Goal: Information Seeking & Learning: Learn about a topic

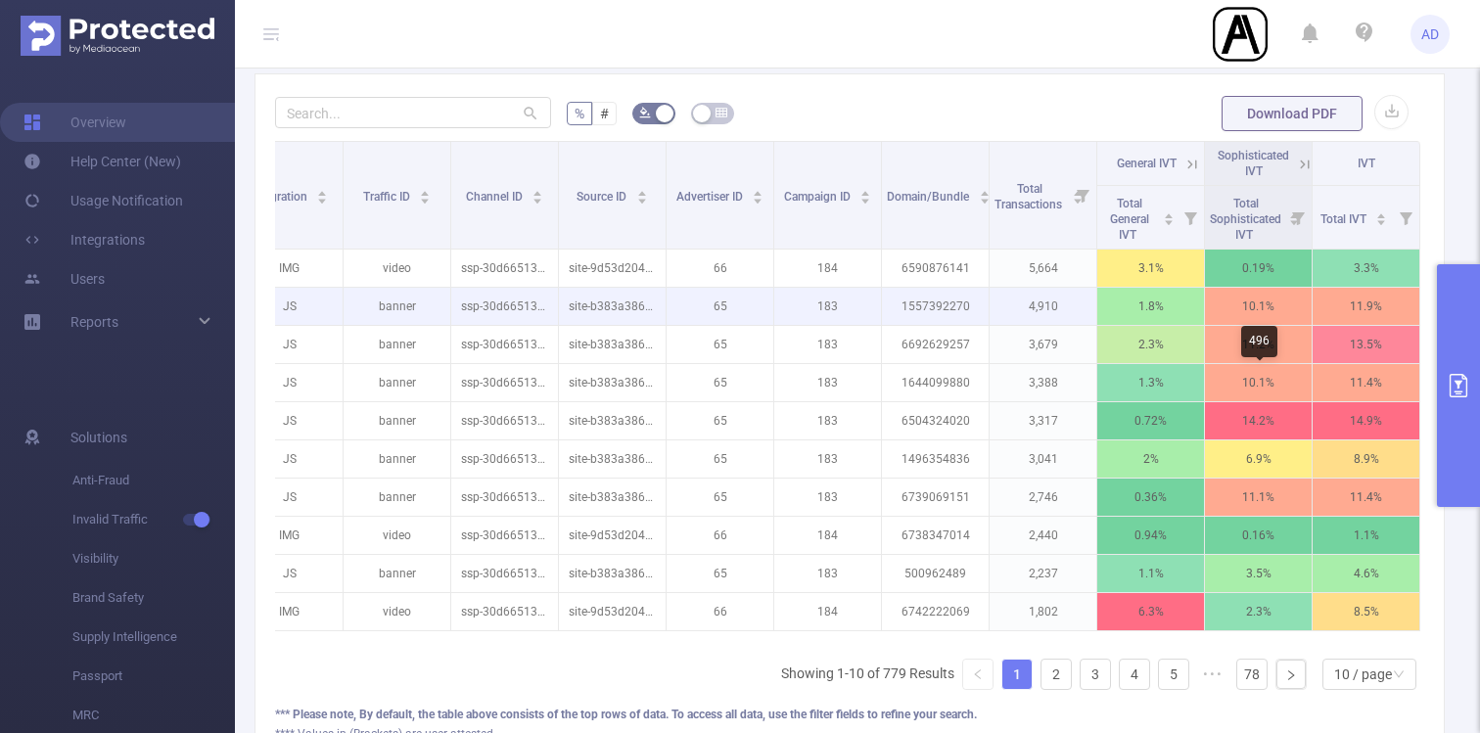
scroll to position [493, 0]
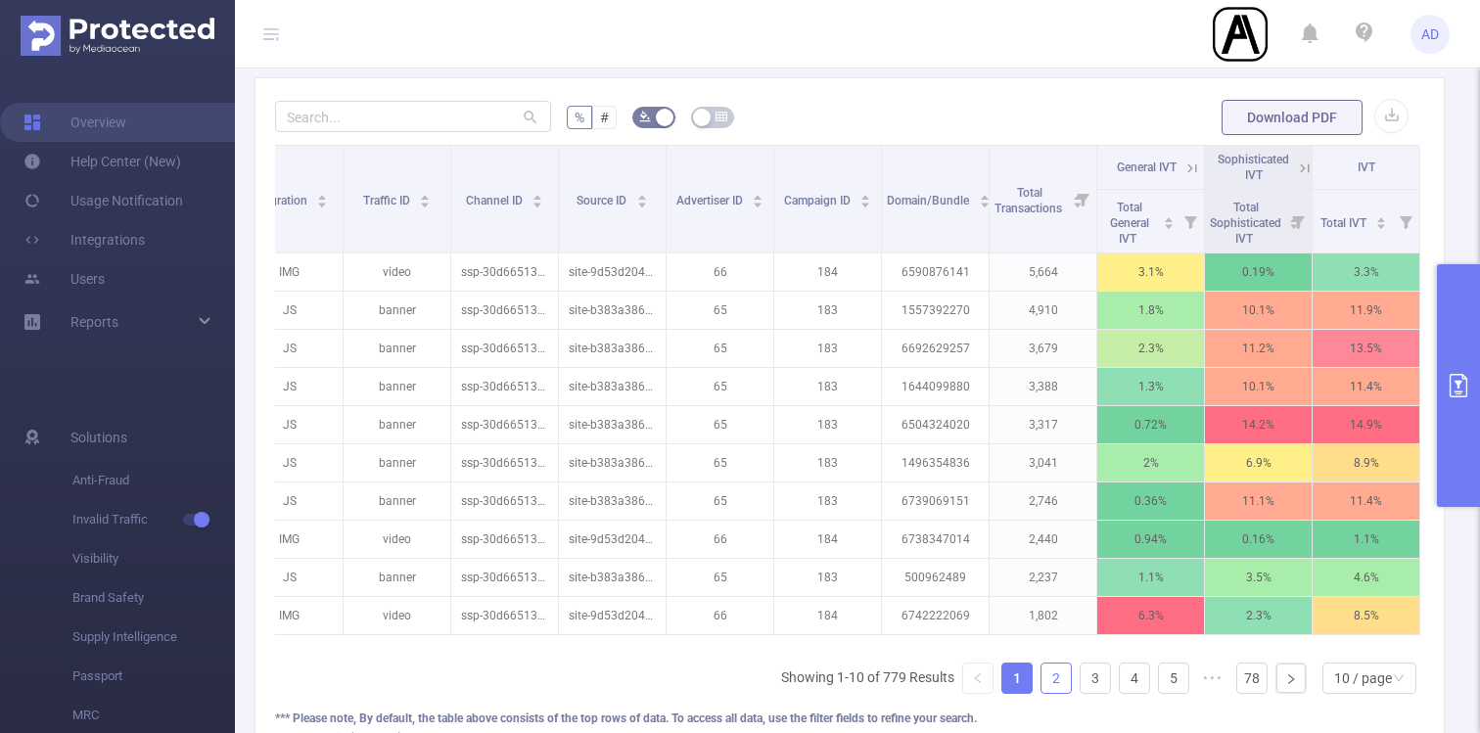
click at [1062, 687] on link "2" at bounding box center [1056, 678] width 29 height 29
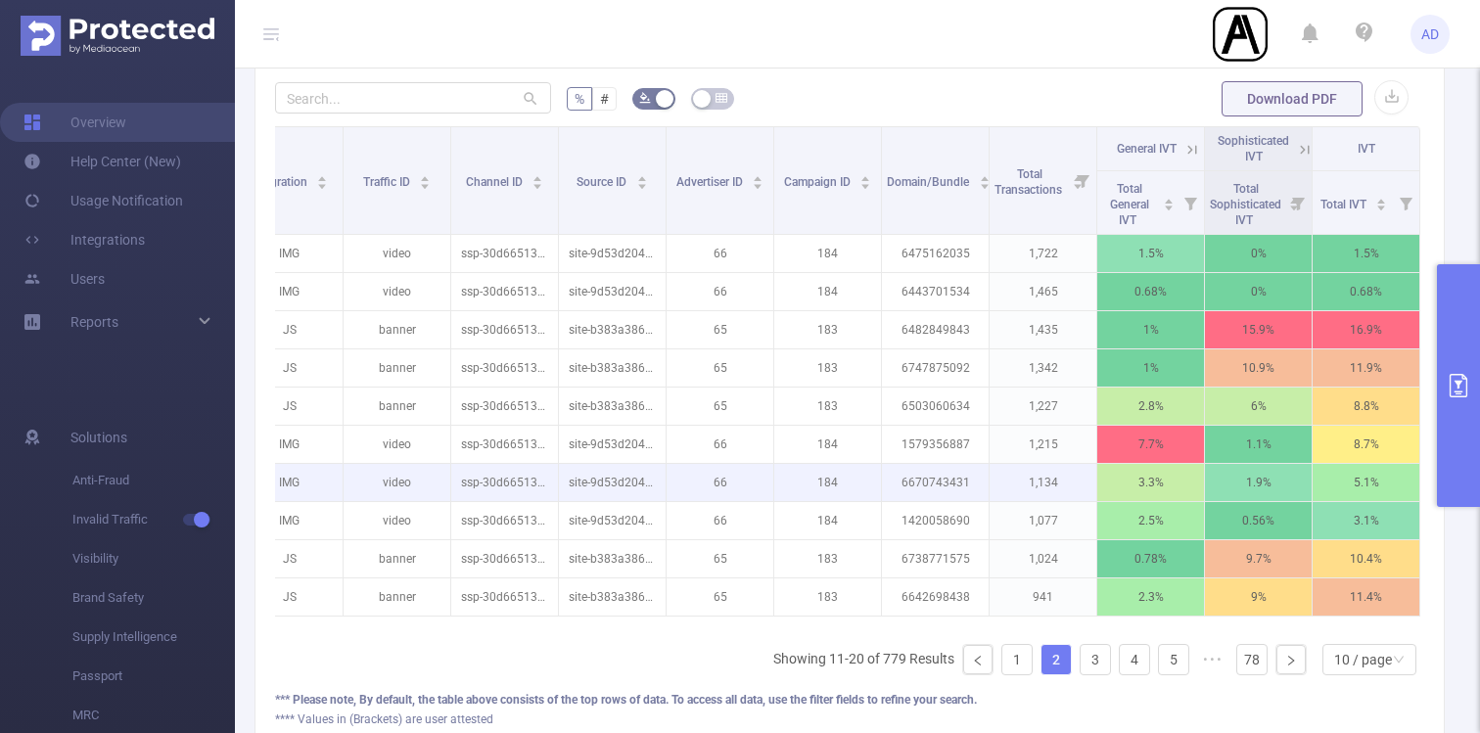
scroll to position [537, 0]
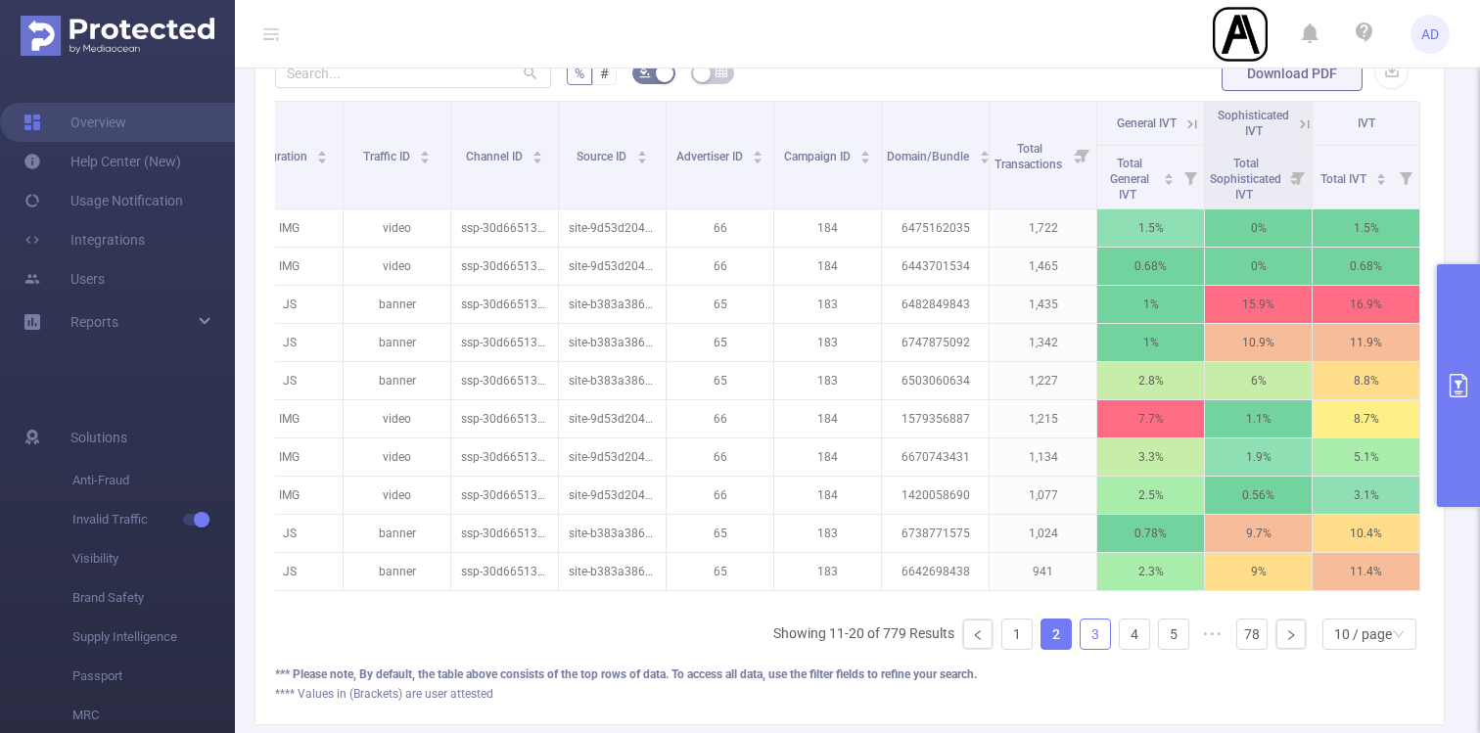
click at [1081, 625] on link "3" at bounding box center [1095, 634] width 29 height 29
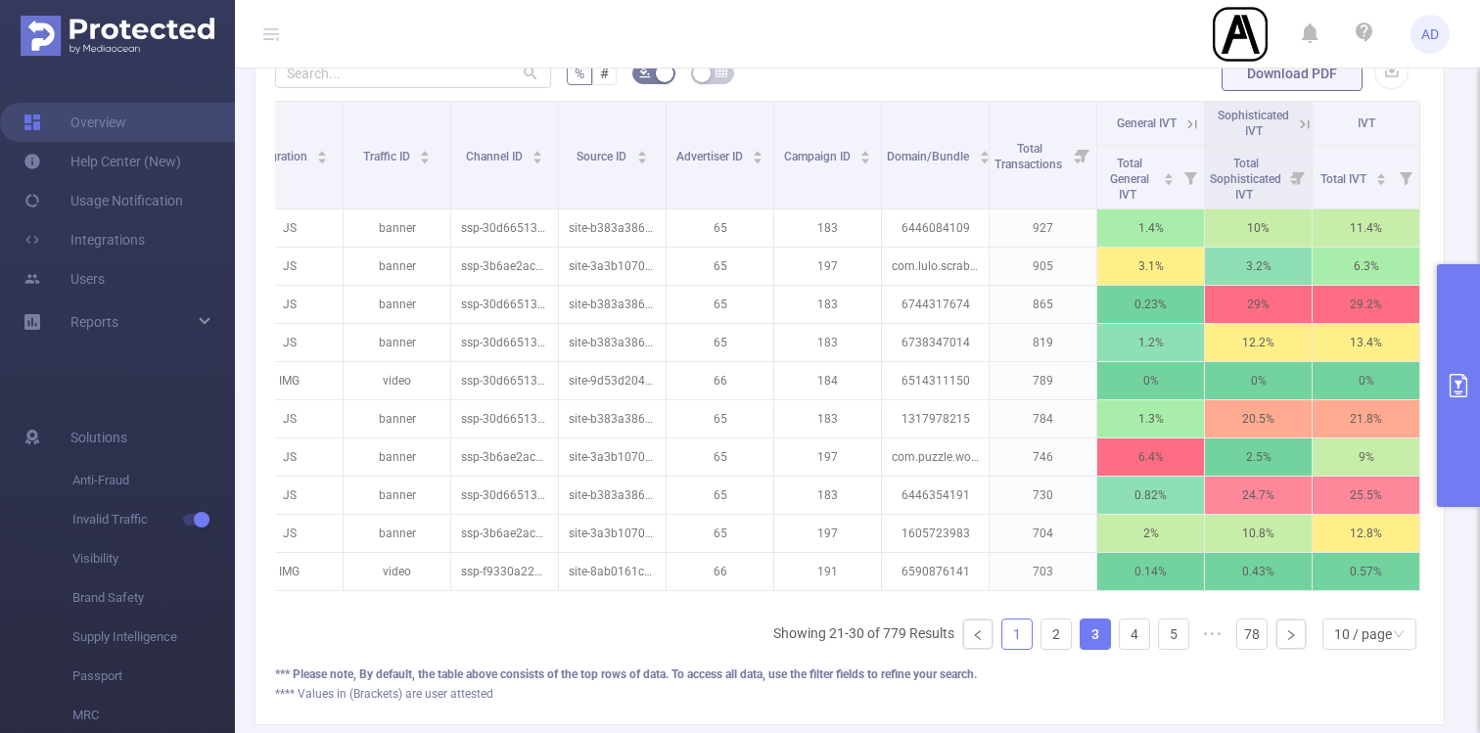
click at [1009, 640] on link "1" at bounding box center [1017, 634] width 29 height 29
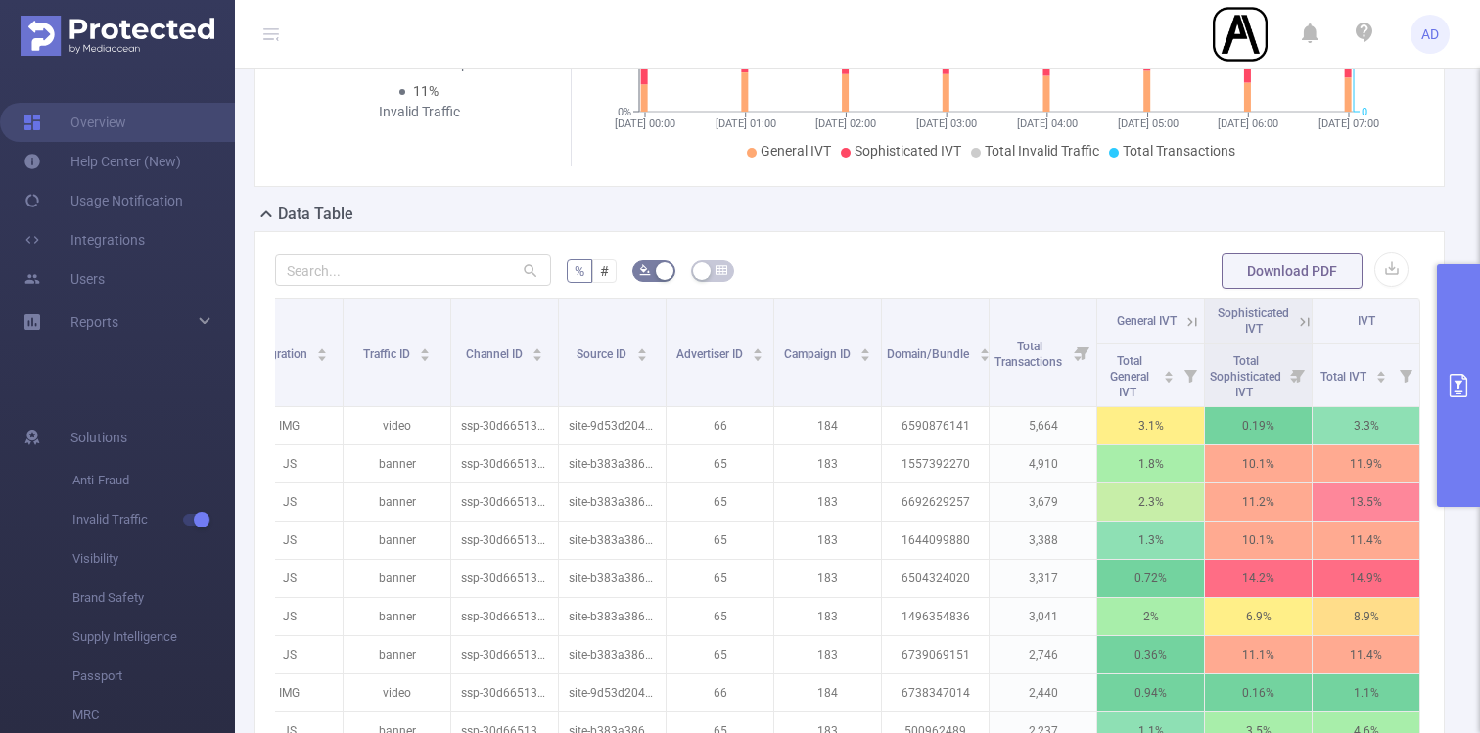
scroll to position [651, 0]
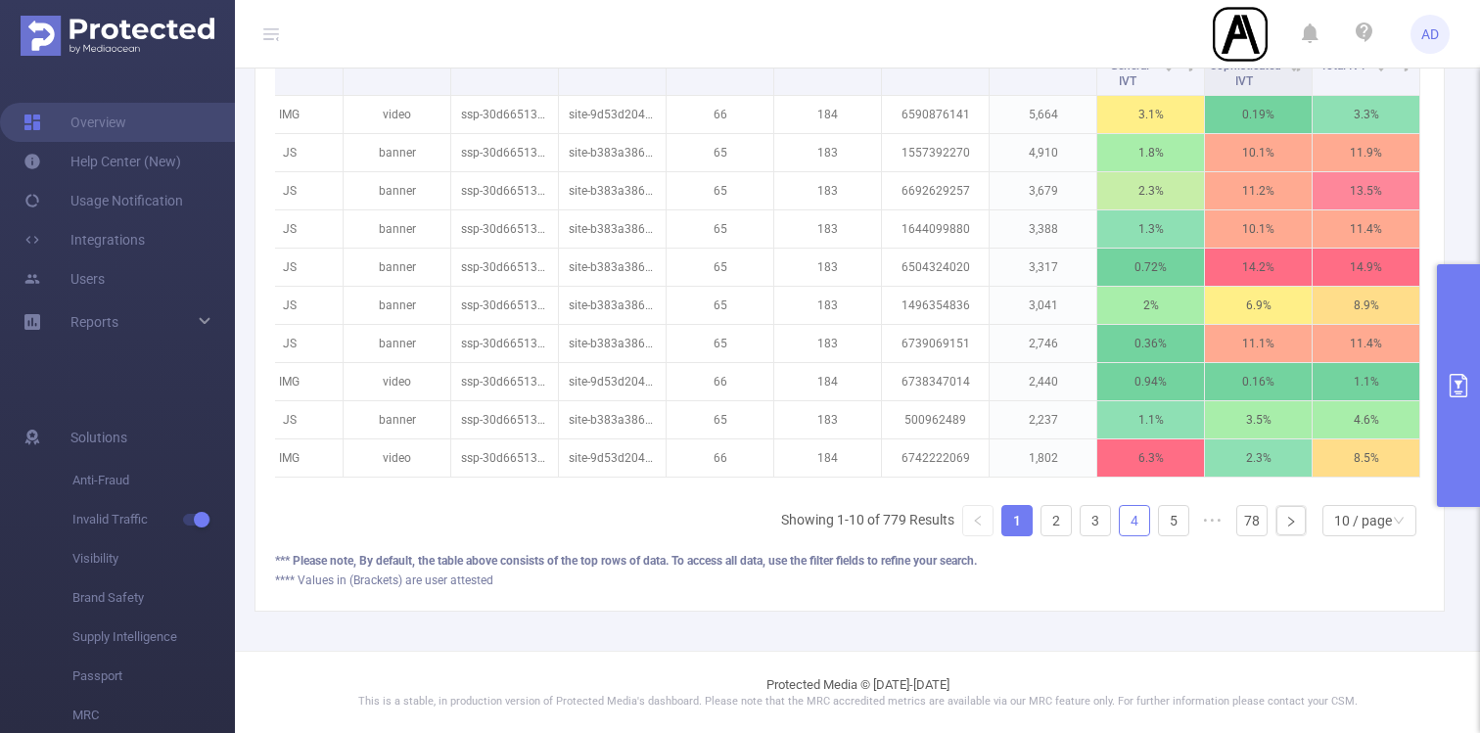
click at [1122, 509] on link "4" at bounding box center [1134, 520] width 29 height 29
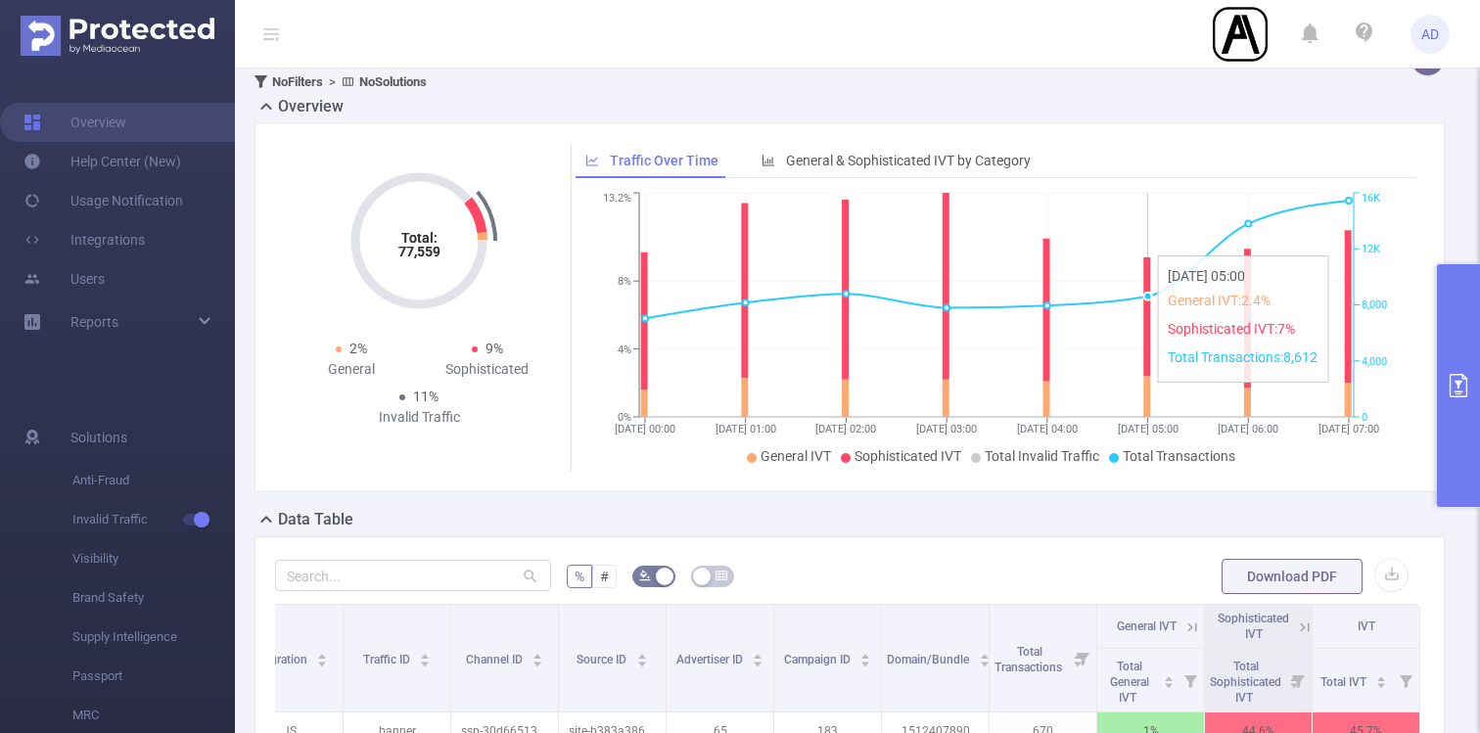
scroll to position [0, 0]
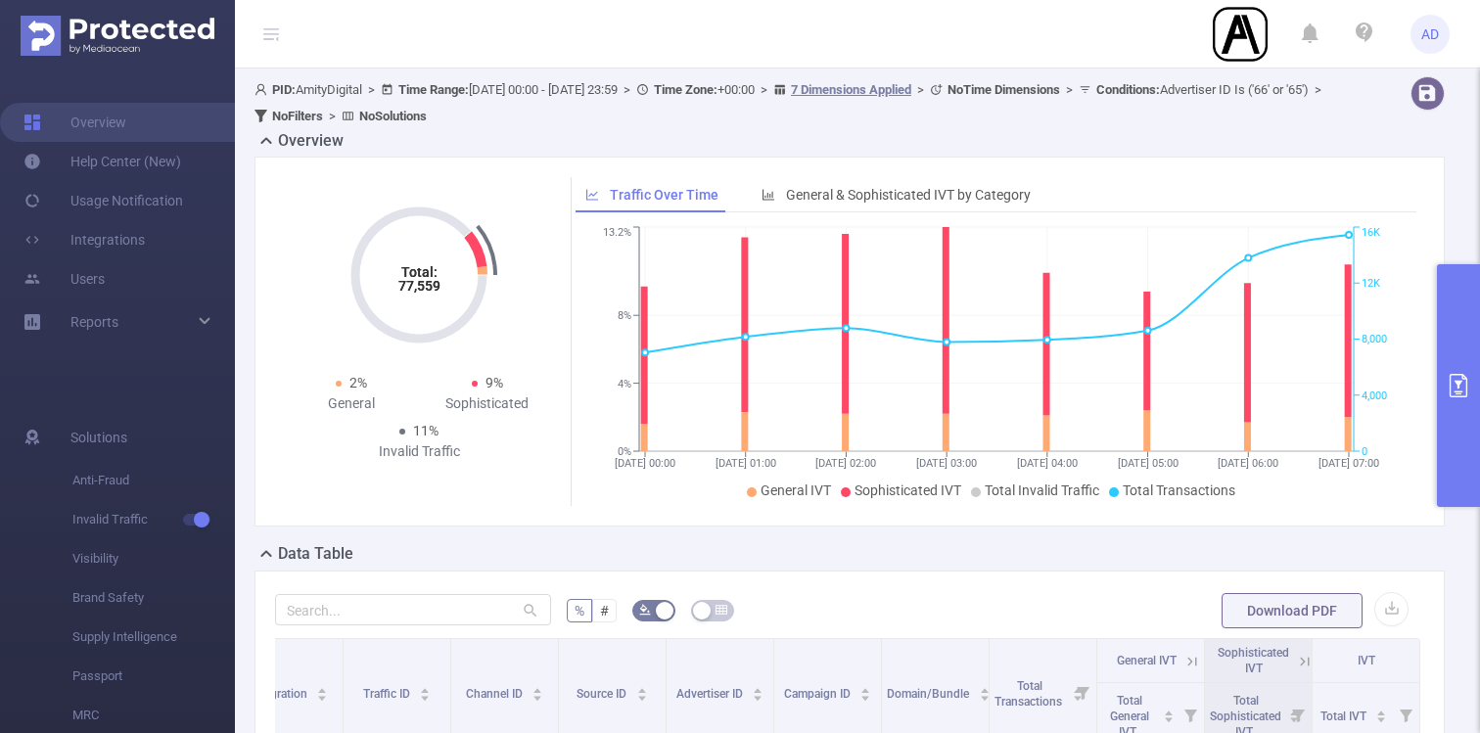
click at [1466, 354] on button "primary" at bounding box center [1458, 385] width 43 height 243
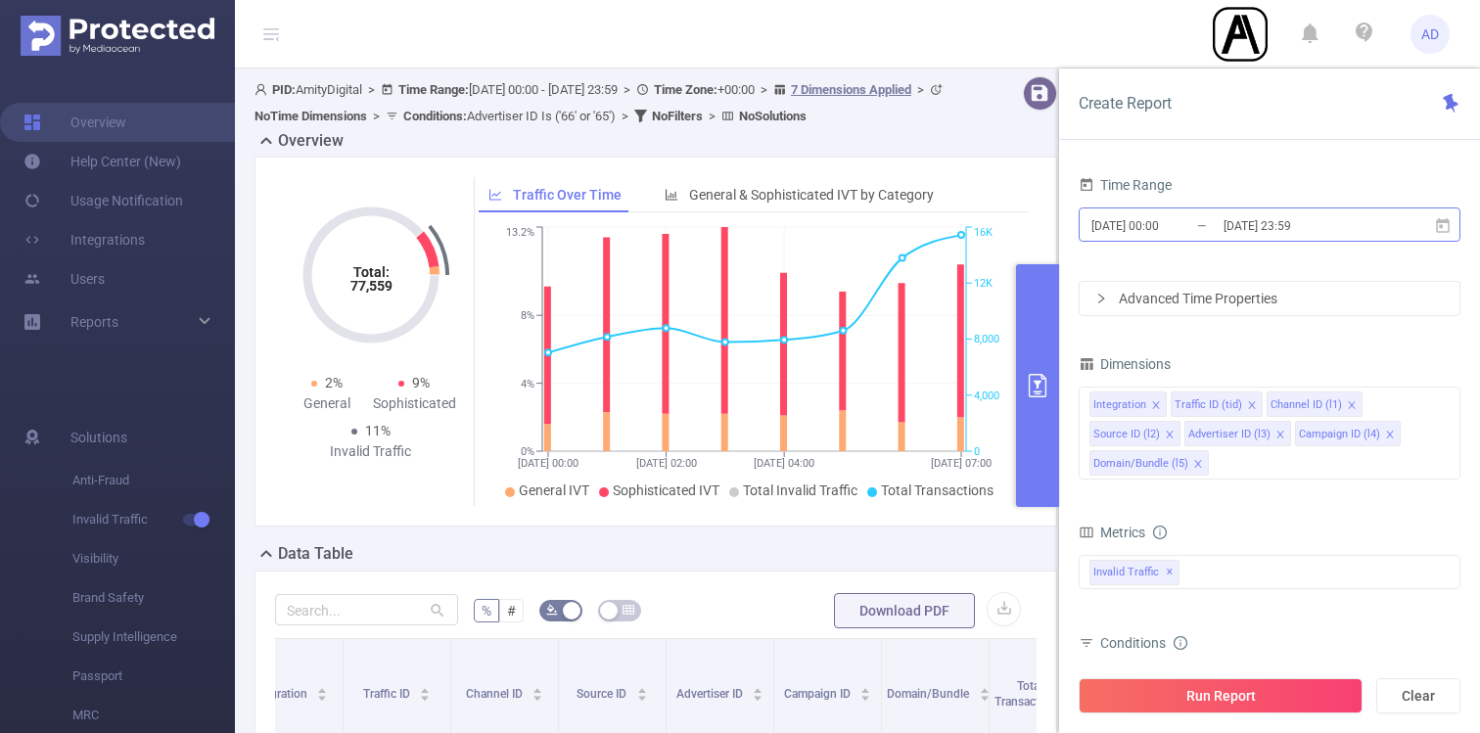
click at [1249, 222] on input "[DATE] 23:59" at bounding box center [1301, 225] width 159 height 26
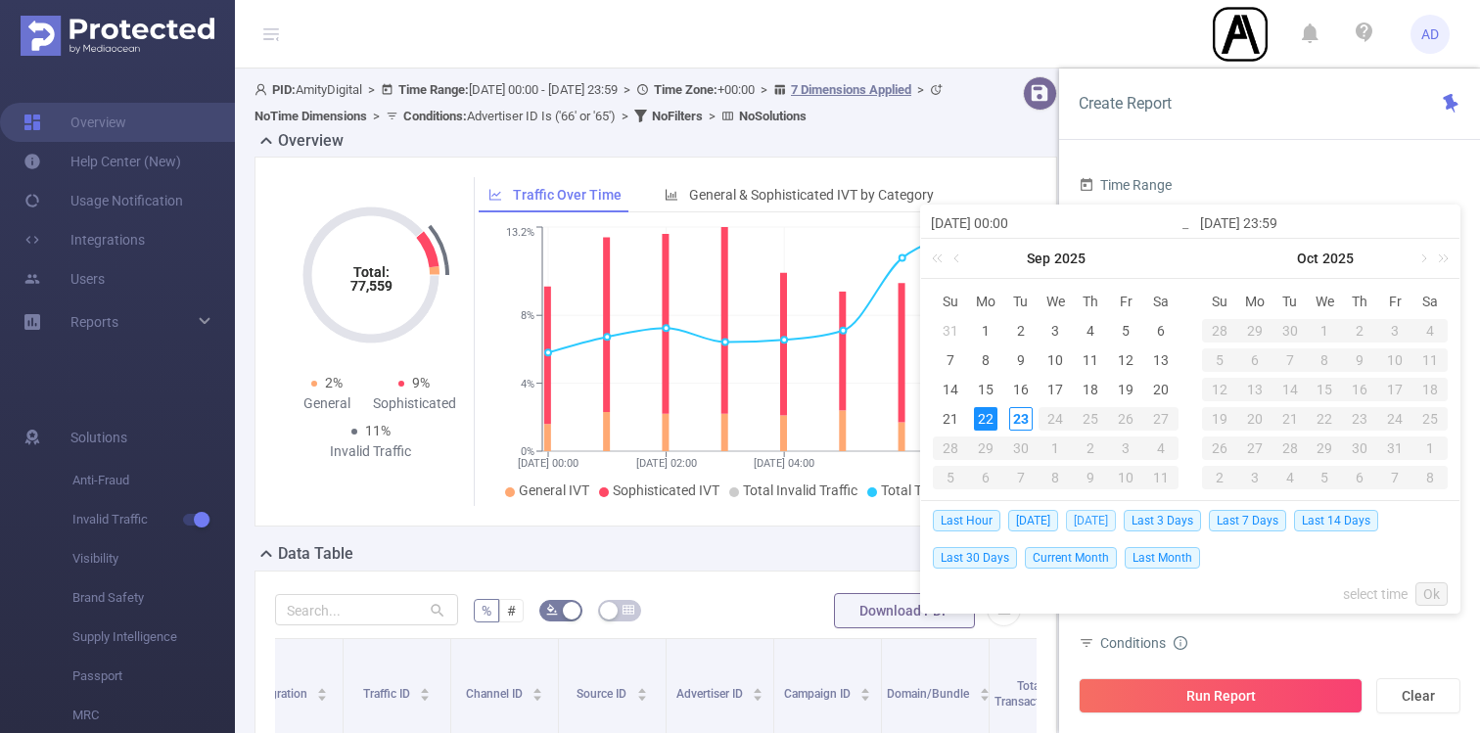
click at [1116, 521] on span "[DATE]" at bounding box center [1091, 521] width 50 height 22
type input "[DATE] 00:00"
type input "[DATE] 23:59"
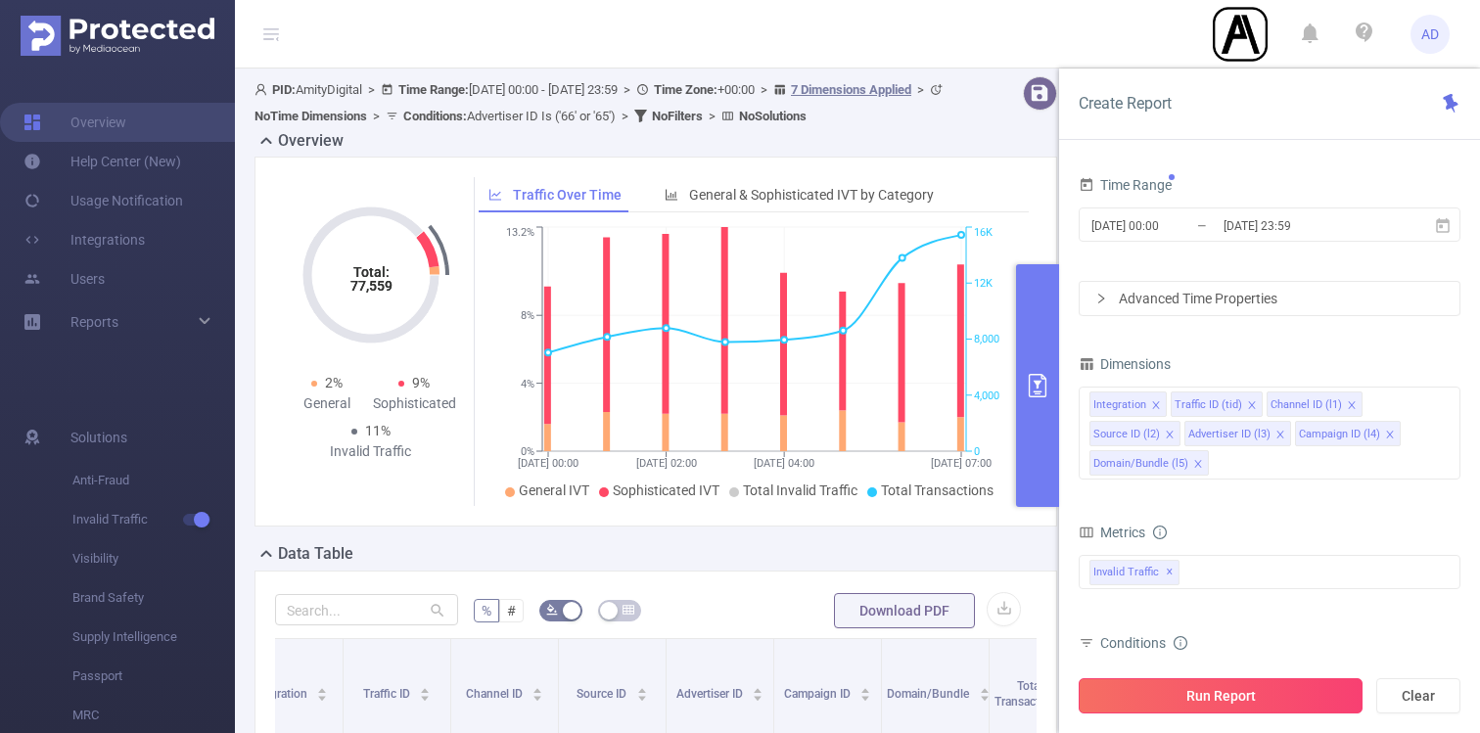
click at [1227, 703] on button "Run Report" at bounding box center [1221, 695] width 284 height 35
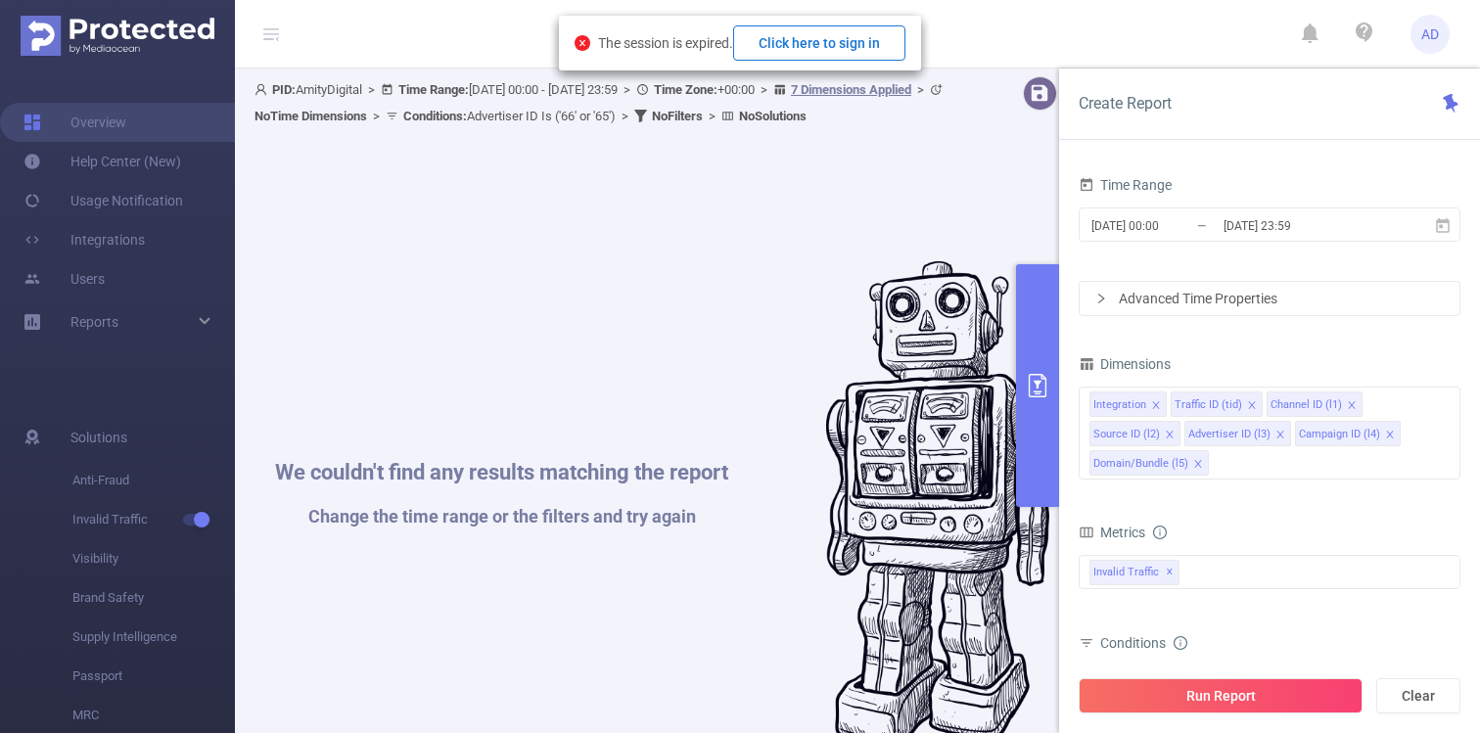
click at [859, 45] on button "Click here to sign in" at bounding box center [819, 42] width 172 height 35
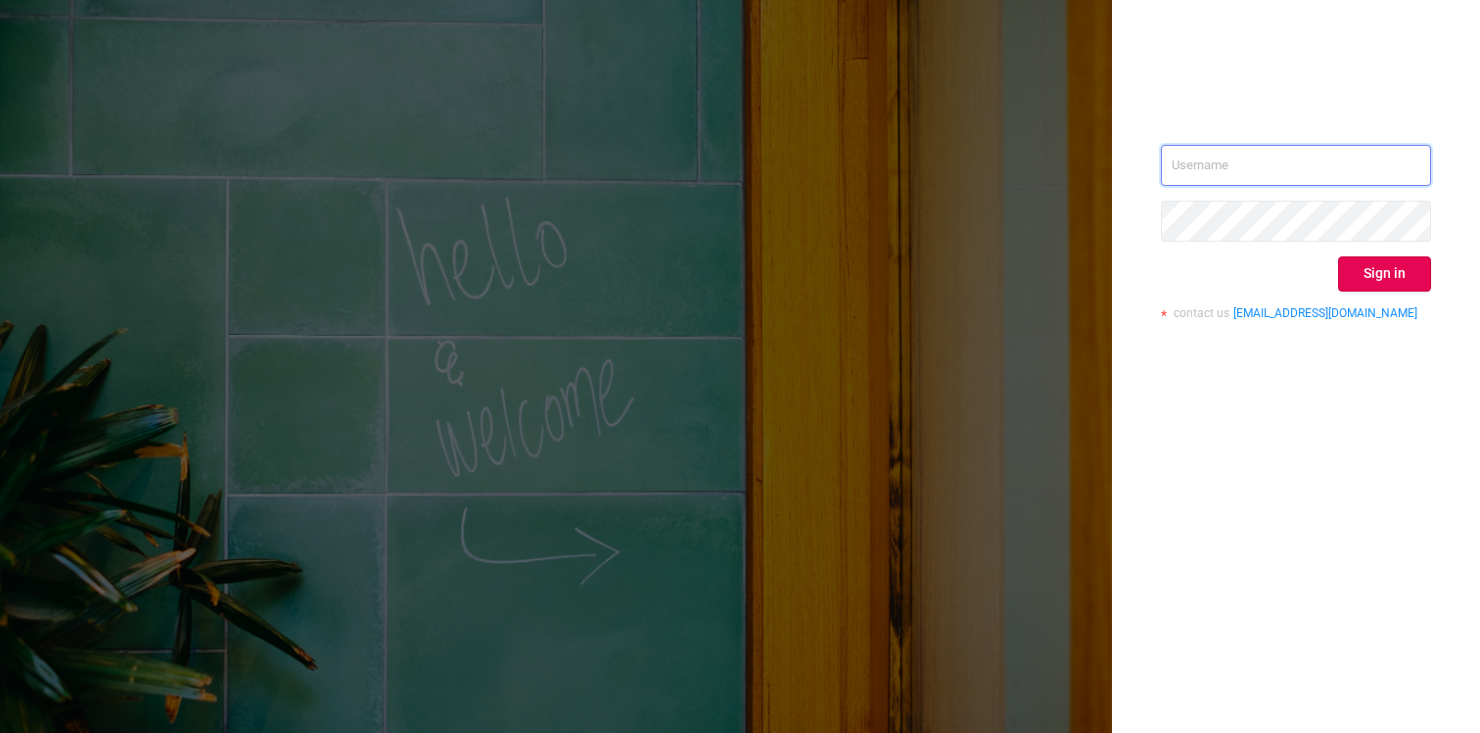
click at [1337, 170] on input "text" at bounding box center [1296, 165] width 270 height 41
type input "[EMAIL_ADDRESS][DOMAIN_NAME]"
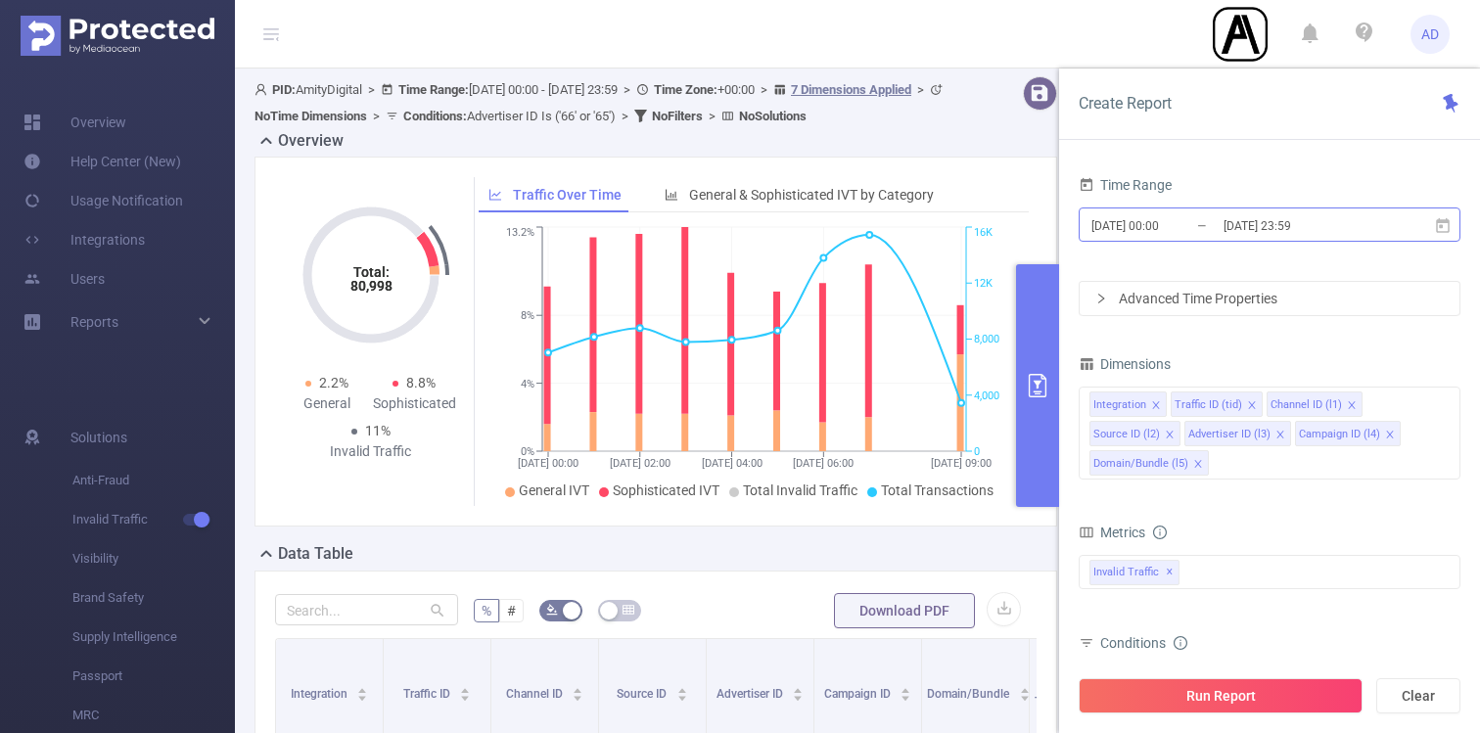
click at [1276, 222] on input "[DATE] 23:59" at bounding box center [1301, 225] width 159 height 26
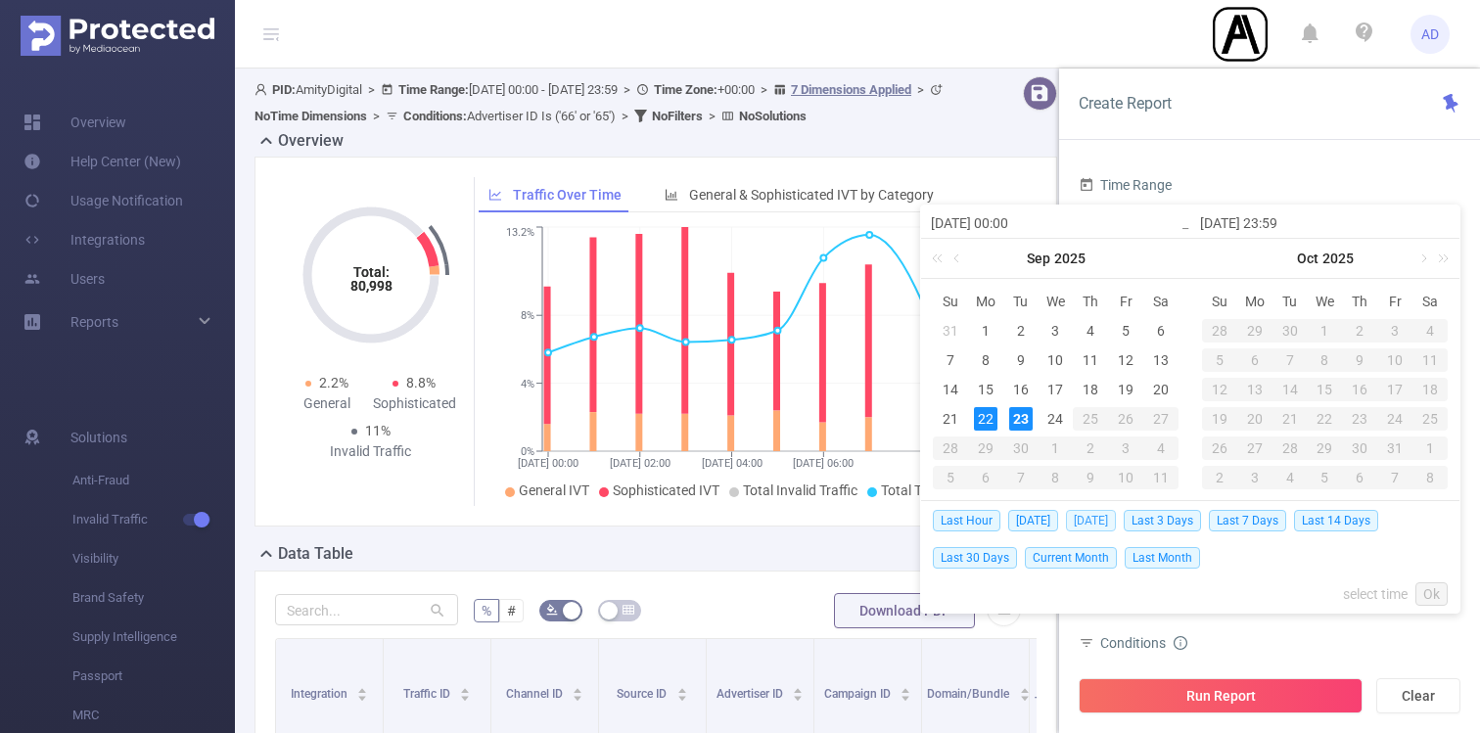
click at [1105, 519] on span "[DATE]" at bounding box center [1091, 521] width 50 height 22
type input "[DATE] 00:00"
type input "[DATE] 23:59"
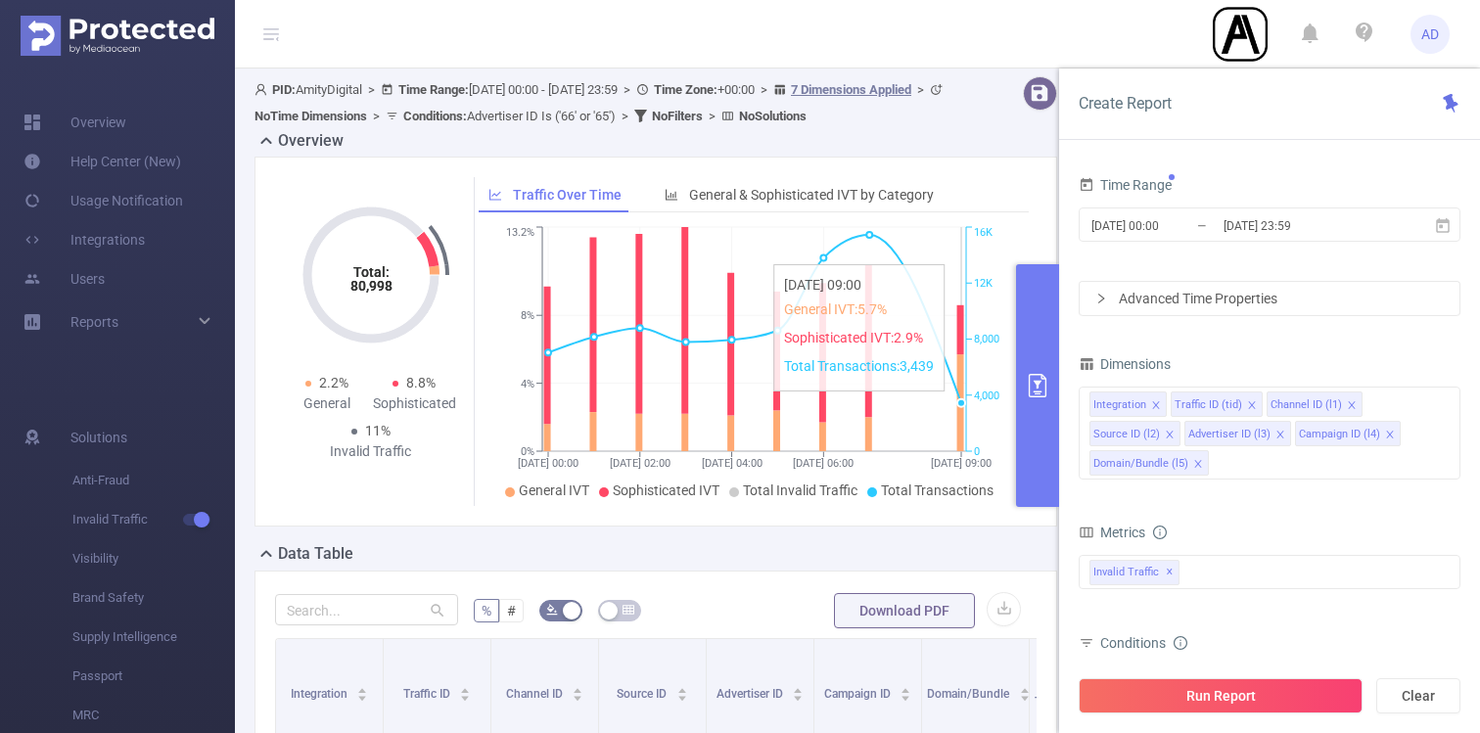
click at [943, 401] on icon "[DATE] 00:00 [DATE] 02:00 [DATE] 04:00 [DATE] 06:00 [DATE] 09:00 0% 4% 8% 13.2%…" at bounding box center [754, 364] width 551 height 284
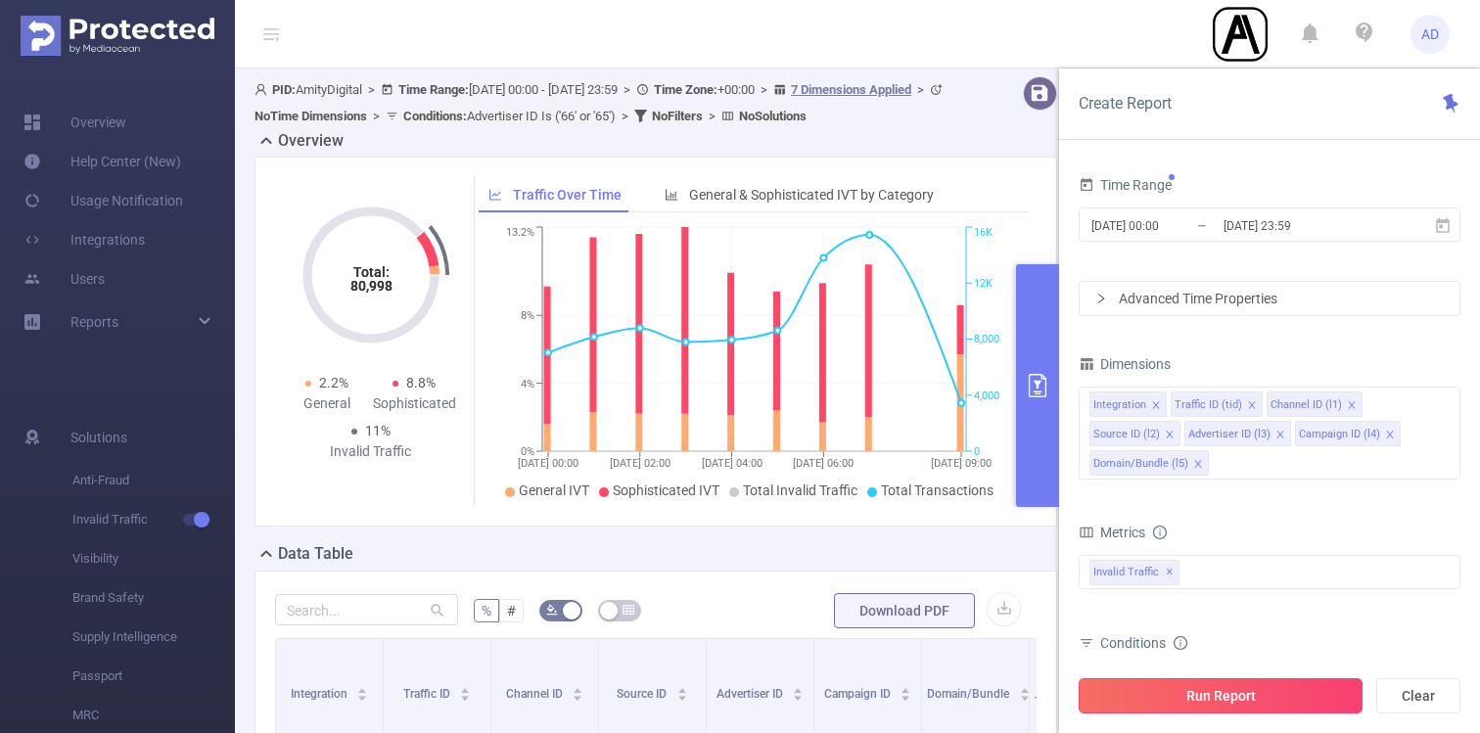
click at [1246, 688] on button "Run Report" at bounding box center [1221, 695] width 284 height 35
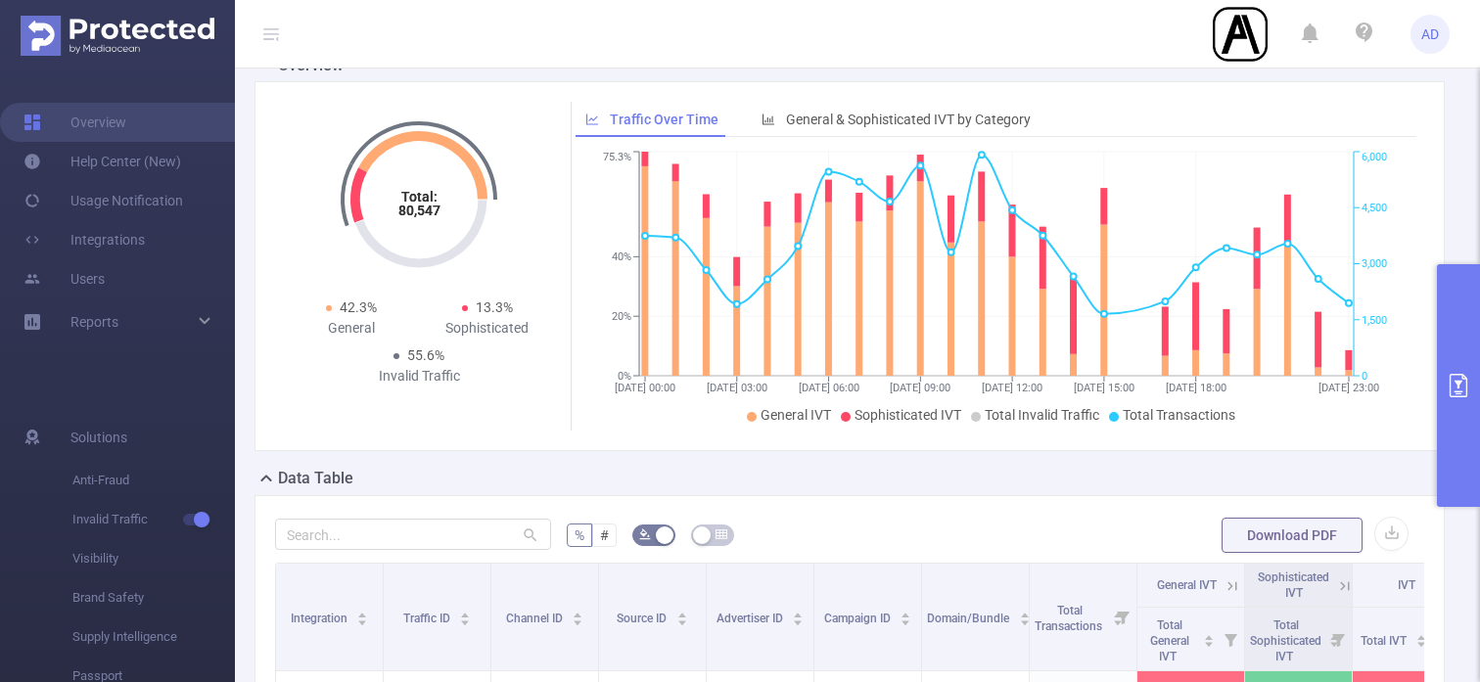
scroll to position [79, 0]
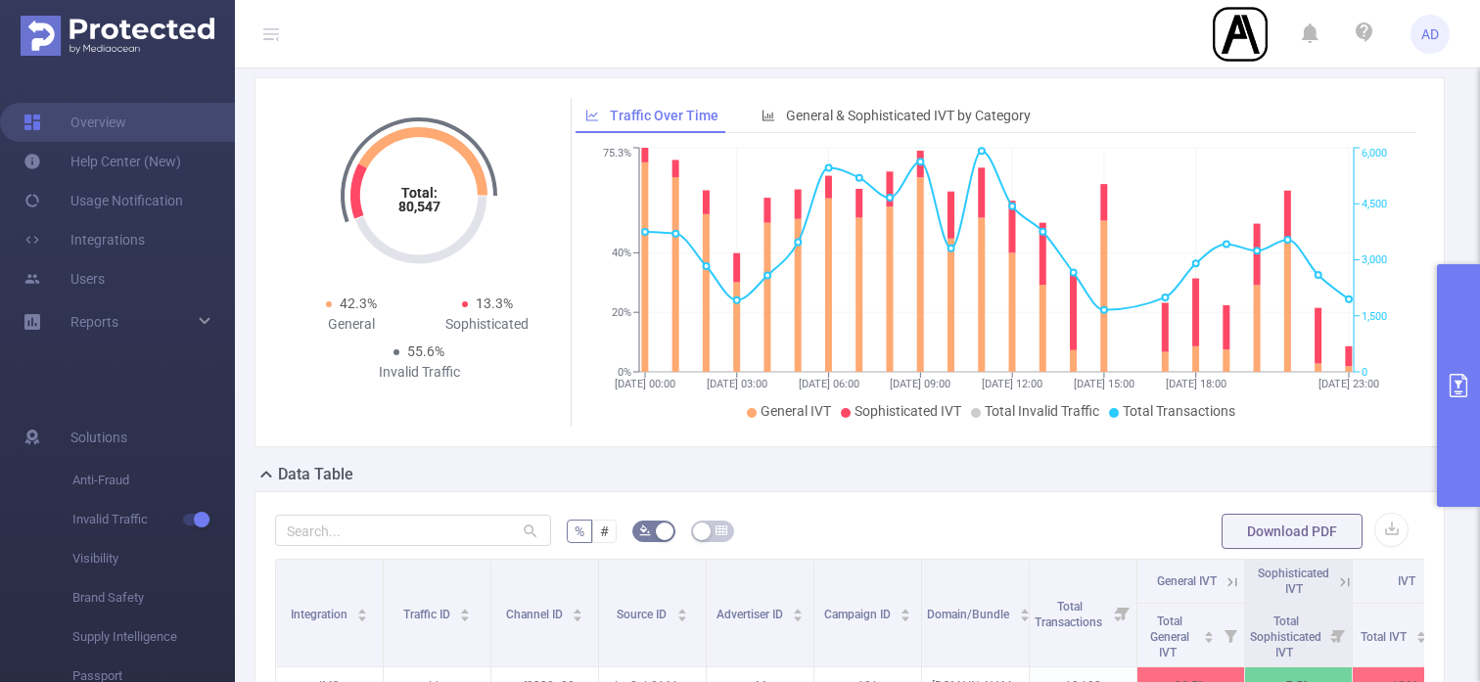
click at [1463, 368] on button "primary" at bounding box center [1458, 385] width 43 height 243
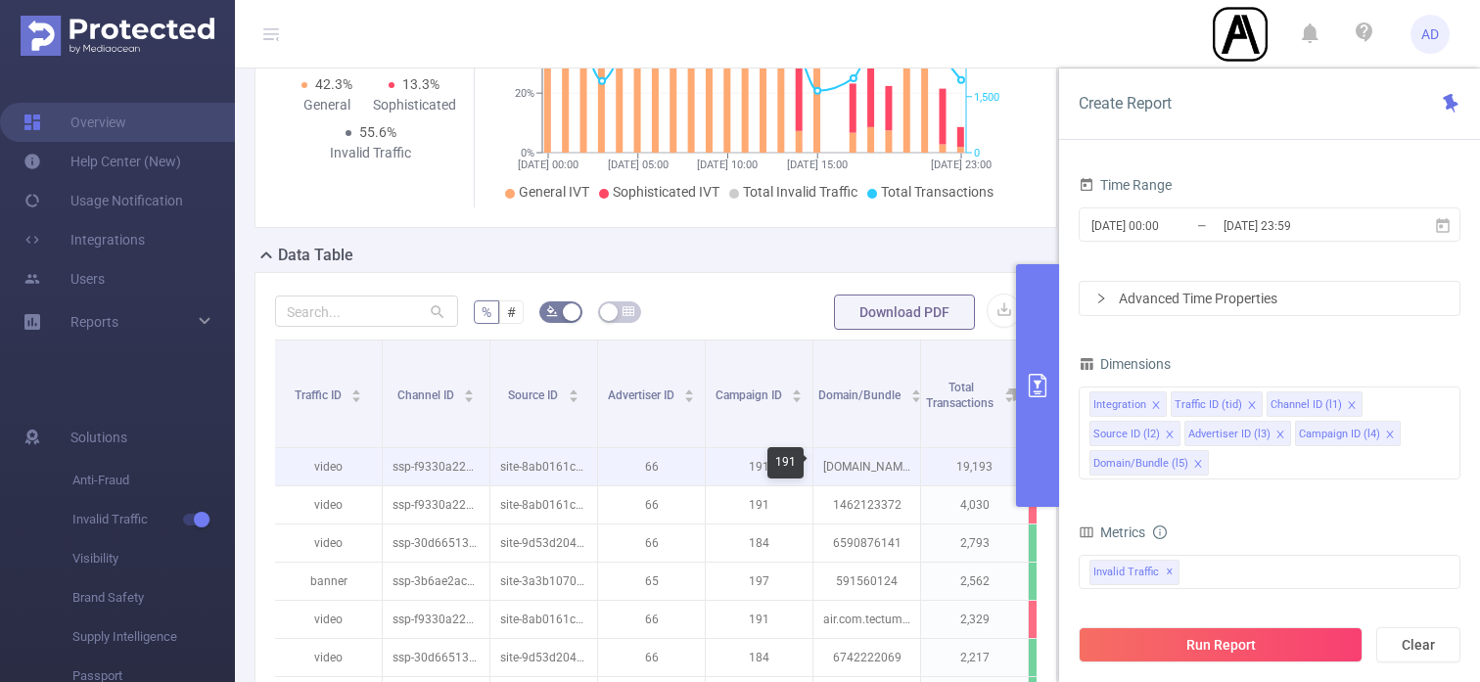
scroll to position [0, 108]
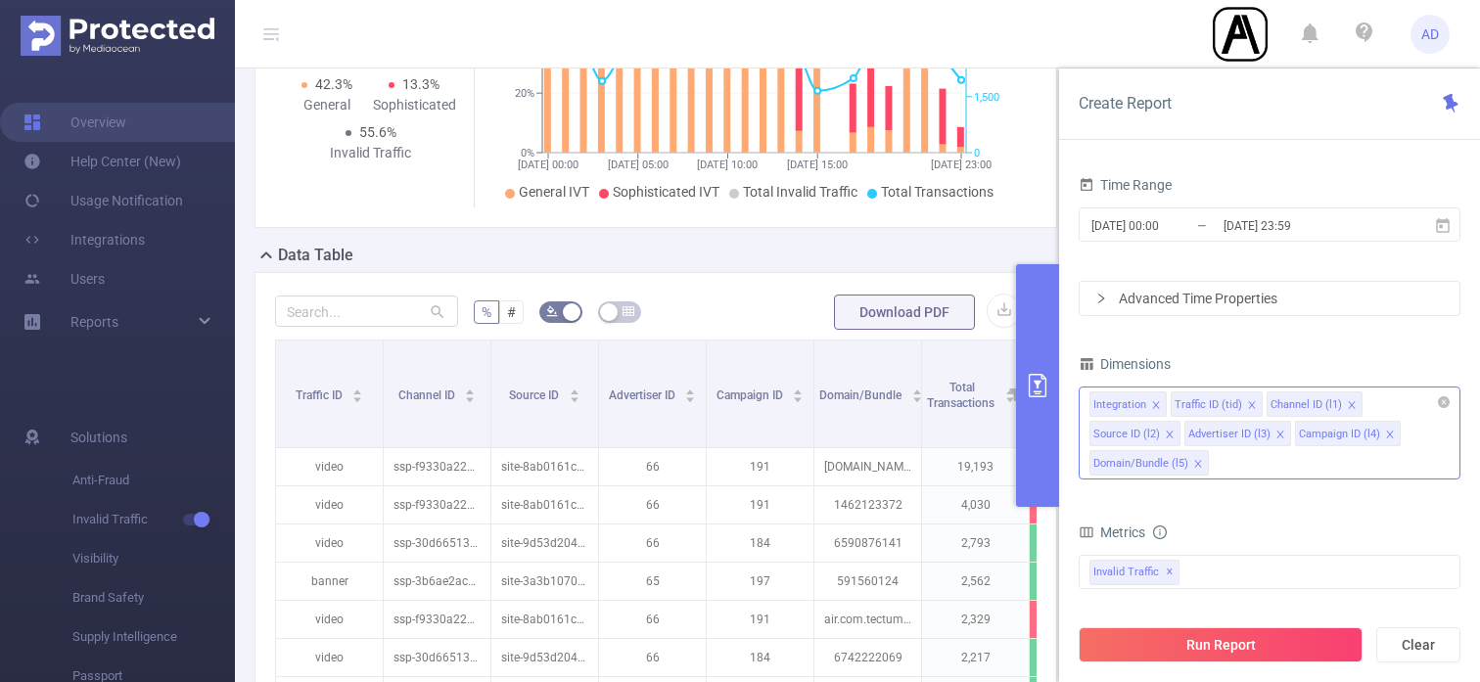
click at [1325, 464] on div "Integration Traffic ID (tid) Channel ID (l1) Source ID (l2) Advertiser ID (l3) …" at bounding box center [1270, 433] width 382 height 93
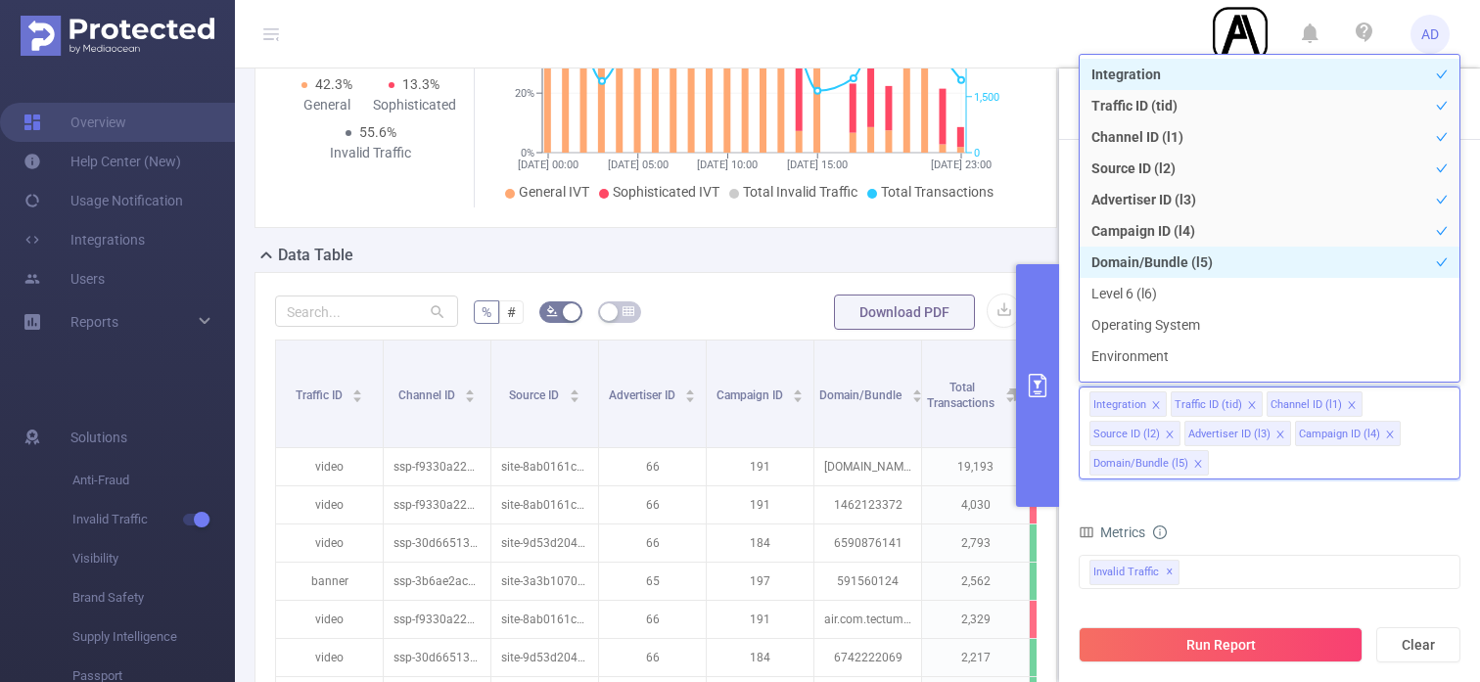
scroll to position [22, 0]
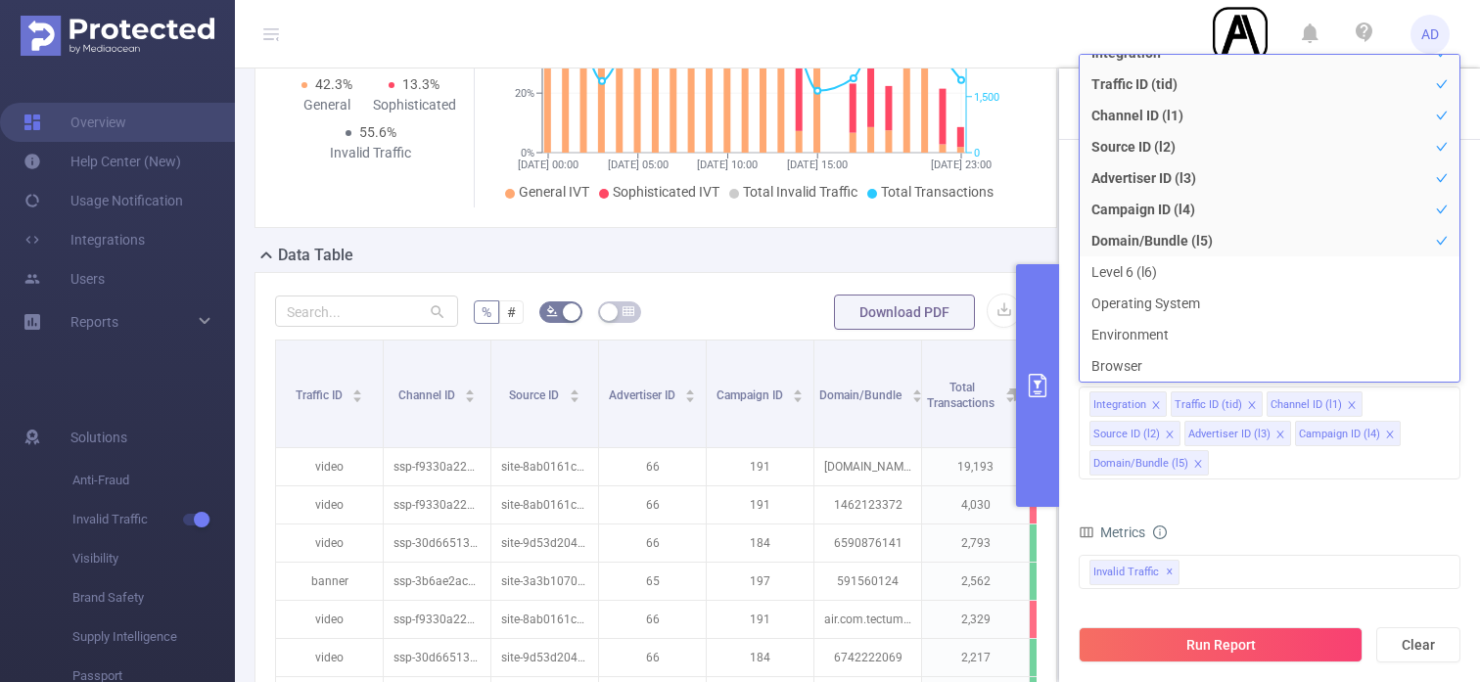
click at [744, 314] on form "% # Download PDF" at bounding box center [656, 312] width 762 height 39
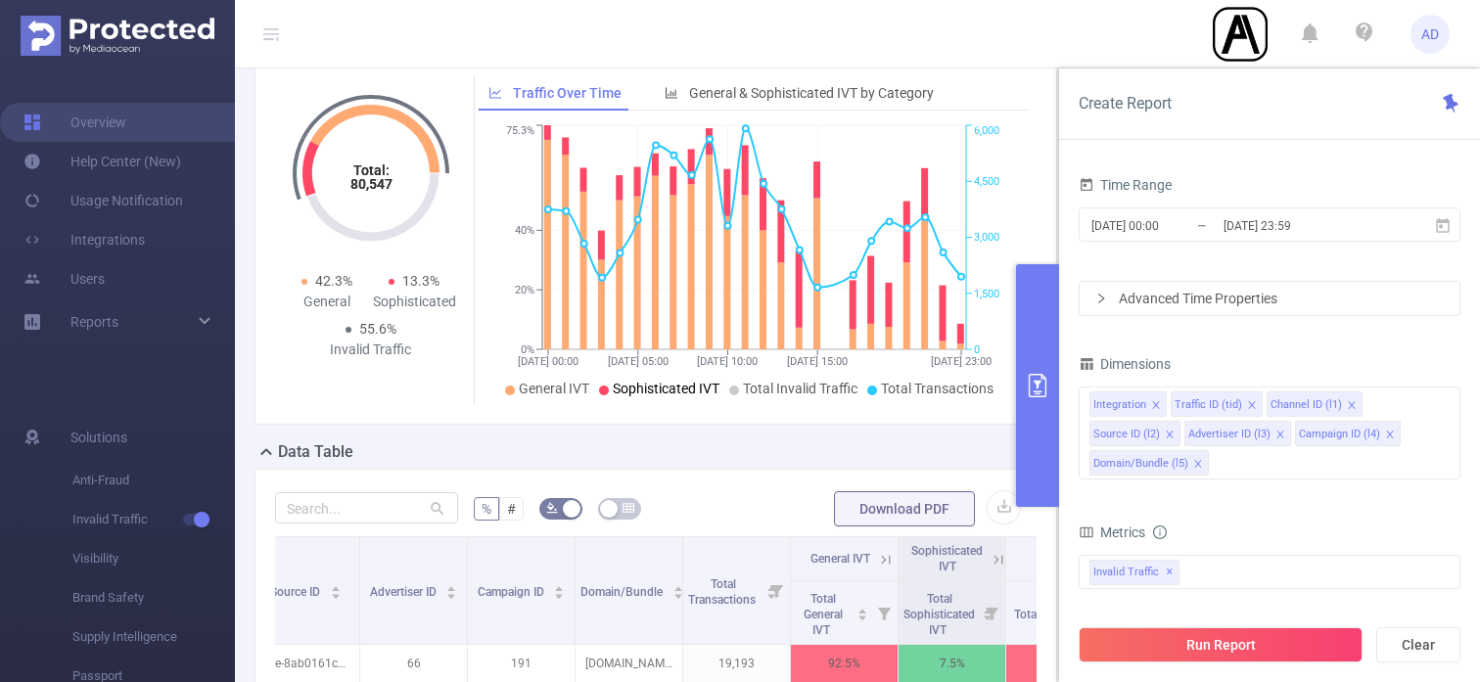
scroll to position [0, 0]
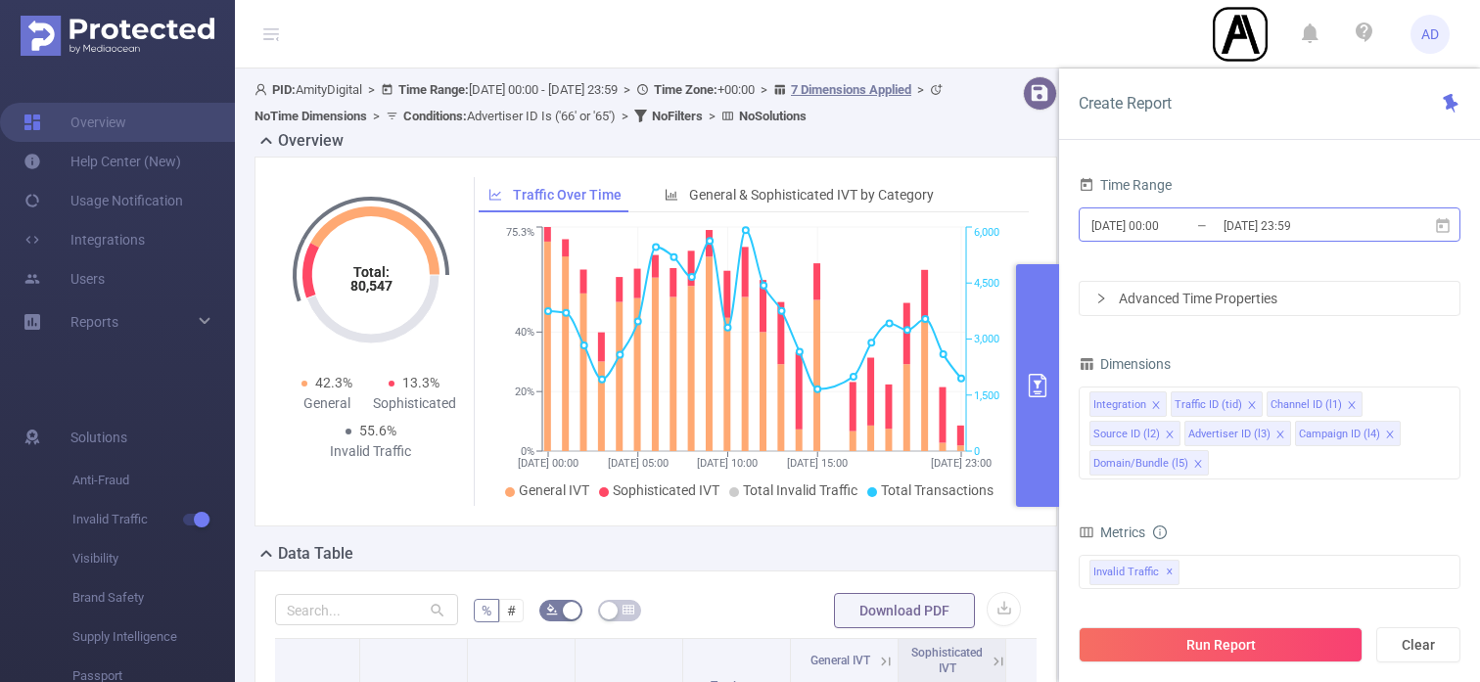
click at [1191, 228] on input "[DATE] 00:00" at bounding box center [1169, 225] width 159 height 26
click at [435, 489] on div "Total: 80,547 Total: 80,547 42.3% General 13.3% Sophisticated 55.6% Invalid Tra…" at bounding box center [370, 341] width 175 height 329
click at [1272, 226] on input "[DATE] 23:59" at bounding box center [1301, 225] width 159 height 26
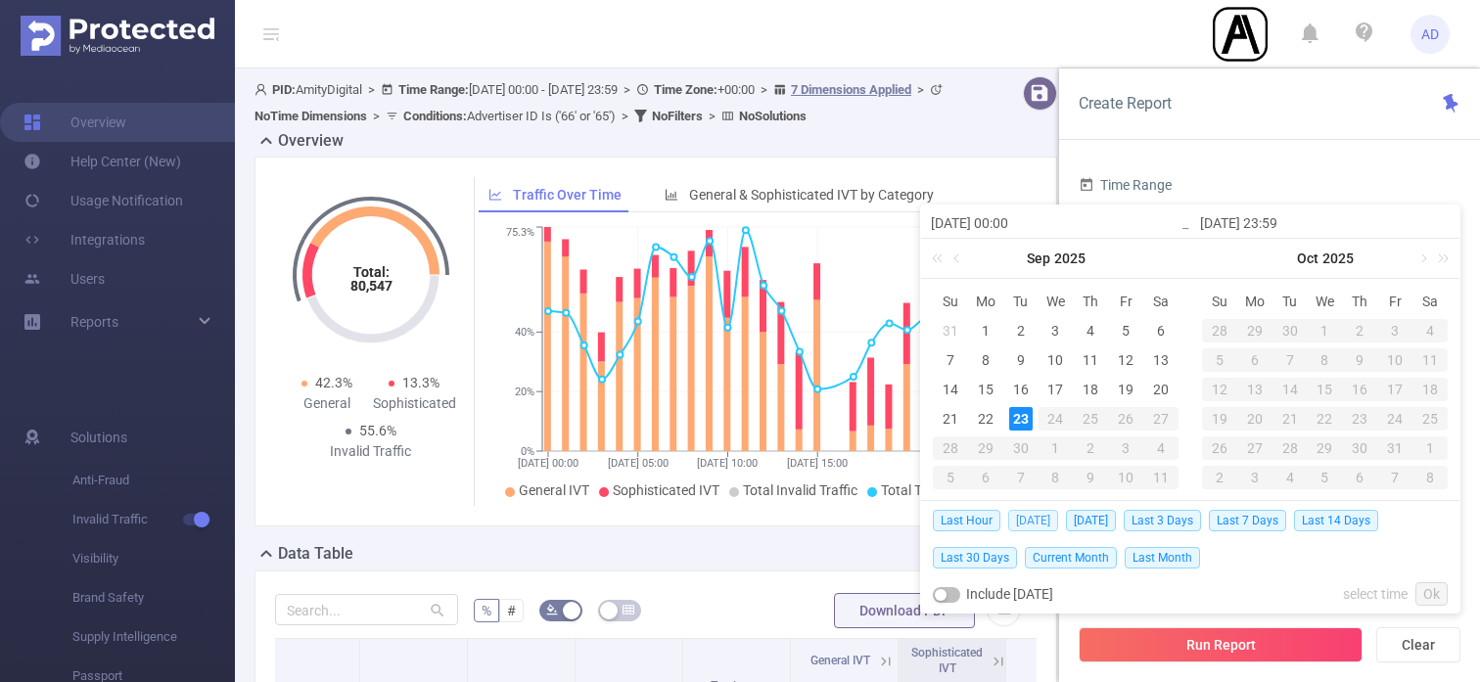
click at [1039, 519] on span "[DATE]" at bounding box center [1033, 521] width 50 height 22
type input "[DATE] 00:00"
type input "[DATE] 23:59"
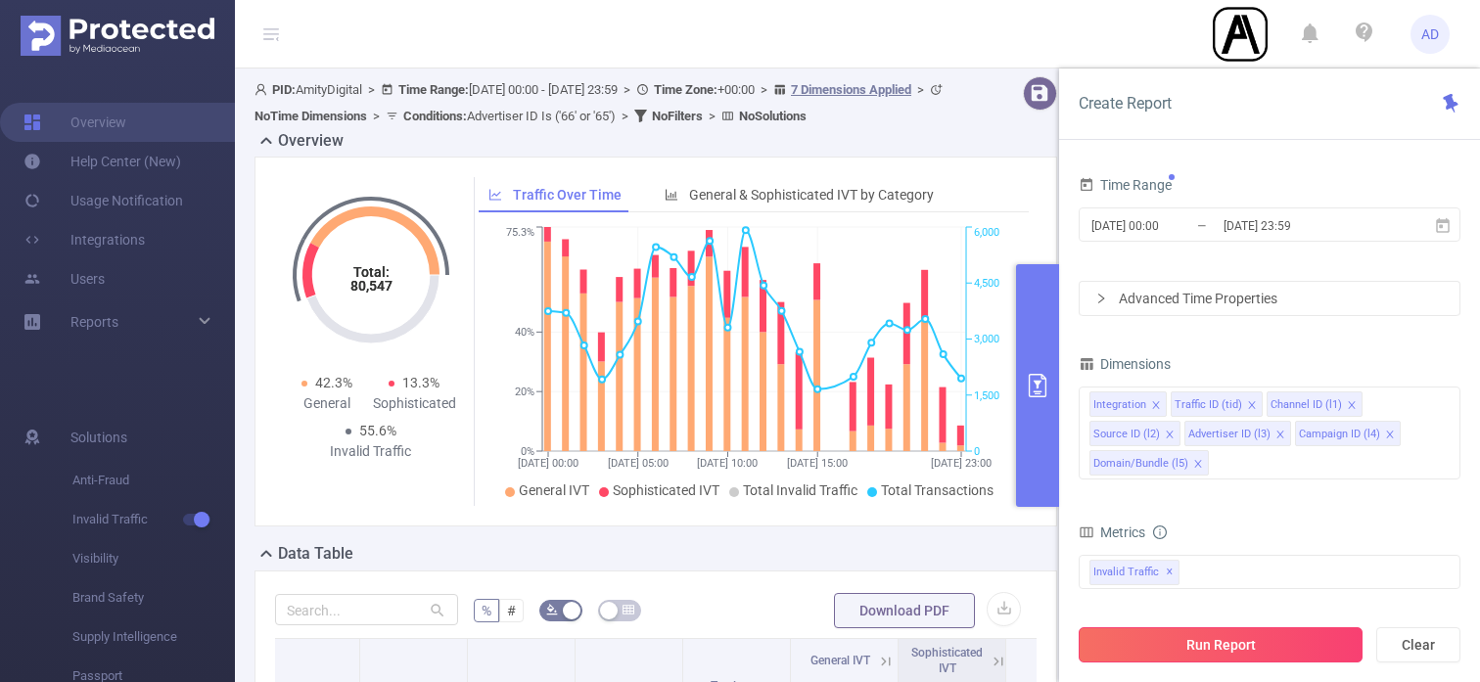
click at [1312, 648] on button "Run Report" at bounding box center [1221, 645] width 284 height 35
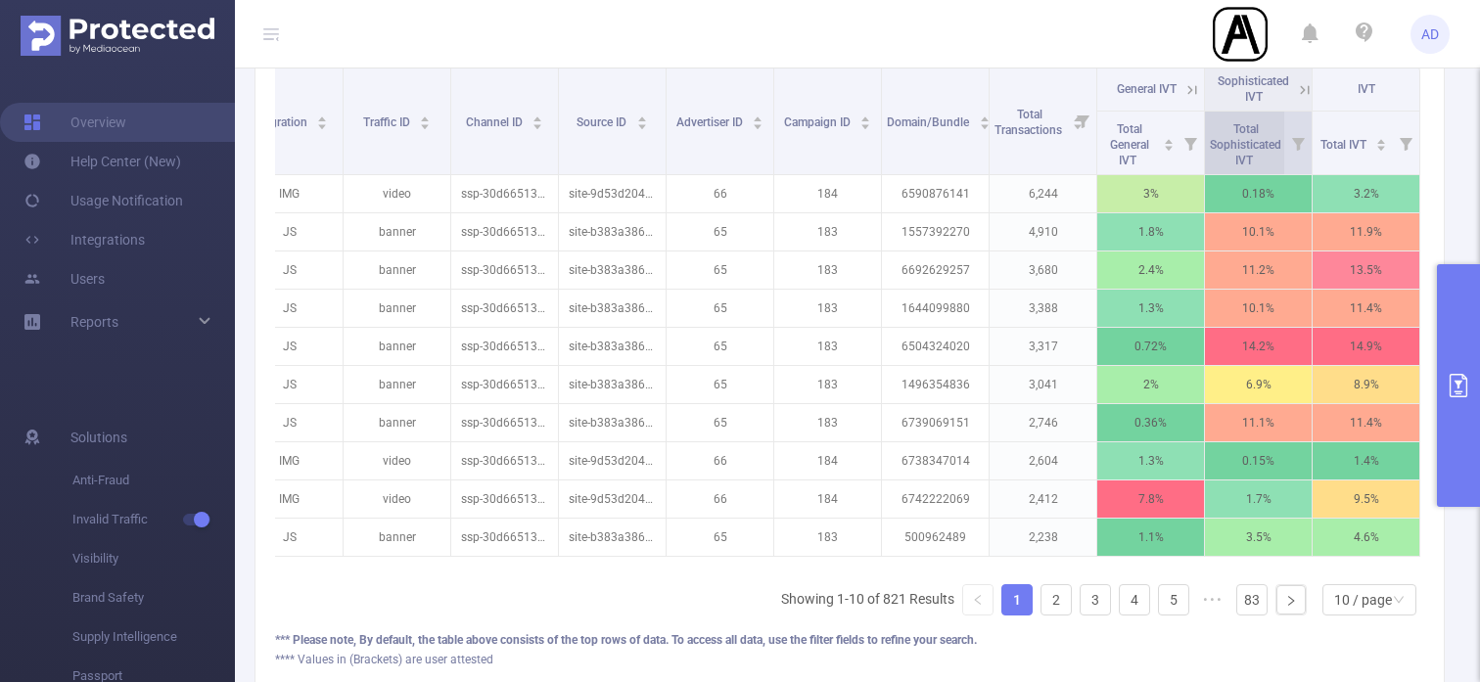
scroll to position [563, 0]
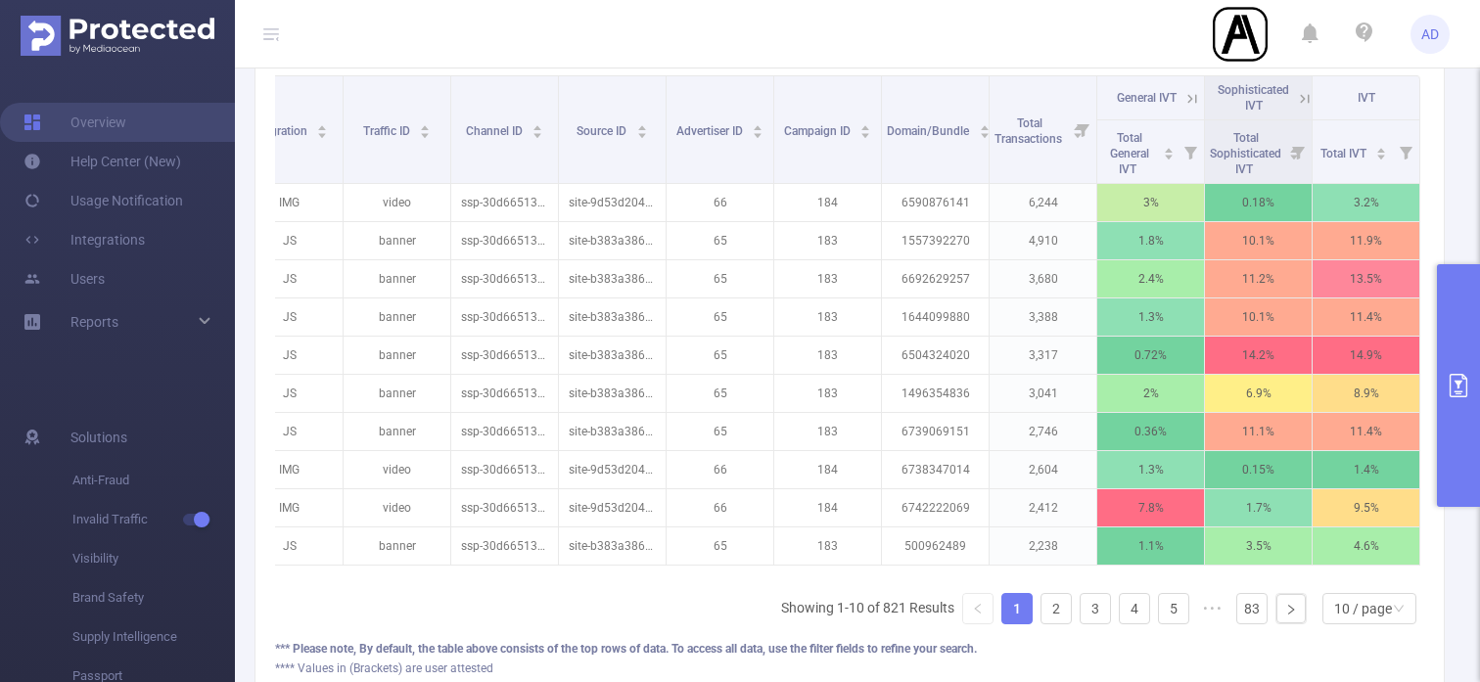
click at [1309, 106] on icon at bounding box center [1305, 99] width 18 height 18
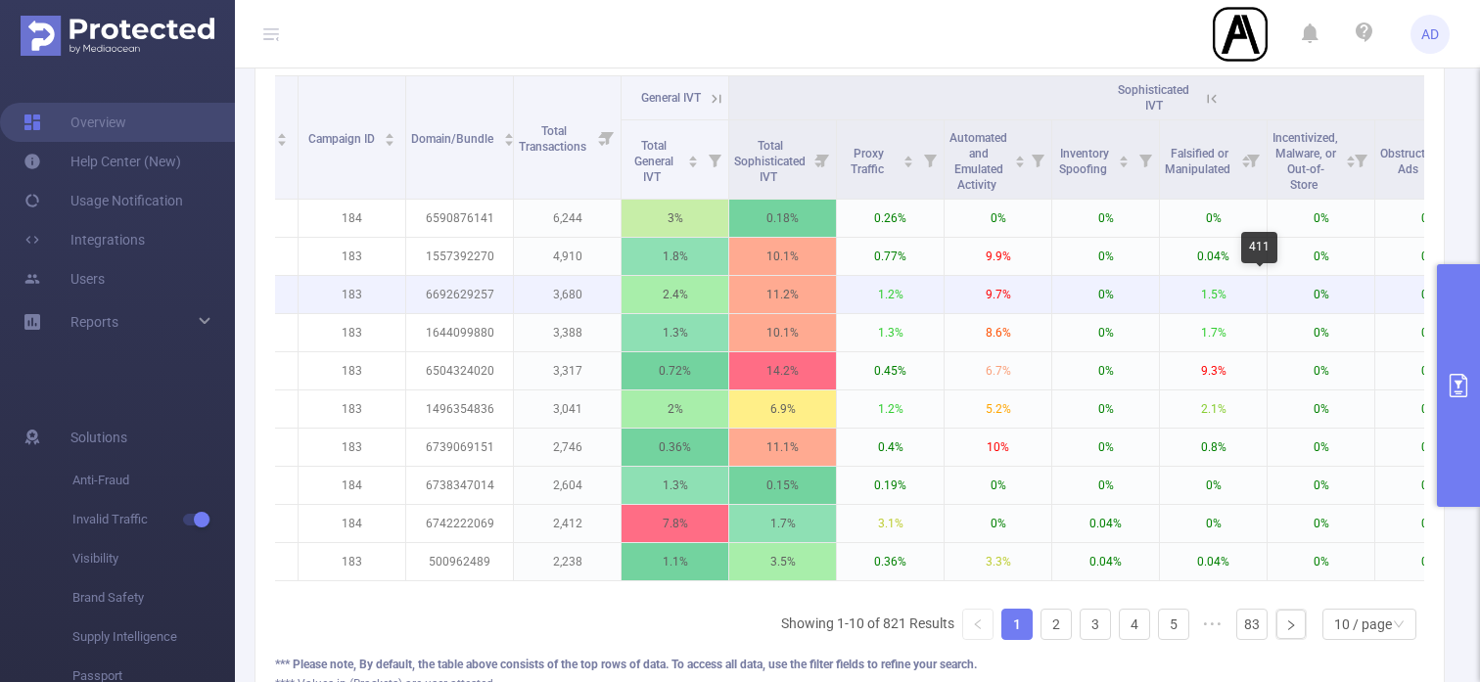
scroll to position [0, 655]
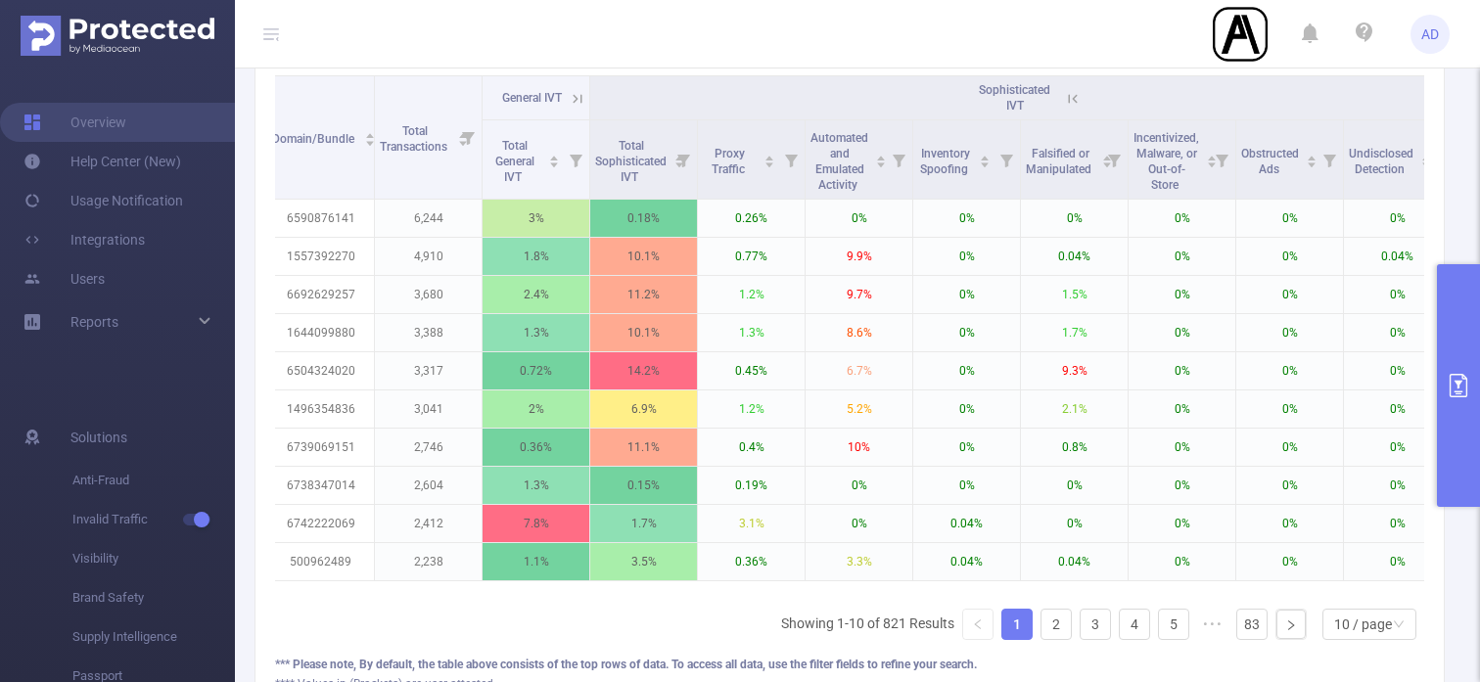
click at [1069, 93] on icon at bounding box center [1073, 99] width 18 height 18
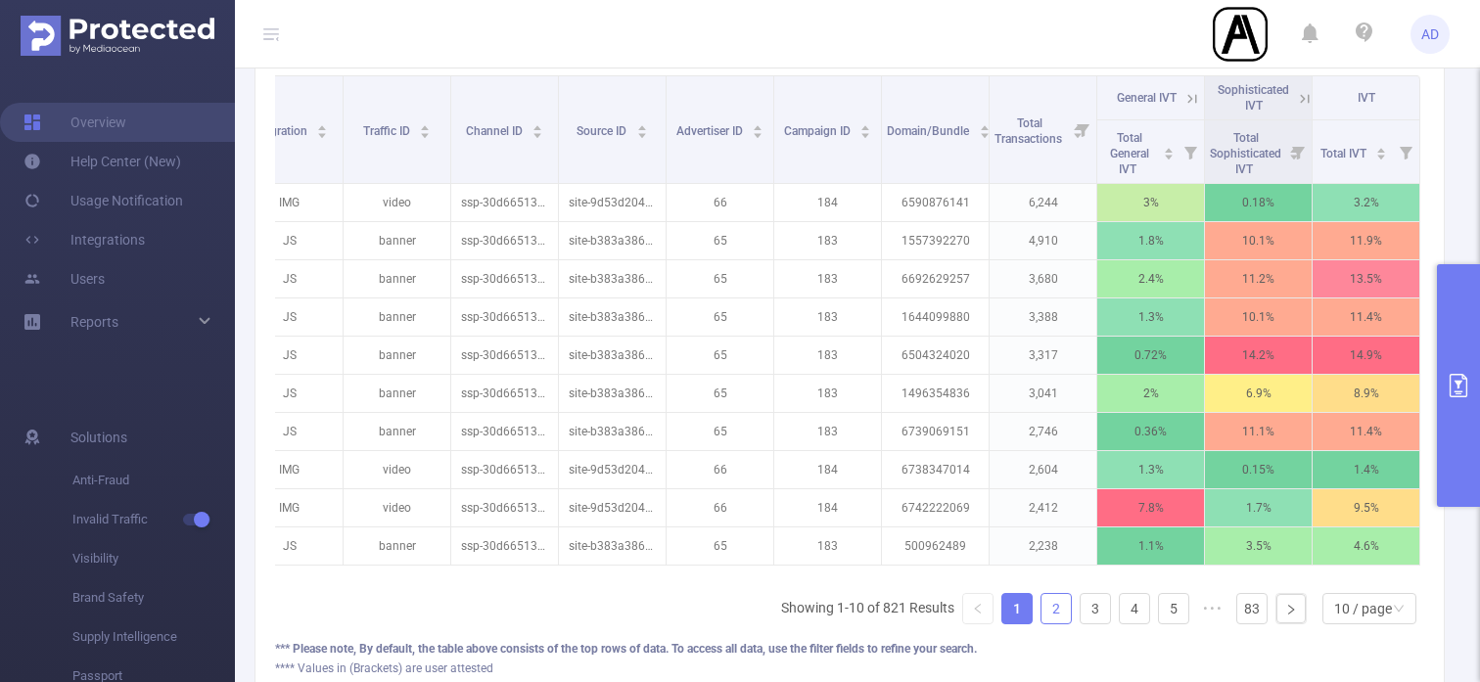
click at [1053, 617] on link "2" at bounding box center [1056, 608] width 29 height 29
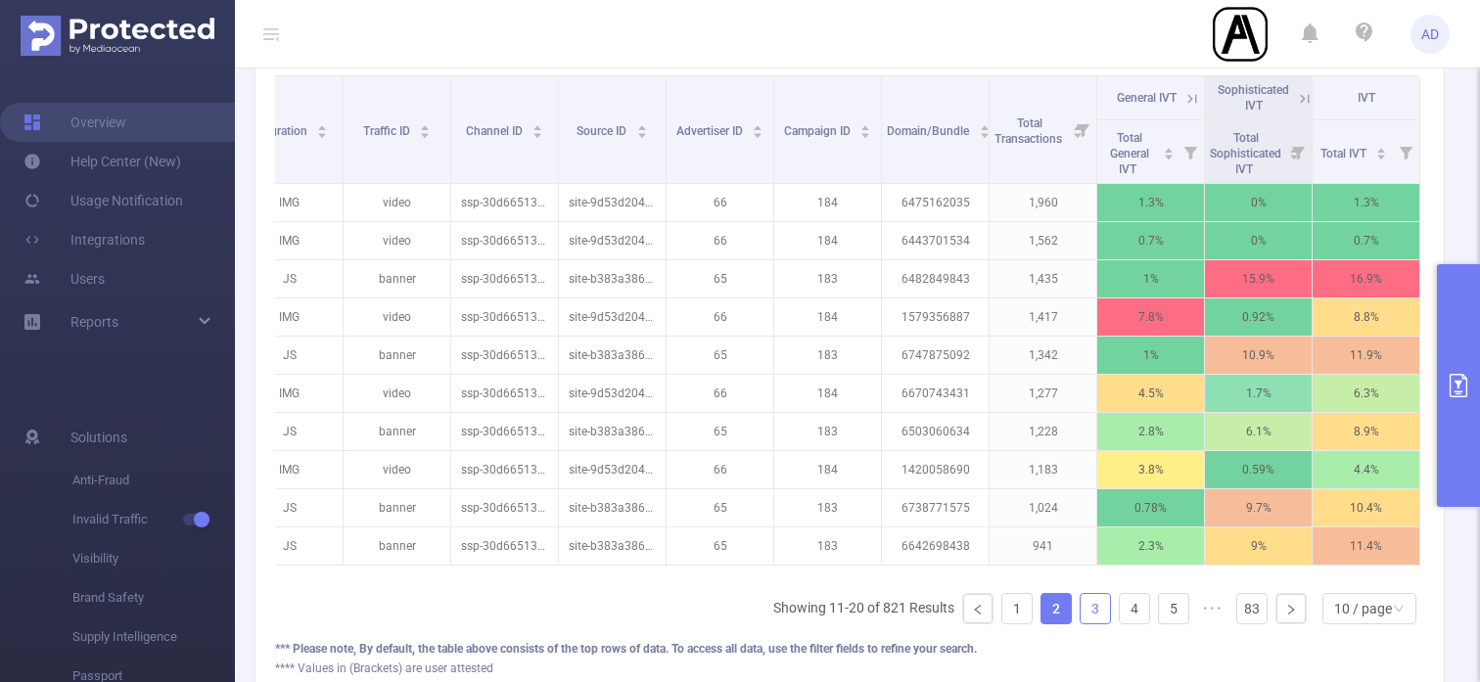
click at [1089, 598] on link "3" at bounding box center [1095, 608] width 29 height 29
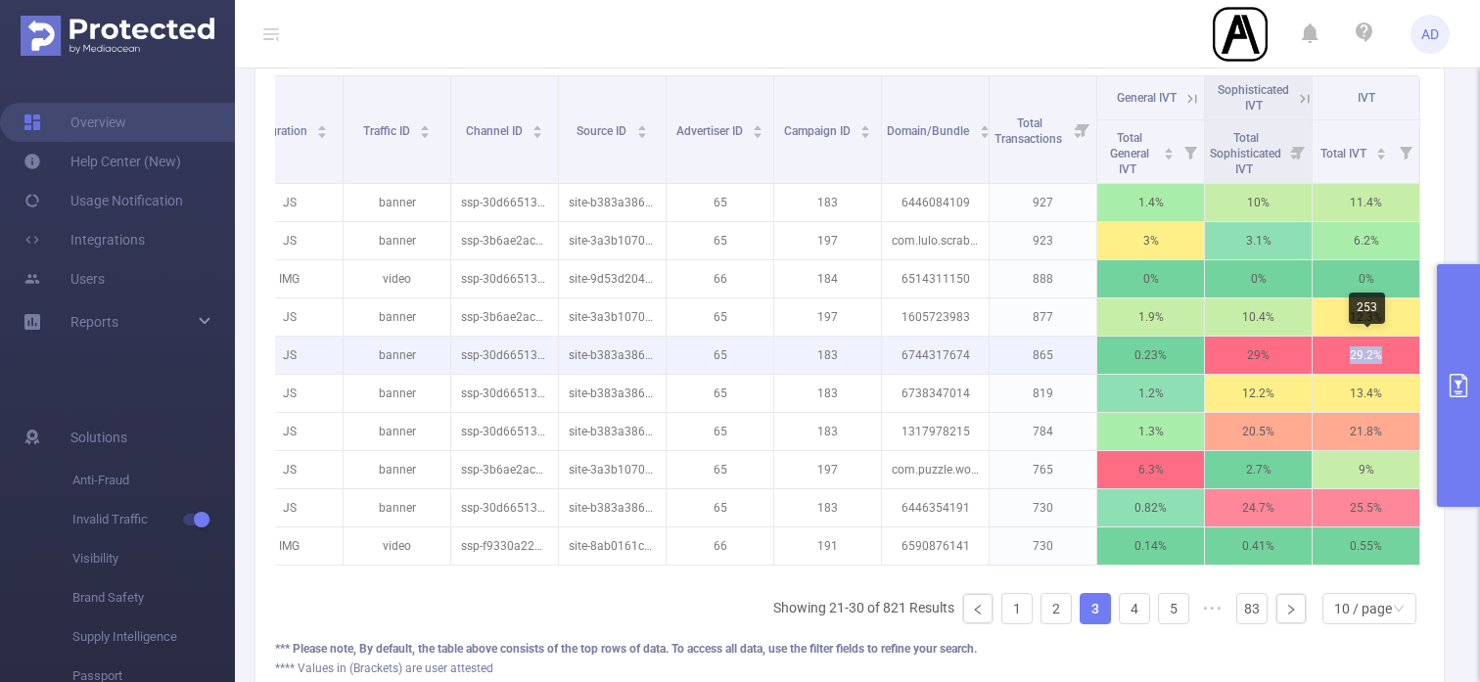
drag, startPoint x: 1347, startPoint y: 354, endPoint x: 1404, endPoint y: 354, distance: 56.8
click at [1404, 354] on p "29.2%" at bounding box center [1366, 355] width 107 height 37
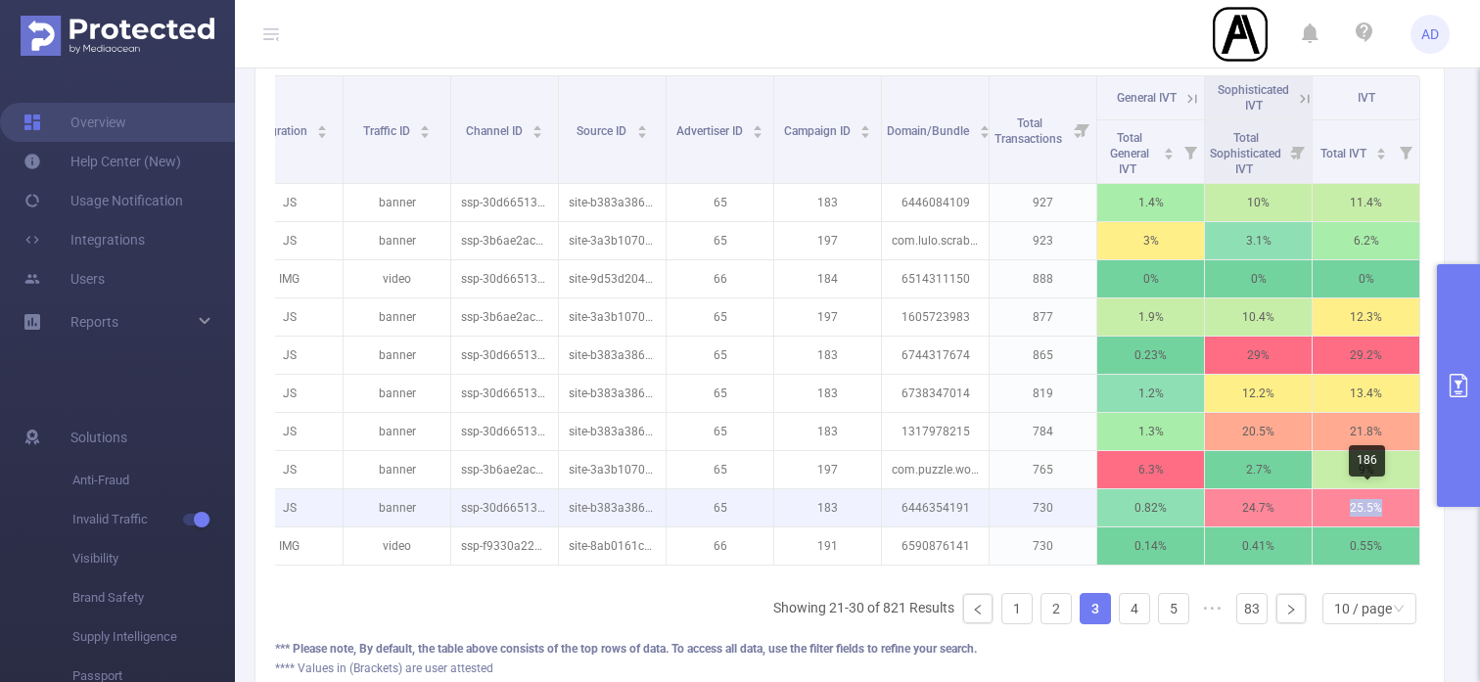
drag, startPoint x: 1347, startPoint y: 505, endPoint x: 1381, endPoint y: 505, distance: 34.3
click at [1380, 505] on p "25.5%" at bounding box center [1366, 508] width 107 height 37
click at [1384, 502] on p "25.5%" at bounding box center [1366, 508] width 107 height 37
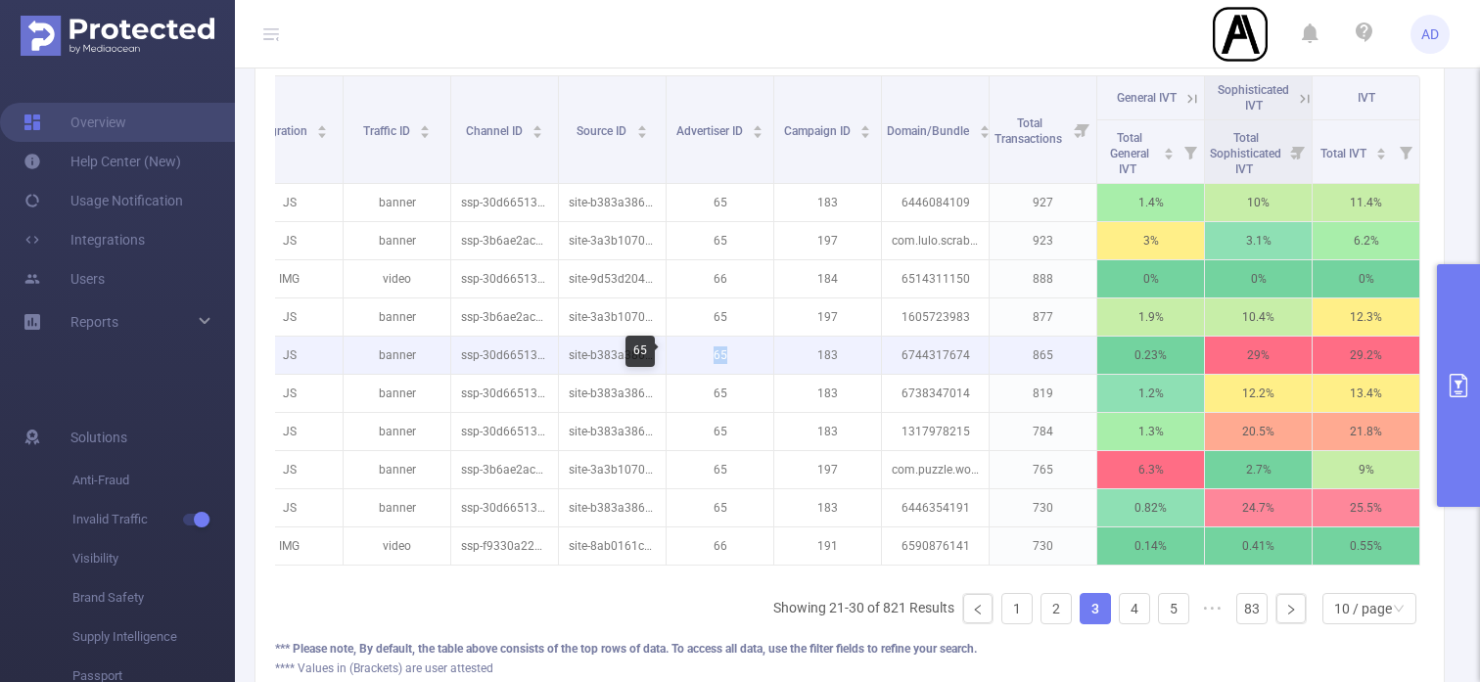
drag, startPoint x: 704, startPoint y: 353, endPoint x: 751, endPoint y: 353, distance: 47.0
click at [751, 353] on p "65" at bounding box center [720, 355] width 107 height 37
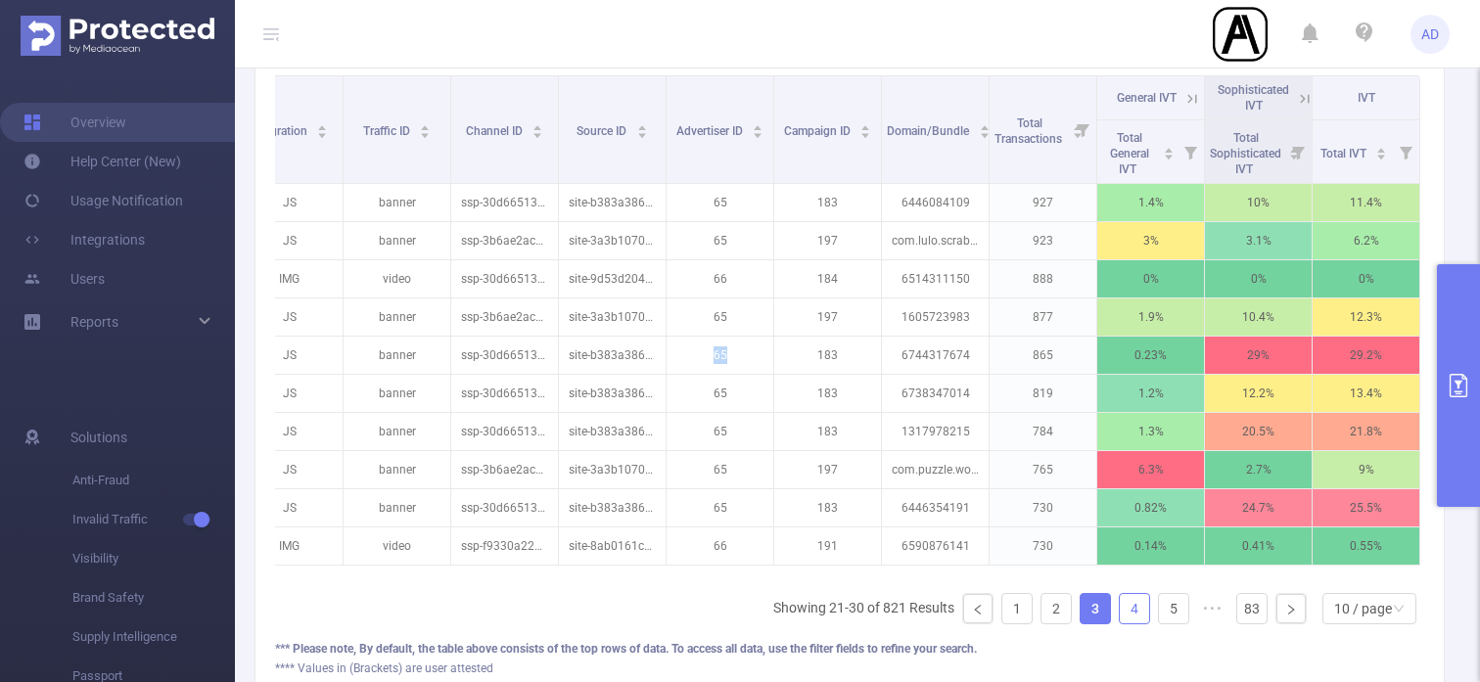
click at [1142, 612] on link "4" at bounding box center [1134, 608] width 29 height 29
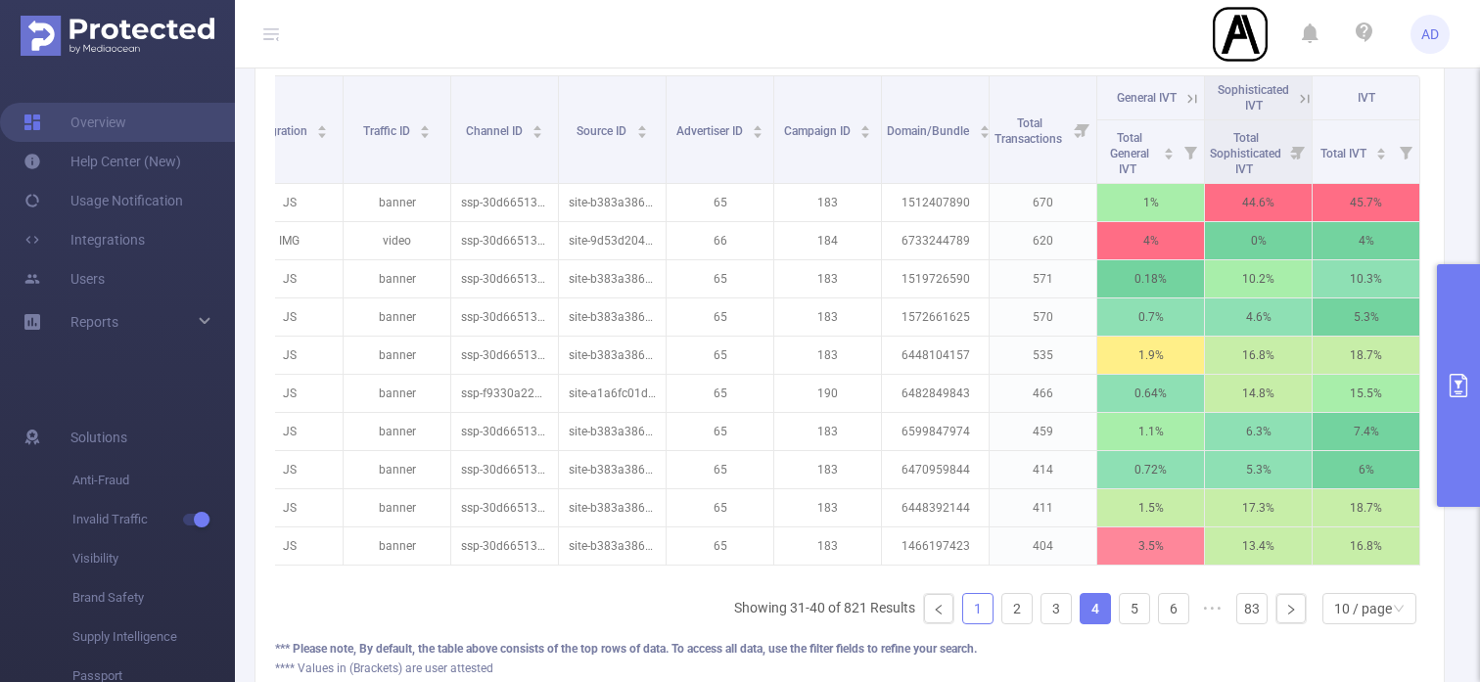
click at [992, 613] on link "1" at bounding box center [977, 608] width 29 height 29
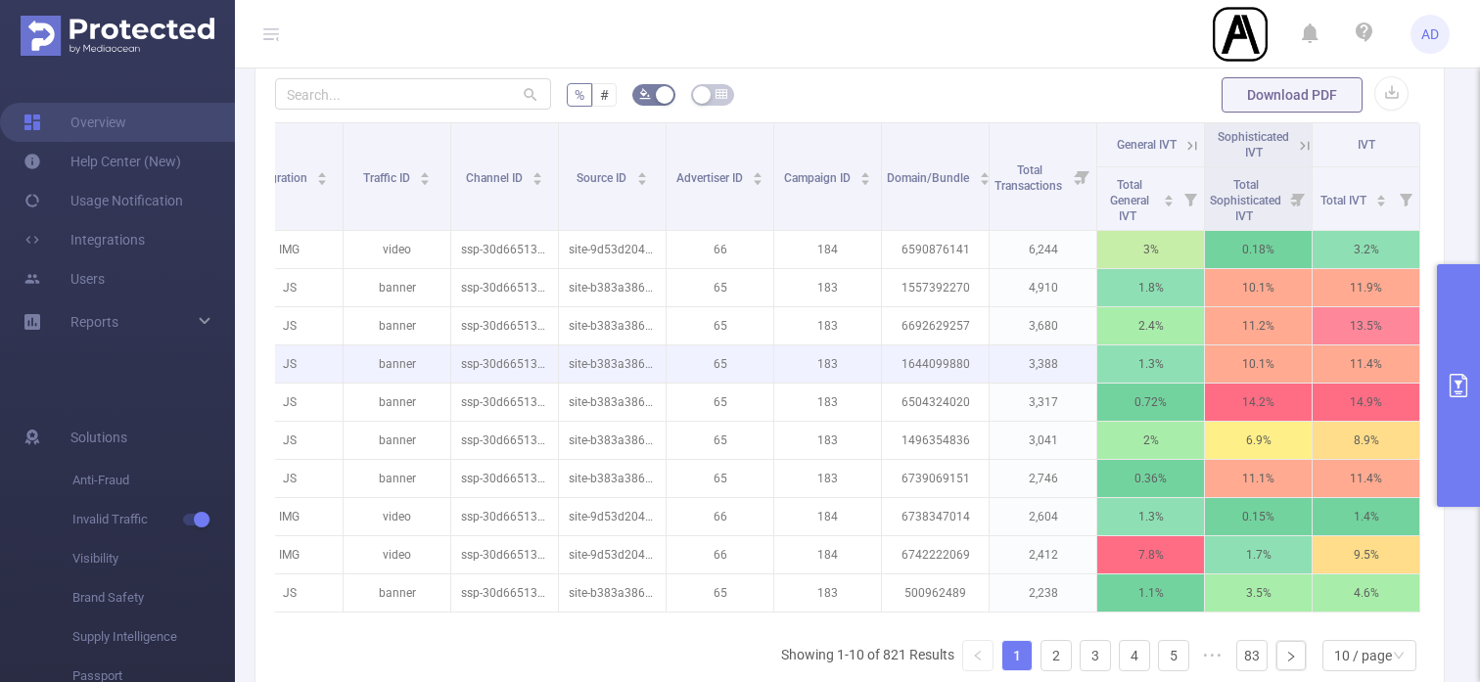
scroll to position [0, 0]
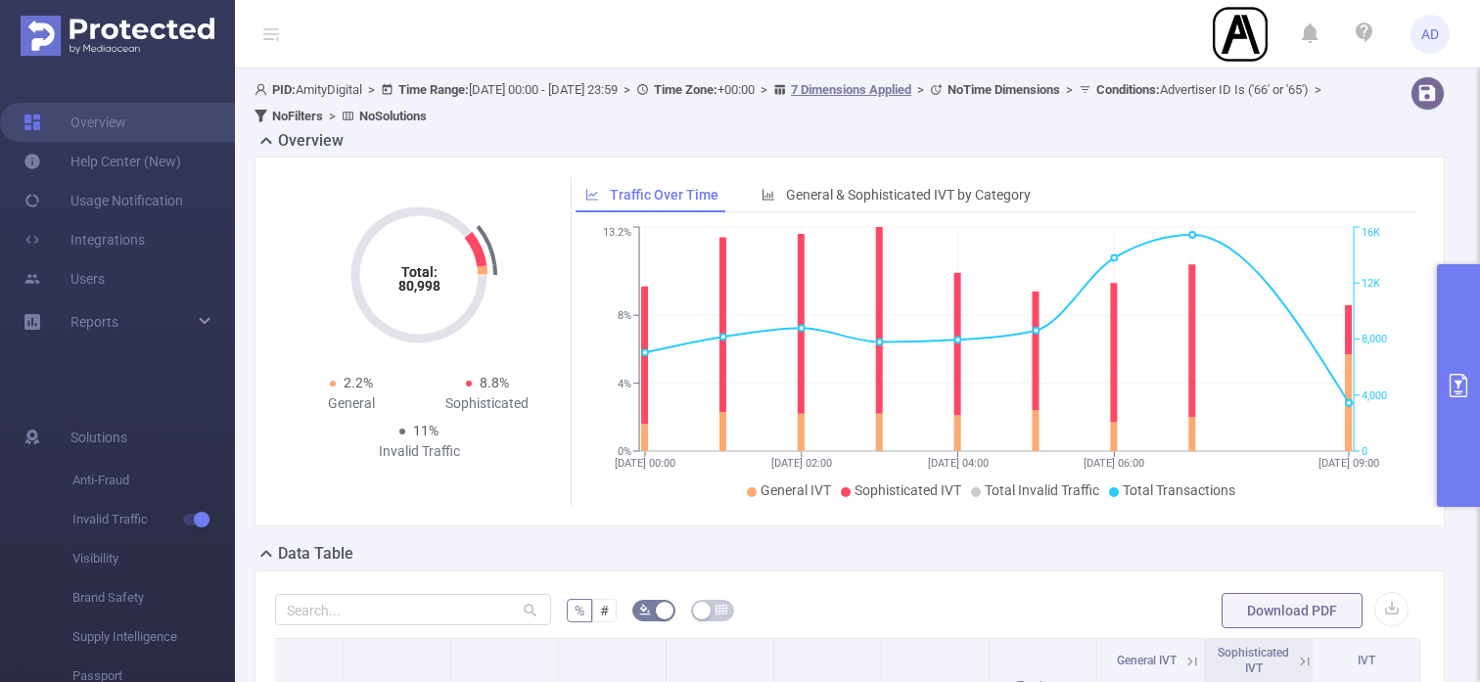
click at [1459, 387] on icon "primary" at bounding box center [1459, 385] width 18 height 23
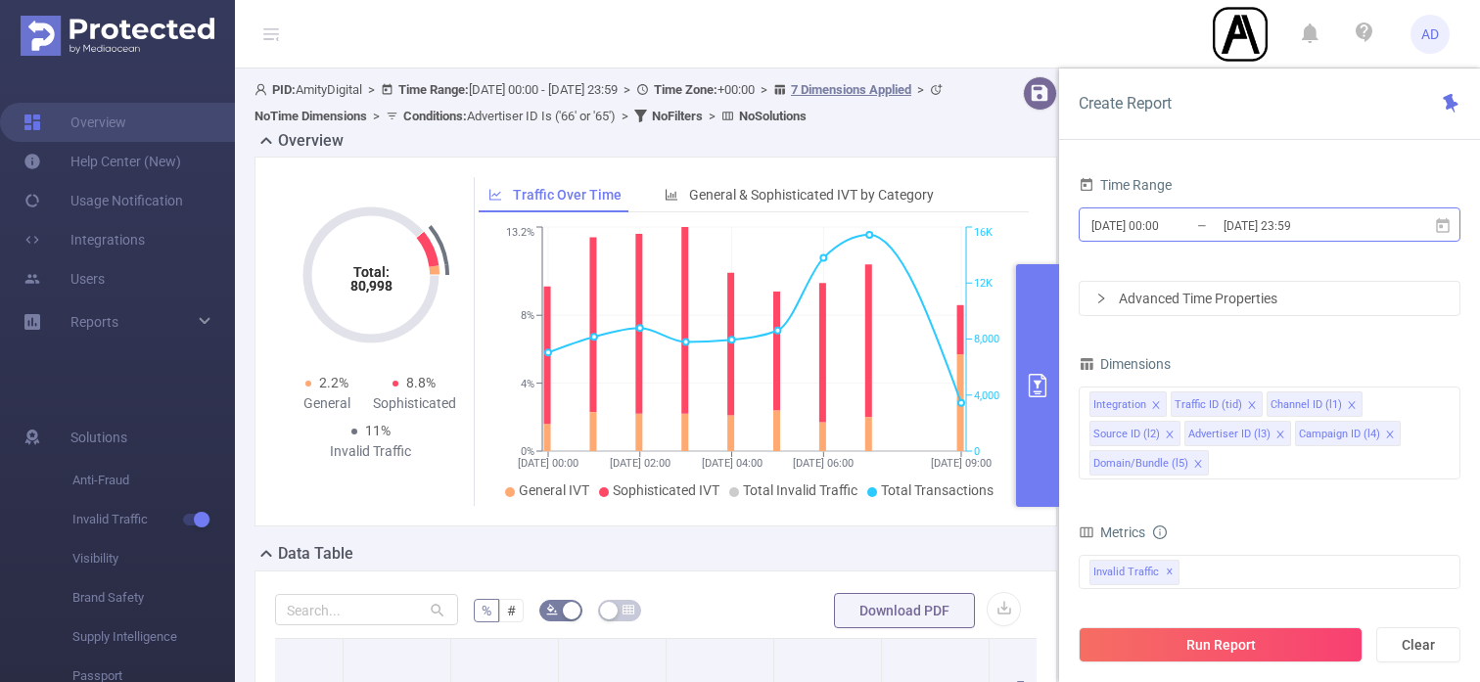
click at [1302, 218] on input "[DATE] 23:59" at bounding box center [1301, 225] width 159 height 26
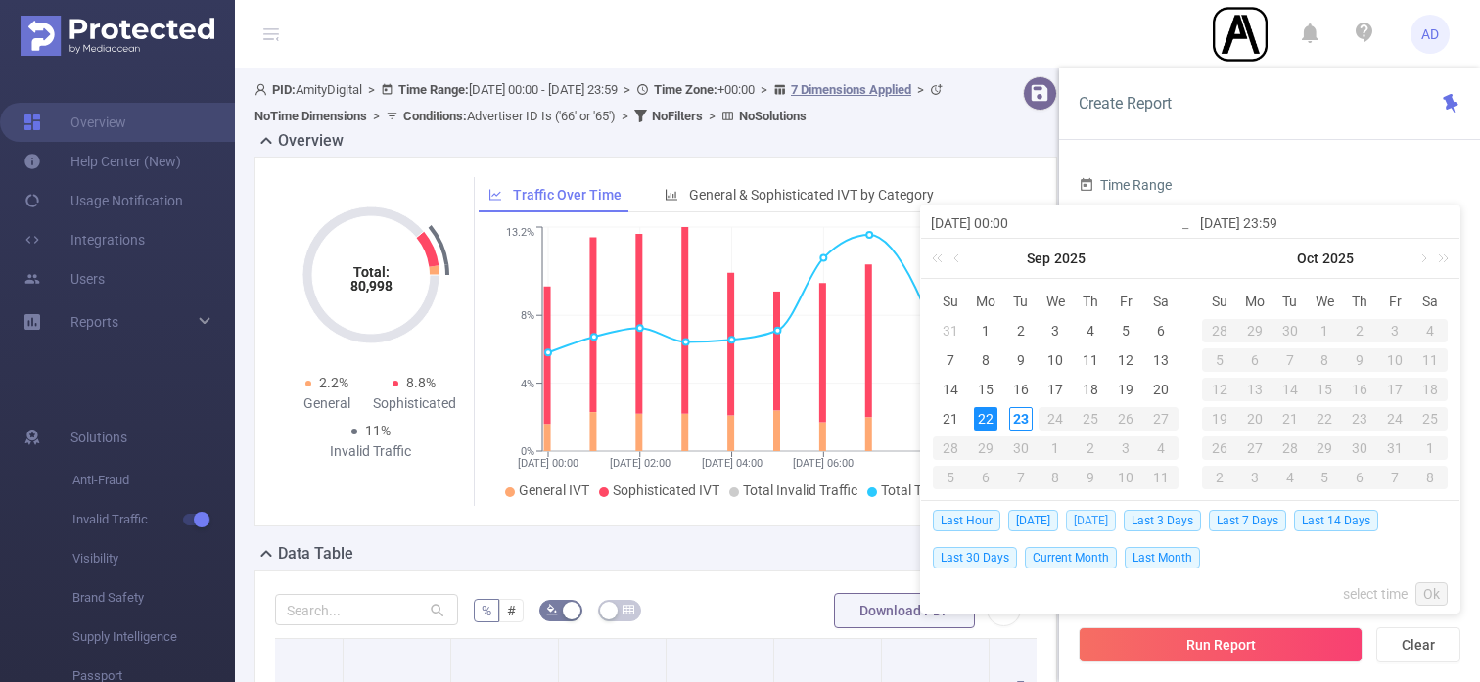
click at [1099, 518] on span "[DATE]" at bounding box center [1091, 521] width 50 height 22
type input "[DATE] 00:00"
type input "[DATE] 23:59"
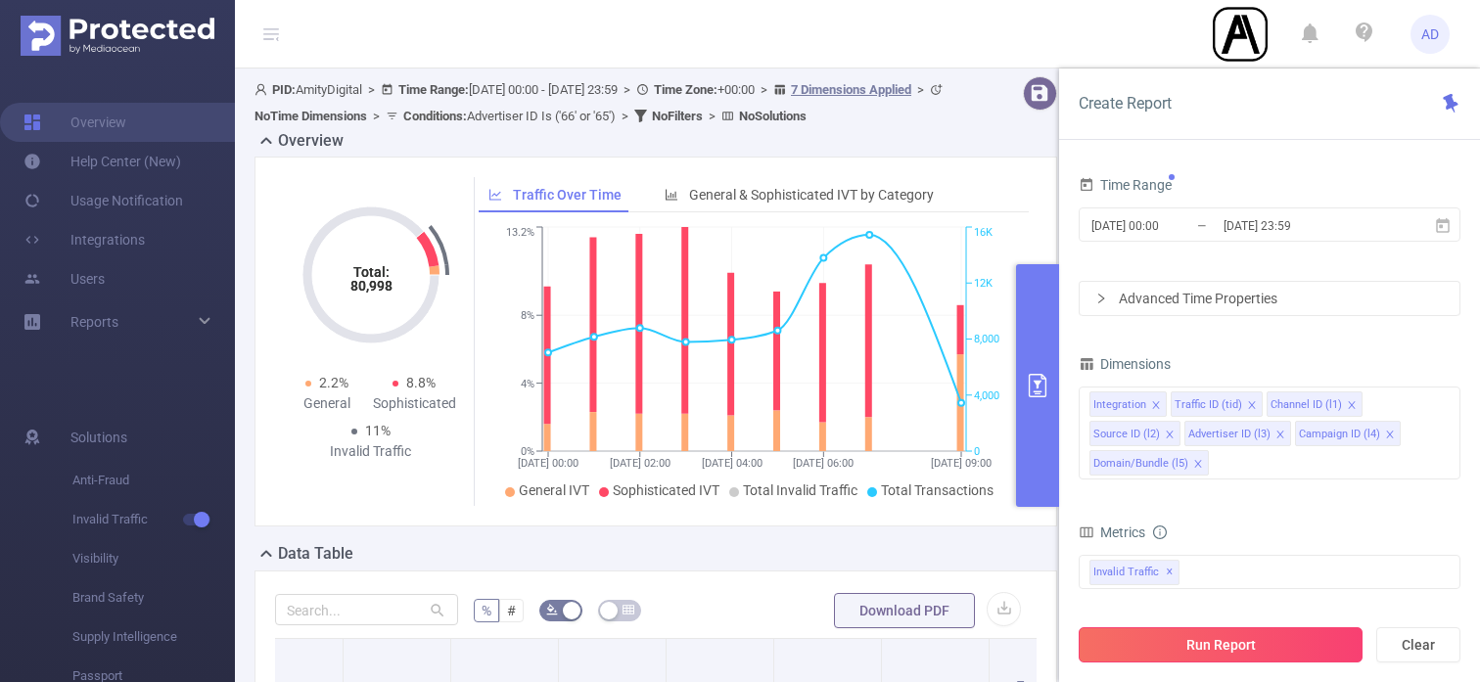
click at [1208, 654] on button "Run Report" at bounding box center [1221, 645] width 284 height 35
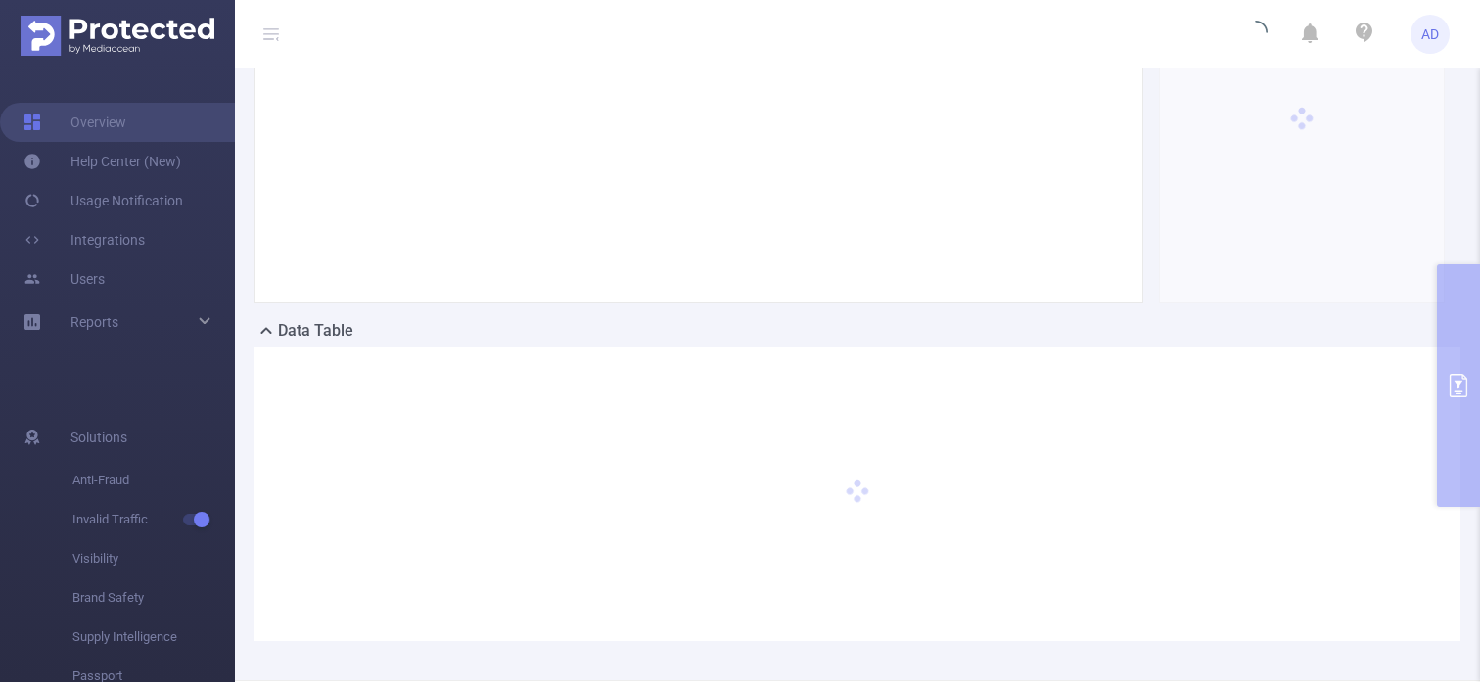
scroll to position [303, 0]
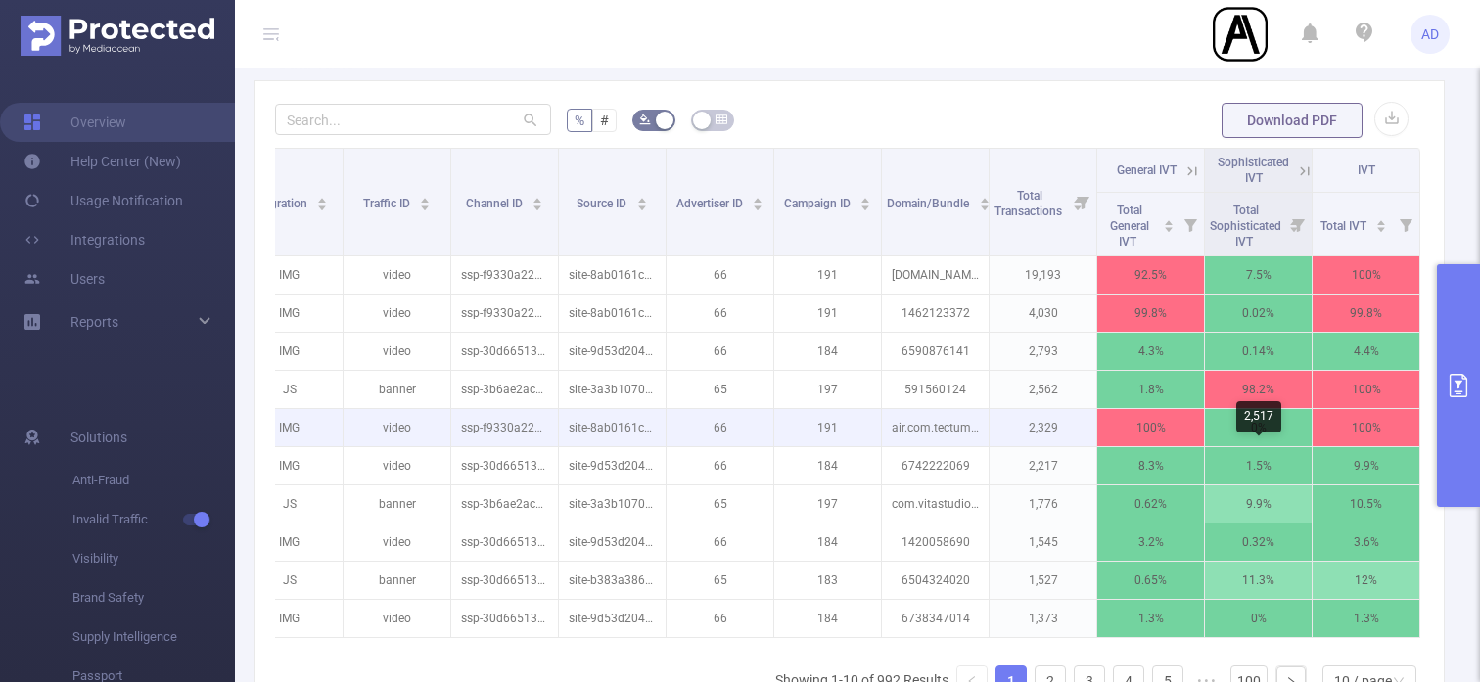
scroll to position [514, 0]
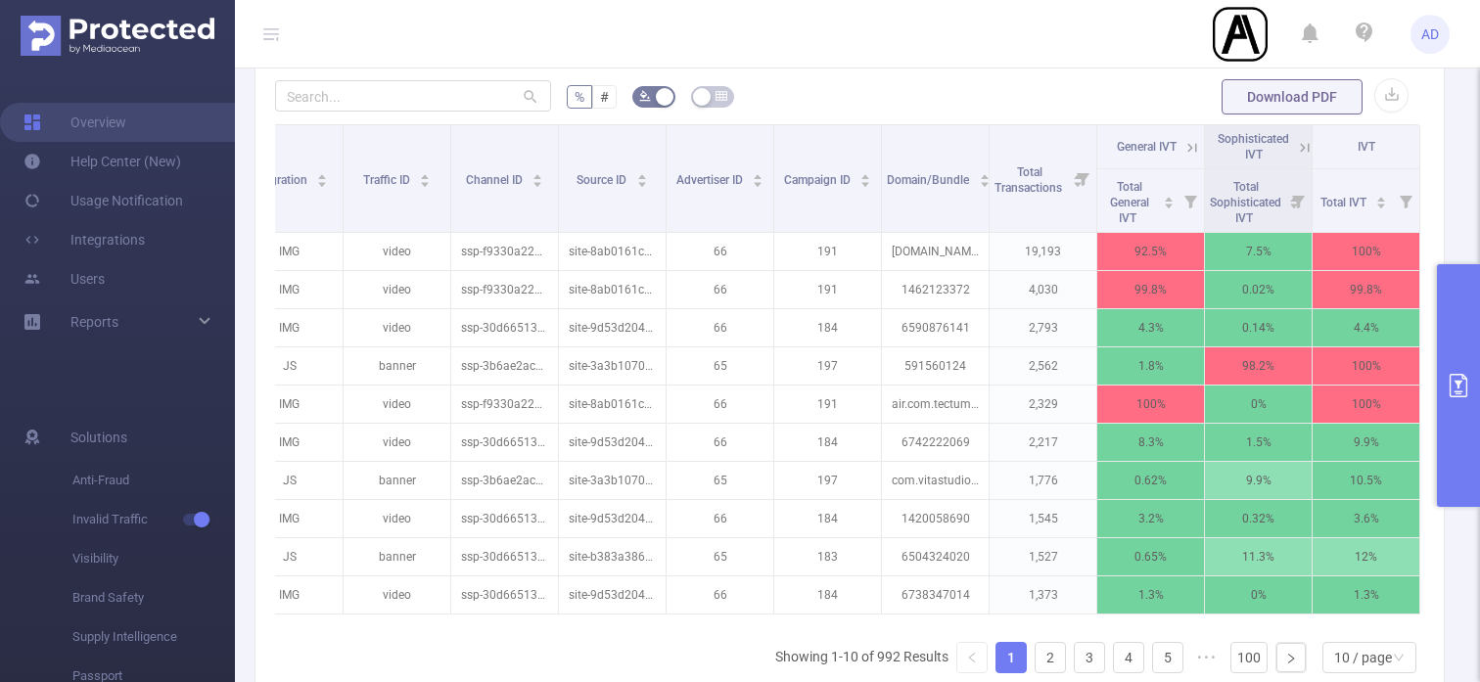
click at [1448, 347] on button "primary" at bounding box center [1458, 385] width 43 height 243
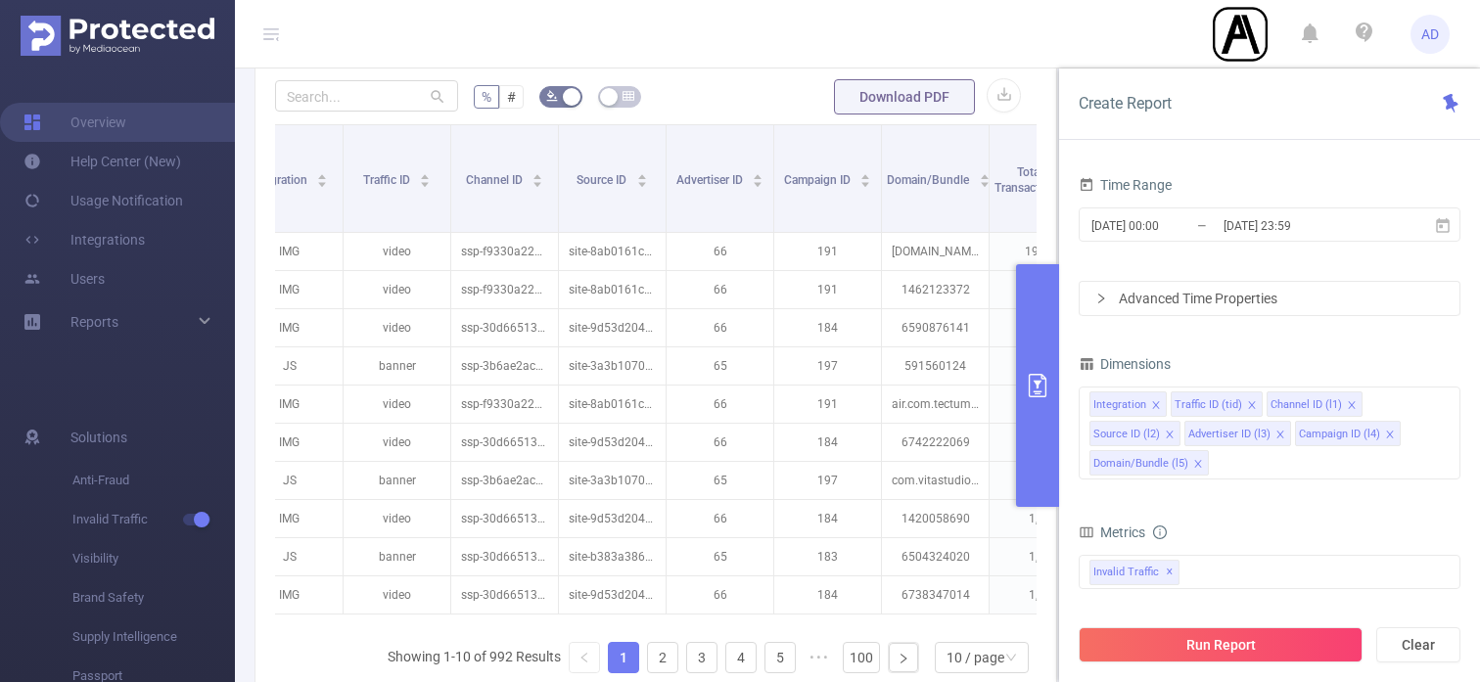
click at [1035, 353] on button "primary" at bounding box center [1037, 385] width 43 height 243
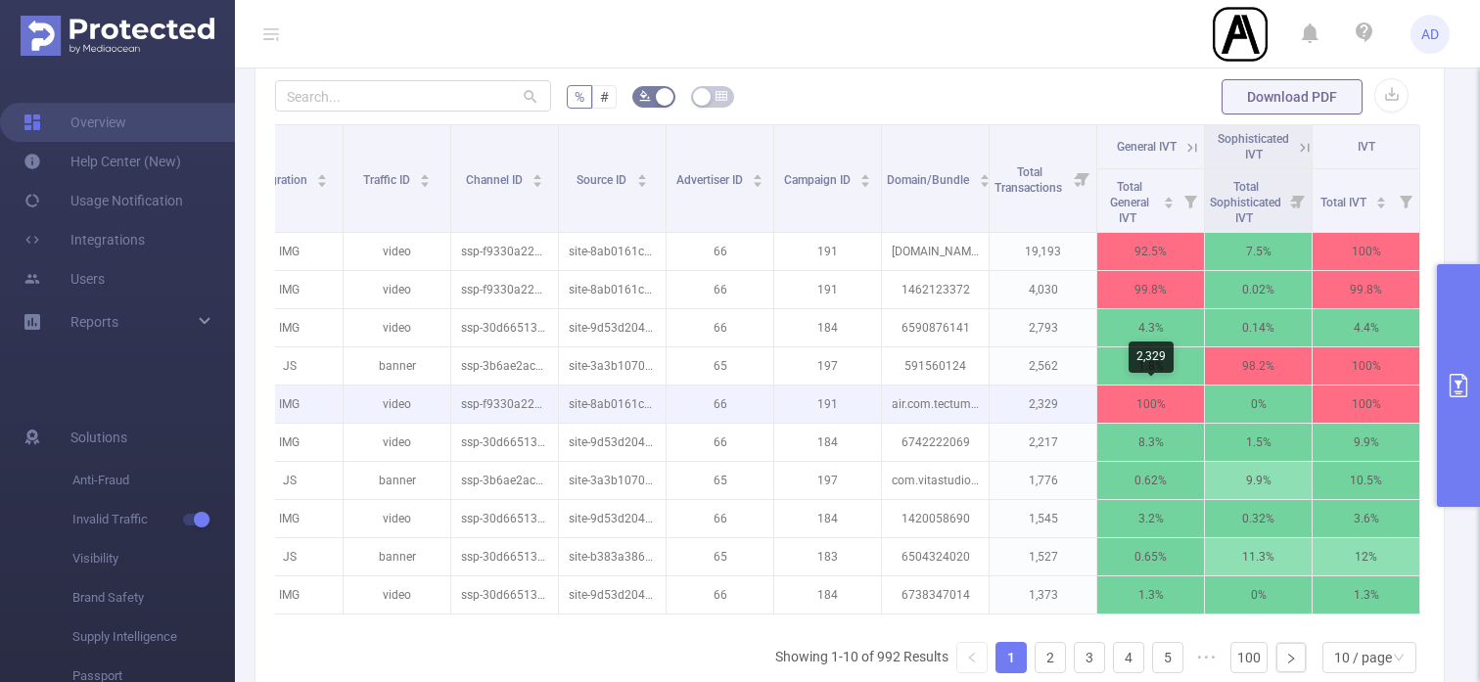
scroll to position [0, 0]
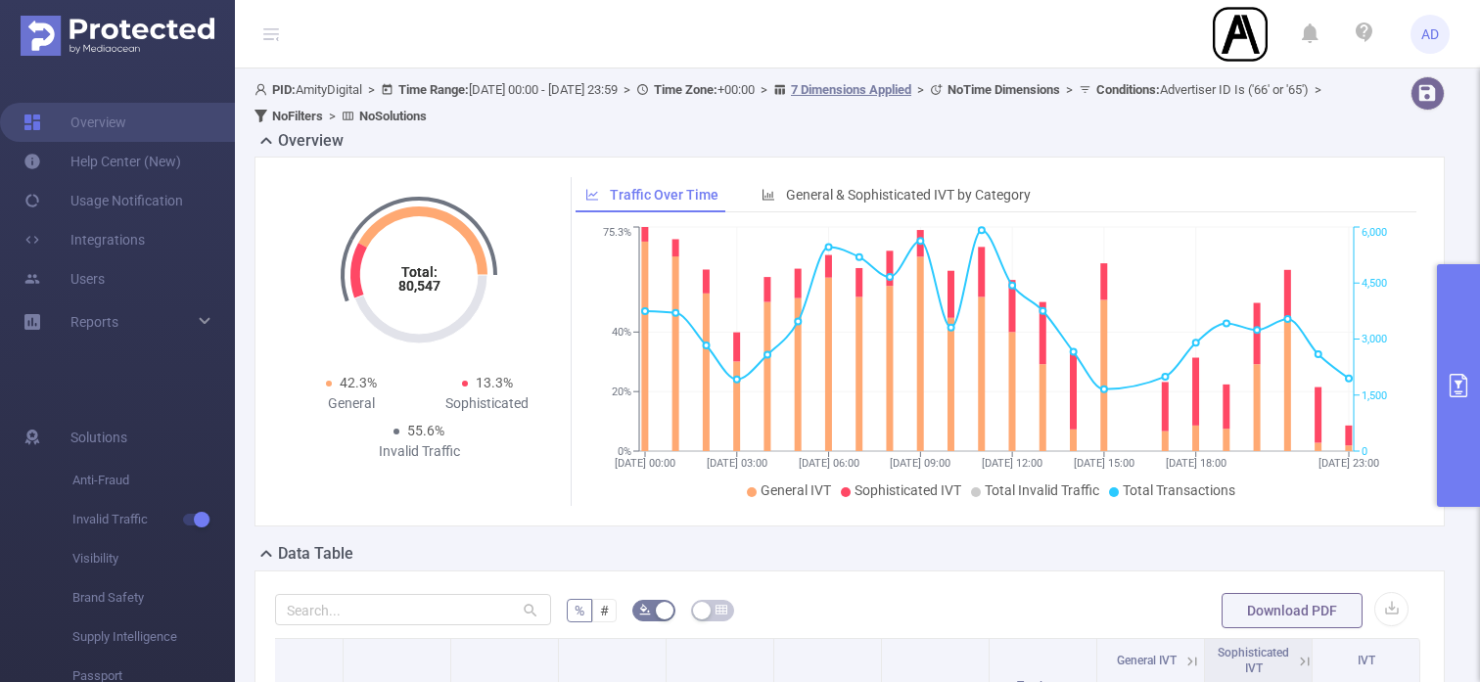
click at [1450, 353] on button "primary" at bounding box center [1458, 385] width 43 height 243
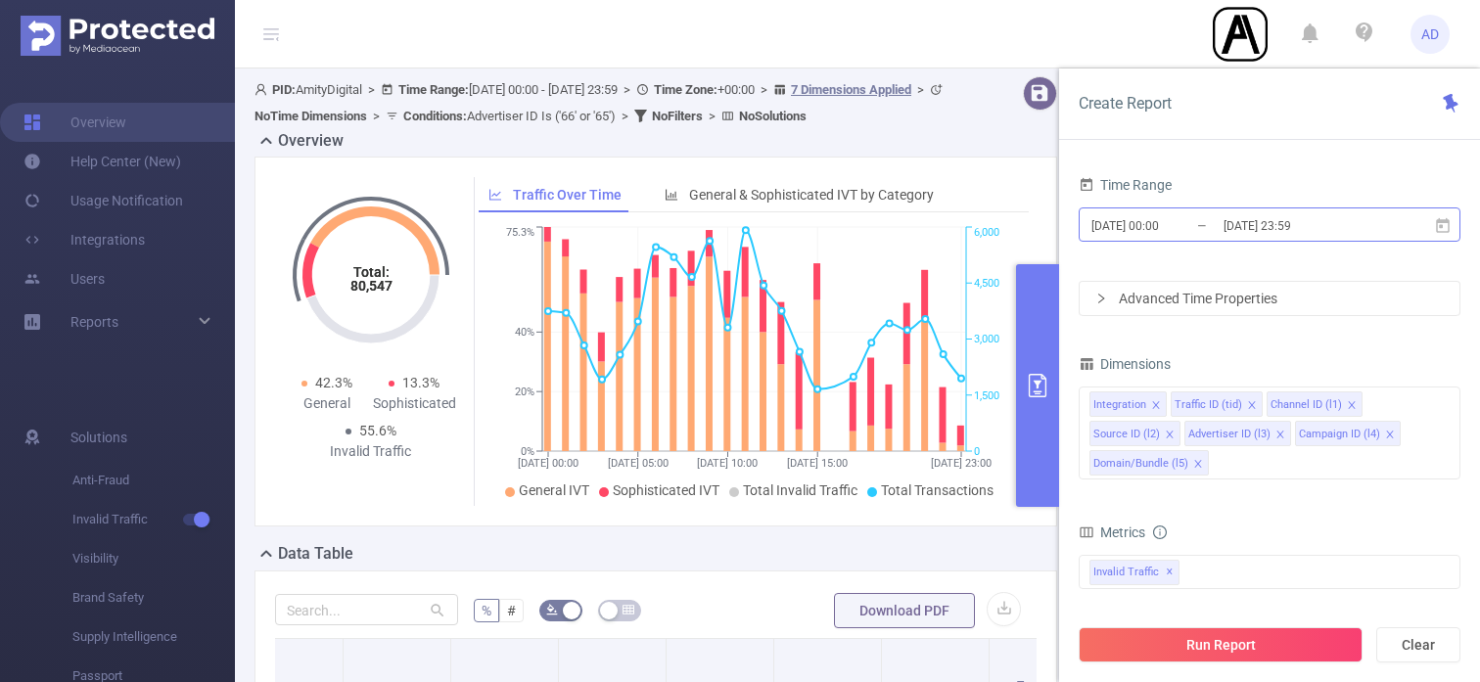
click at [1280, 230] on input "[DATE] 23:59" at bounding box center [1301, 225] width 159 height 26
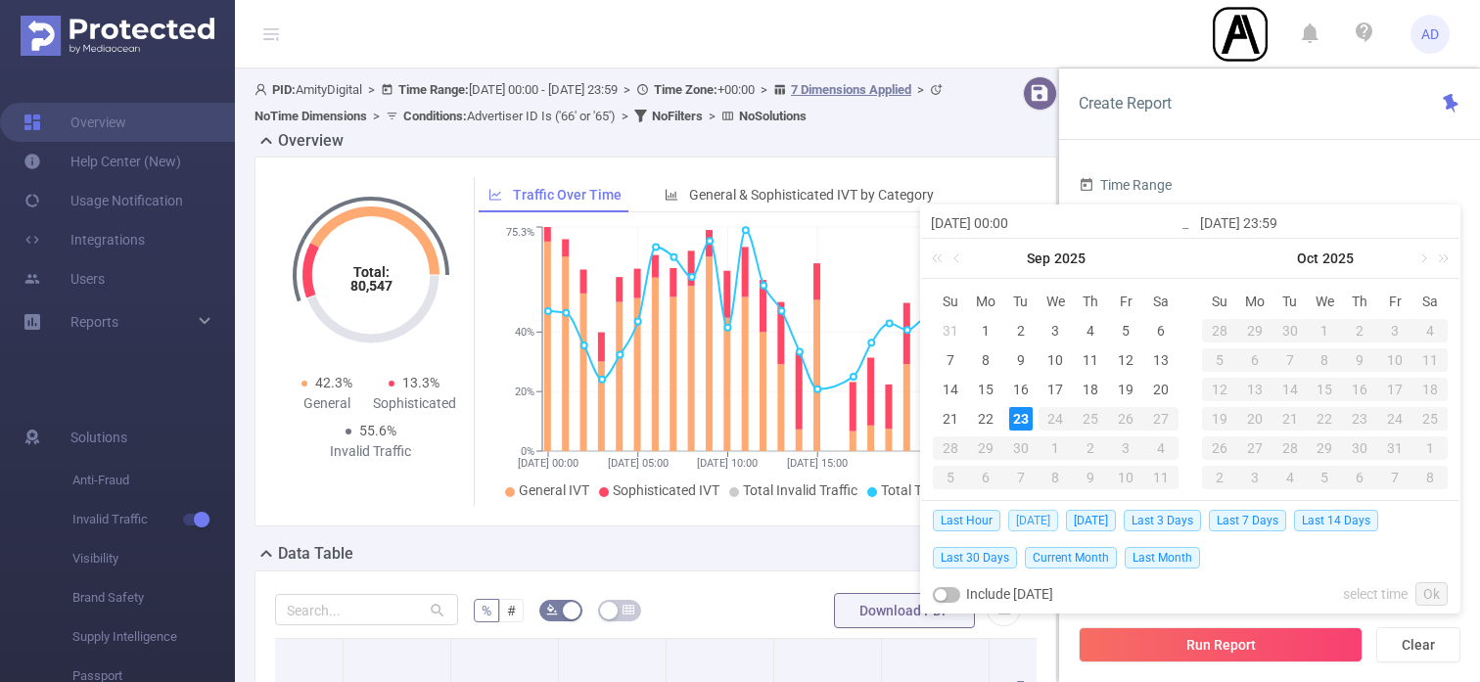
click at [1029, 516] on span "[DATE]" at bounding box center [1033, 521] width 50 height 22
type input "[DATE] 00:00"
type input "[DATE] 23:59"
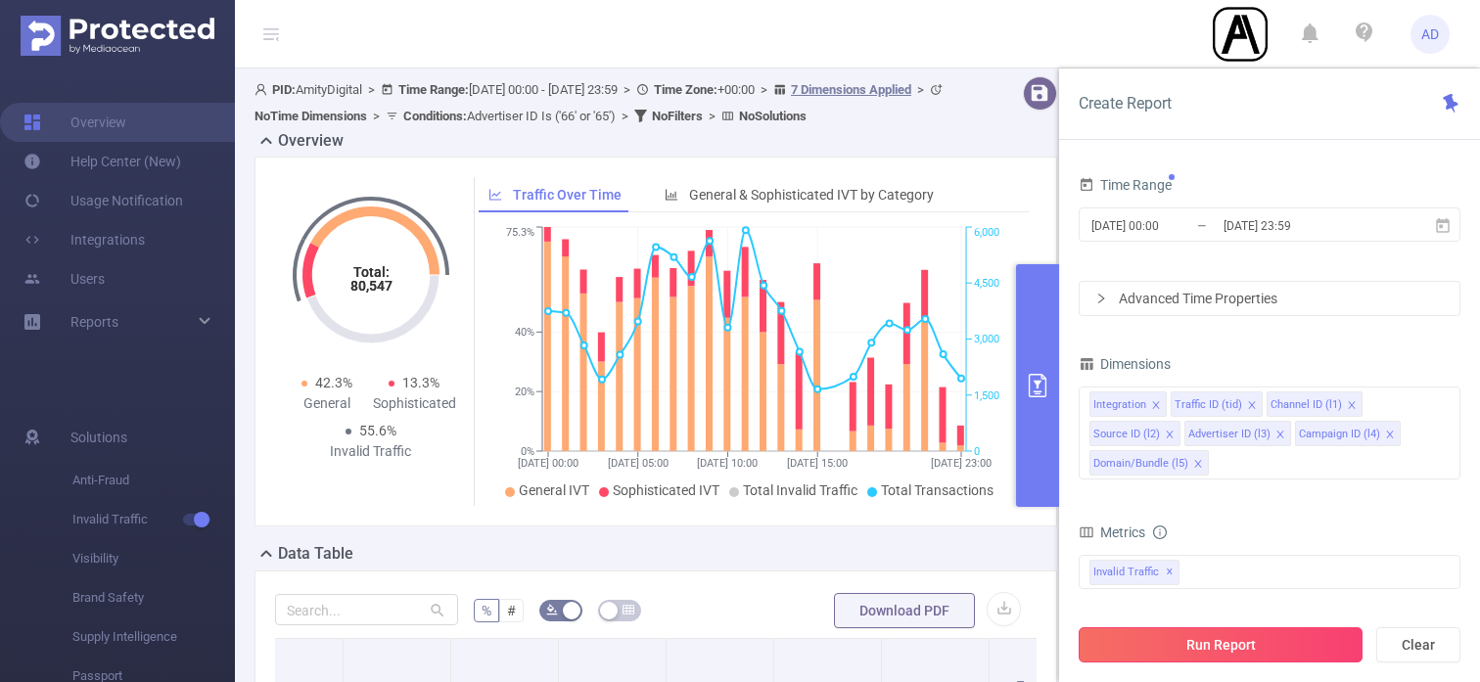
click at [1237, 649] on button "Run Report" at bounding box center [1221, 645] width 284 height 35
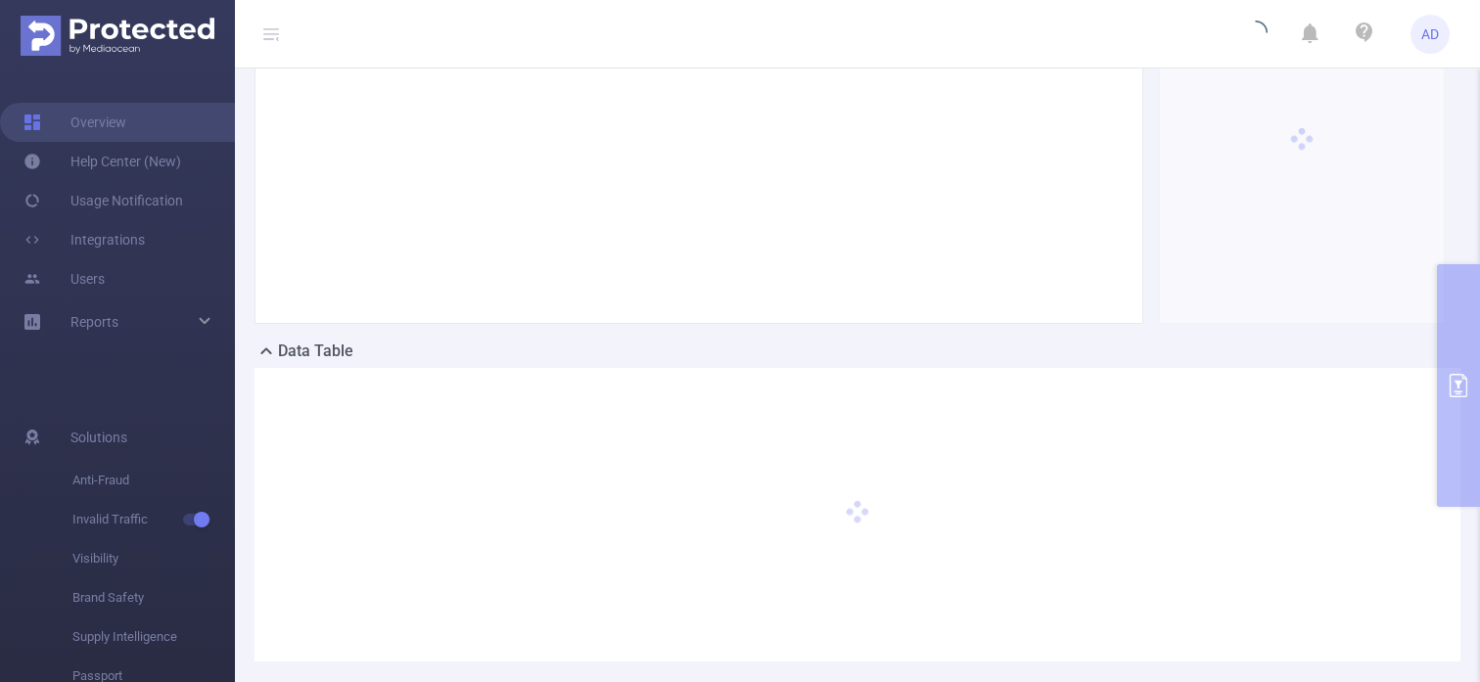
scroll to position [303, 0]
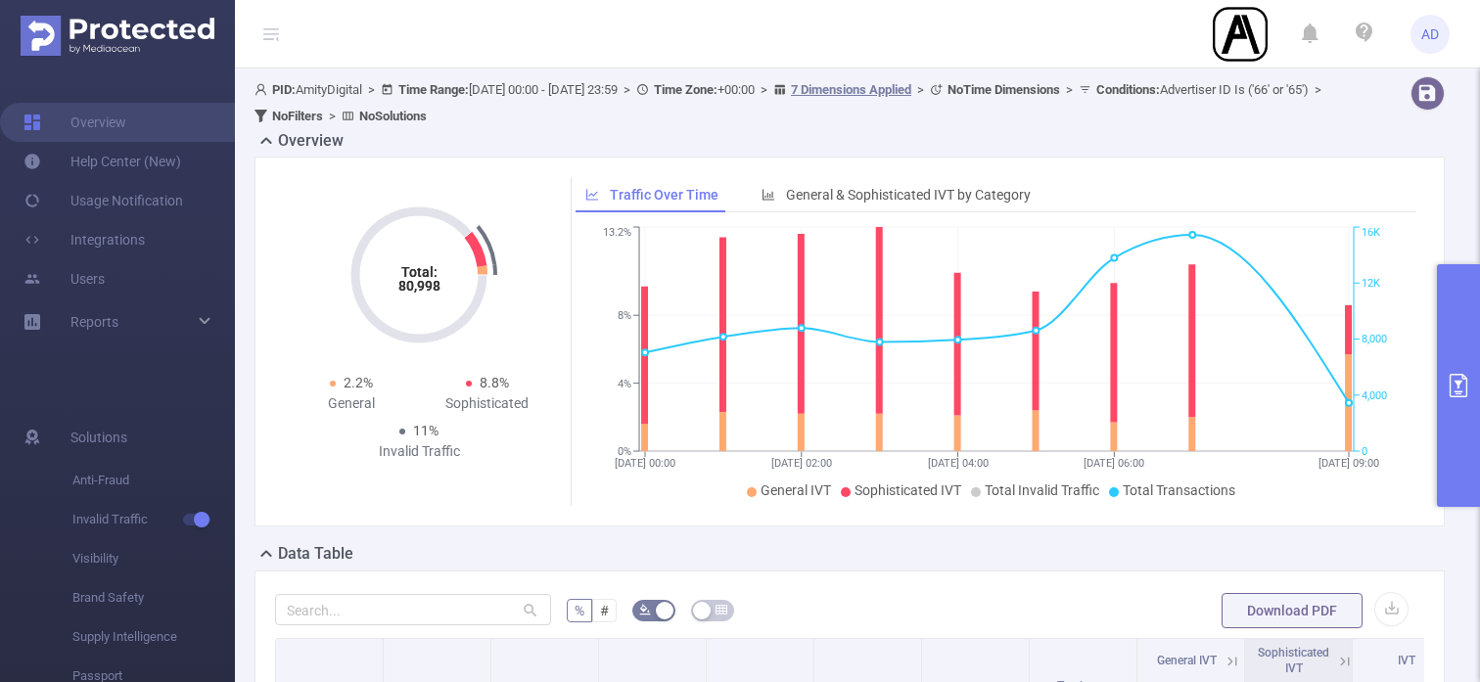
click at [1467, 343] on button "primary" at bounding box center [1458, 385] width 43 height 243
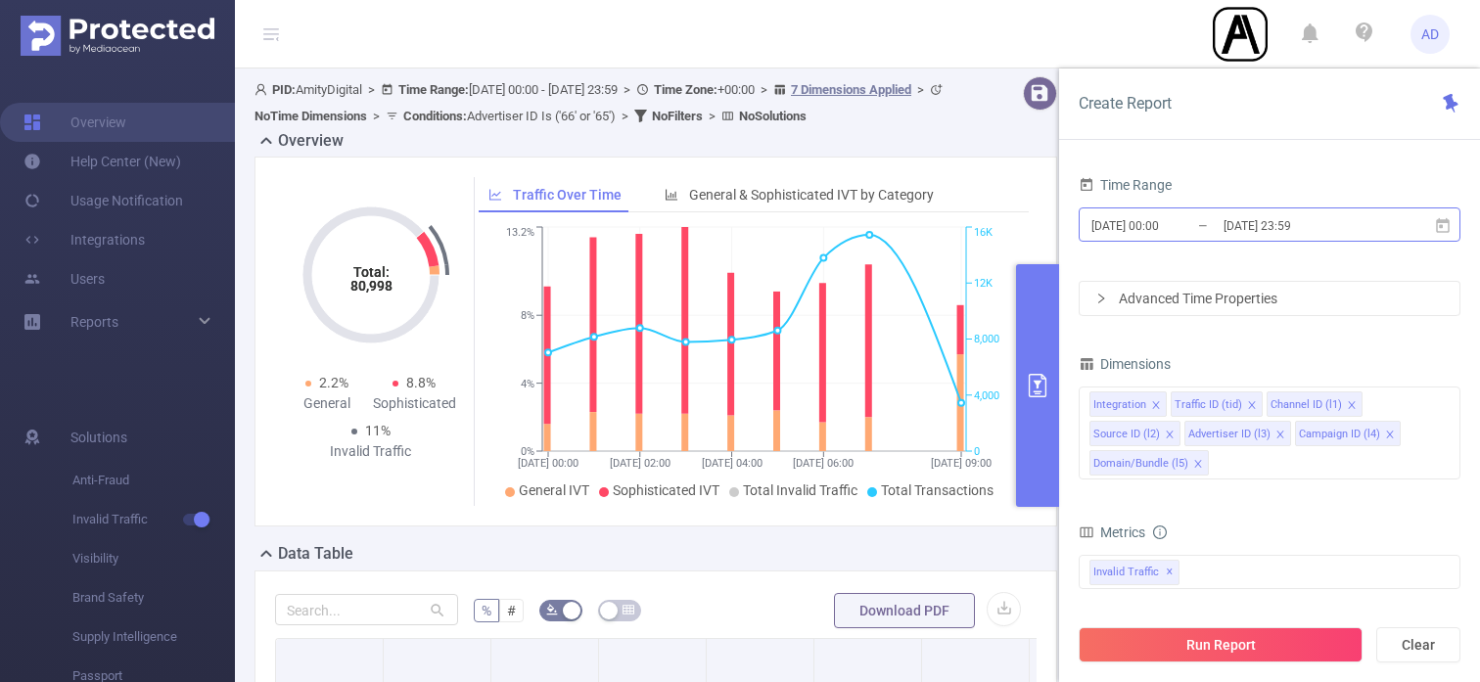
click at [1301, 227] on input "[DATE] 23:59" at bounding box center [1301, 225] width 159 height 26
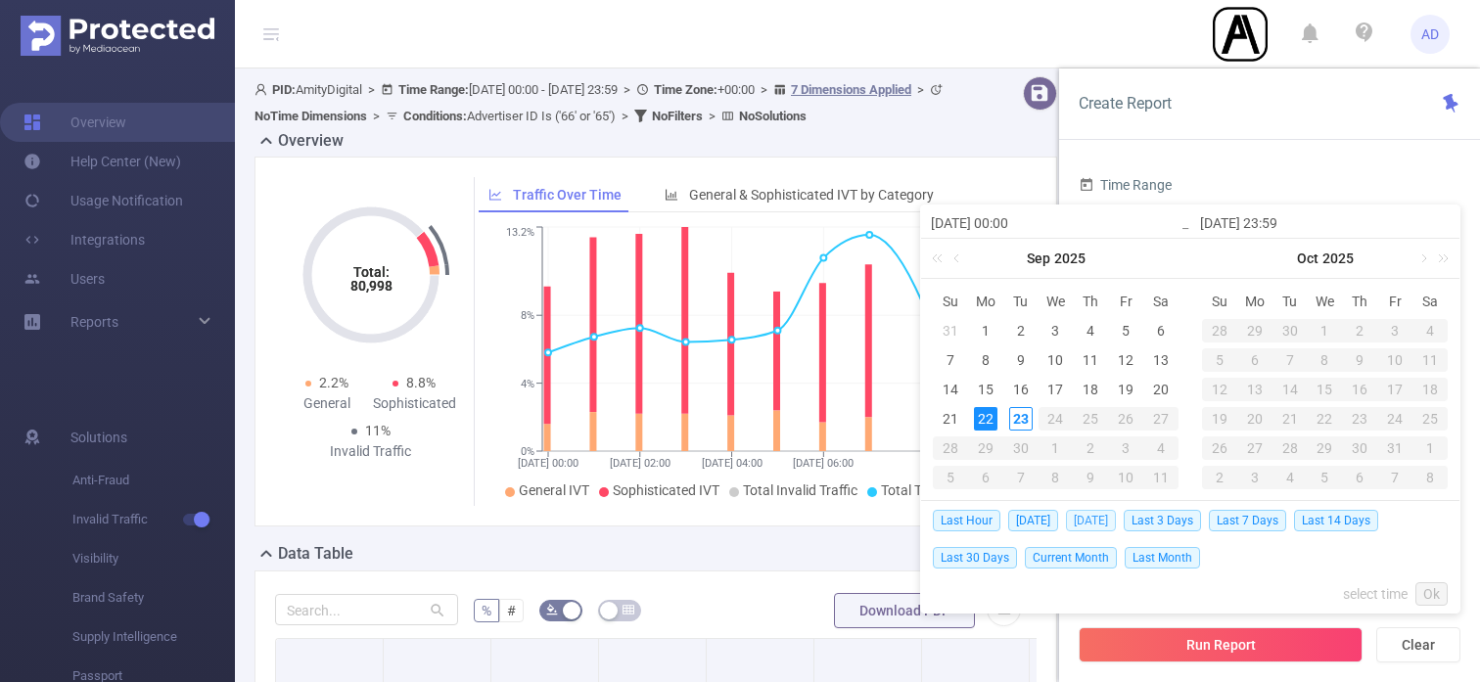
click at [1083, 522] on span "[DATE]" at bounding box center [1091, 521] width 50 height 22
type input "[DATE] 00:00"
type input "[DATE] 23:59"
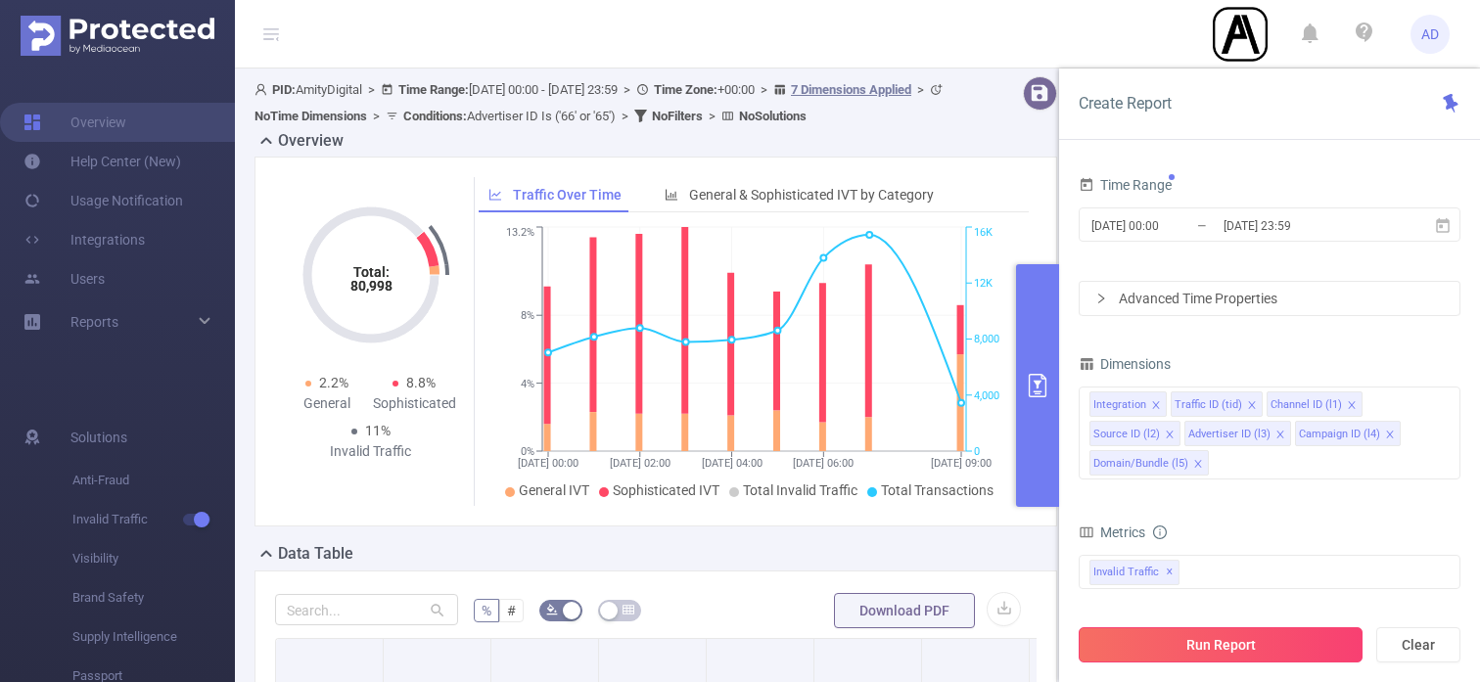
click at [1224, 651] on button "Run Report" at bounding box center [1221, 645] width 284 height 35
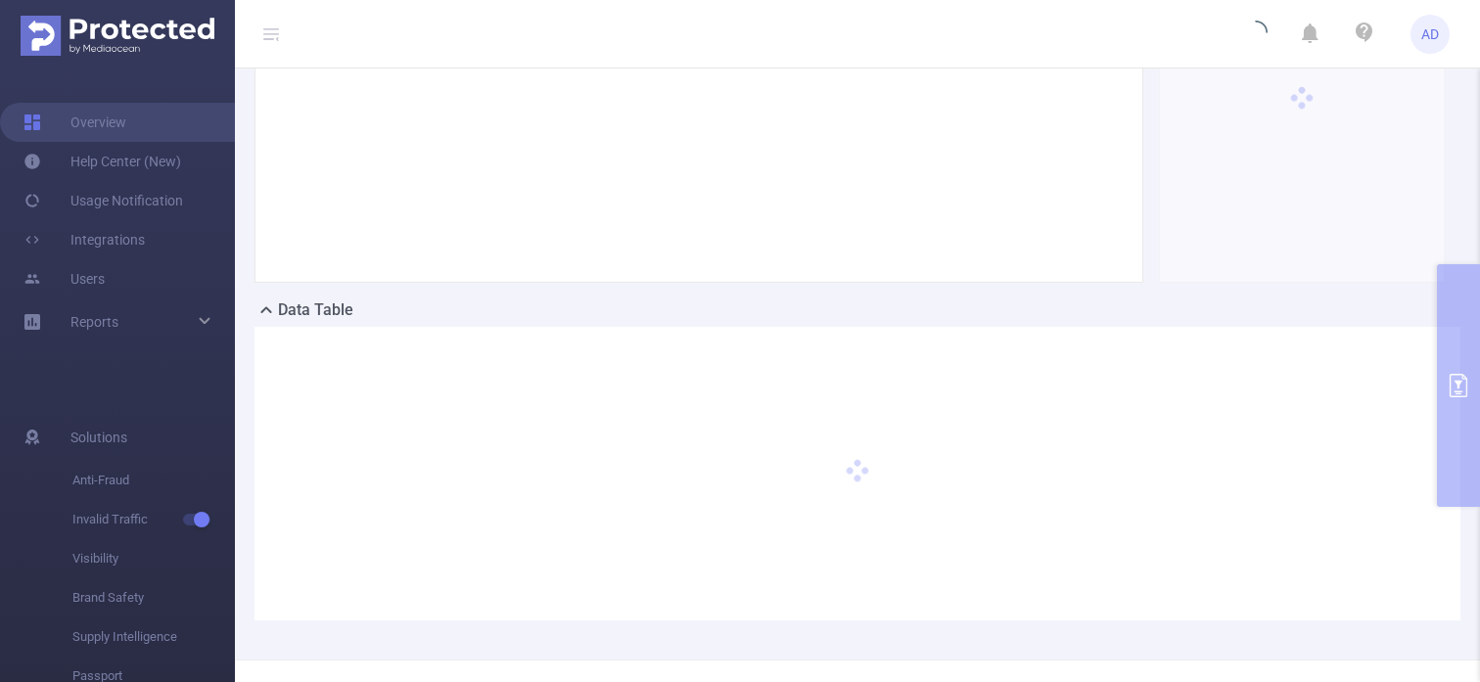
scroll to position [303, 0]
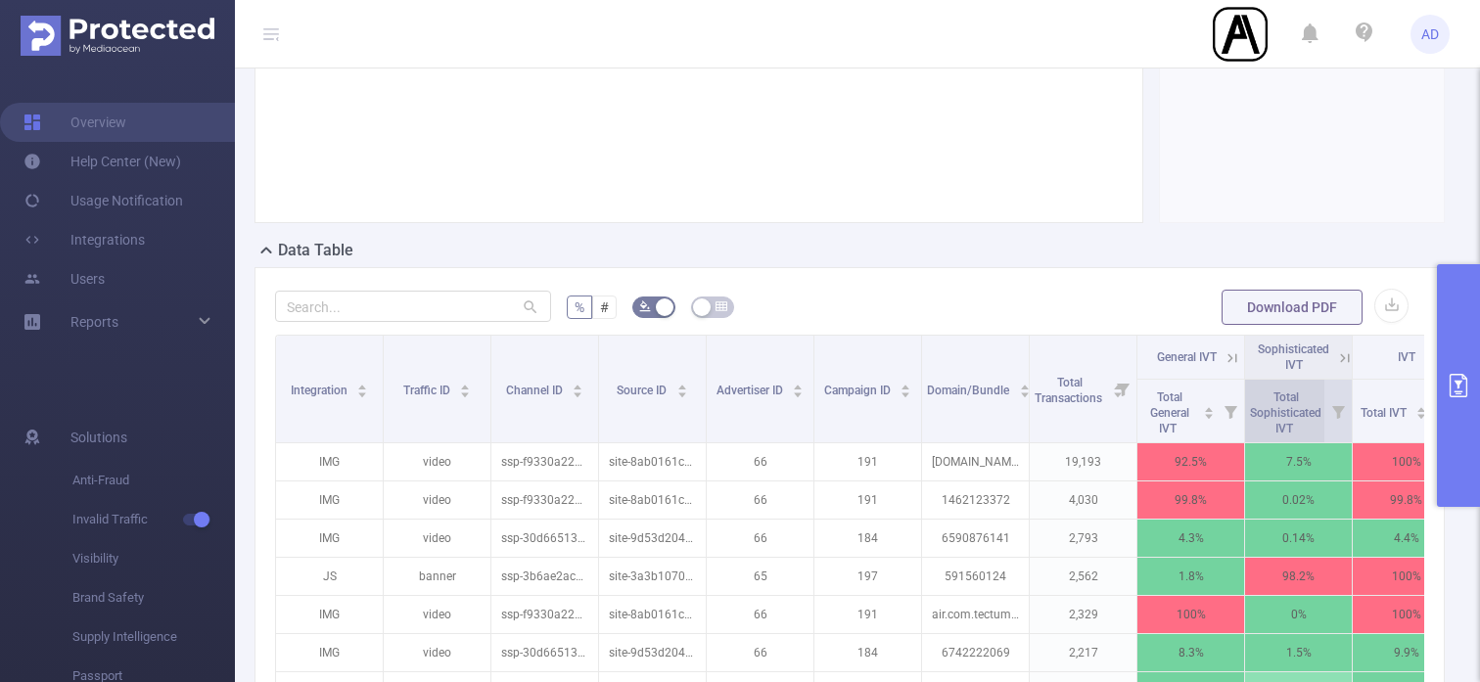
scroll to position [0, 40]
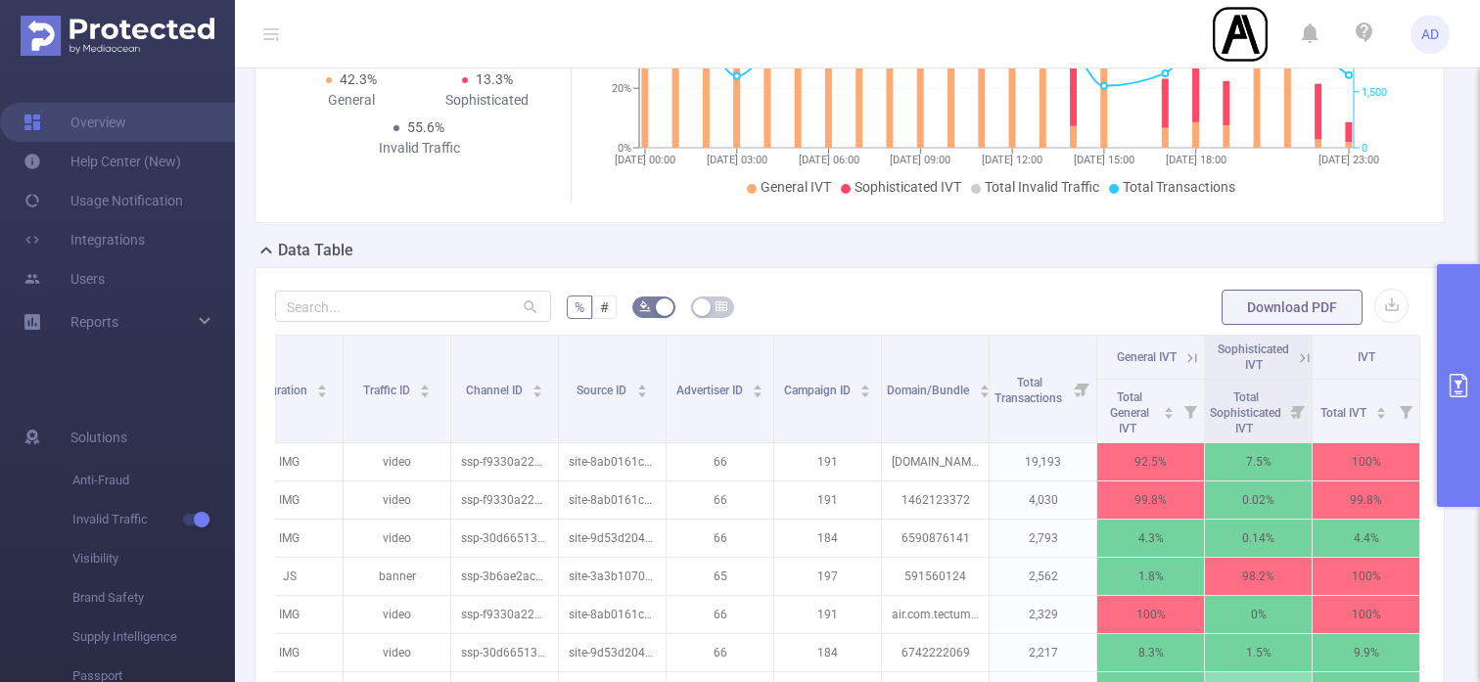
click at [1190, 356] on icon at bounding box center [1193, 359] width 18 height 18
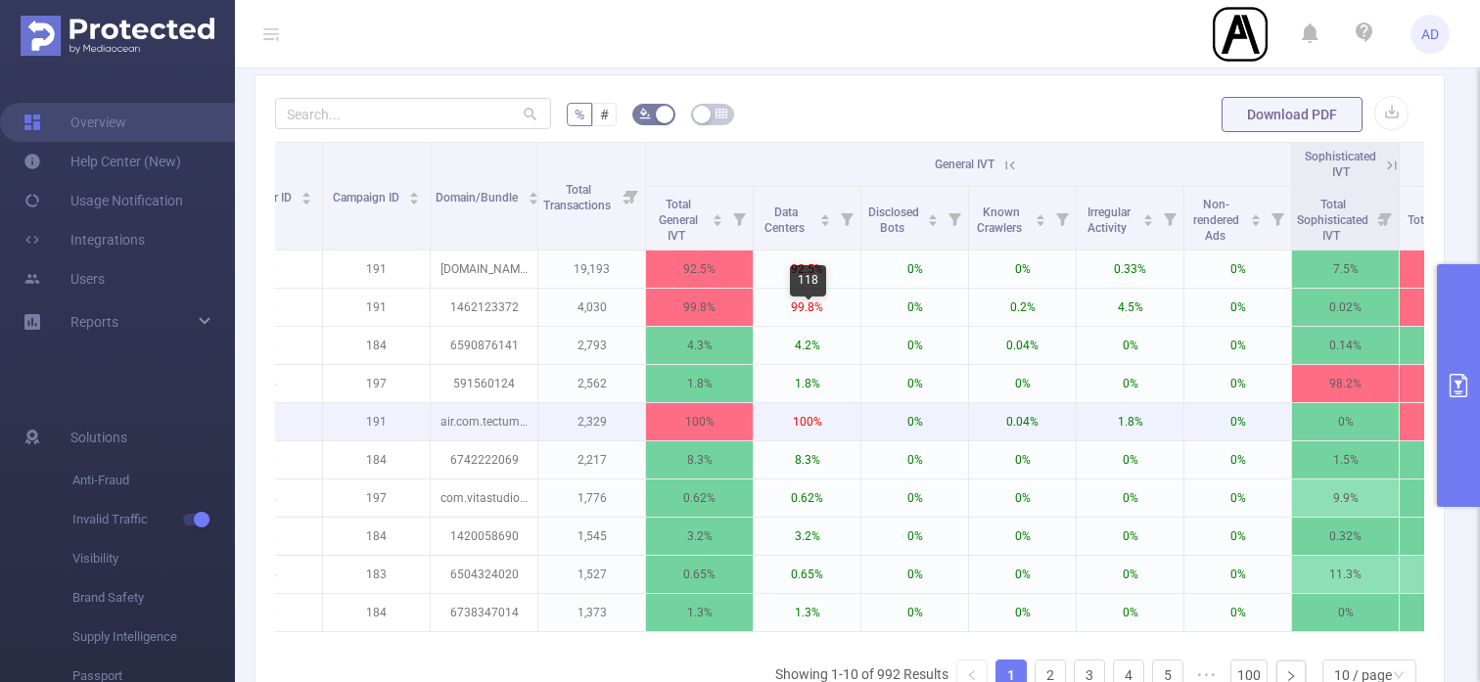
scroll to position [490, 0]
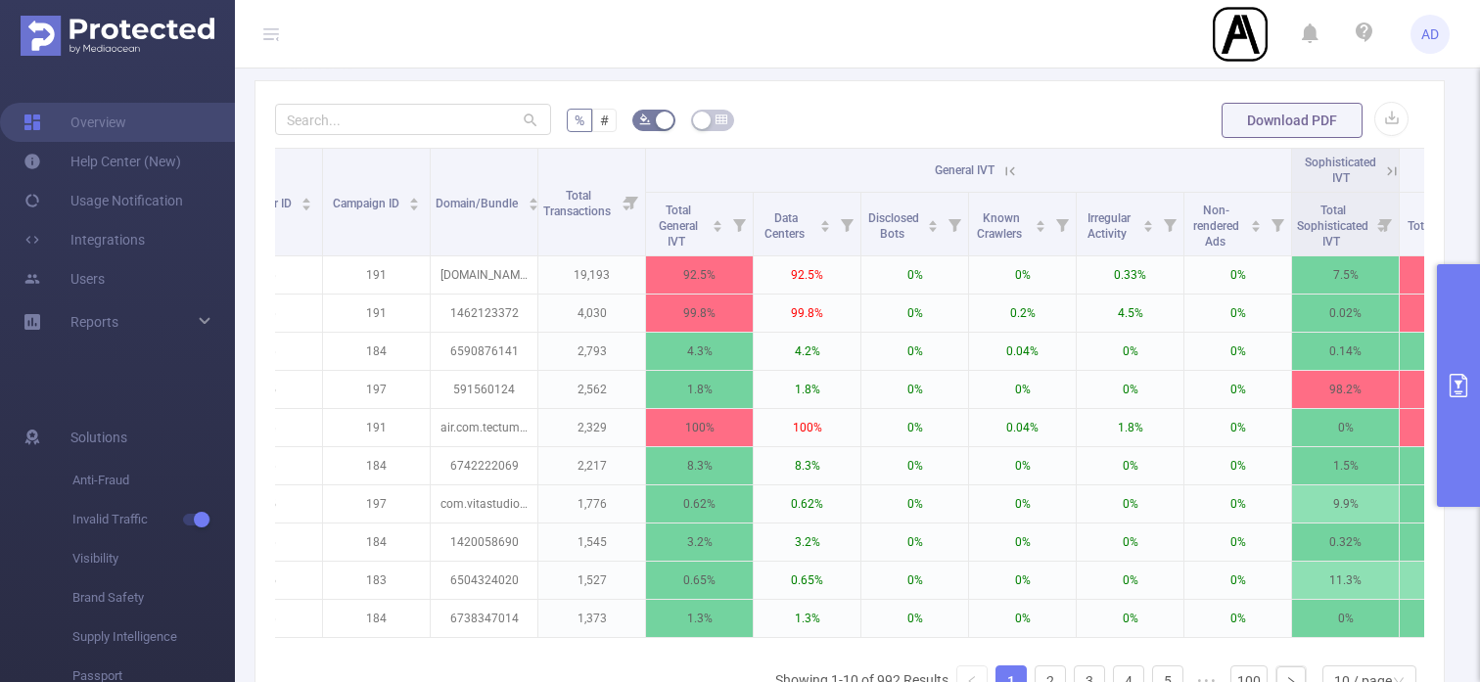
click at [1010, 166] on icon at bounding box center [1011, 172] width 18 height 18
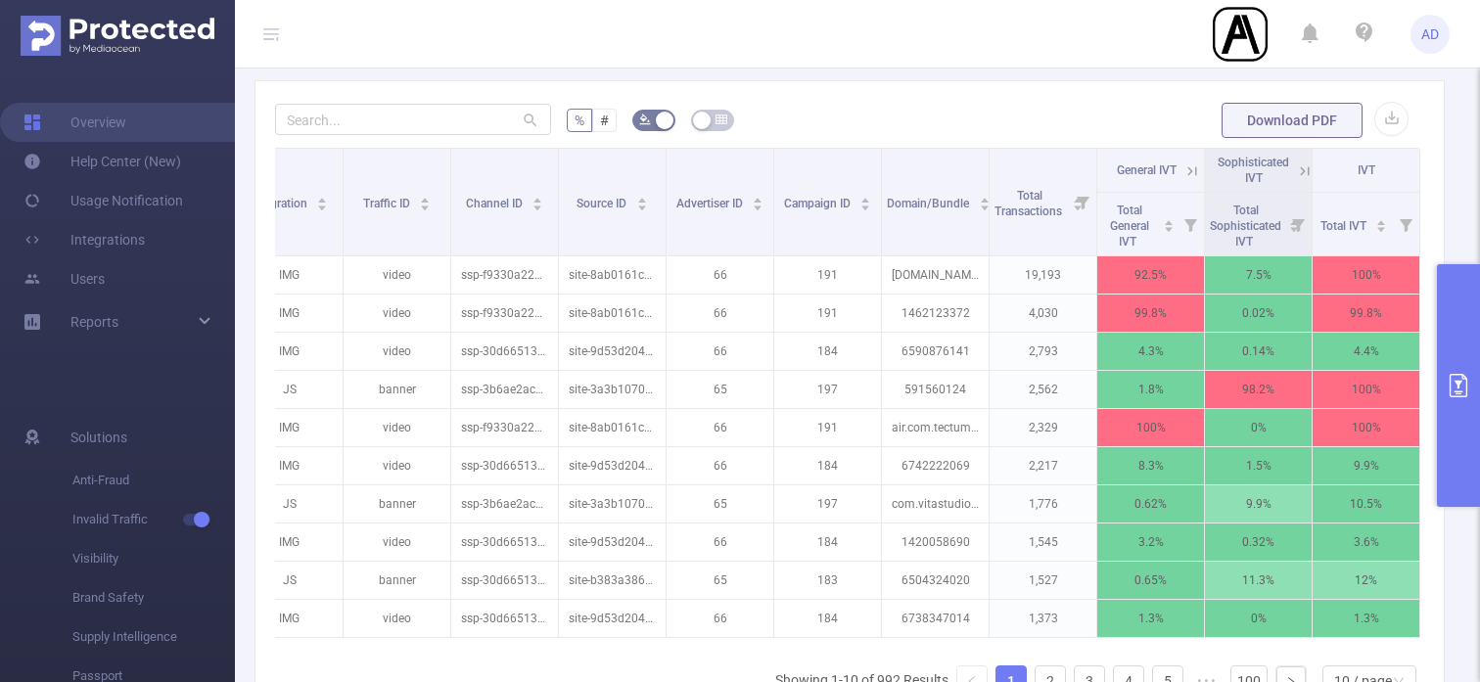
scroll to position [0, 40]
click at [1306, 166] on icon at bounding box center [1305, 172] width 18 height 18
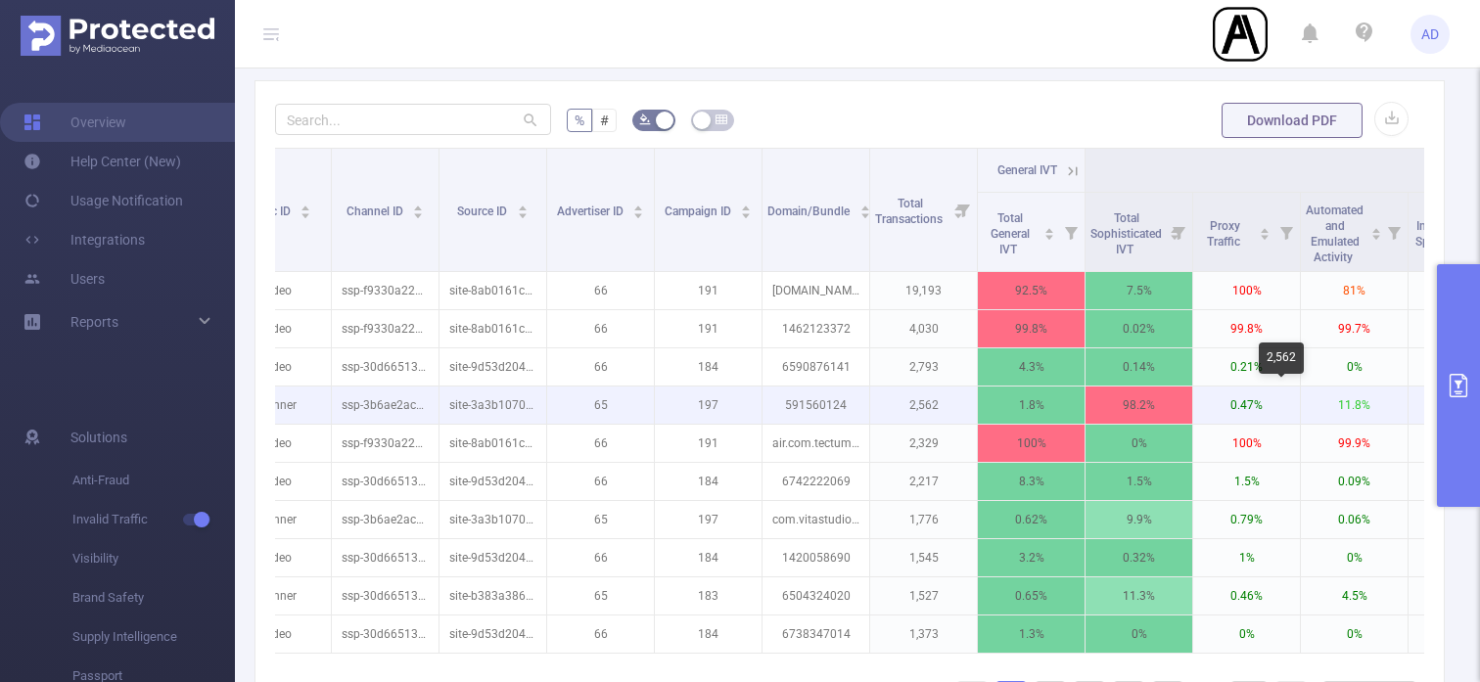
scroll to position [0, 0]
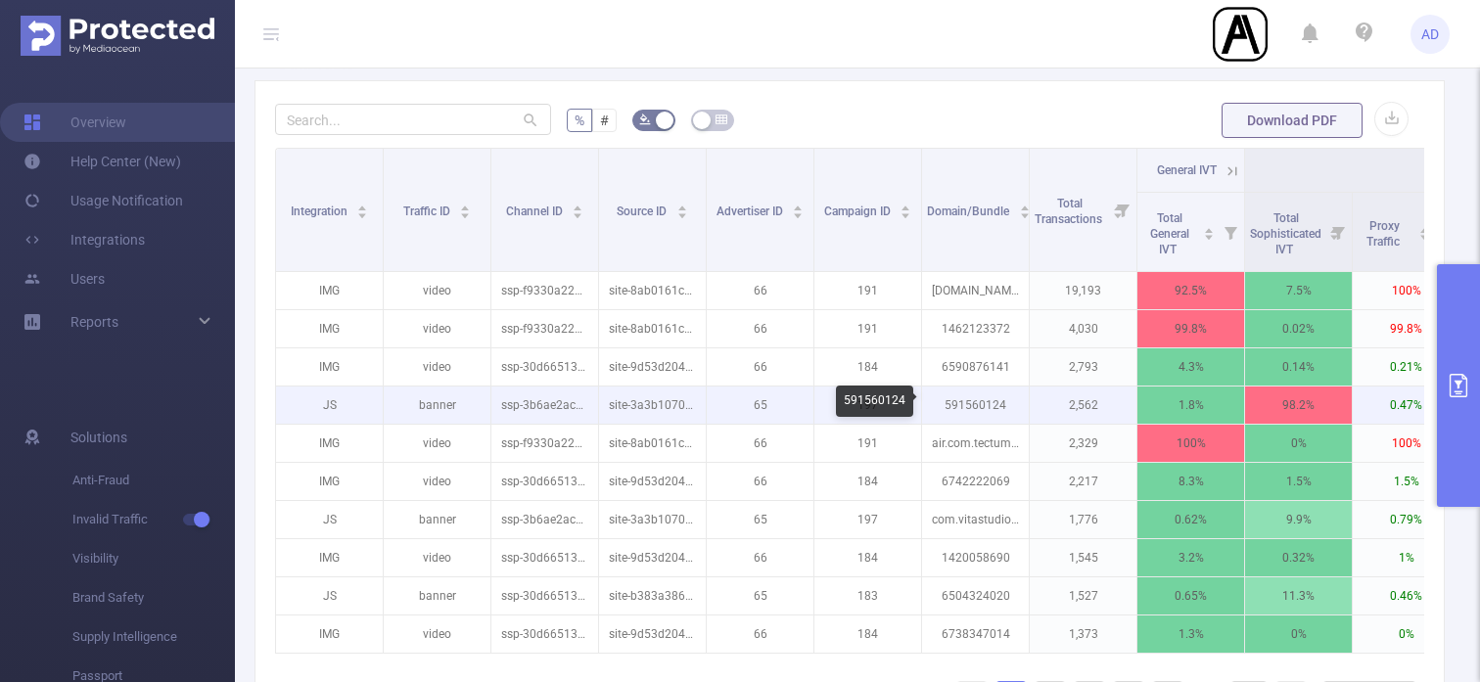
click at [976, 406] on p "591560124" at bounding box center [975, 405] width 107 height 37
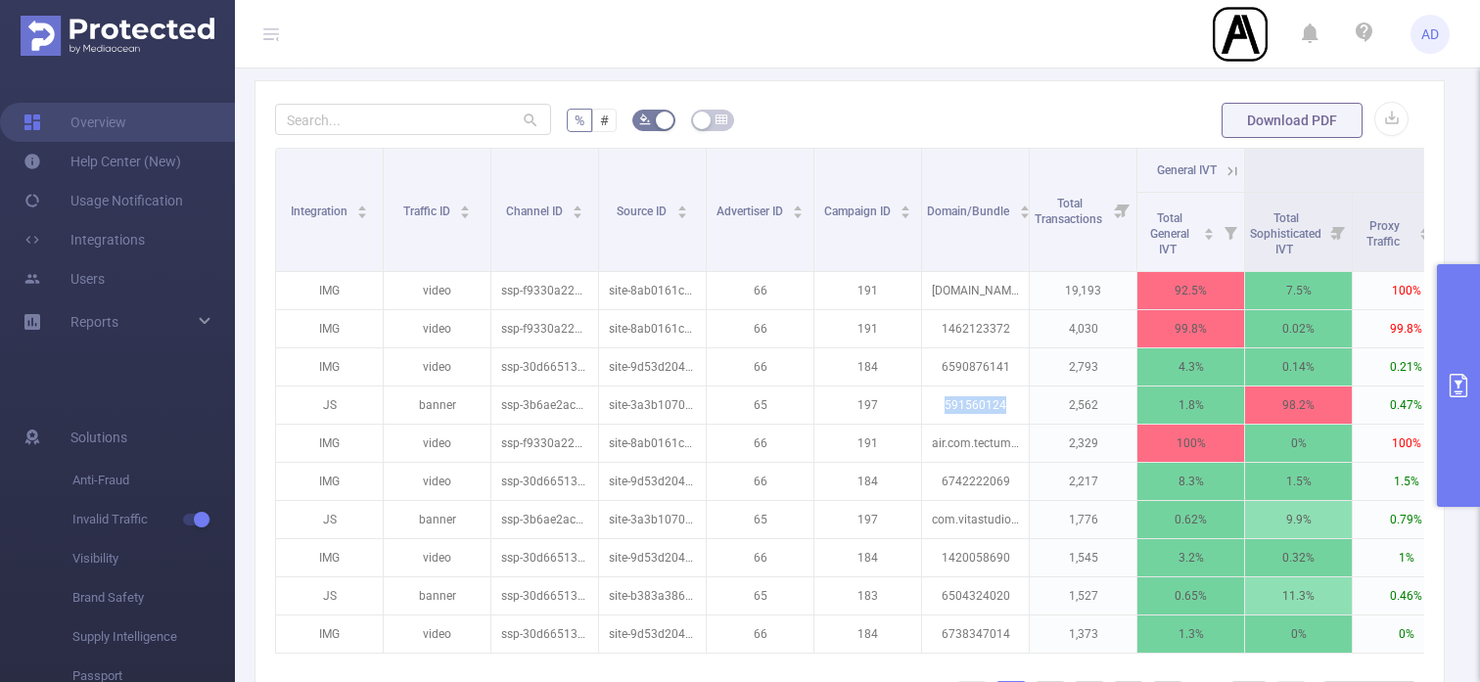
copy p "591560124"
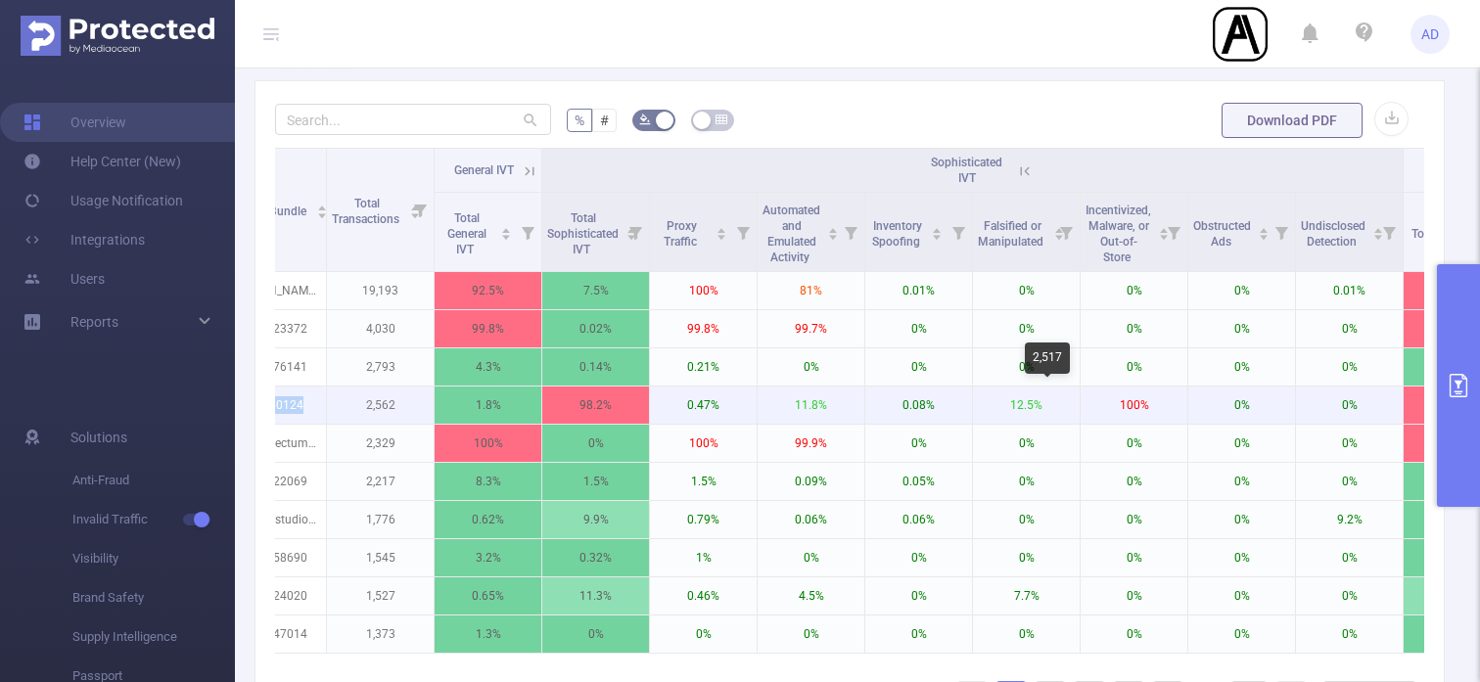
scroll to position [0, 794]
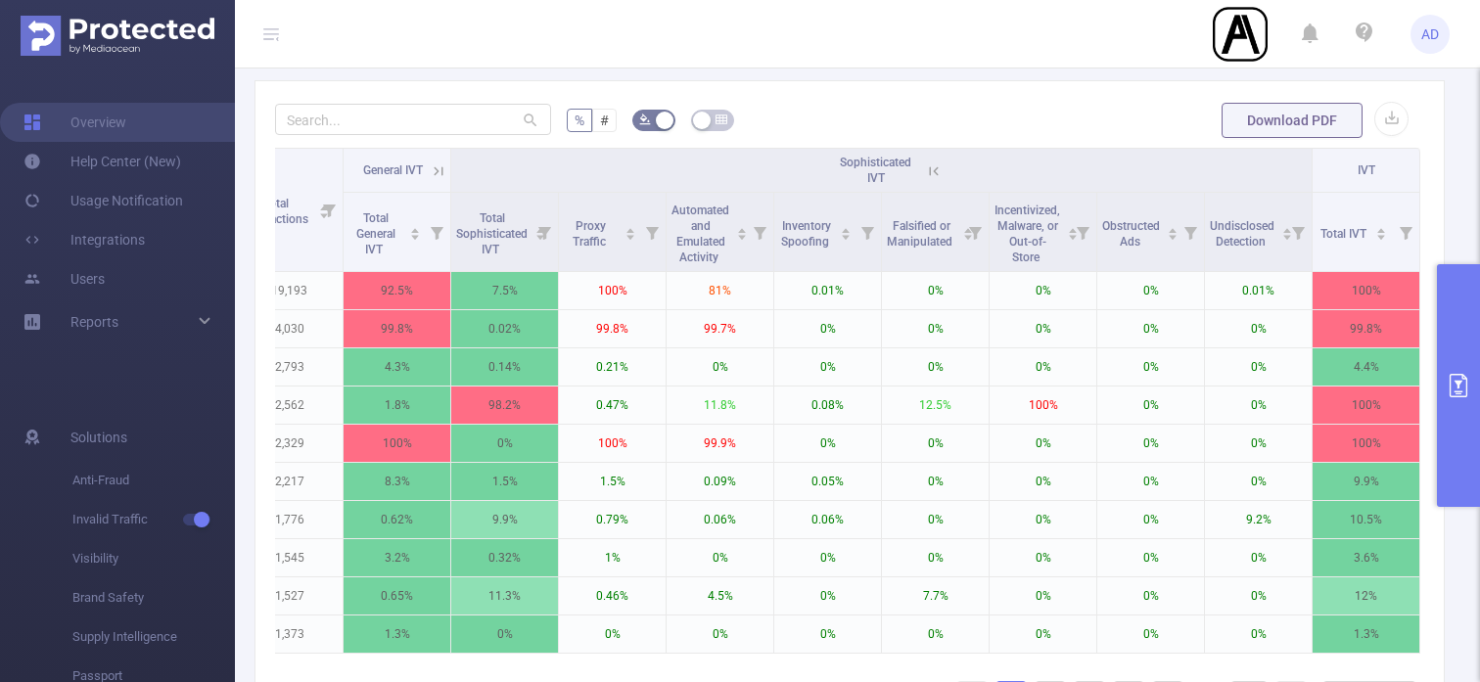
click at [933, 167] on icon at bounding box center [934, 172] width 18 height 18
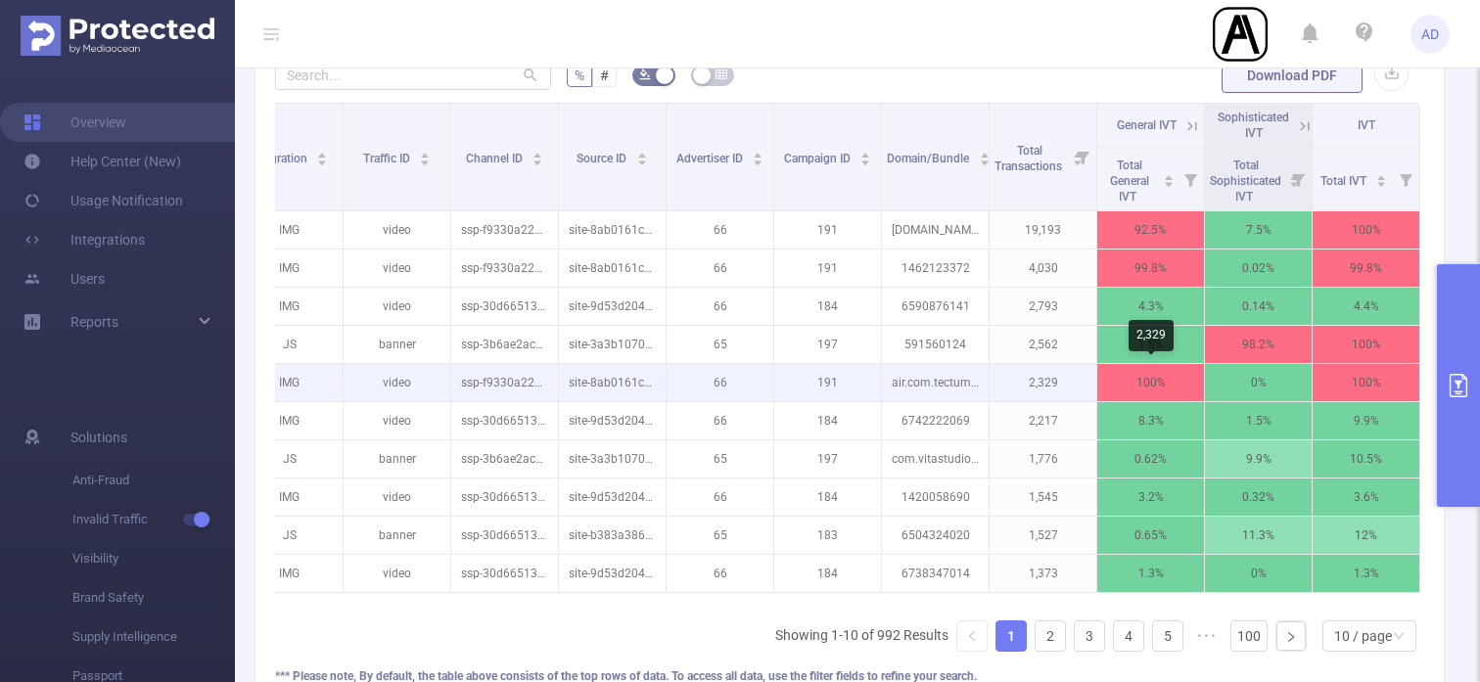
scroll to position [577, 0]
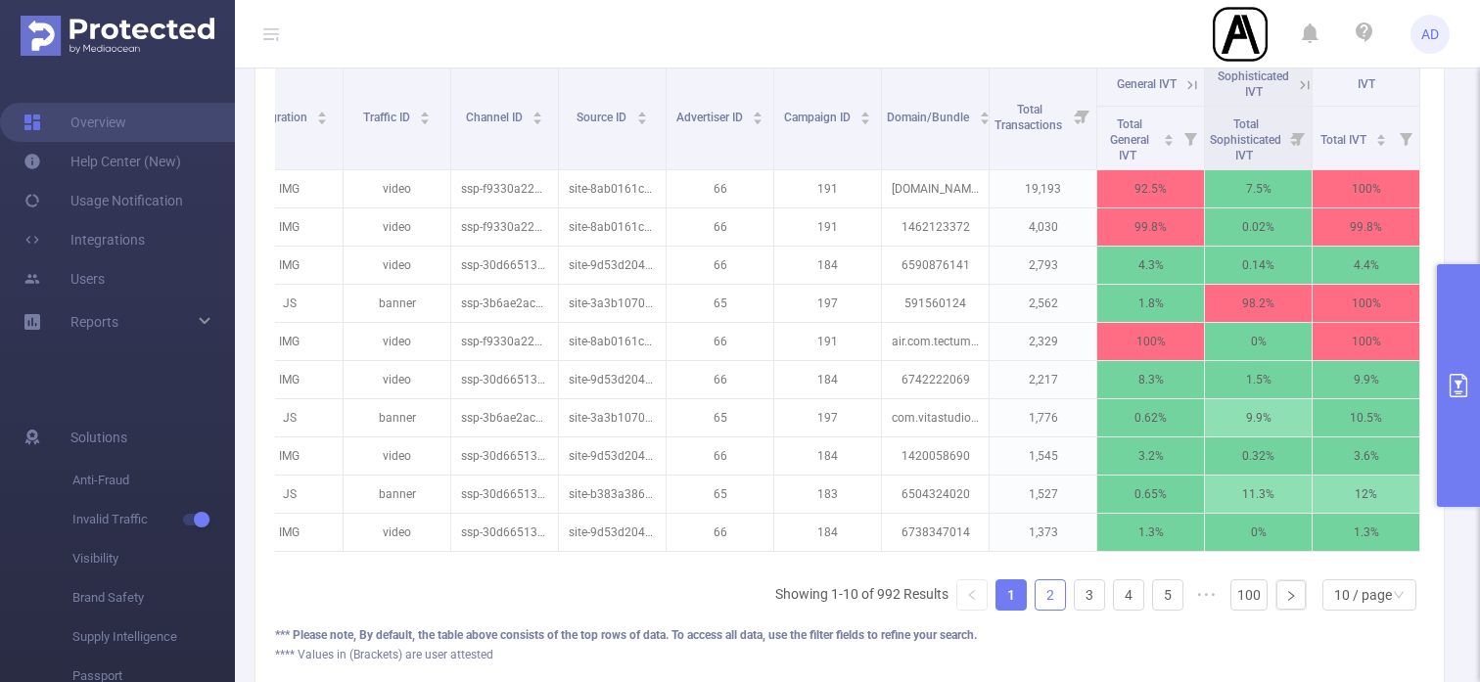
click at [1061, 605] on link "2" at bounding box center [1050, 595] width 29 height 29
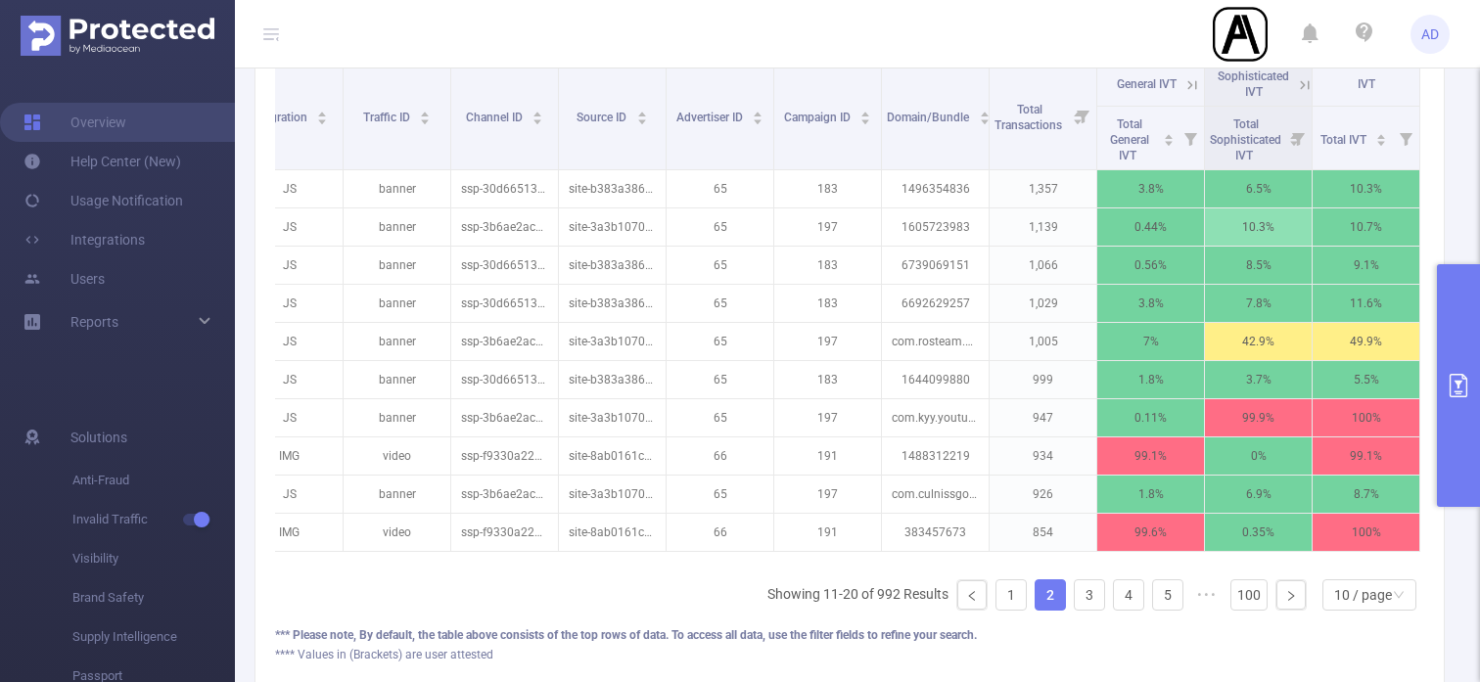
click at [1299, 85] on icon at bounding box center [1305, 85] width 18 height 18
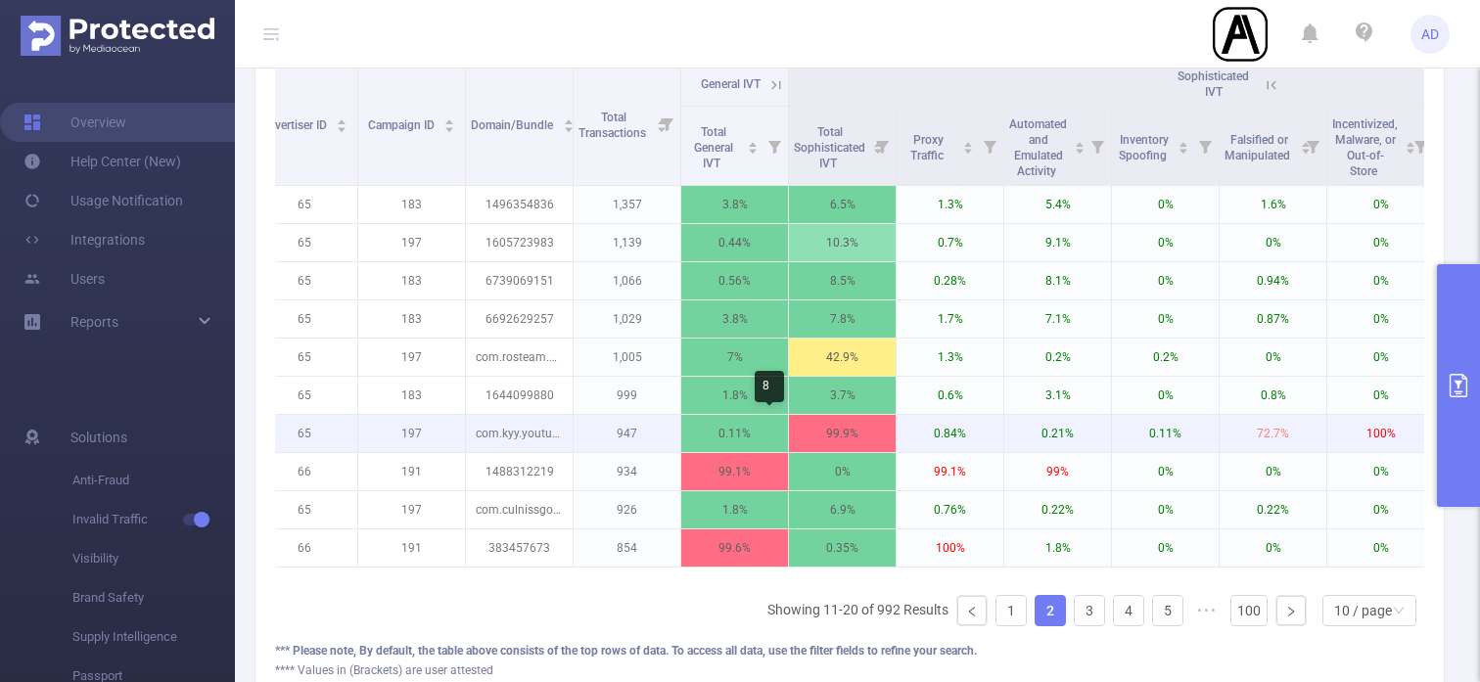
scroll to position [0, 431]
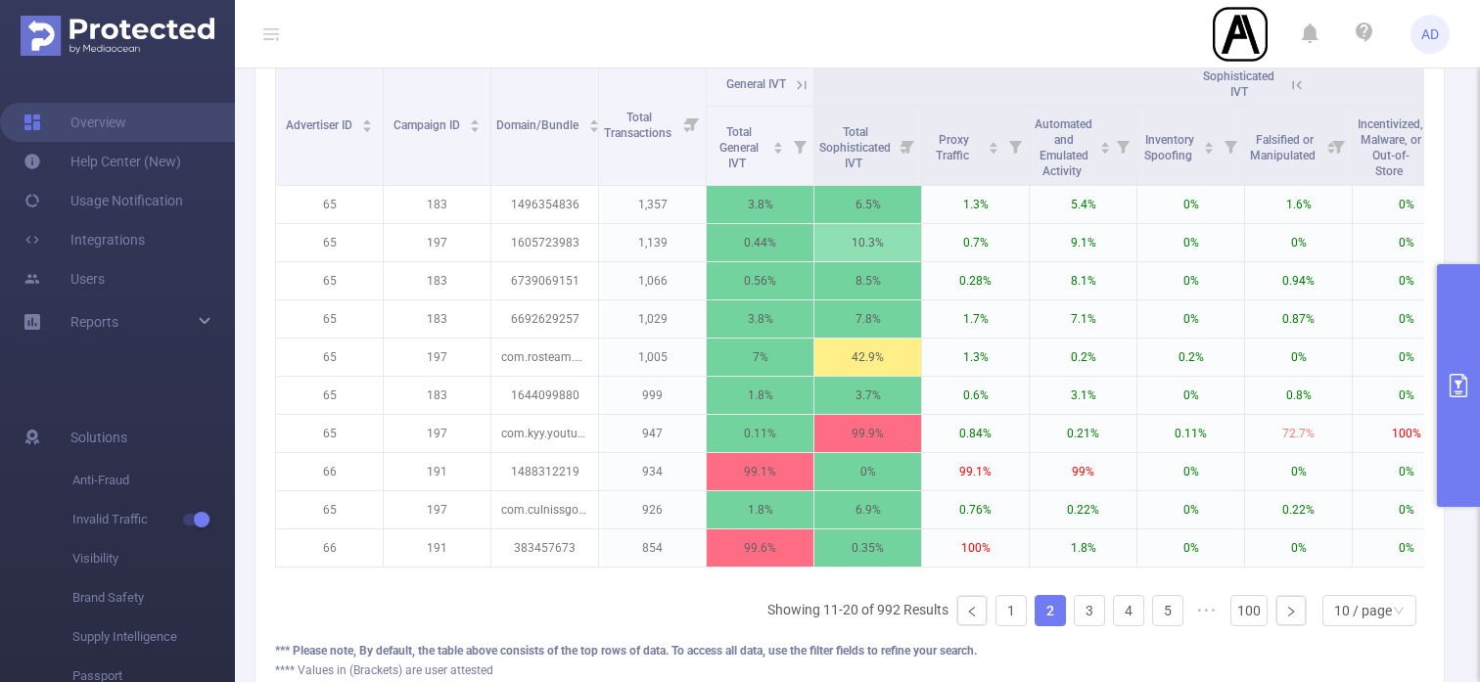
click at [1295, 89] on icon at bounding box center [1297, 85] width 18 height 18
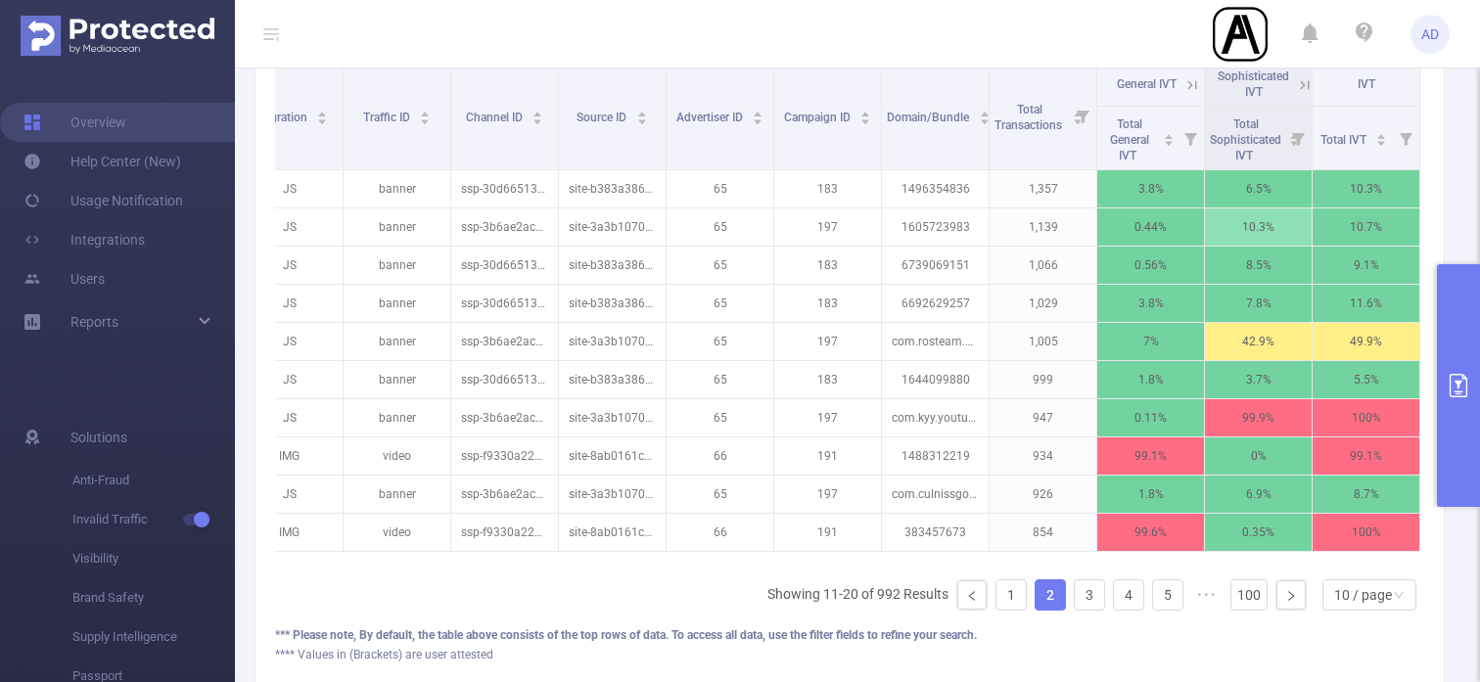
click at [1194, 83] on icon at bounding box center [1193, 85] width 18 height 18
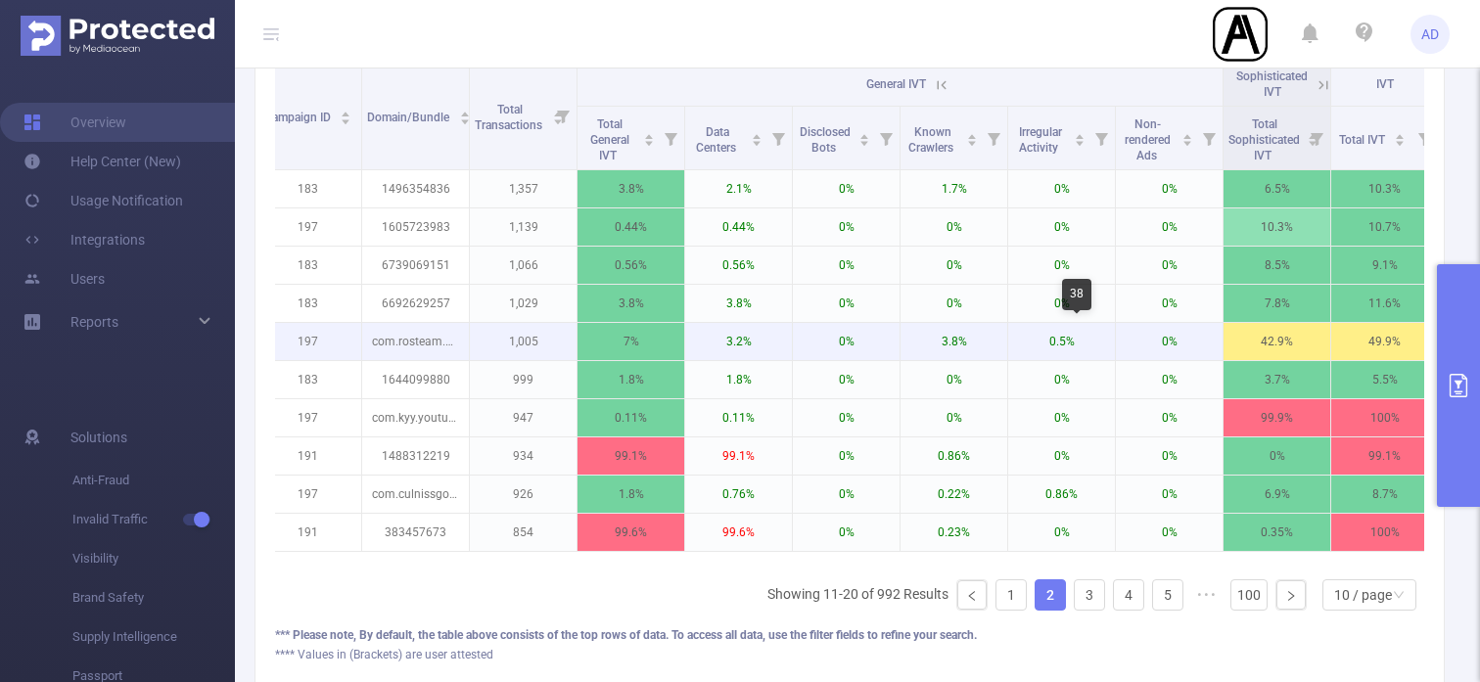
scroll to position [0, 579]
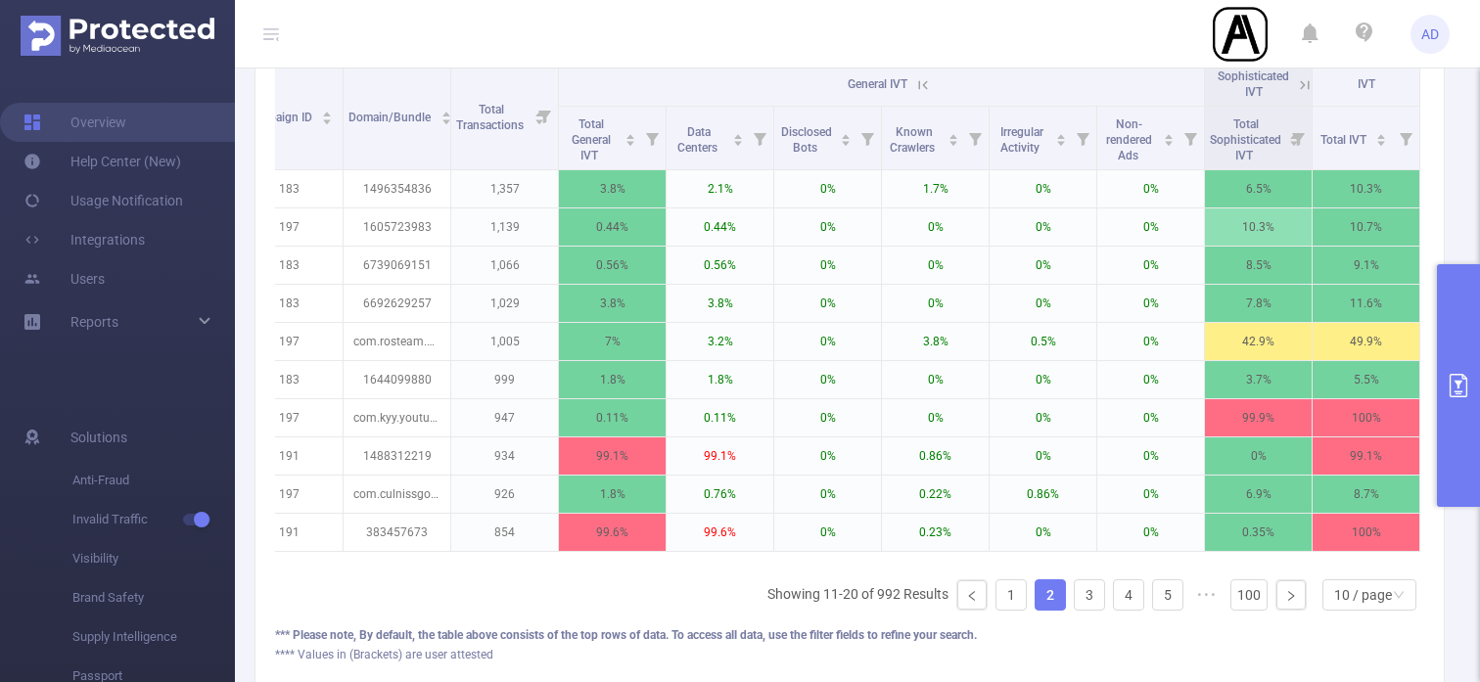
click at [923, 86] on icon at bounding box center [923, 85] width 18 height 18
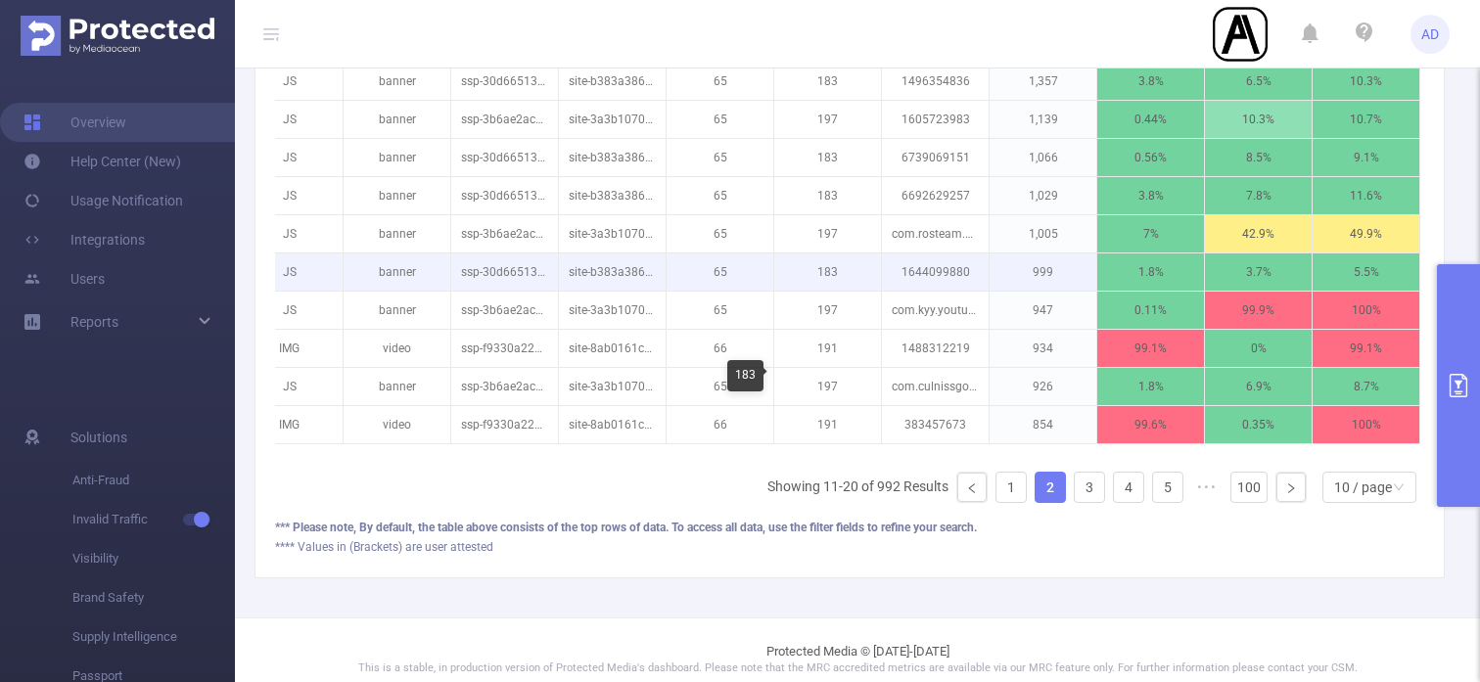
scroll to position [699, 0]
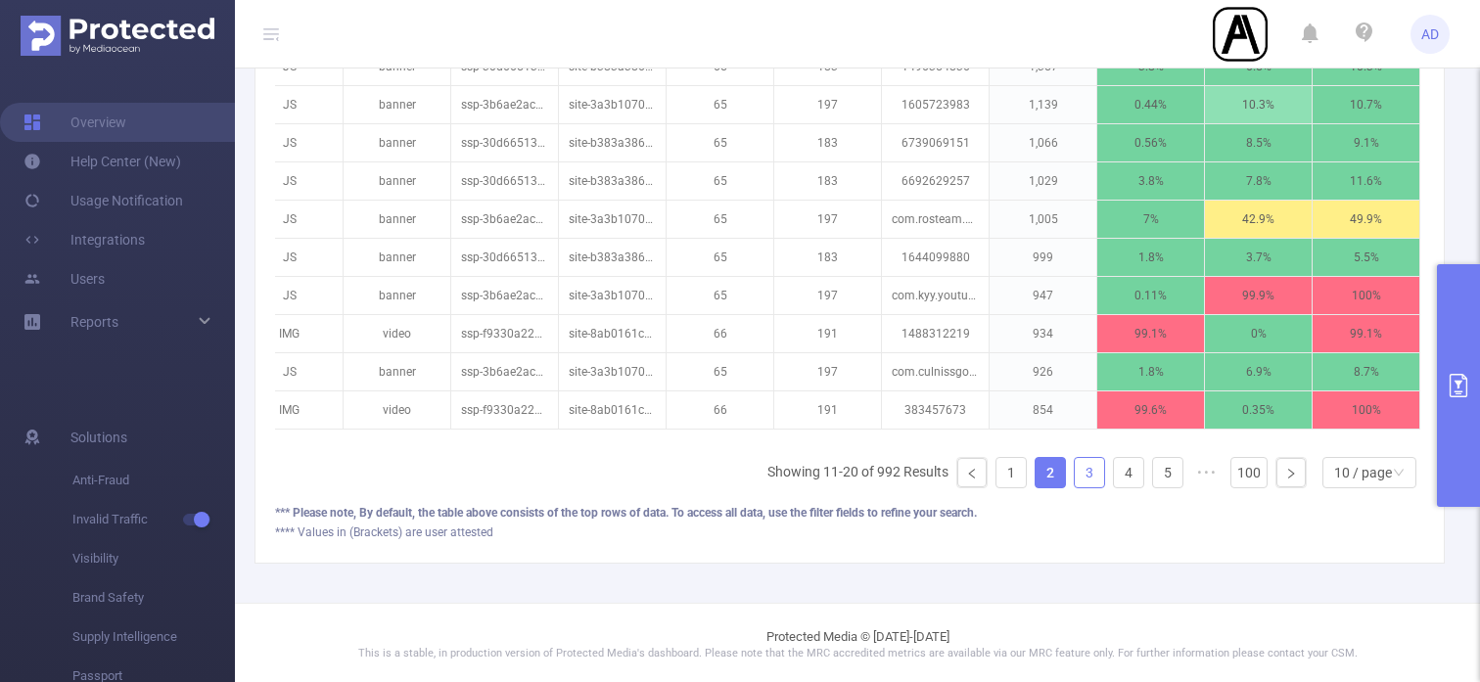
click at [1087, 466] on link "3" at bounding box center [1089, 472] width 29 height 29
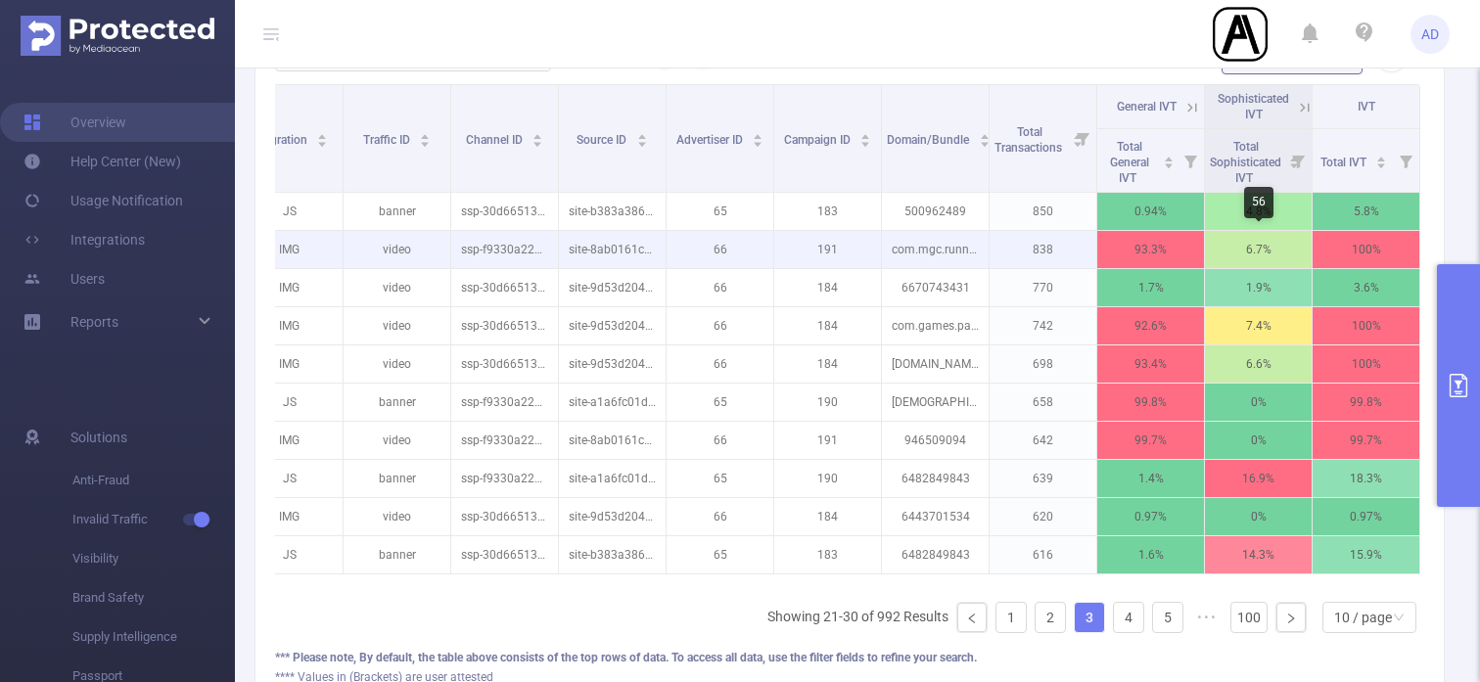
scroll to position [0, 0]
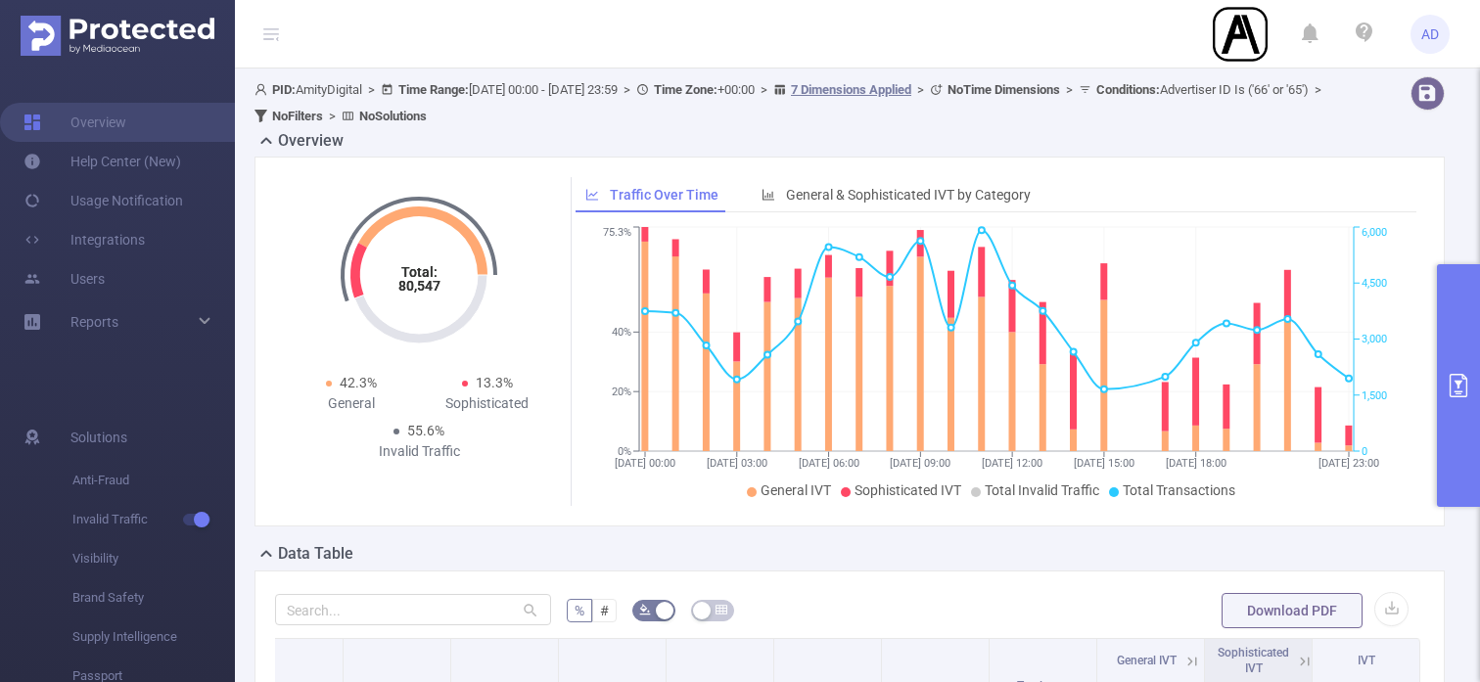
click at [1461, 366] on button "primary" at bounding box center [1458, 385] width 43 height 243
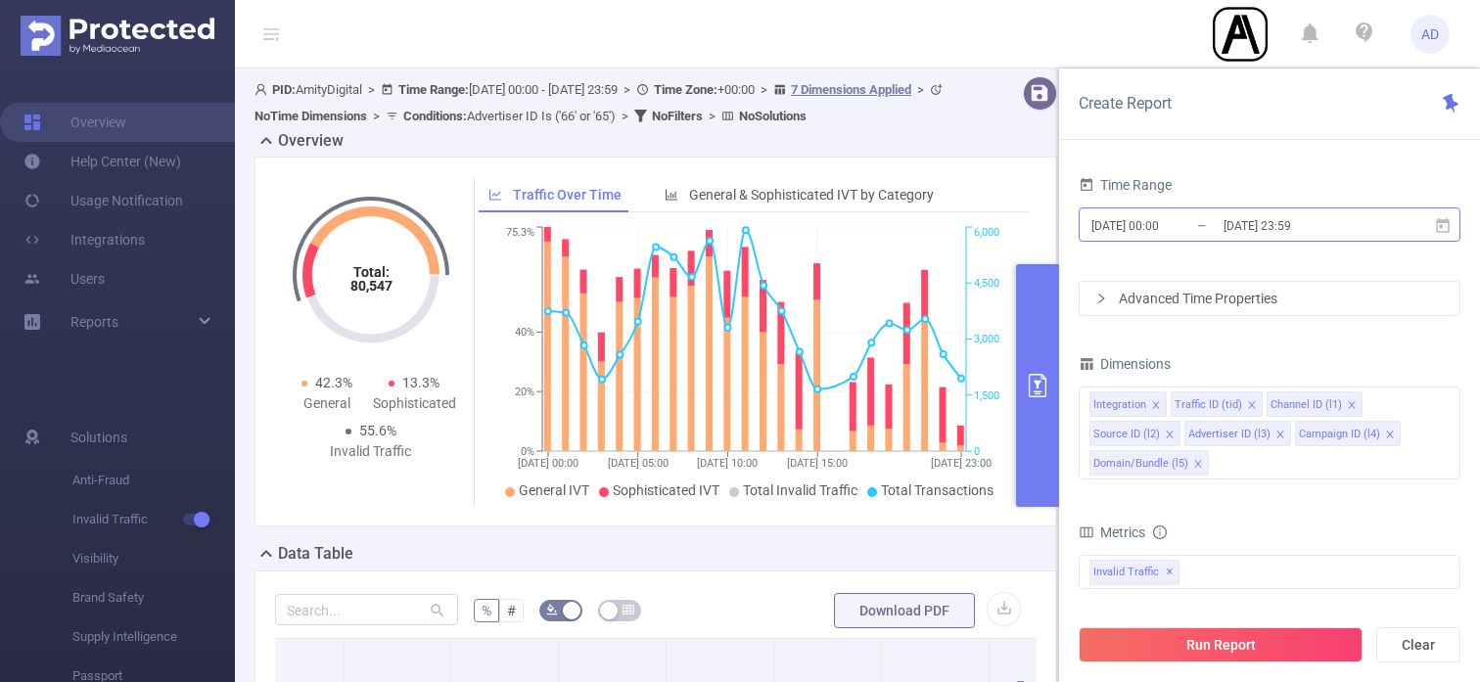
click at [1295, 222] on input "[DATE] 23:59" at bounding box center [1301, 225] width 159 height 26
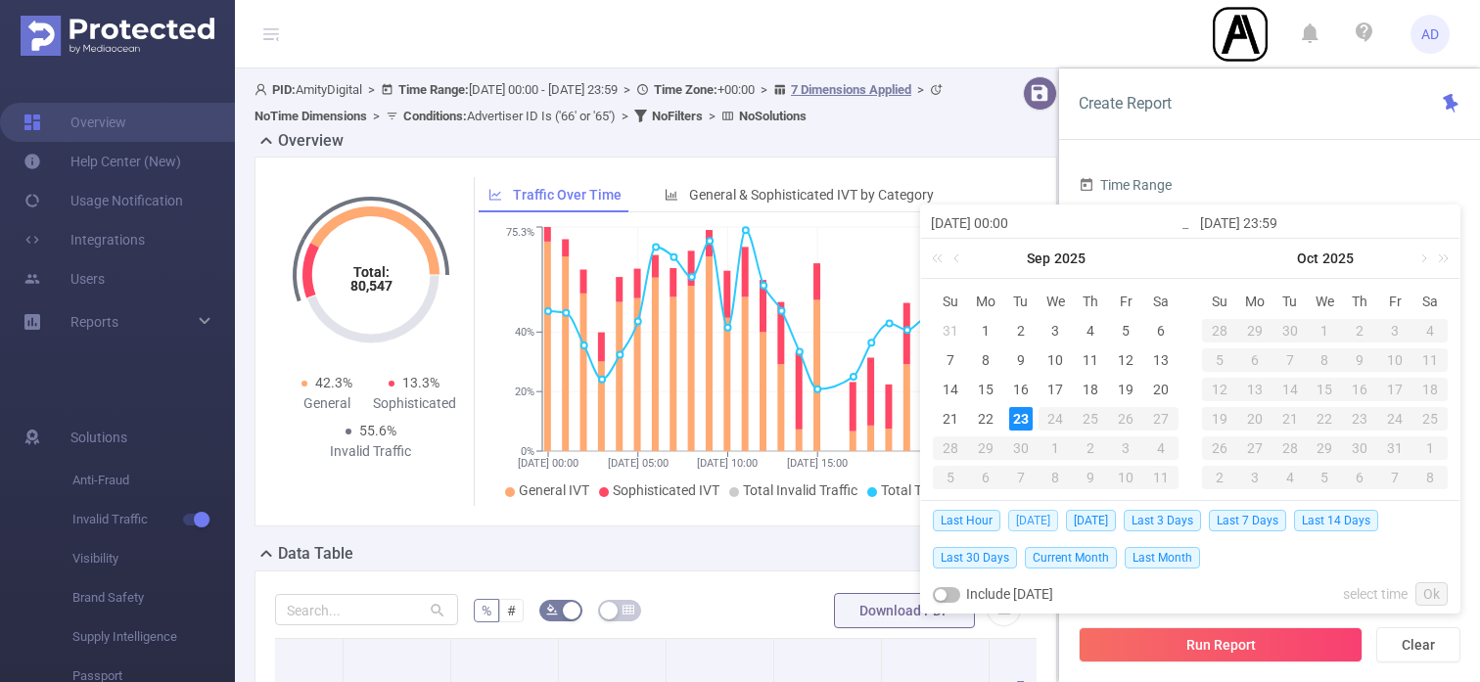
click at [1037, 522] on span "[DATE]" at bounding box center [1033, 521] width 50 height 22
type input "[DATE] 00:00"
type input "[DATE] 23:59"
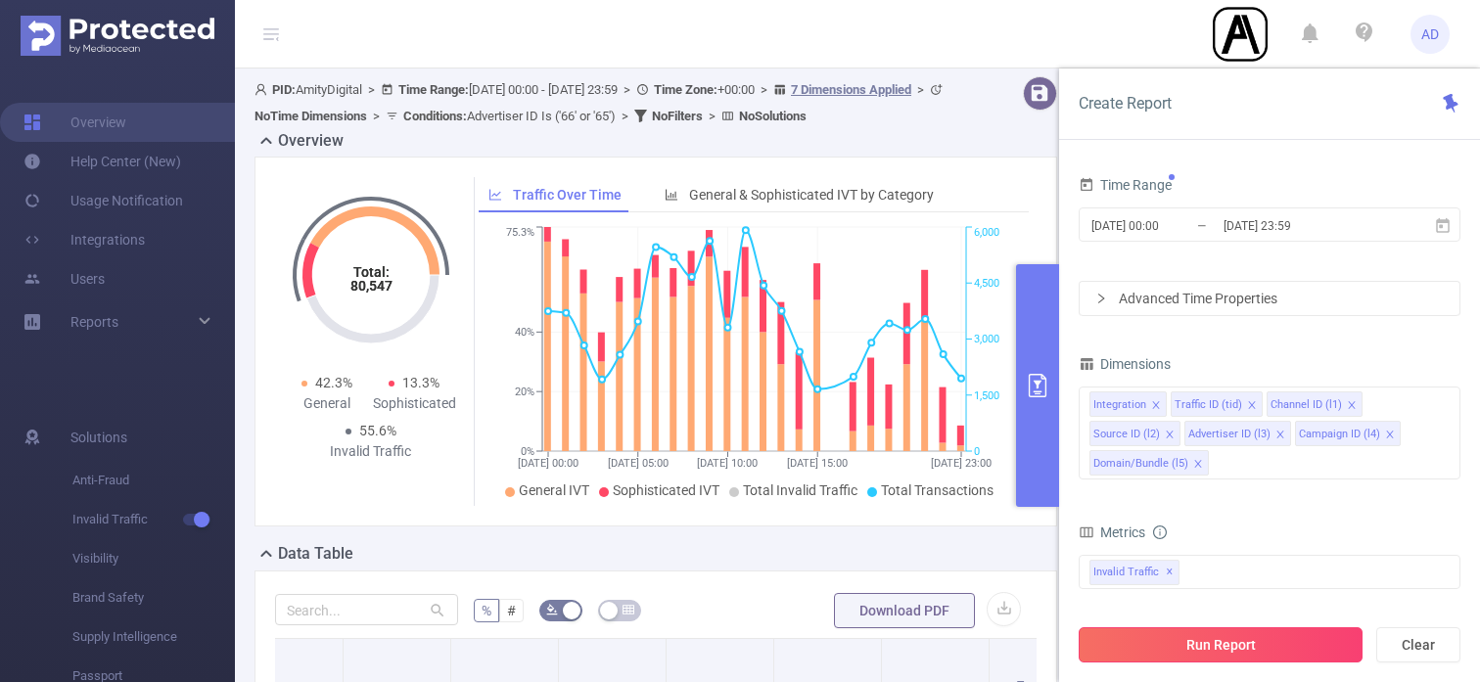
click at [1268, 648] on button "Run Report" at bounding box center [1221, 645] width 284 height 35
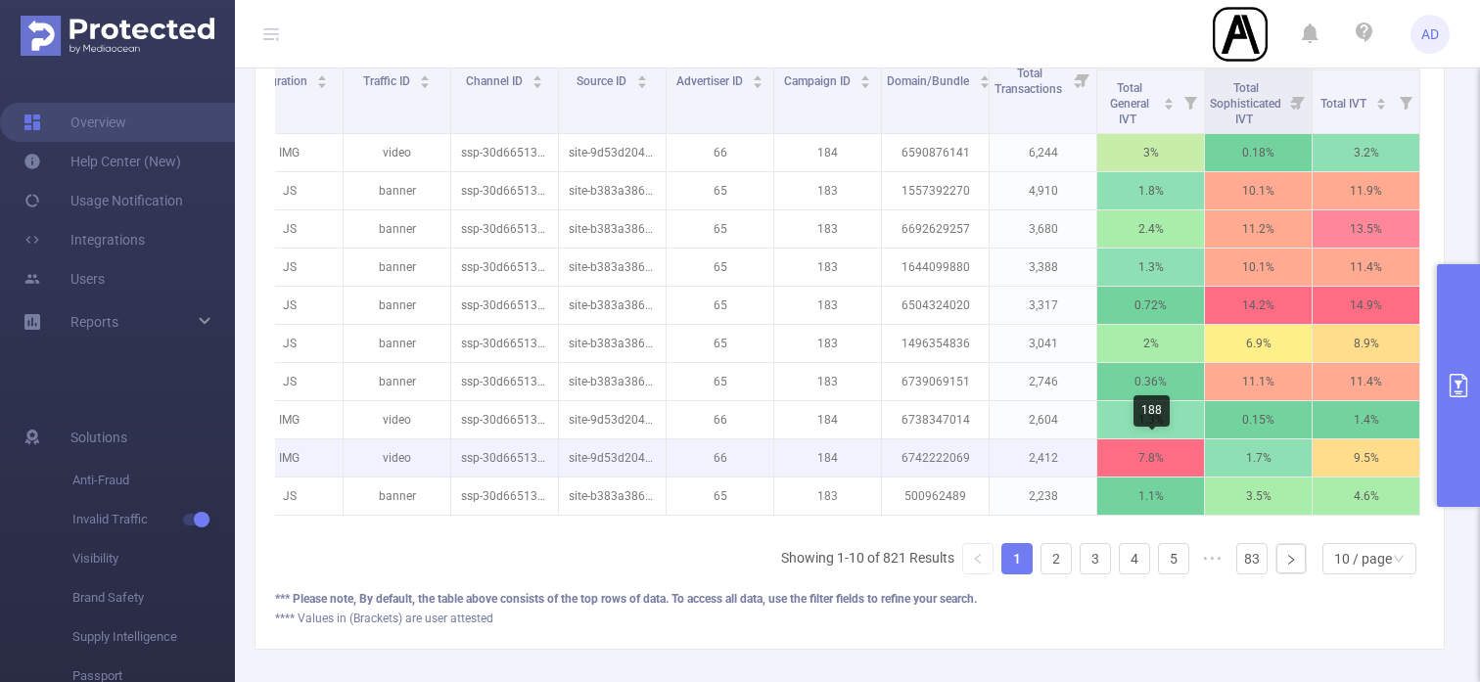
scroll to position [582, 0]
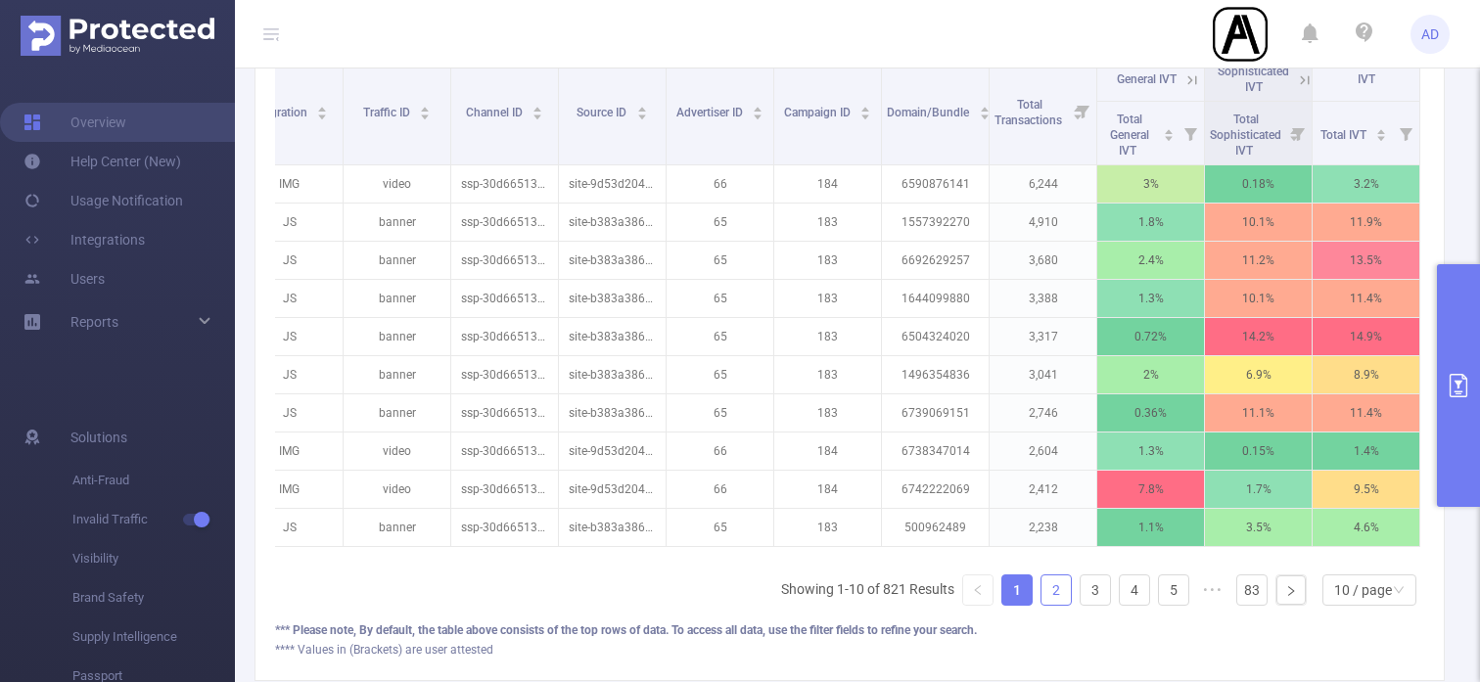
click at [1057, 593] on link "2" at bounding box center [1056, 590] width 29 height 29
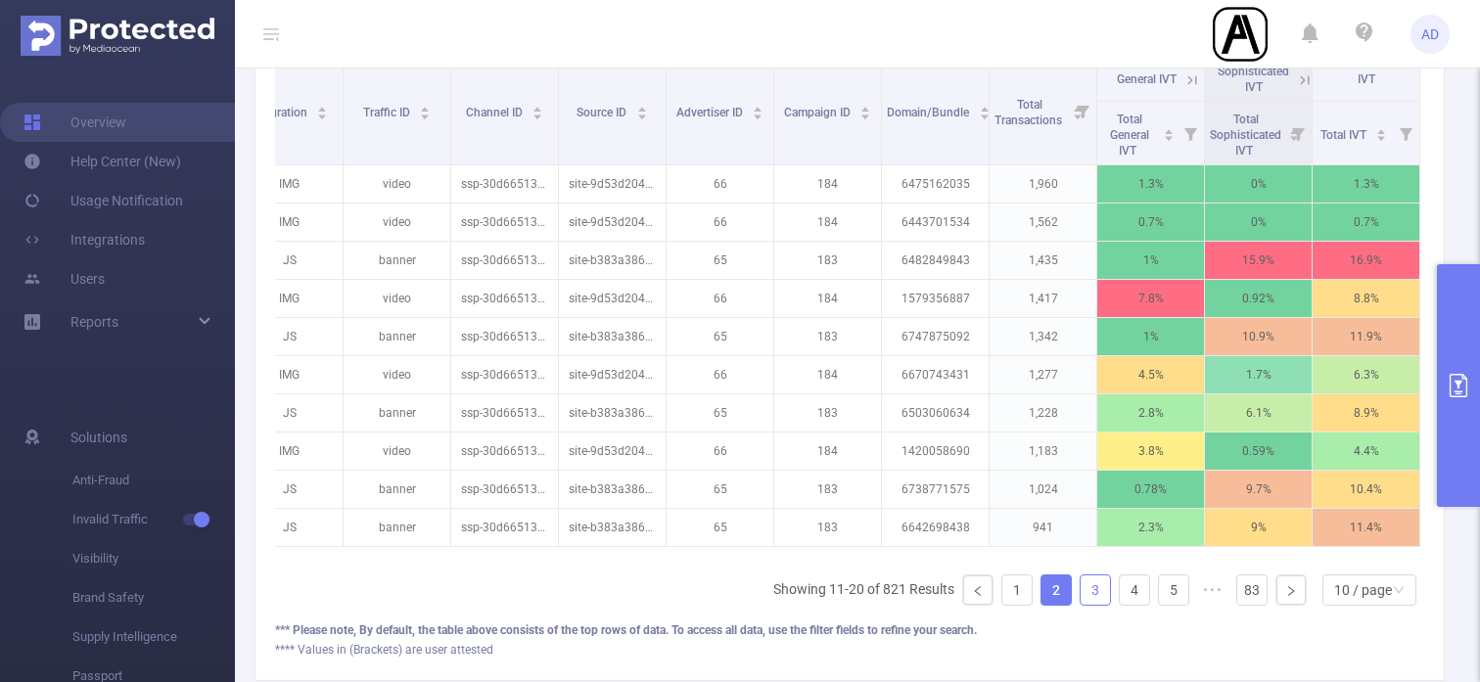
click at [1083, 588] on link "3" at bounding box center [1095, 590] width 29 height 29
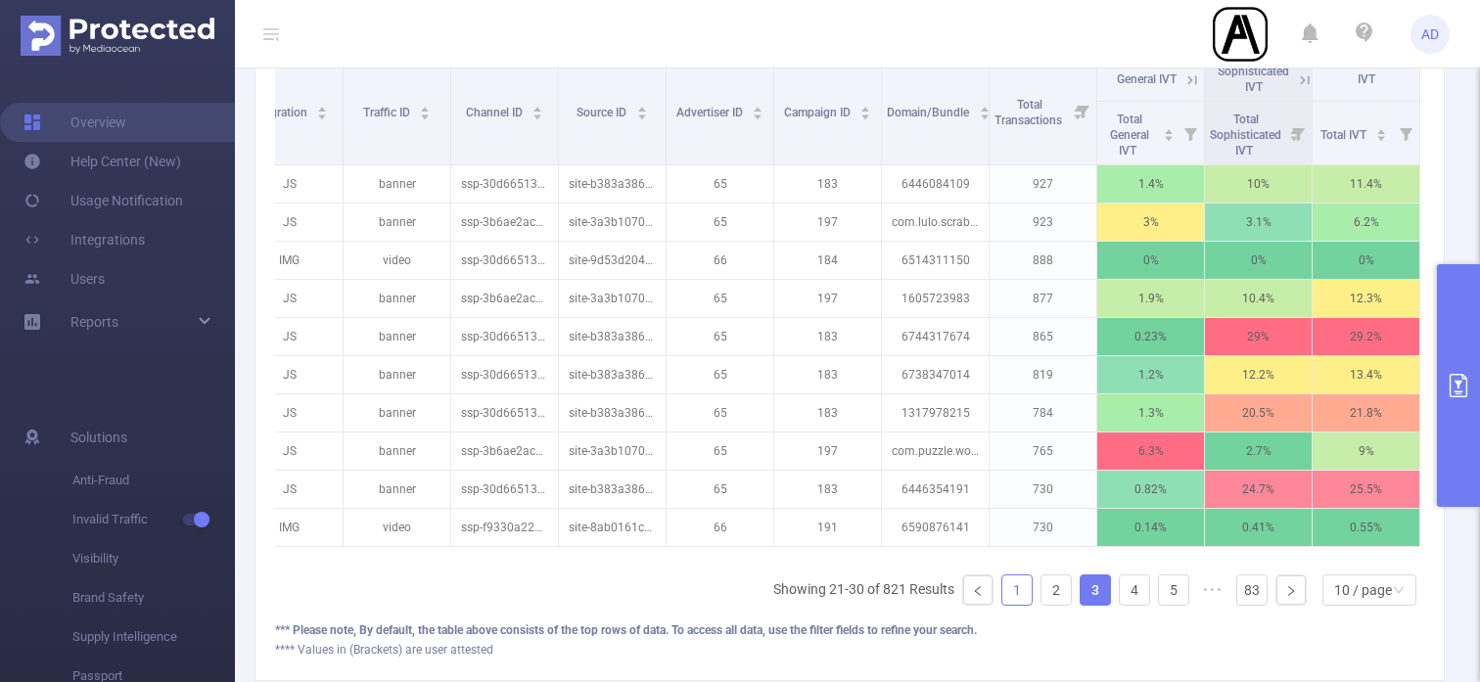
click at [1013, 597] on link "1" at bounding box center [1017, 590] width 29 height 29
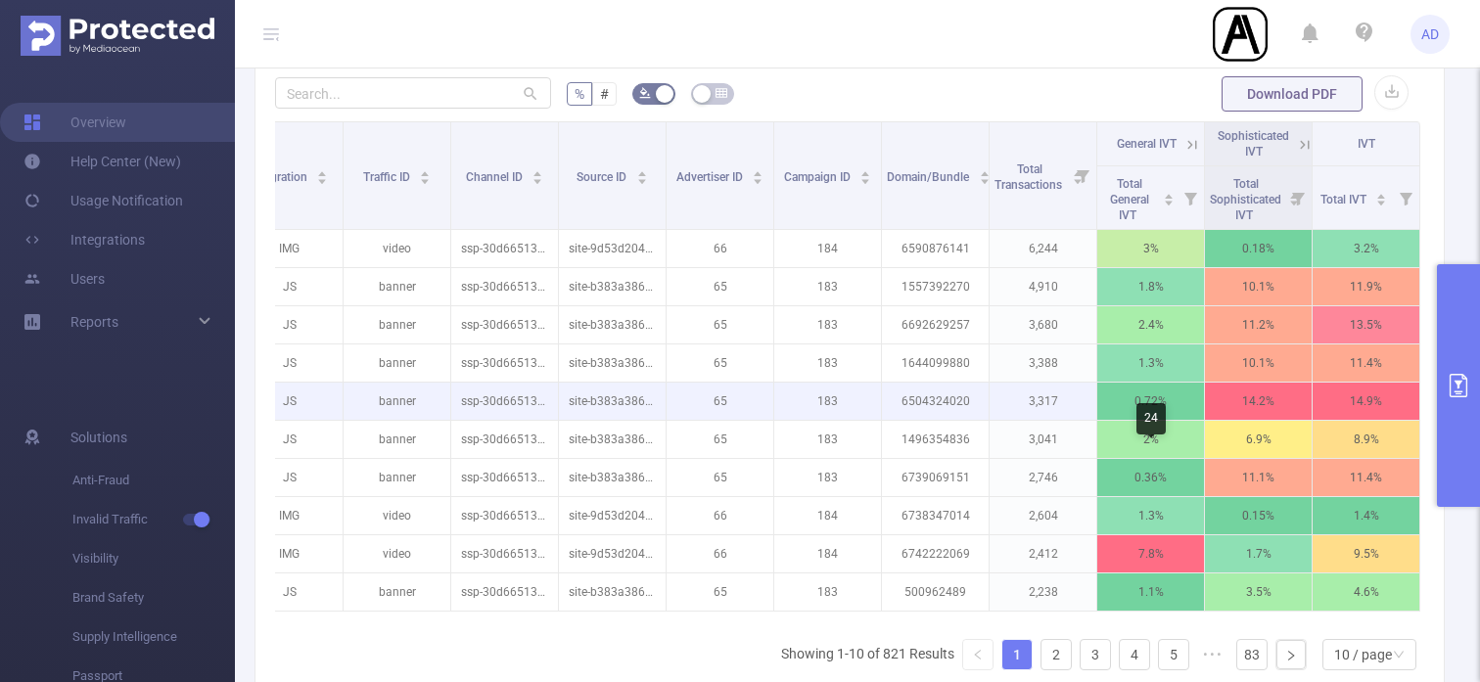
scroll to position [537, 0]
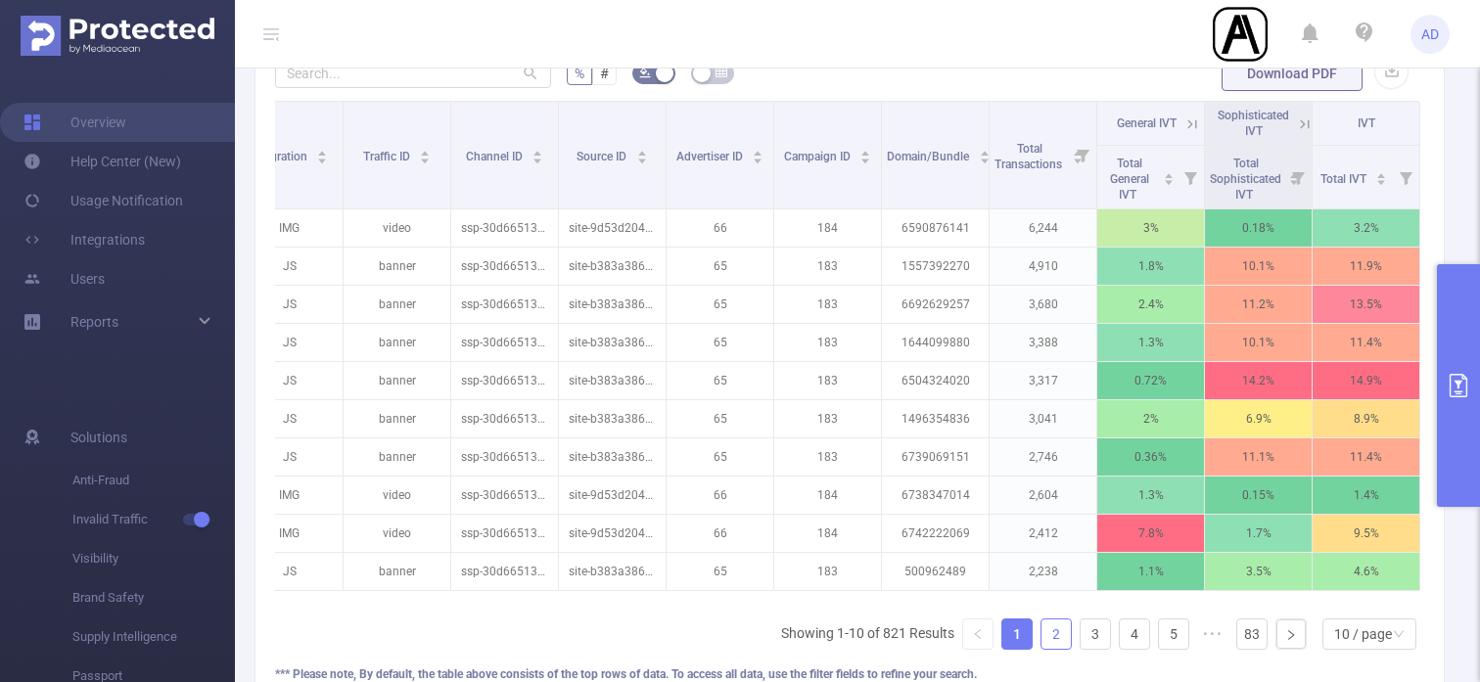
click at [1047, 635] on link "2" at bounding box center [1056, 634] width 29 height 29
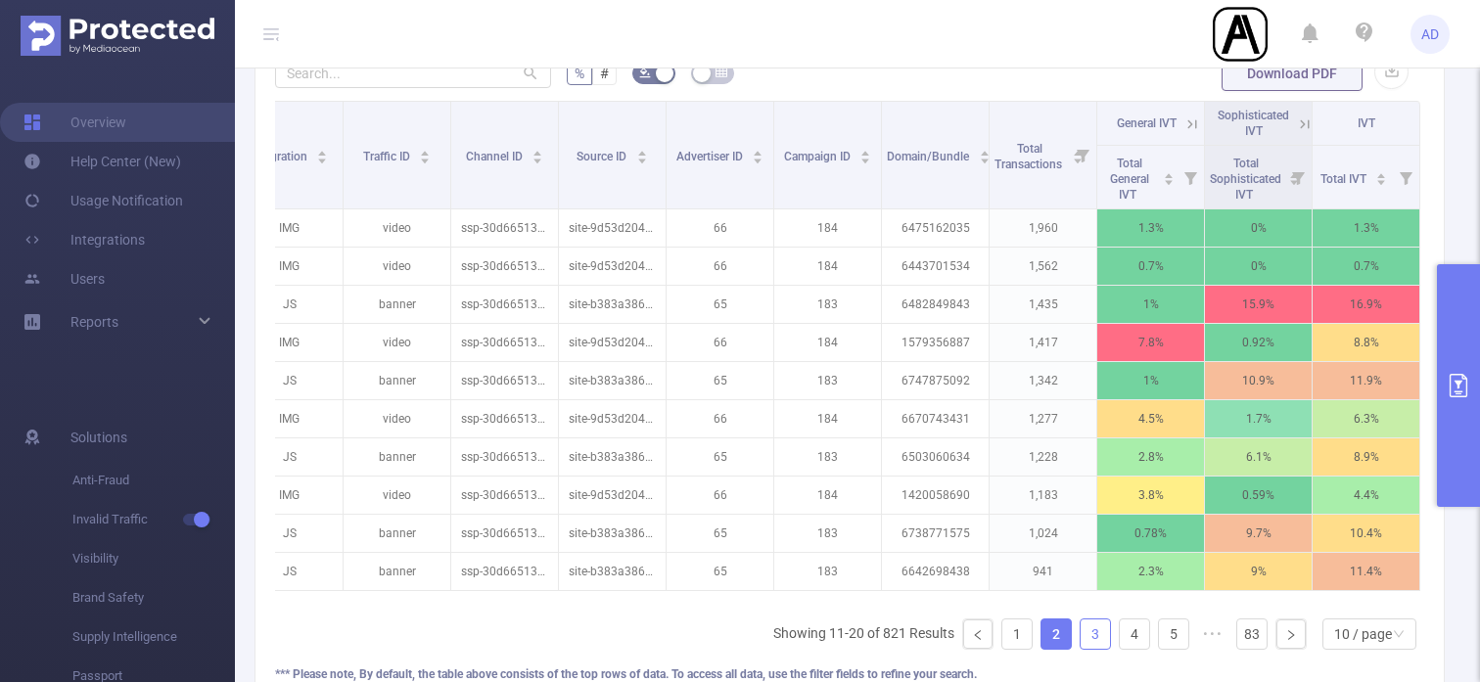
click at [1100, 635] on link "3" at bounding box center [1095, 634] width 29 height 29
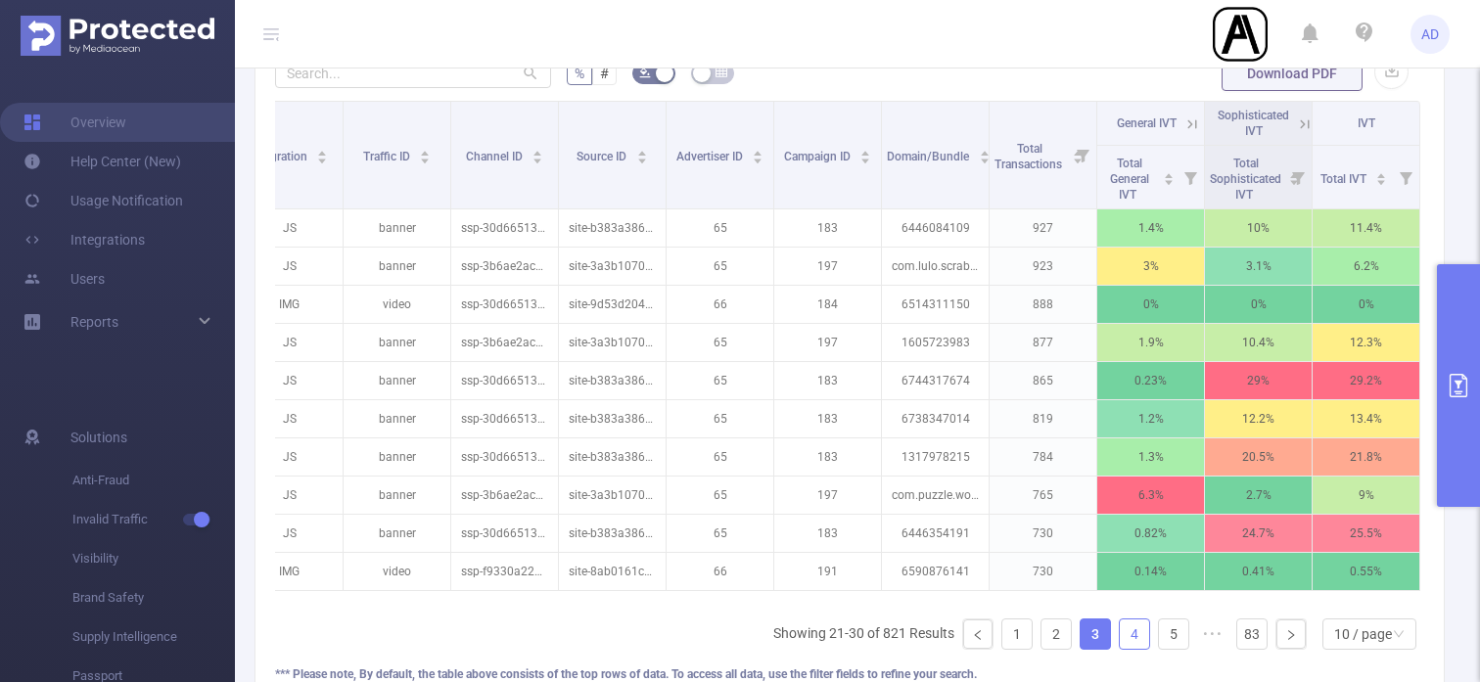
click at [1128, 626] on link "4" at bounding box center [1134, 634] width 29 height 29
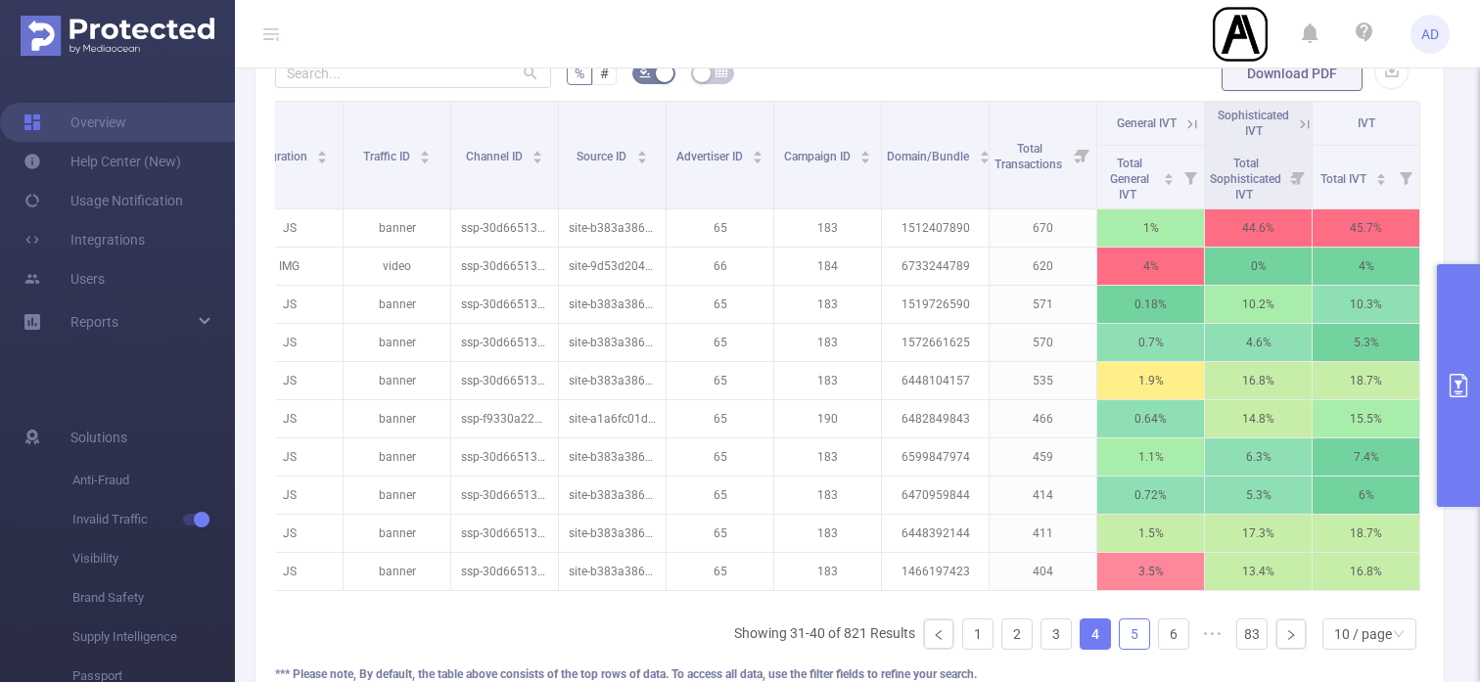
click at [1138, 643] on link "5" at bounding box center [1134, 634] width 29 height 29
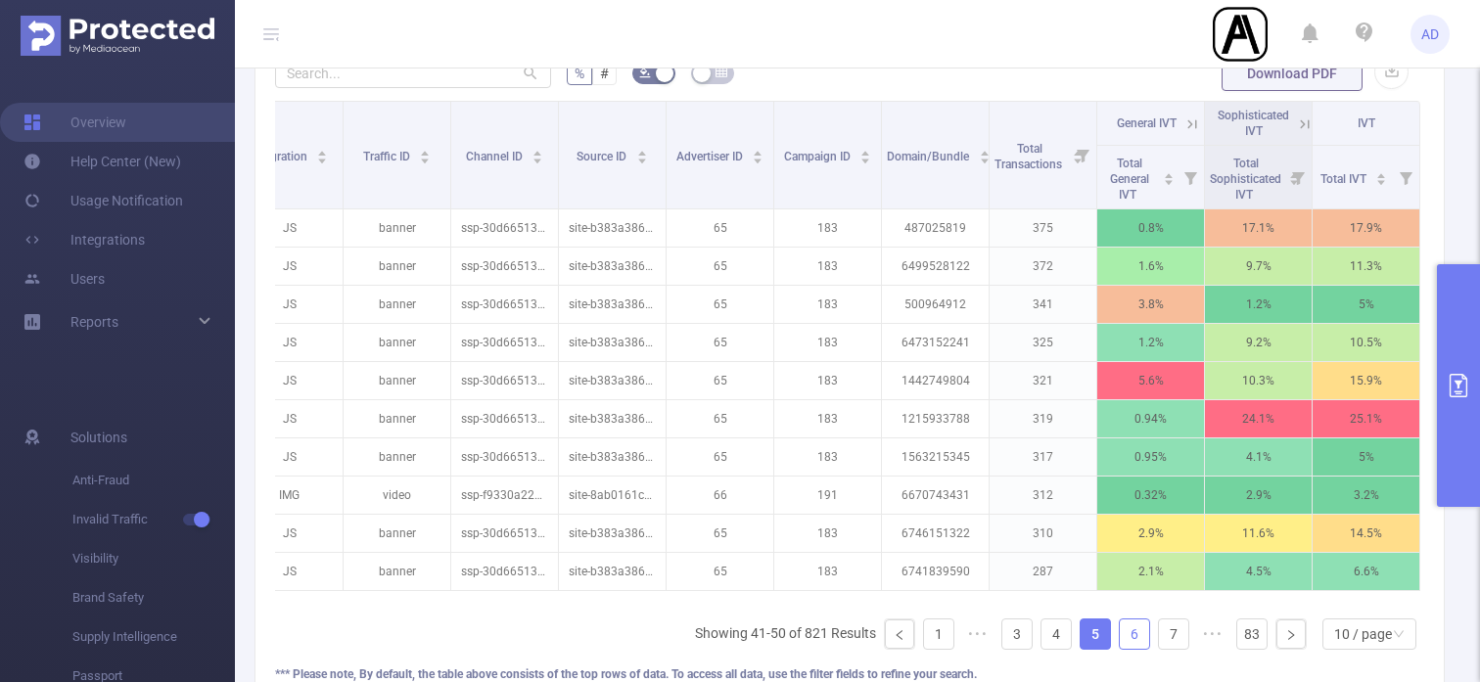
click at [1133, 632] on link "6" at bounding box center [1134, 634] width 29 height 29
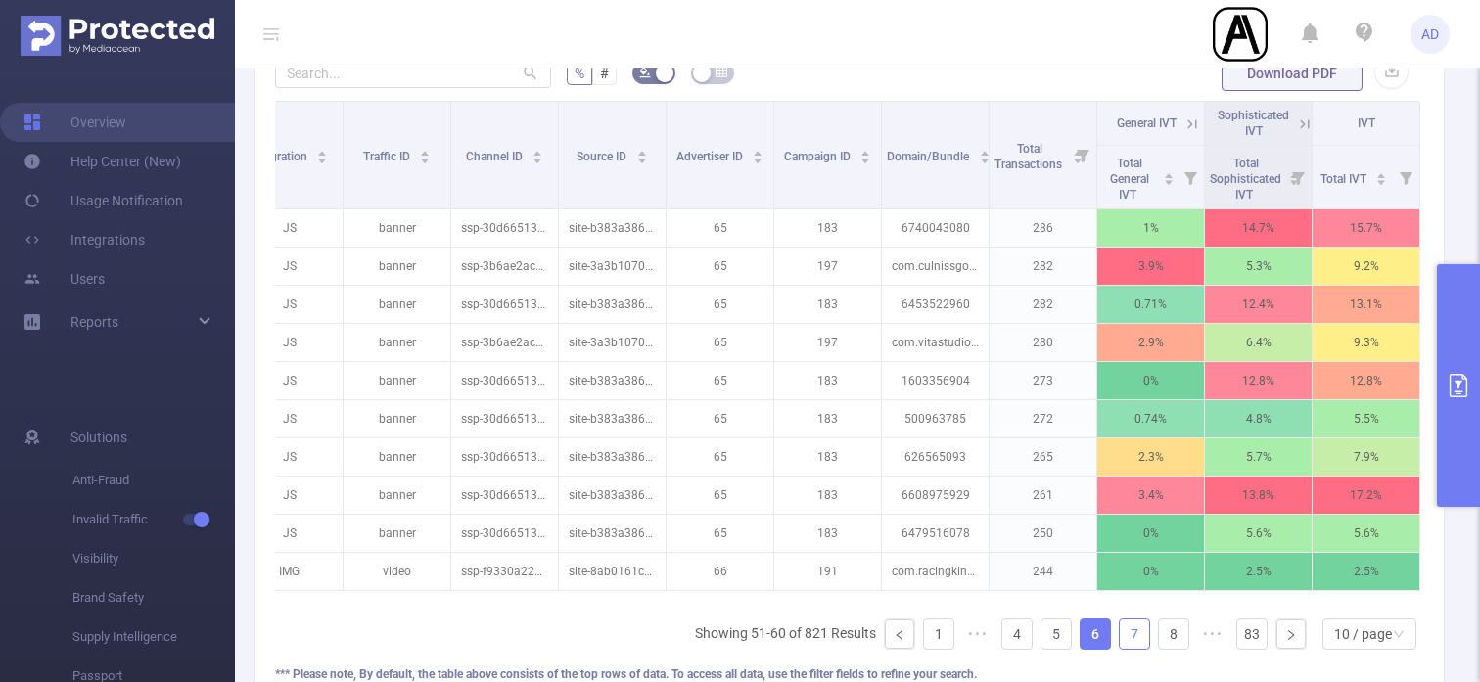
click at [1146, 635] on link "7" at bounding box center [1134, 634] width 29 height 29
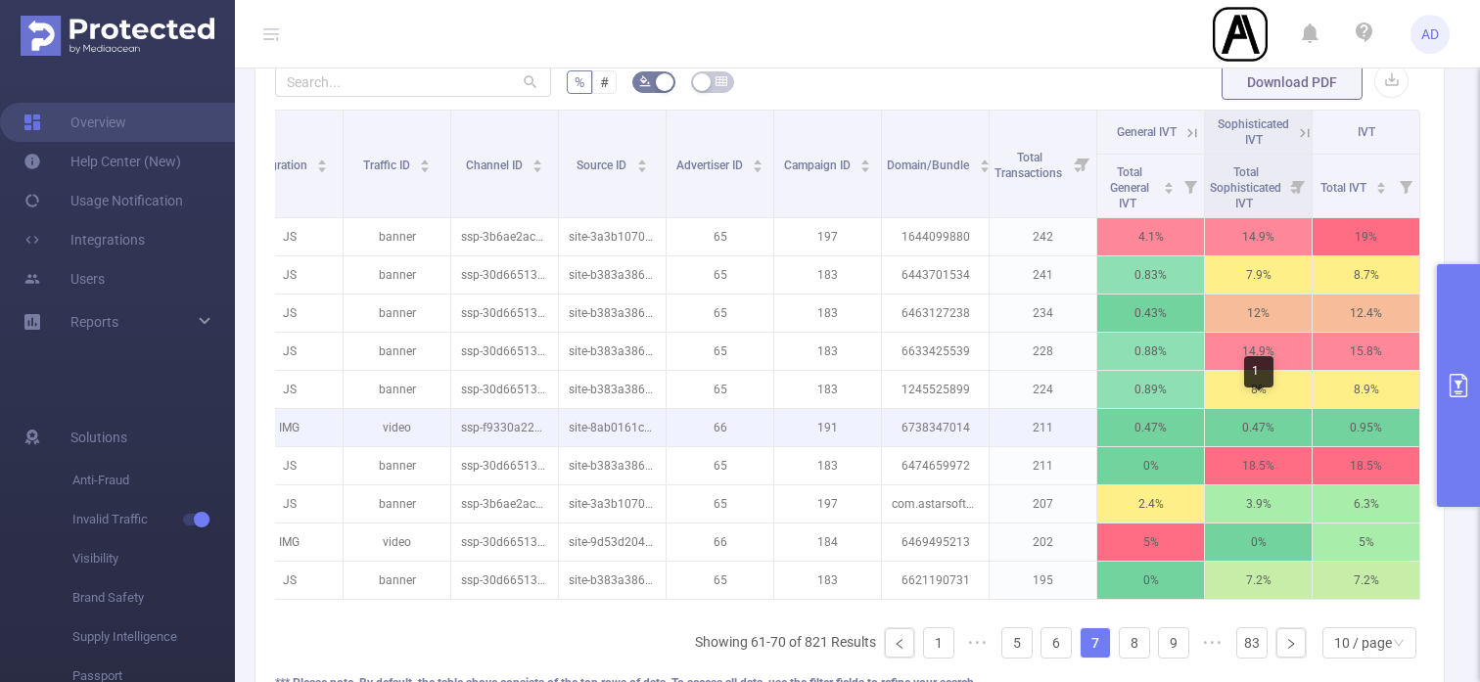
scroll to position [702, 0]
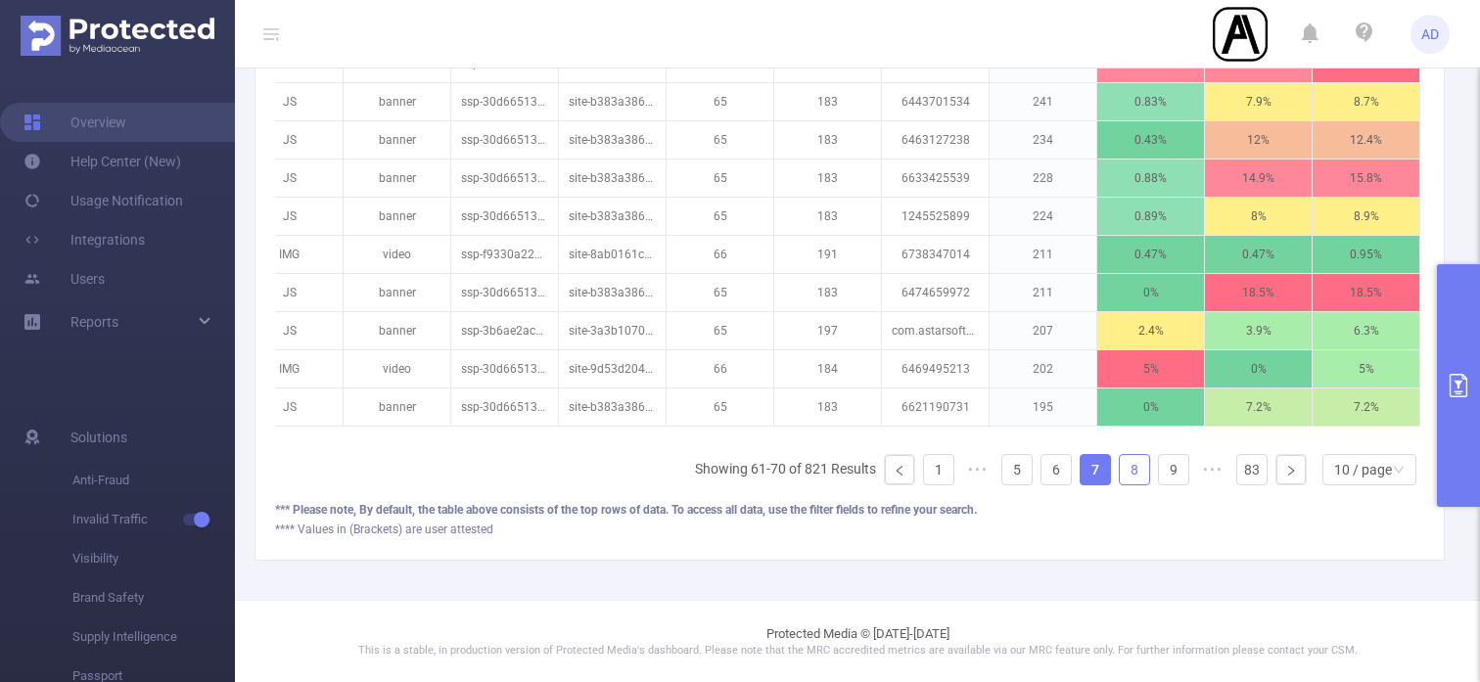
click at [1130, 466] on link "8" at bounding box center [1134, 469] width 29 height 29
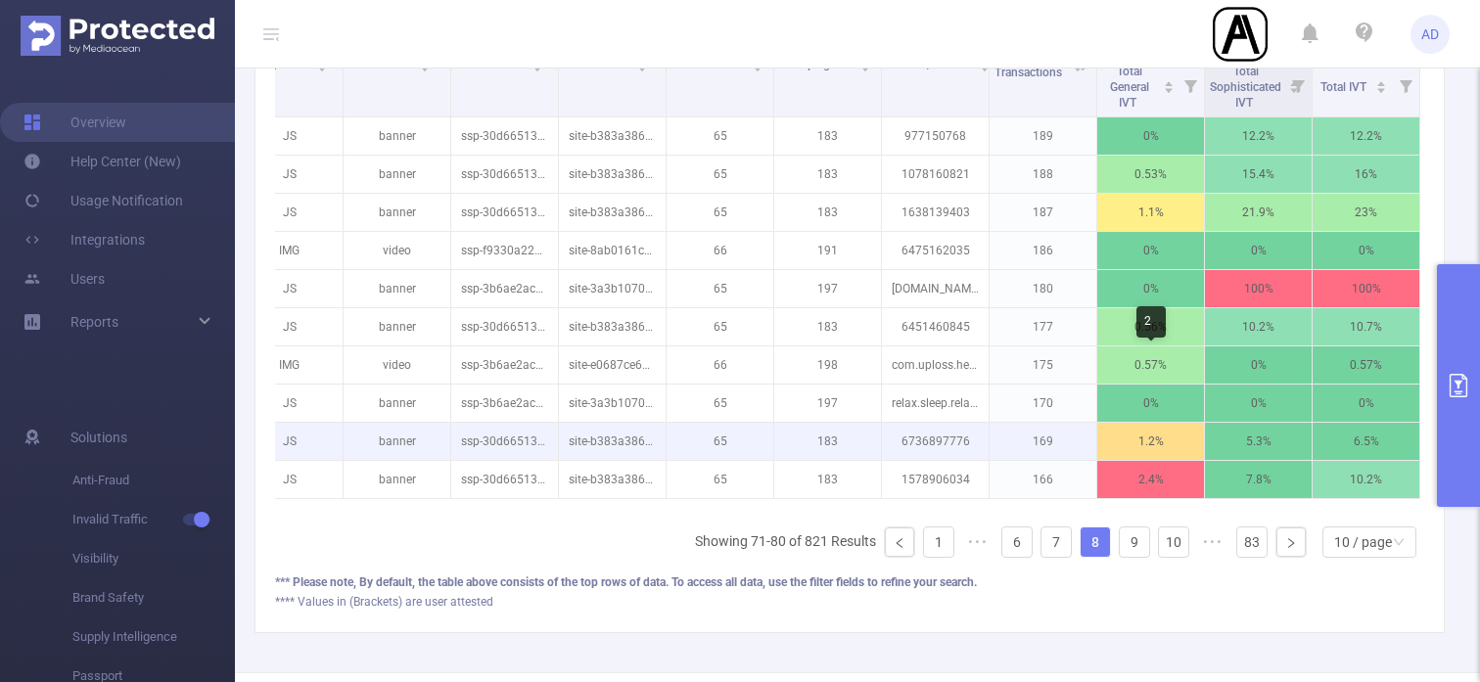
scroll to position [623, 0]
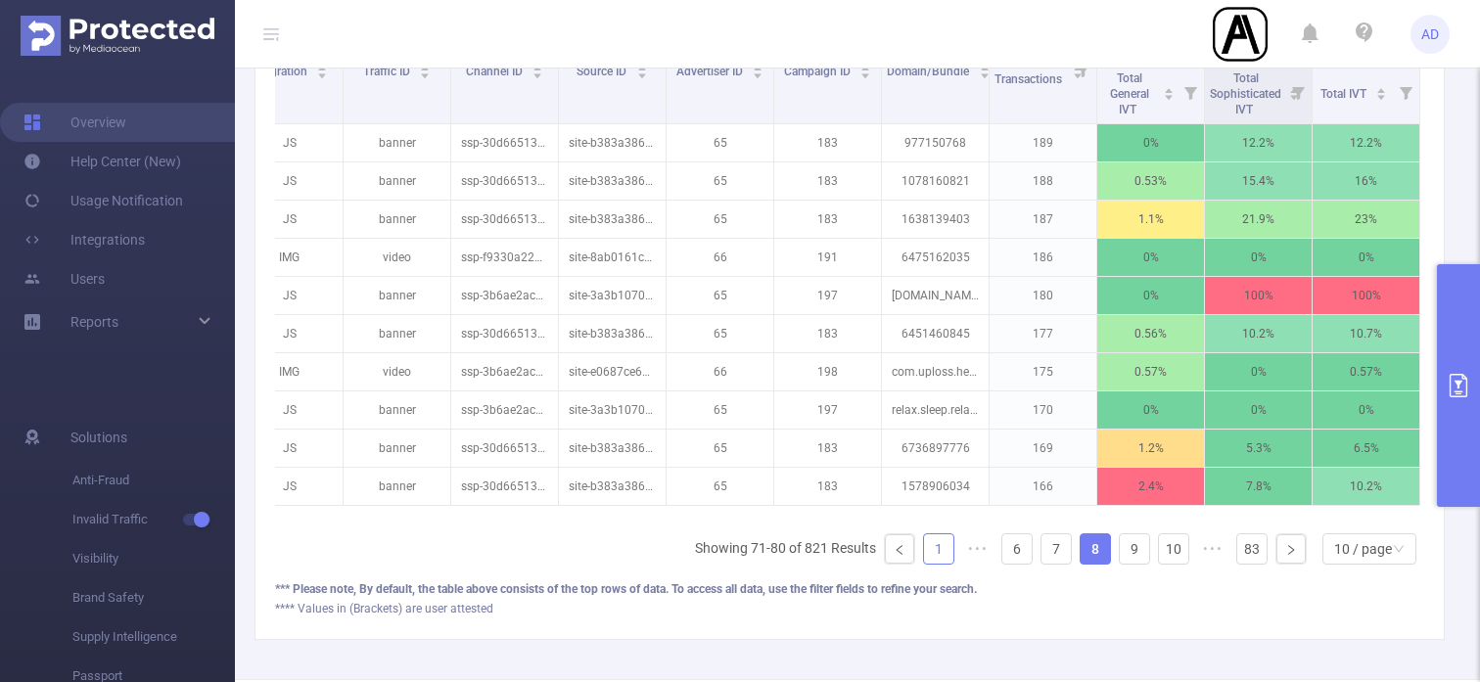
click at [948, 549] on link "1" at bounding box center [938, 549] width 29 height 29
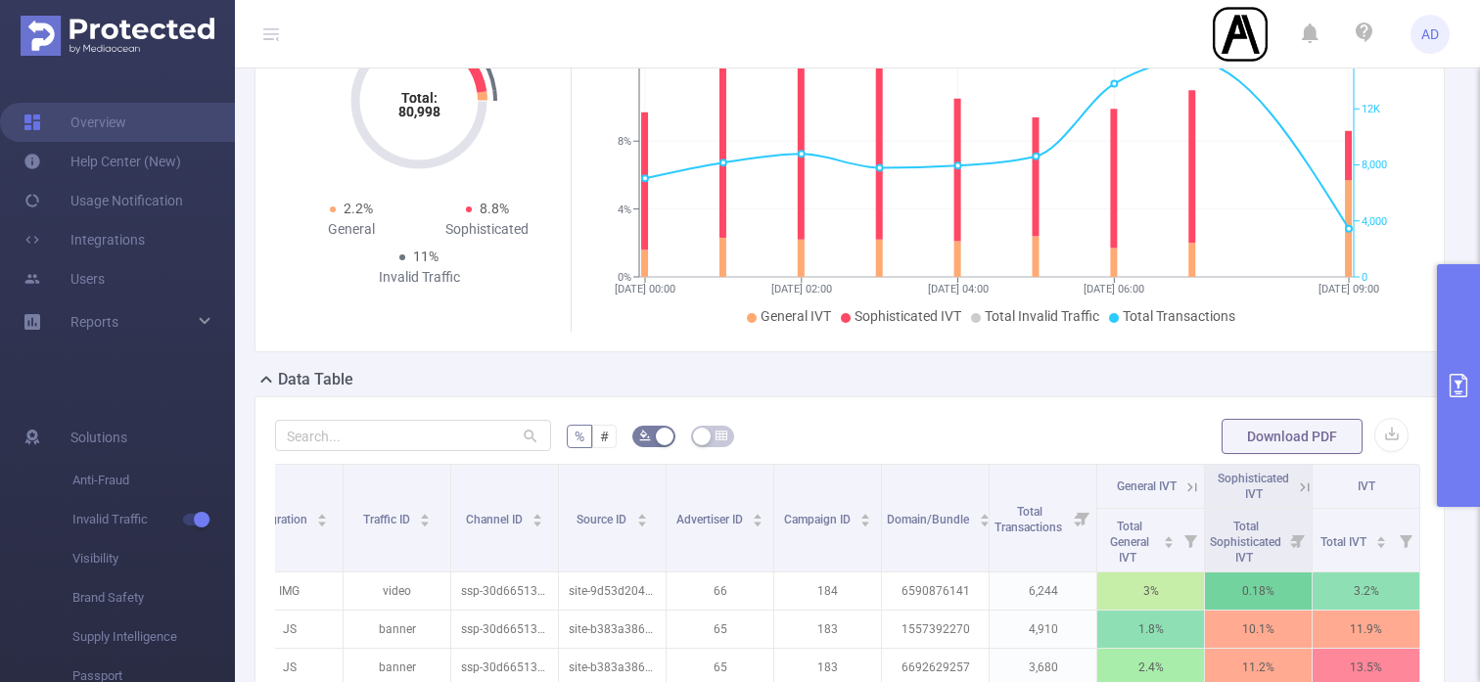
scroll to position [37, 0]
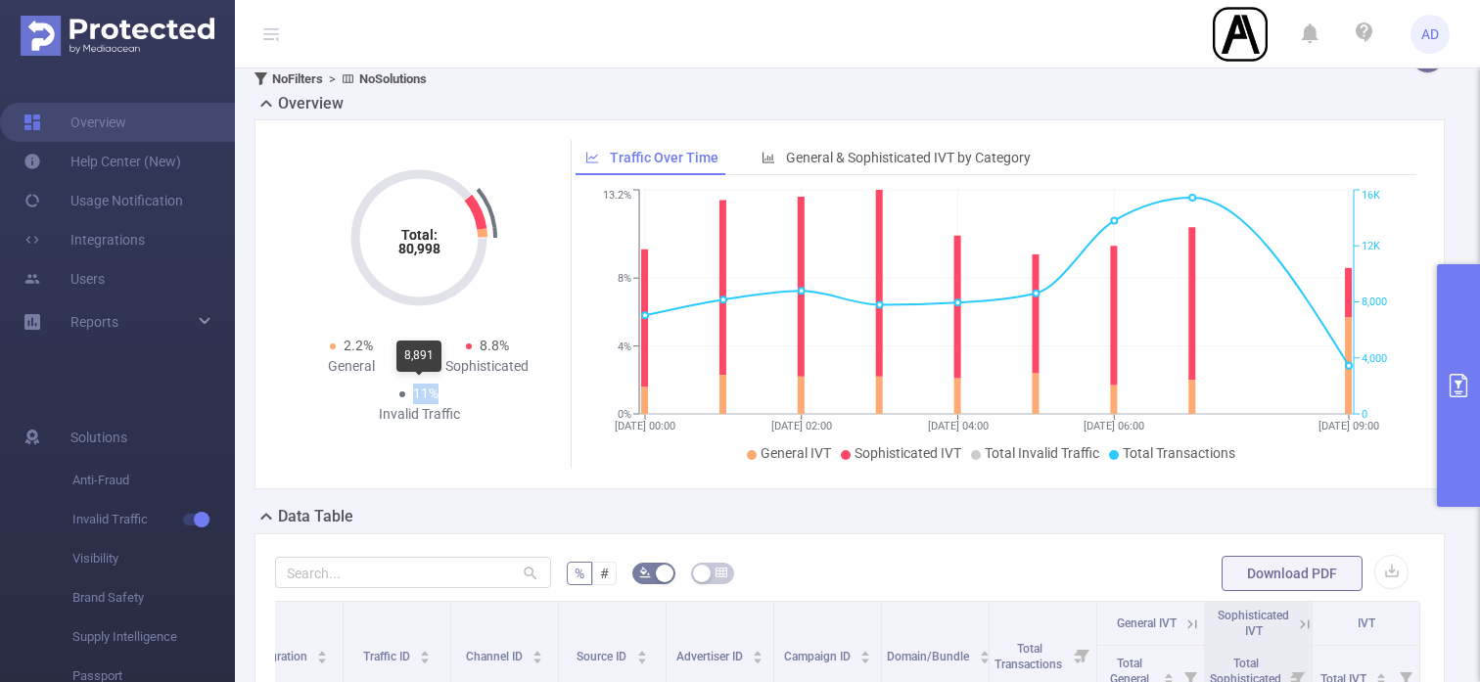
drag, startPoint x: 394, startPoint y: 392, endPoint x: 489, endPoint y: 392, distance: 95.0
click at [489, 392] on div "Total: 80,998 Total: 80,998 2.2% General 8.8% Sophisticated 11% Invalid Traffic" at bounding box center [419, 286] width 272 height 292
click at [477, 392] on div "11% Invalid Traffic" at bounding box center [419, 404] width 136 height 41
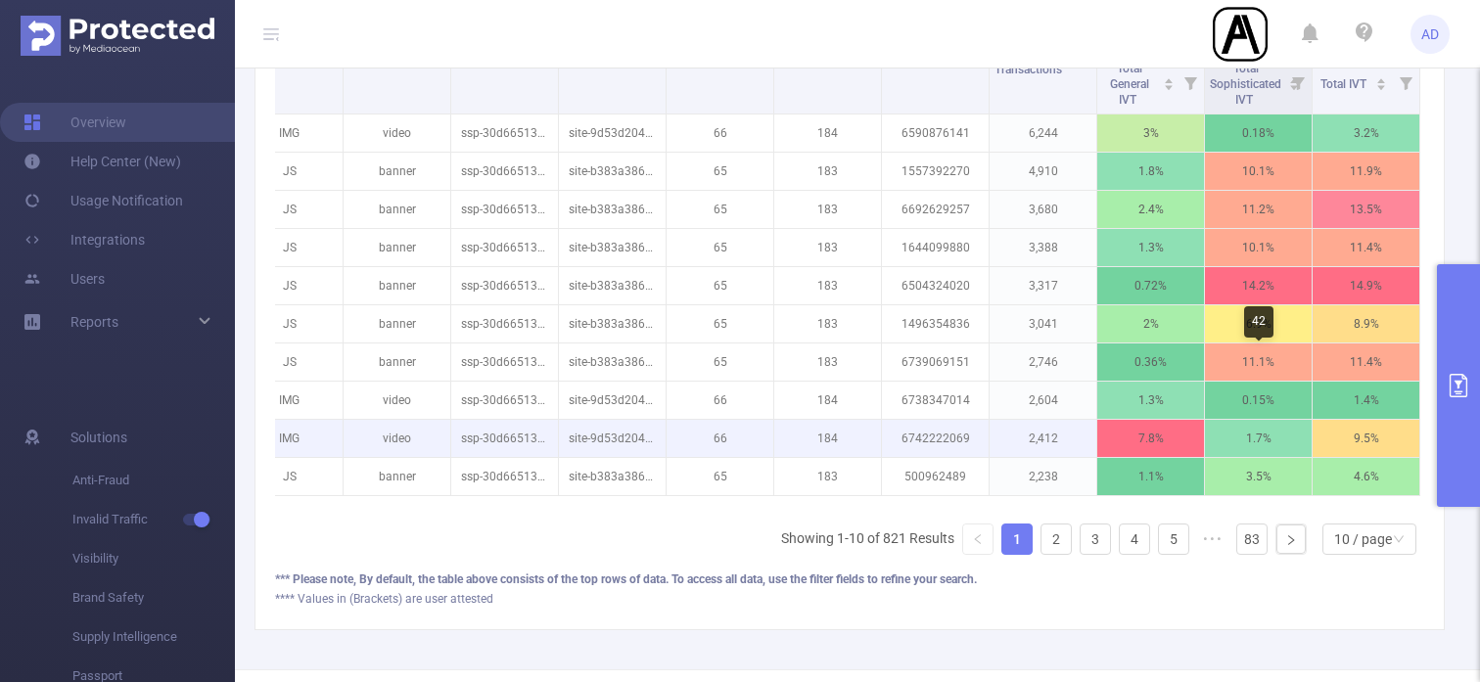
scroll to position [609, 0]
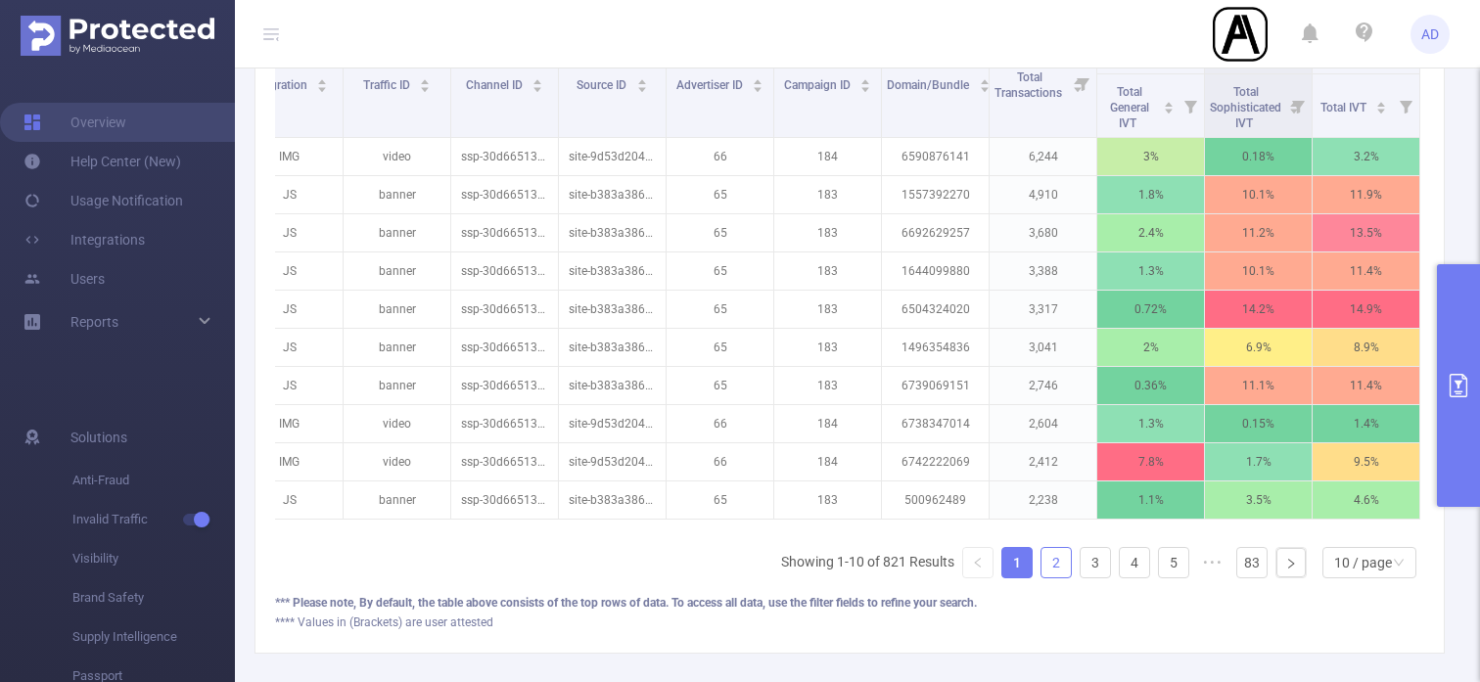
click at [1049, 572] on link "2" at bounding box center [1056, 562] width 29 height 29
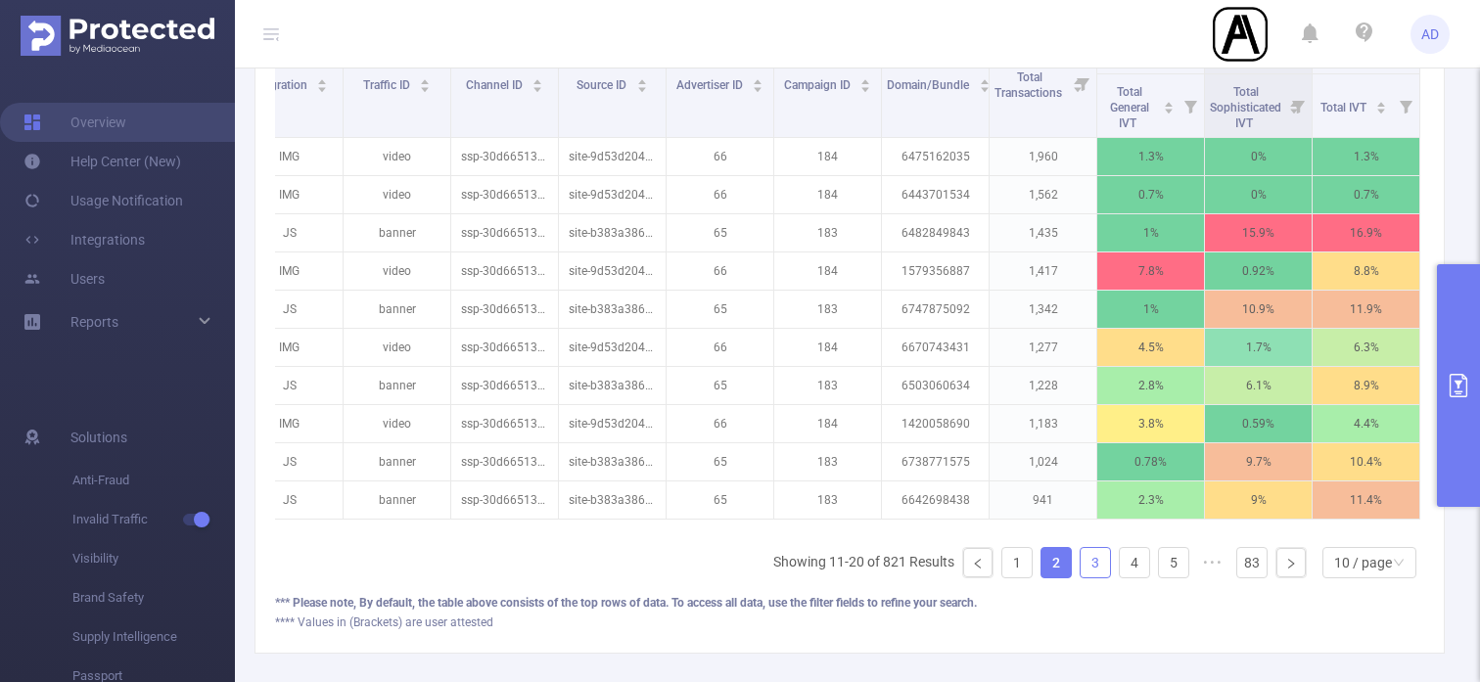
click at [1099, 563] on link "3" at bounding box center [1095, 562] width 29 height 29
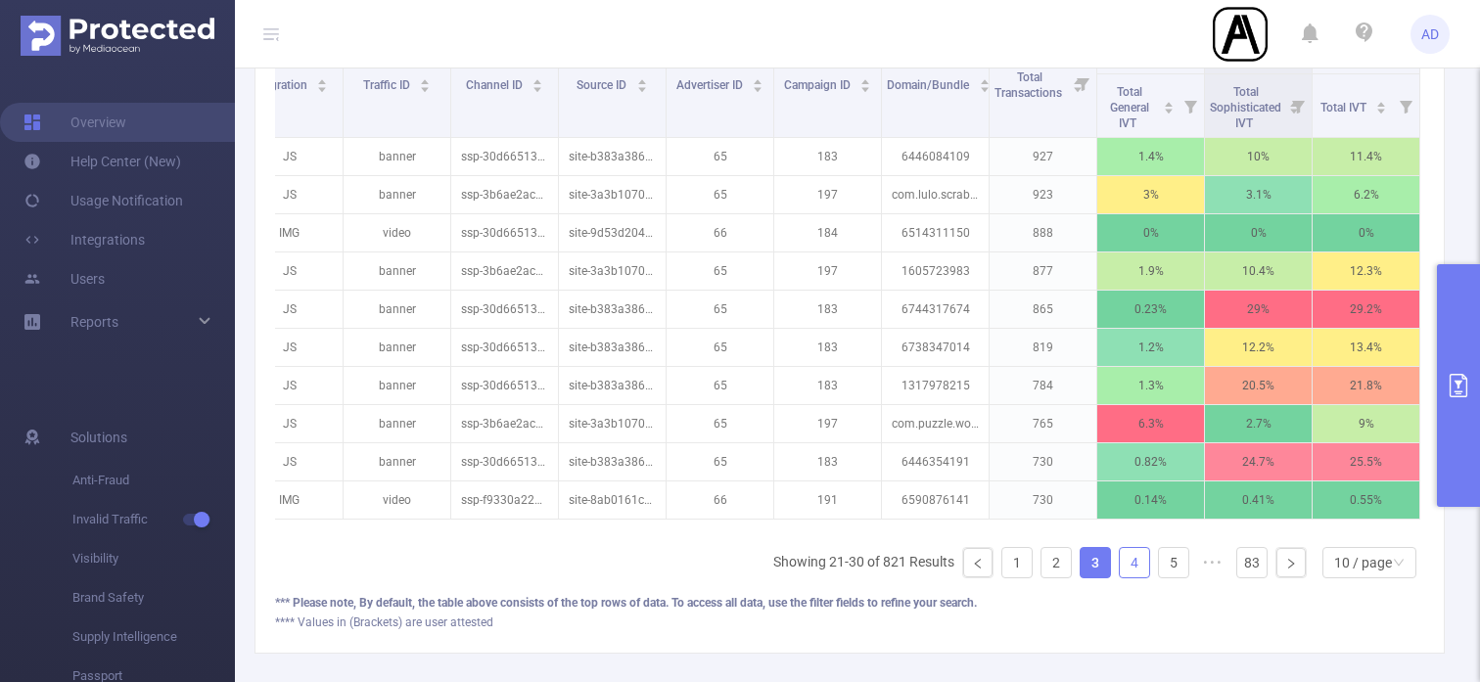
click at [1141, 567] on link "4" at bounding box center [1134, 562] width 29 height 29
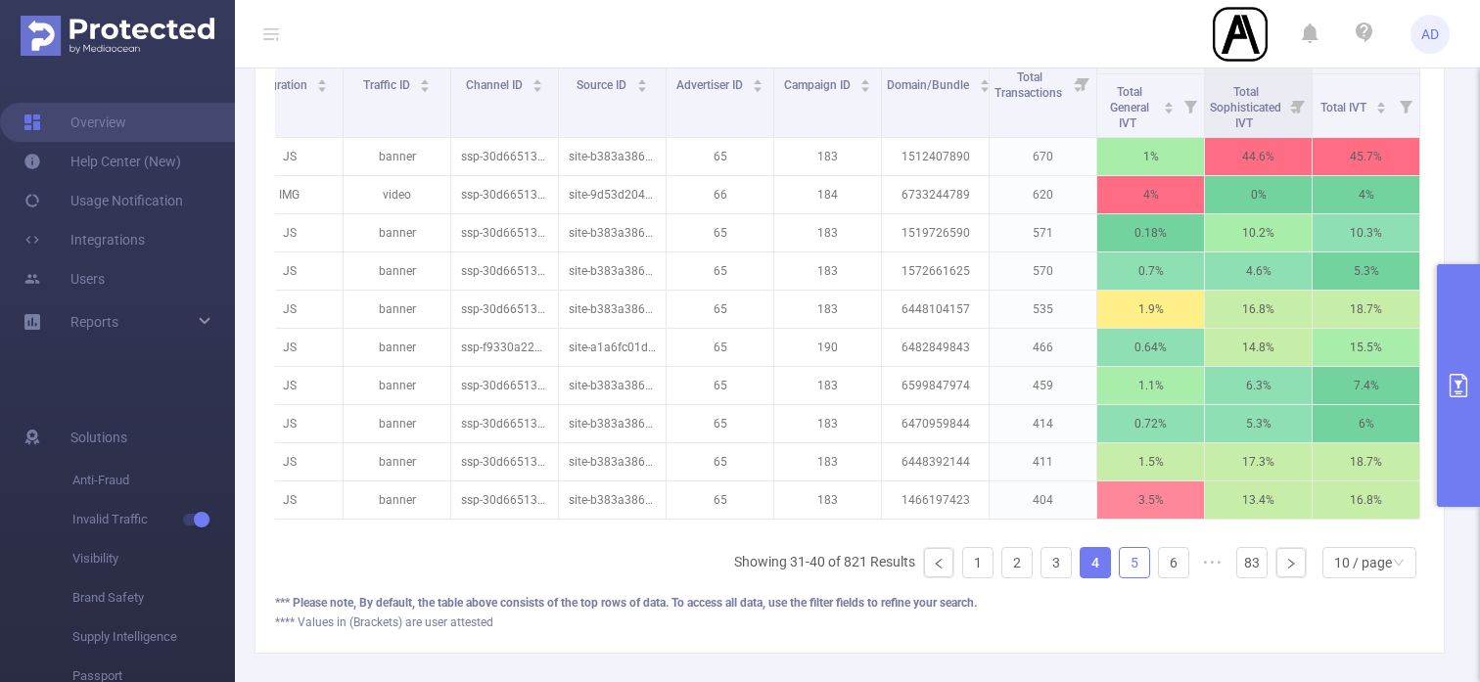
click at [1141, 570] on link "5" at bounding box center [1134, 562] width 29 height 29
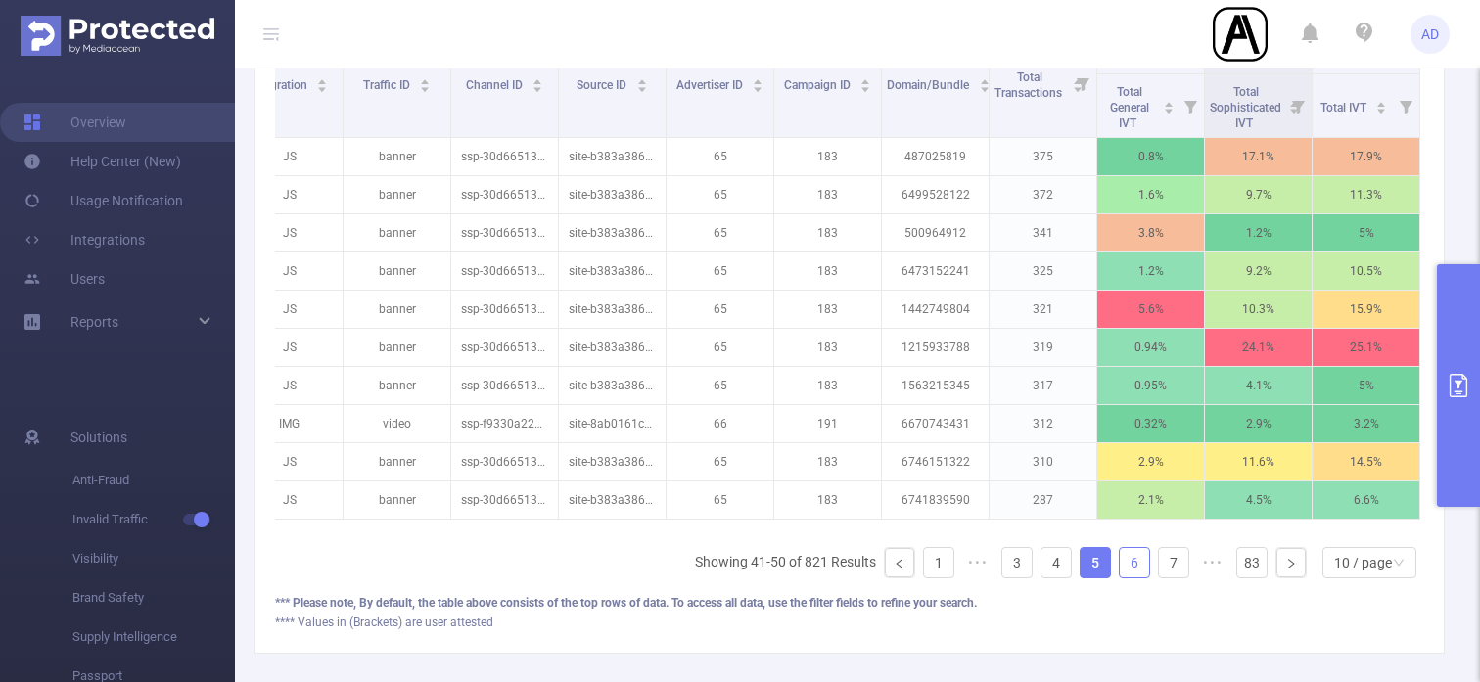
click at [1140, 570] on link "6" at bounding box center [1134, 562] width 29 height 29
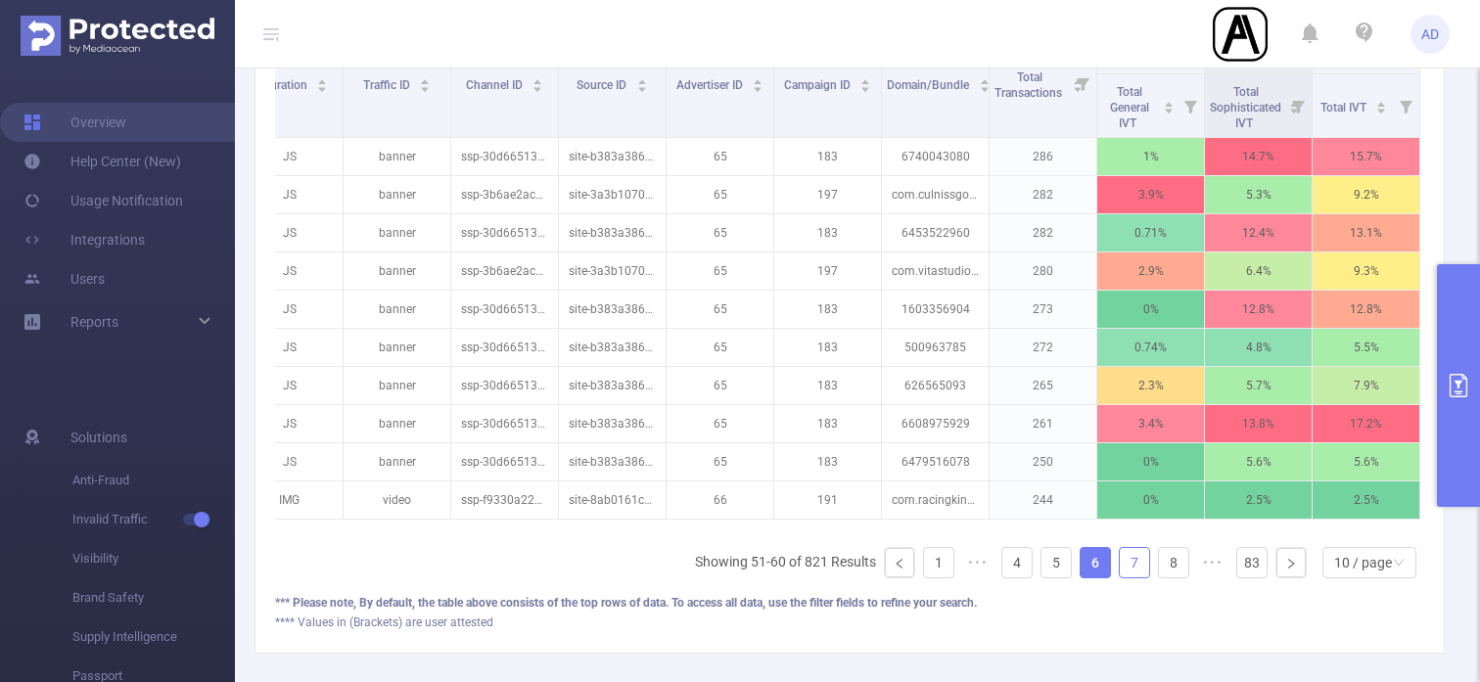
click at [1141, 570] on link "7" at bounding box center [1134, 562] width 29 height 29
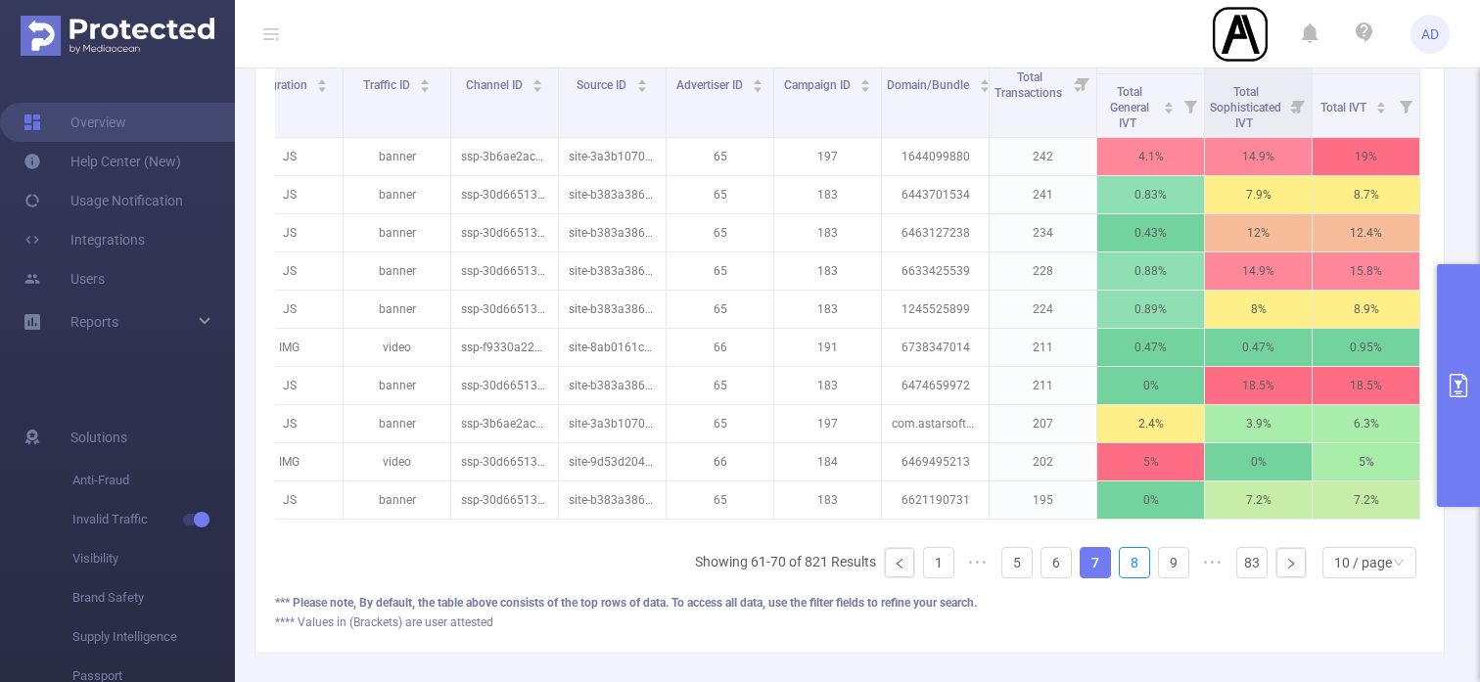
click at [1141, 570] on link "8" at bounding box center [1134, 562] width 29 height 29
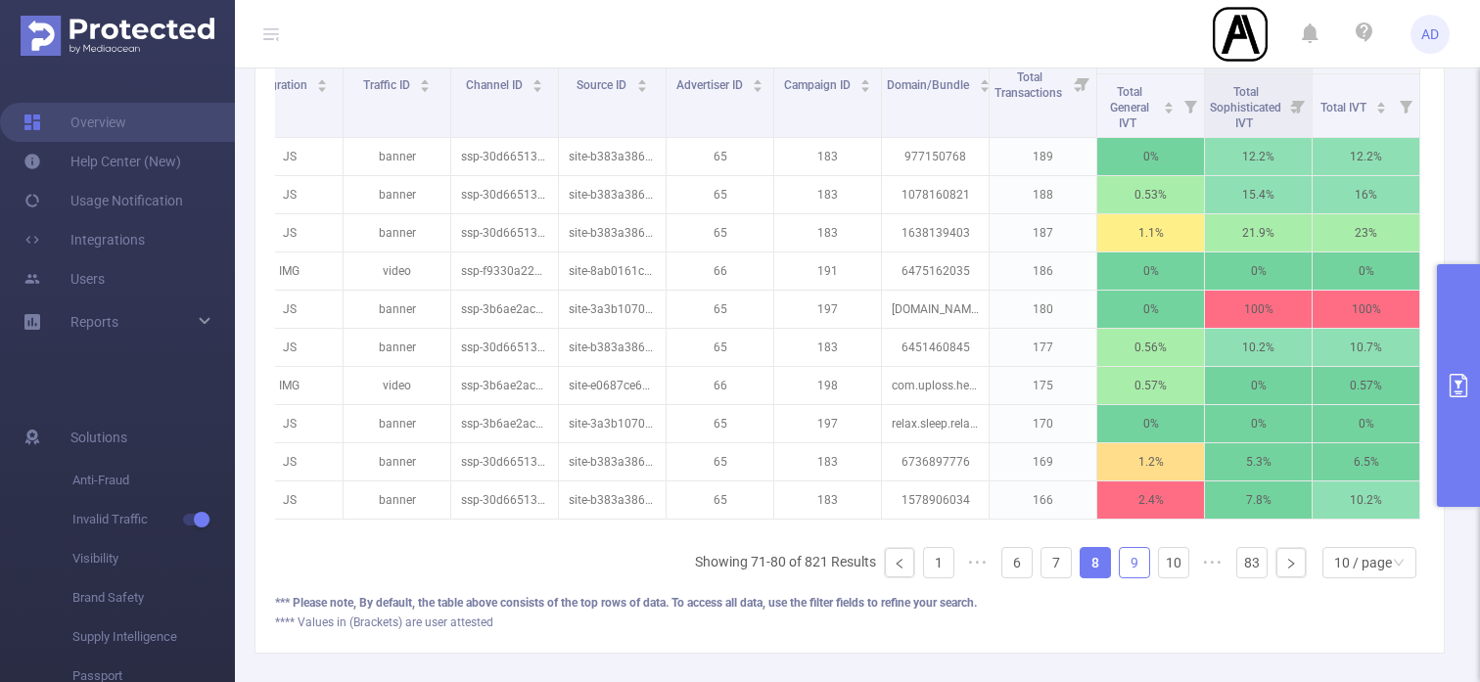
click at [1141, 569] on link "9" at bounding box center [1134, 562] width 29 height 29
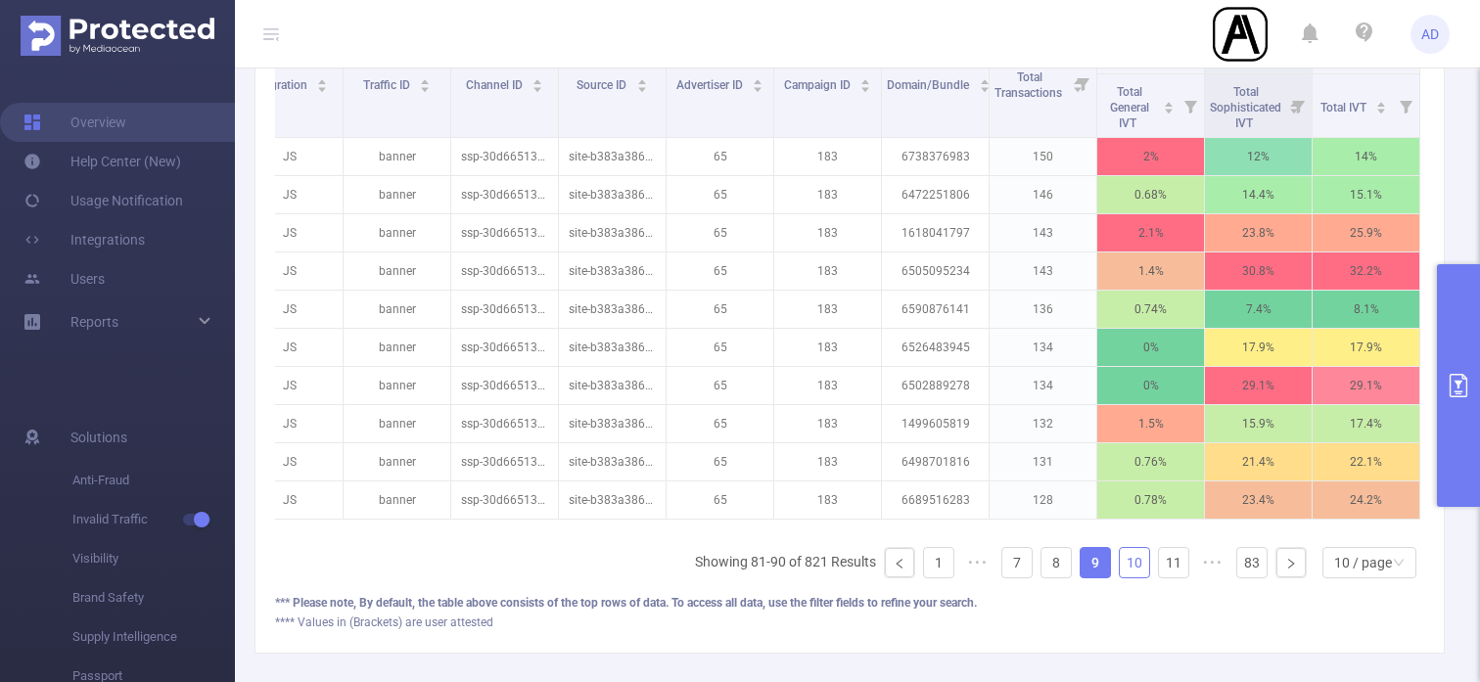
click at [1141, 568] on link "10" at bounding box center [1134, 562] width 29 height 29
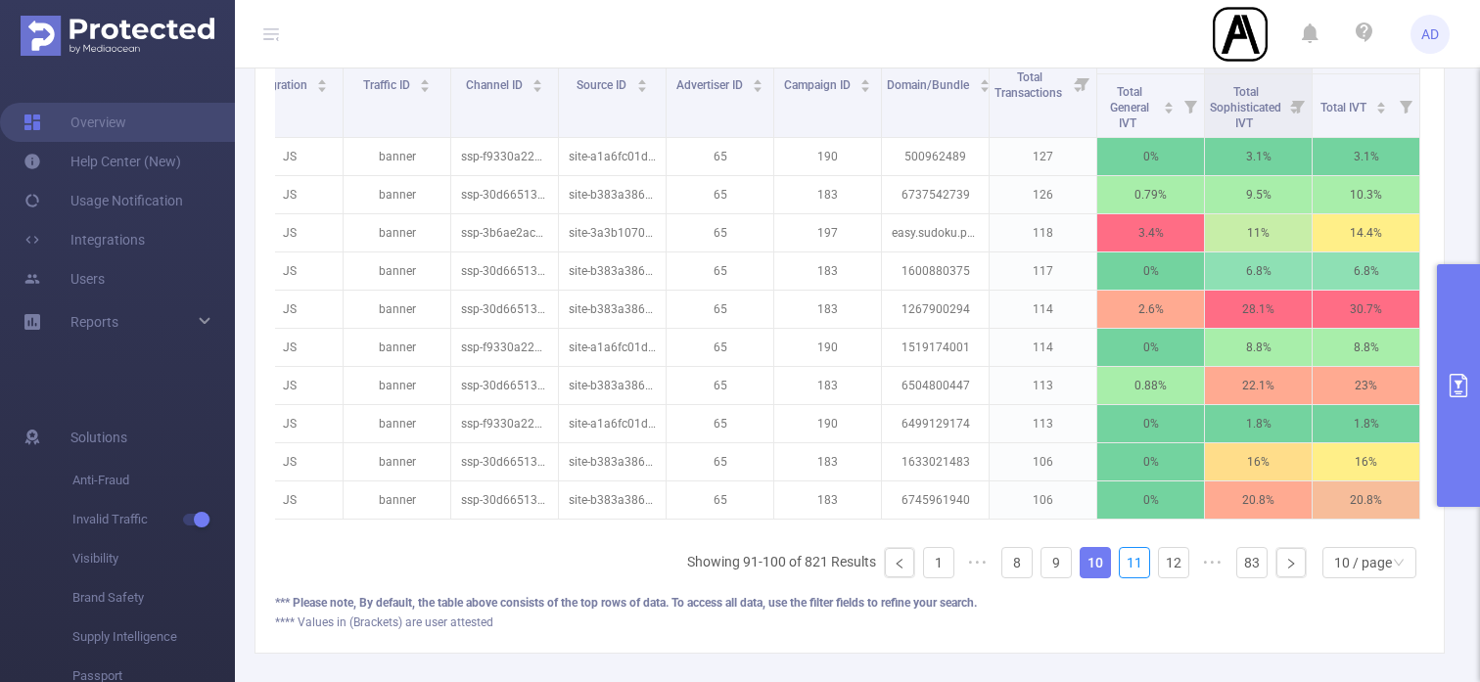
click at [1141, 568] on link "11" at bounding box center [1134, 562] width 29 height 29
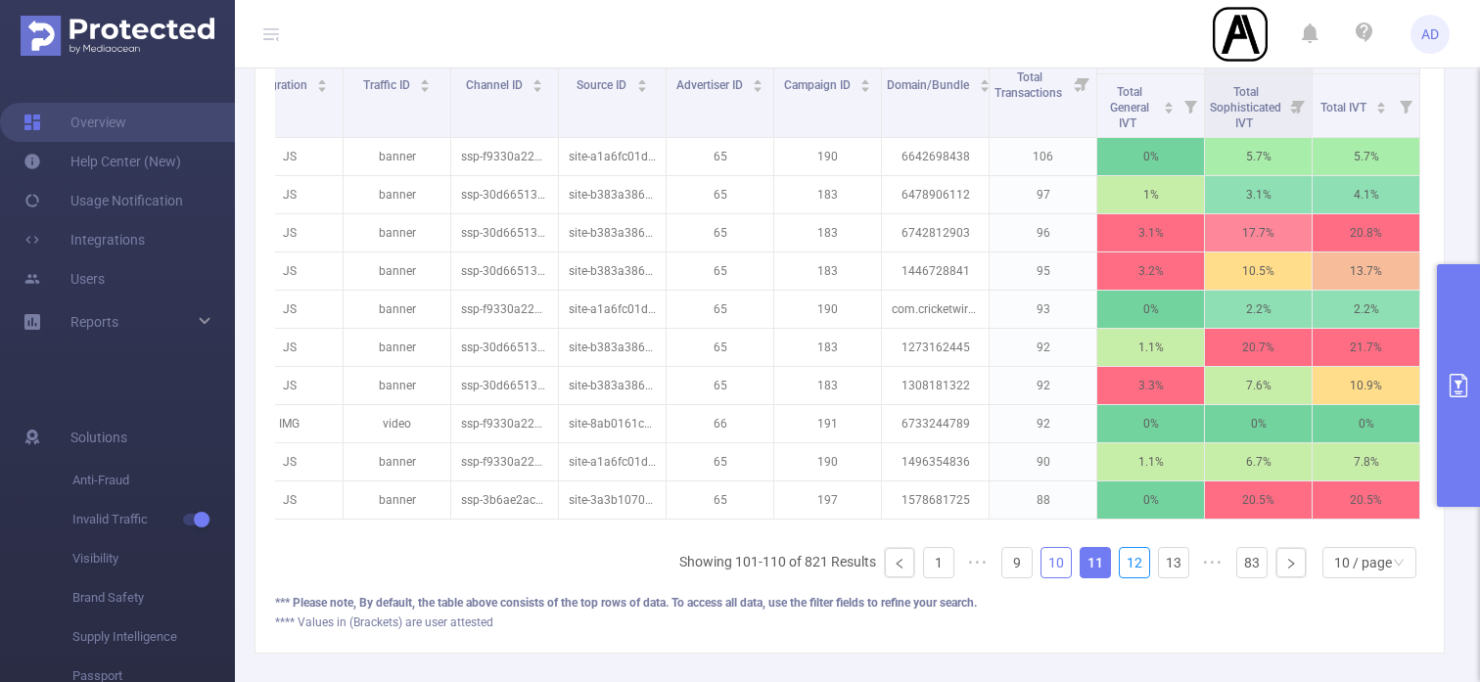
click at [1141, 568] on link "12" at bounding box center [1134, 562] width 29 height 29
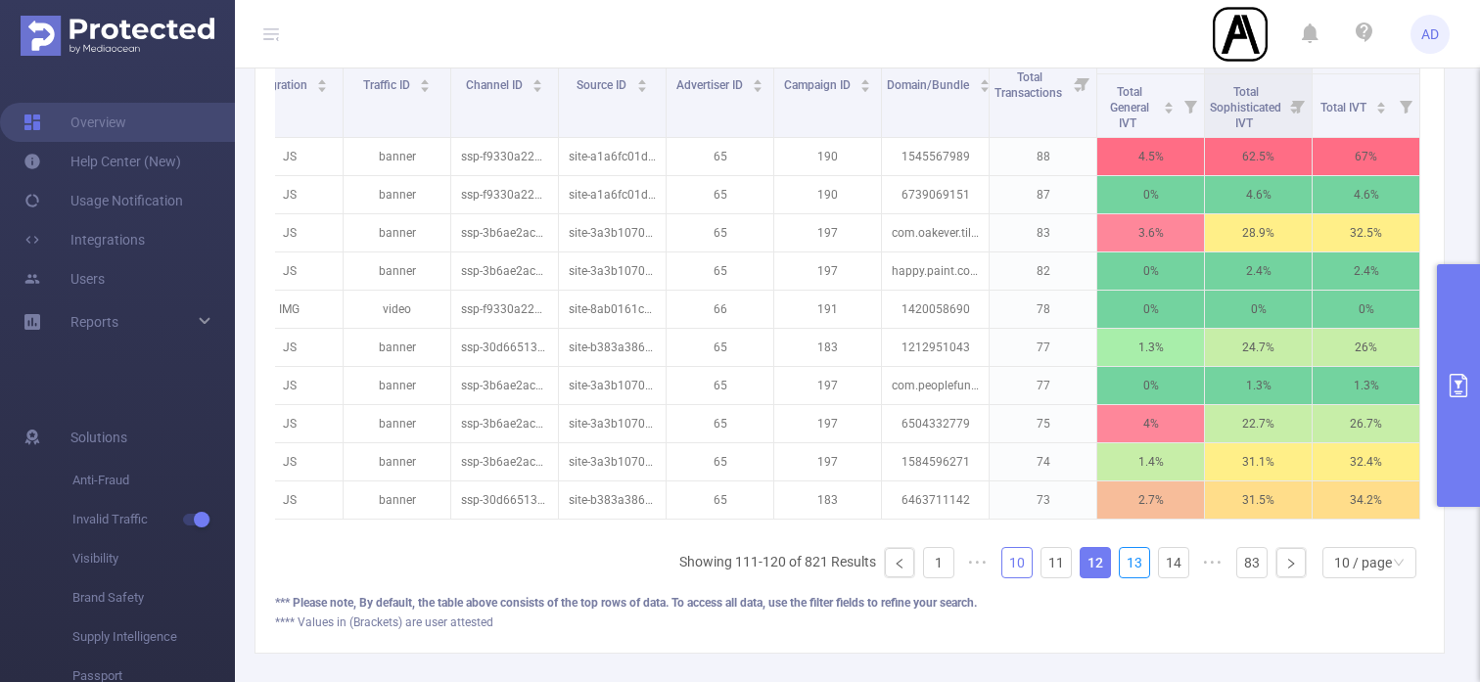
click at [1141, 568] on link "13" at bounding box center [1134, 562] width 29 height 29
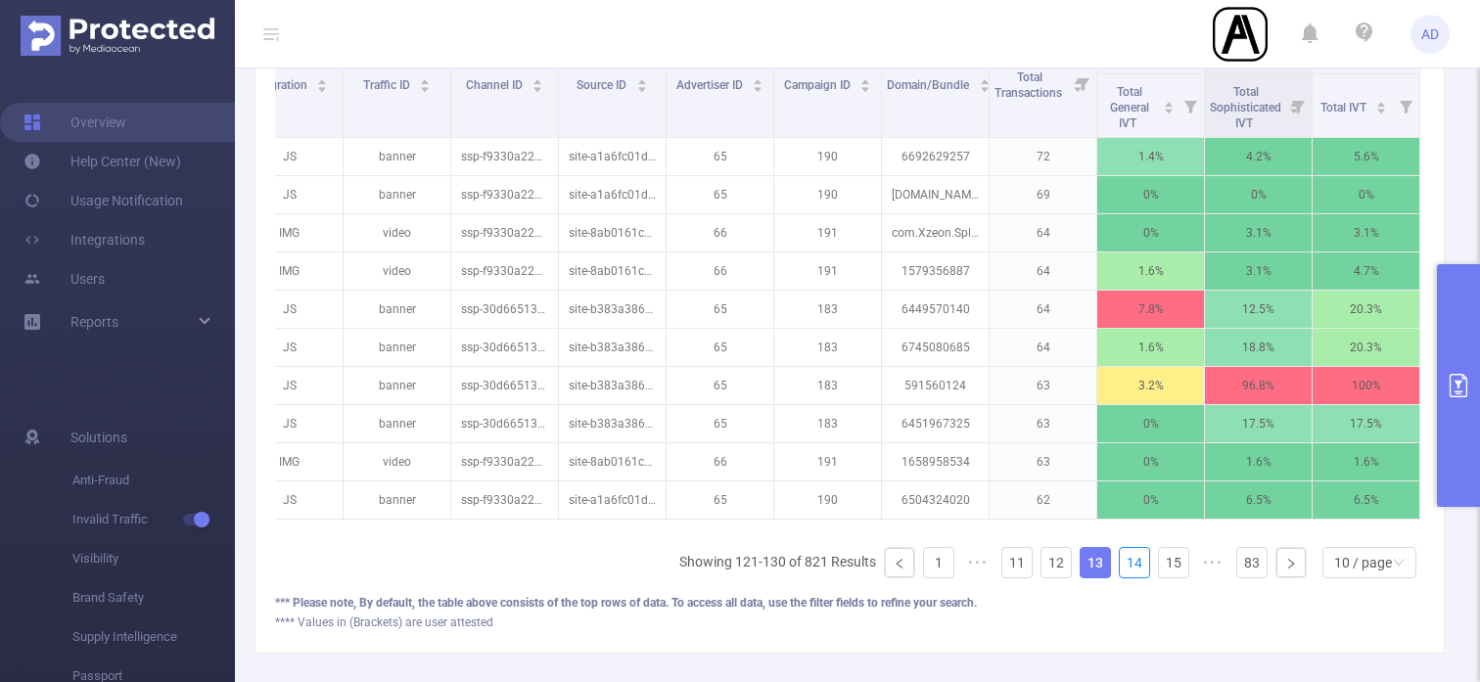
click at [1141, 568] on link "14" at bounding box center [1134, 562] width 29 height 29
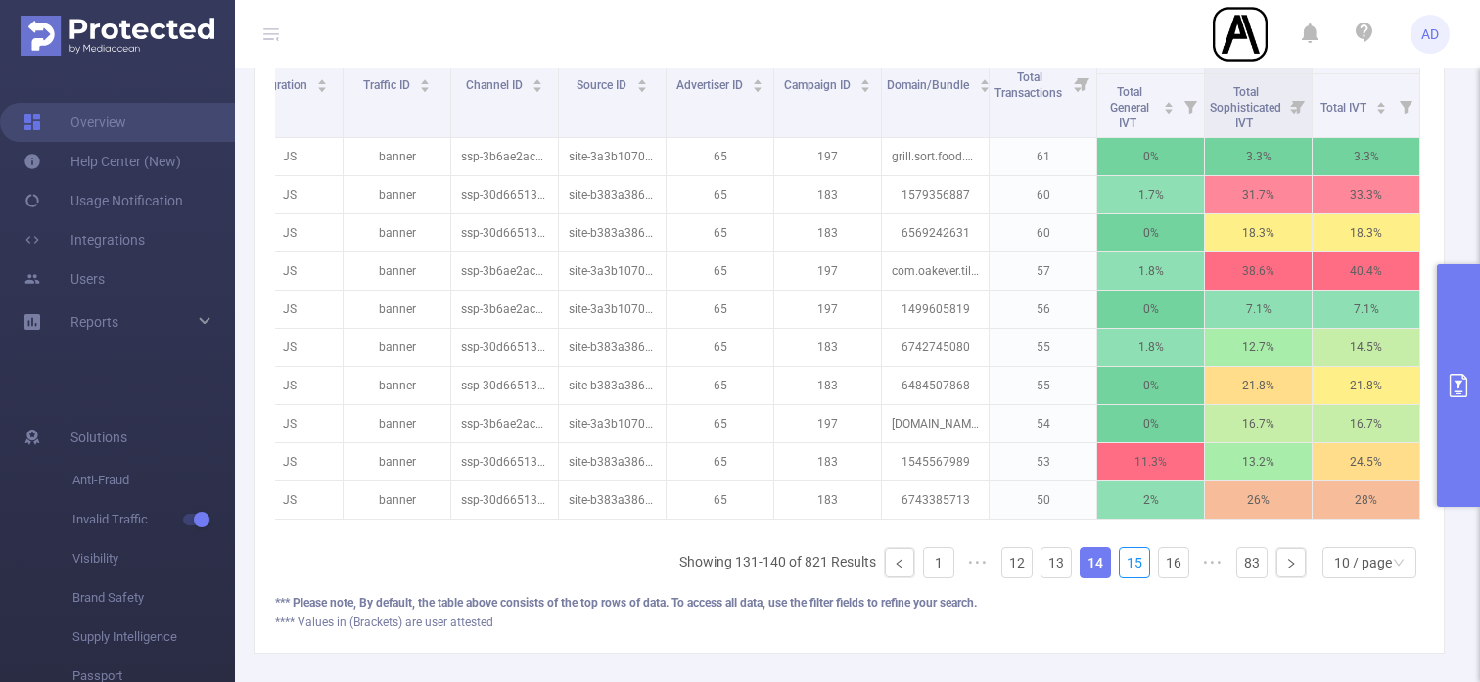
click at [1141, 568] on link "15" at bounding box center [1134, 562] width 29 height 29
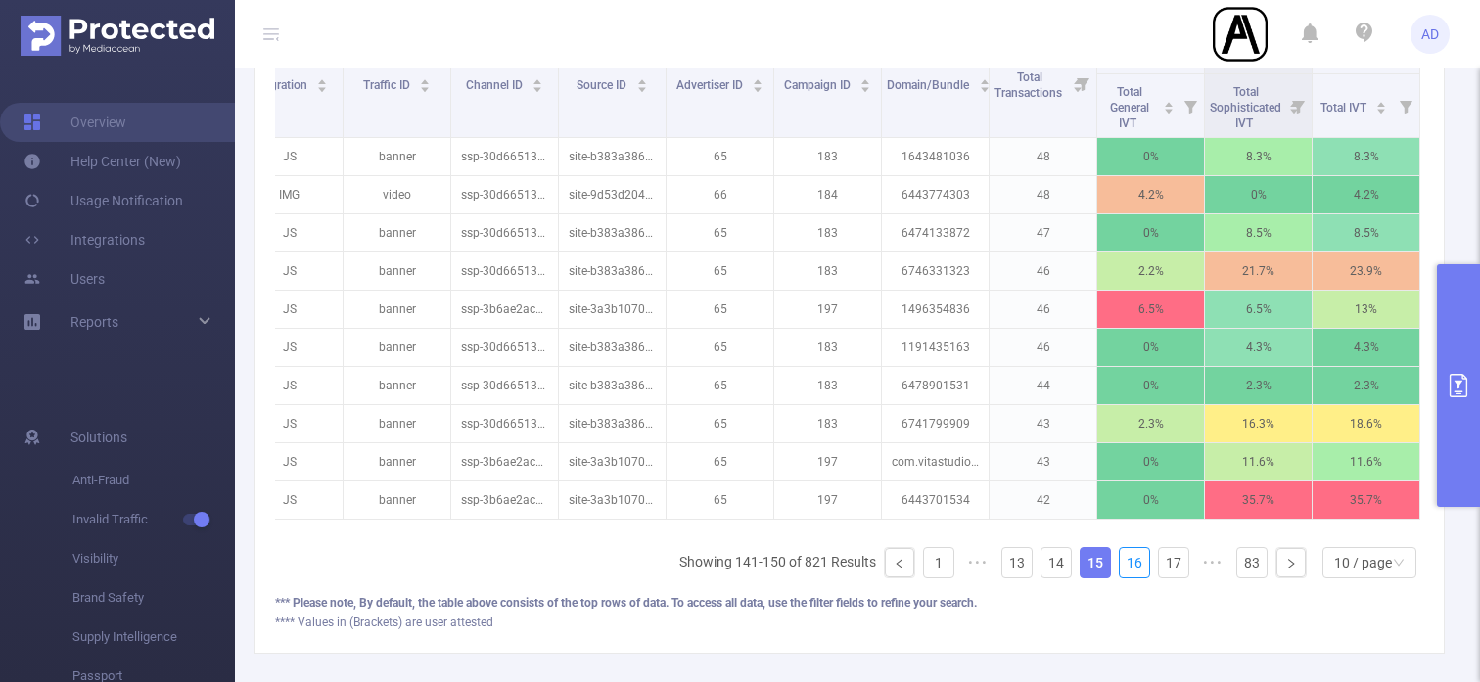
click at [1141, 568] on link "16" at bounding box center [1134, 562] width 29 height 29
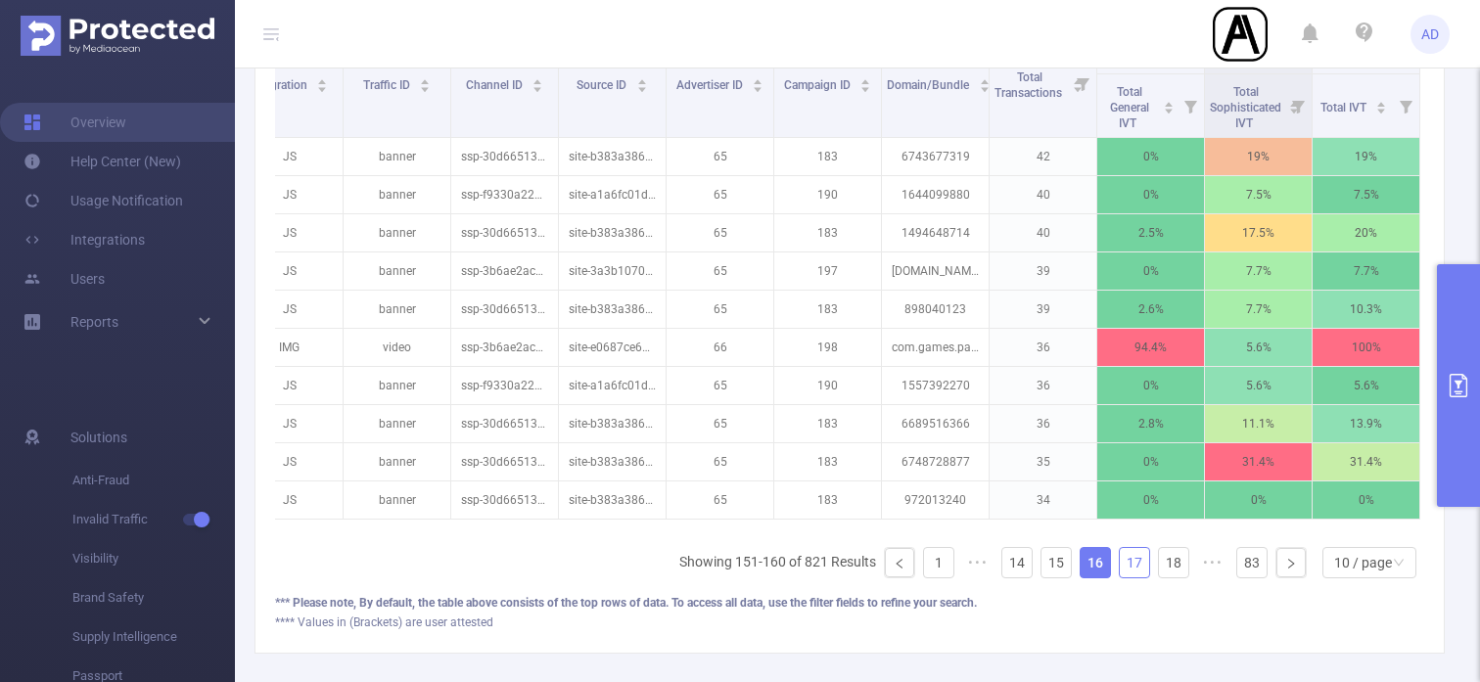
click at [1141, 568] on link "17" at bounding box center [1134, 562] width 29 height 29
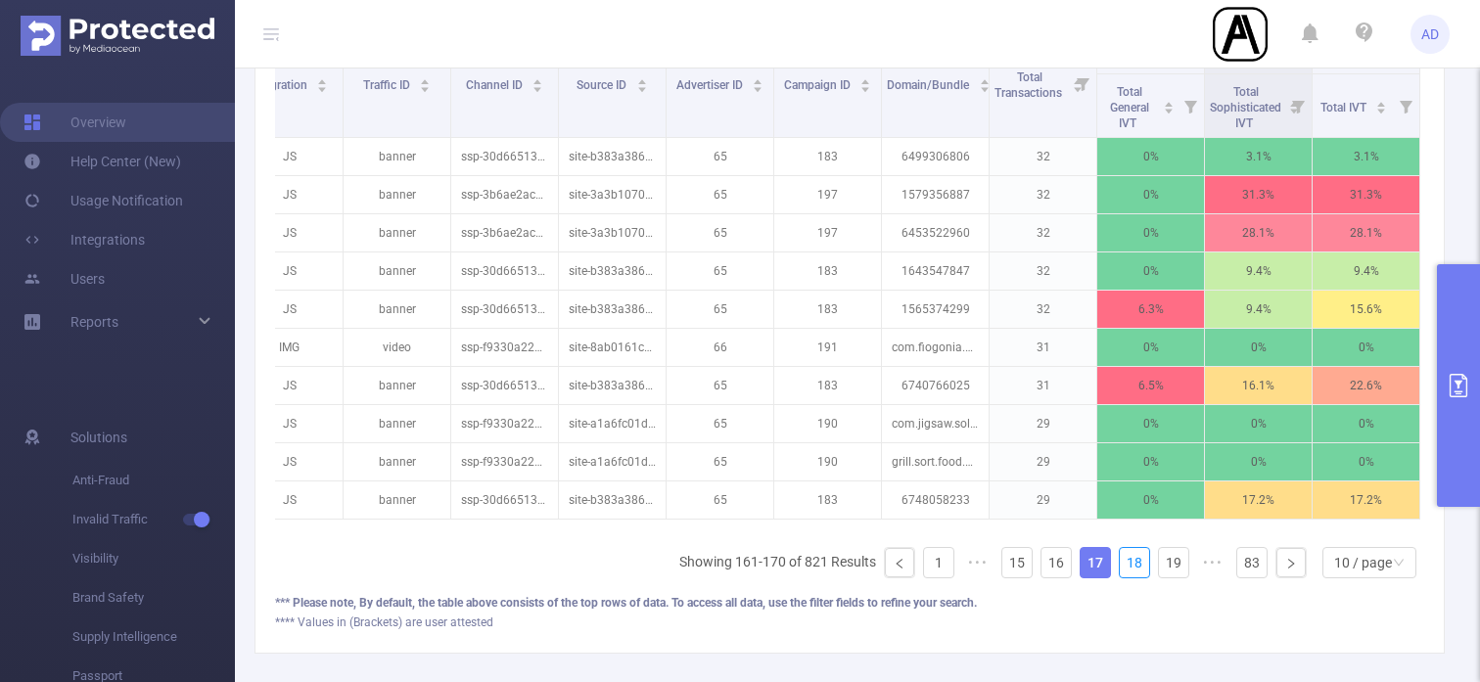
click at [1141, 568] on link "18" at bounding box center [1134, 562] width 29 height 29
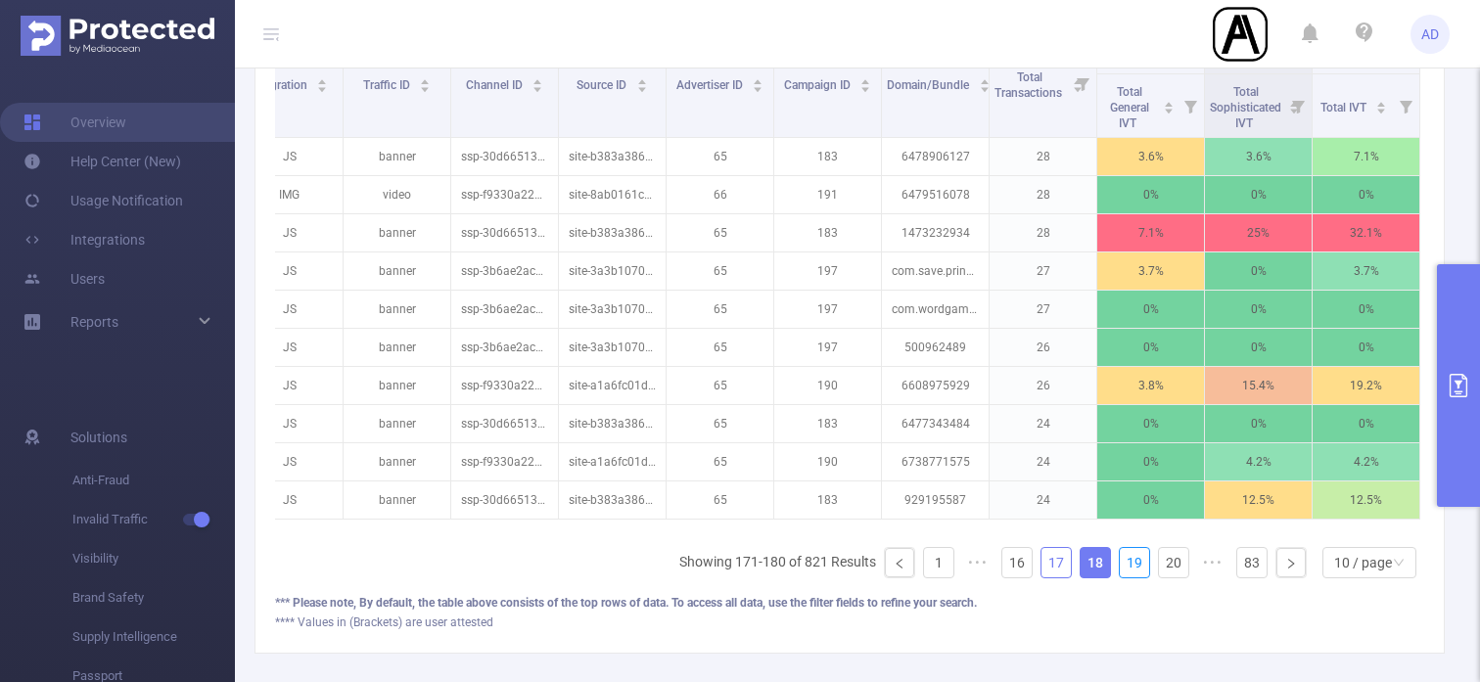
click at [1141, 568] on link "19" at bounding box center [1134, 562] width 29 height 29
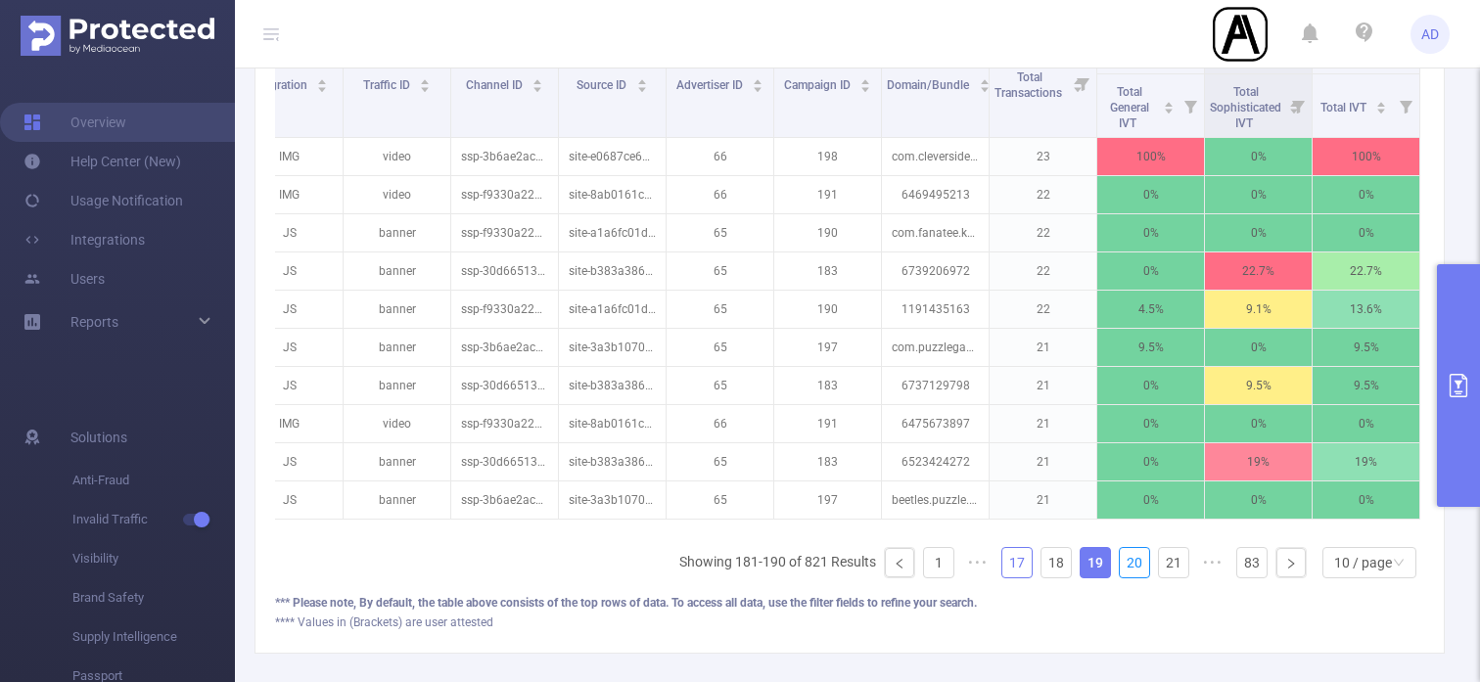
click at [1141, 568] on link "20" at bounding box center [1134, 562] width 29 height 29
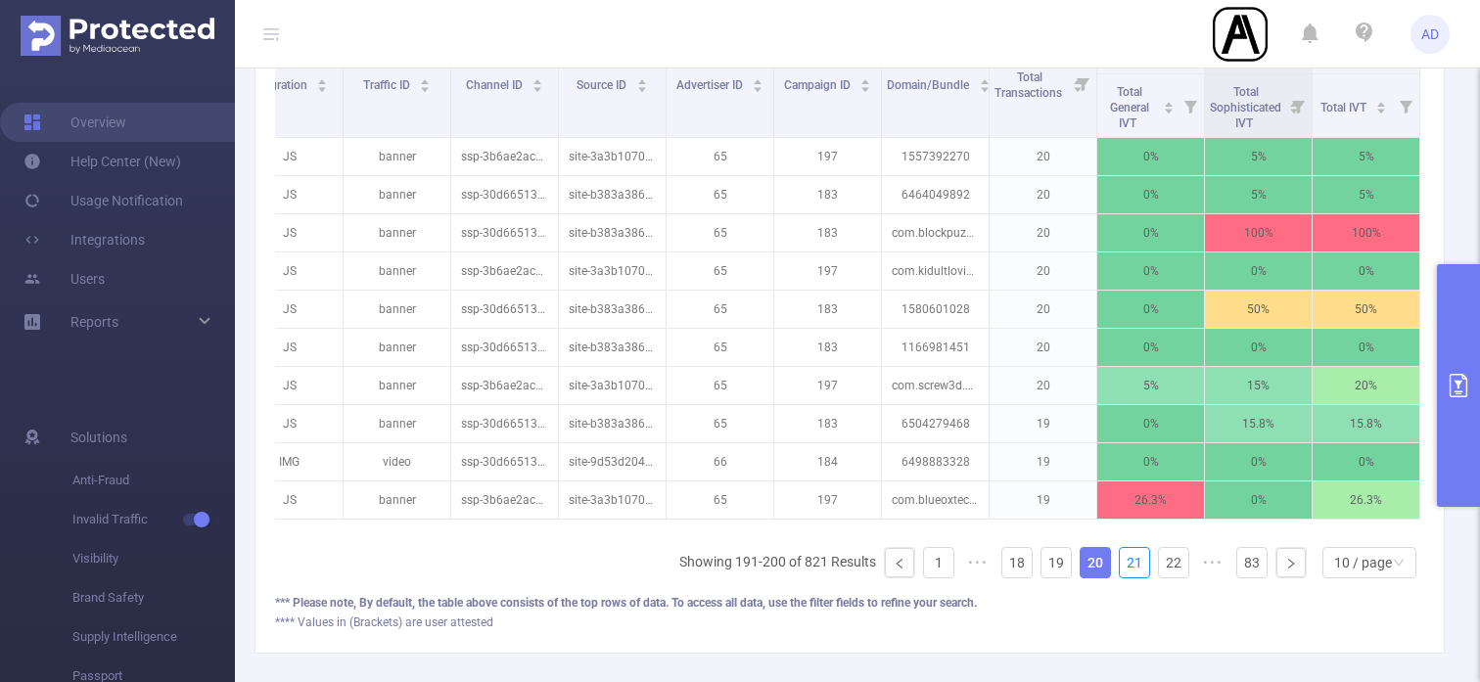
click at [1141, 568] on link "21" at bounding box center [1134, 562] width 29 height 29
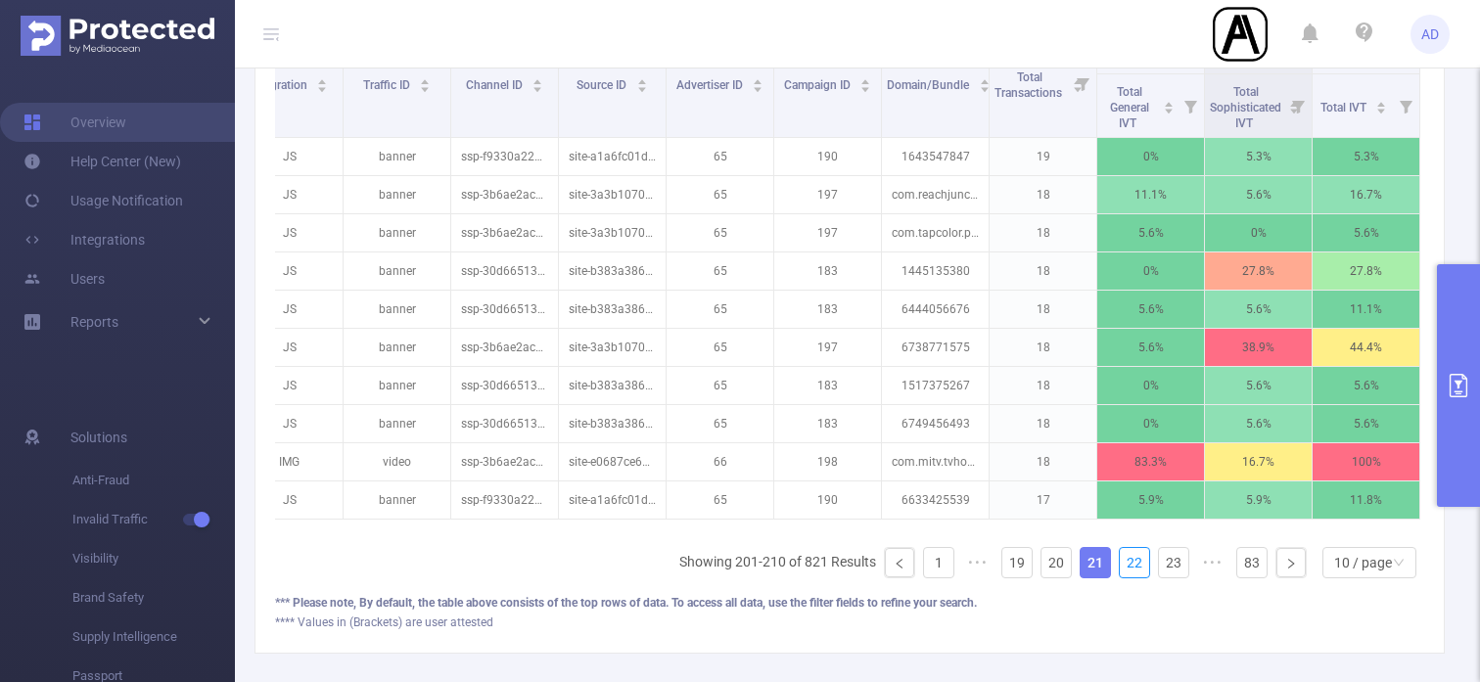
click at [1141, 568] on link "22" at bounding box center [1134, 562] width 29 height 29
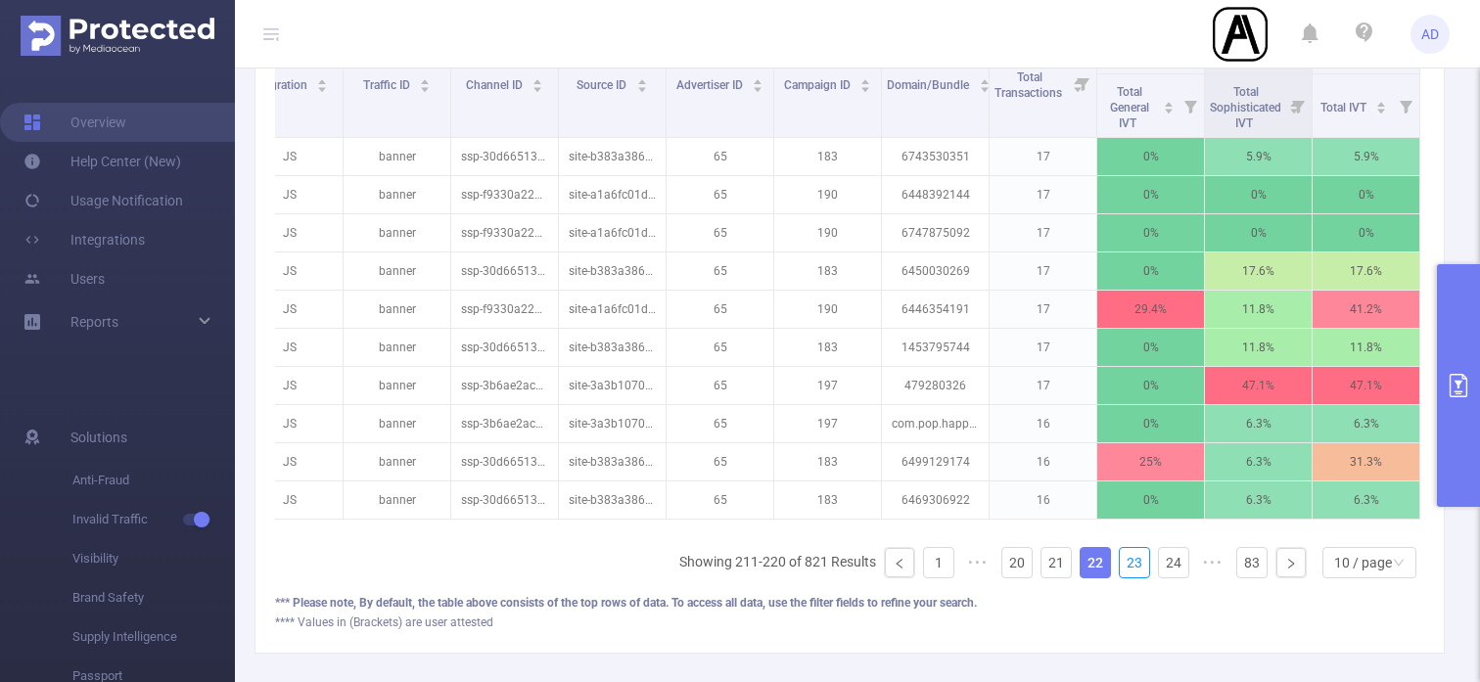
click at [1141, 568] on link "23" at bounding box center [1134, 562] width 29 height 29
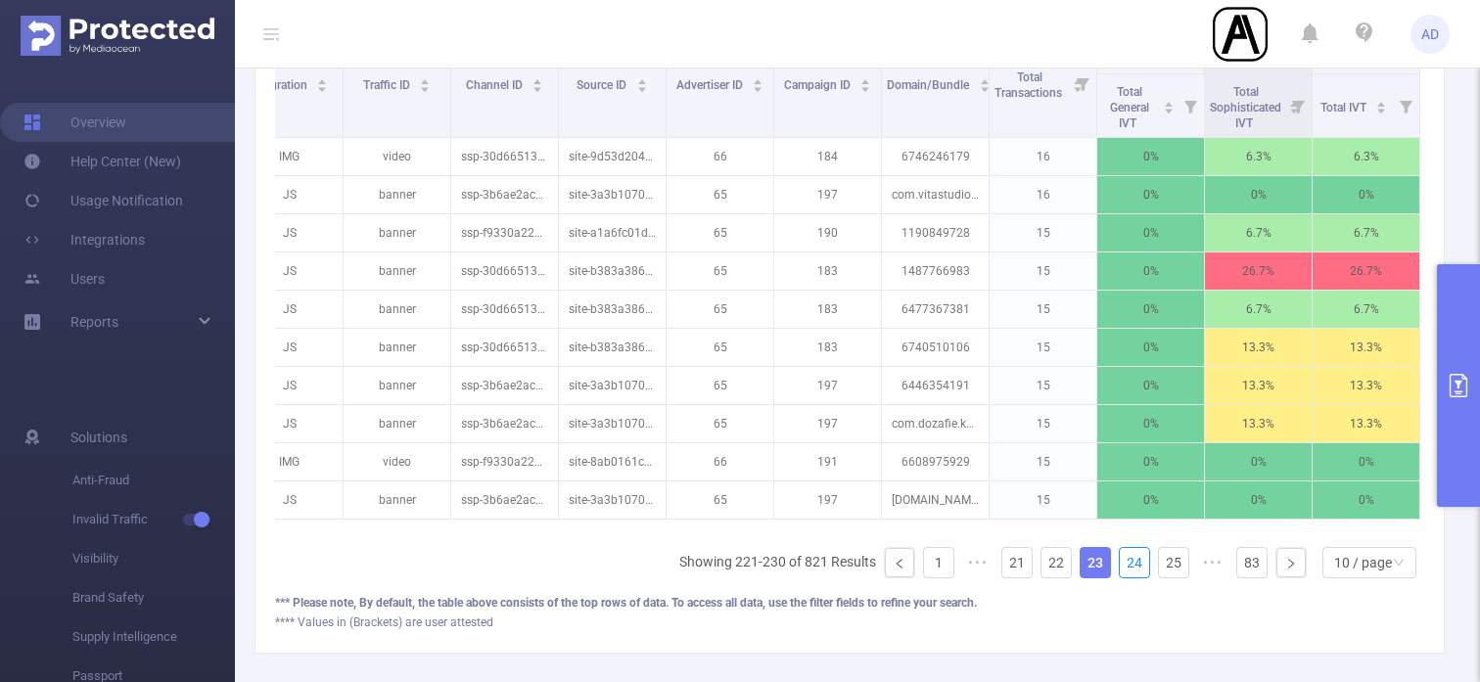
click at [1141, 568] on link "24" at bounding box center [1134, 562] width 29 height 29
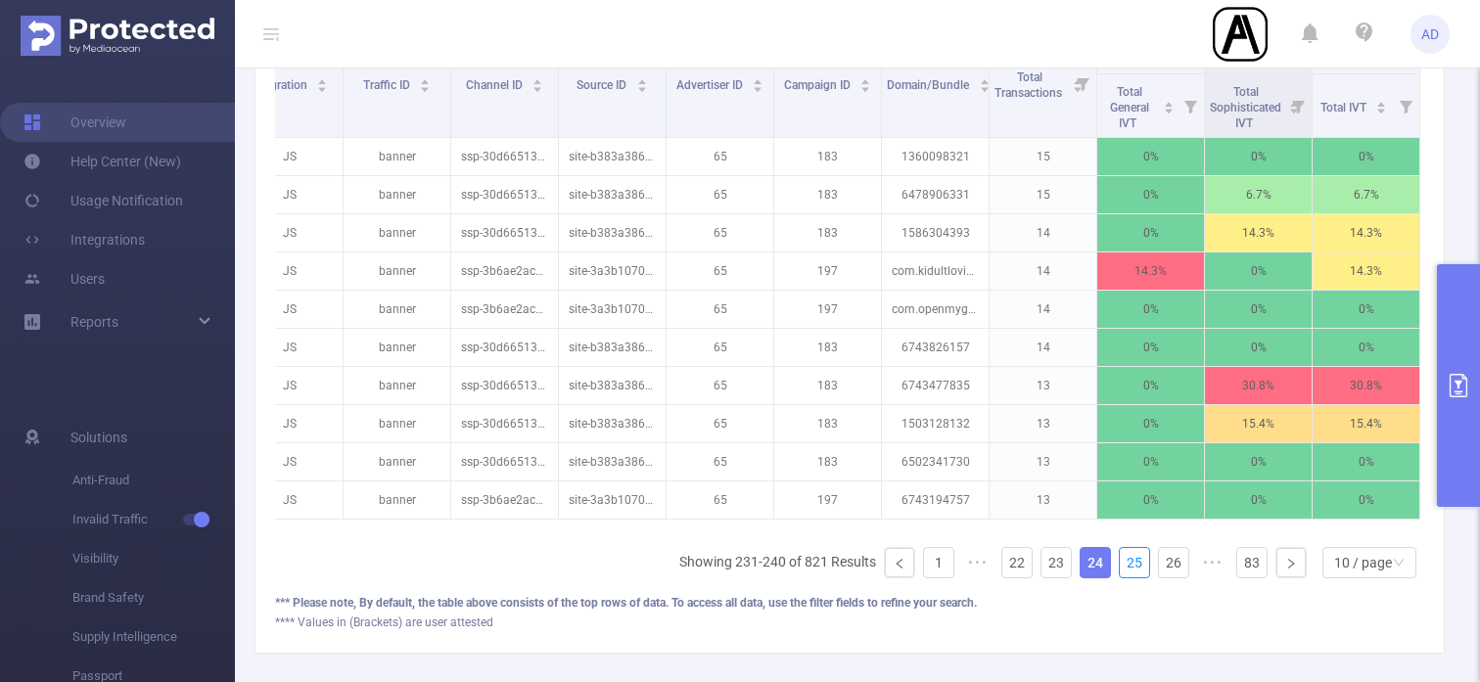
click at [1141, 568] on link "25" at bounding box center [1134, 562] width 29 height 29
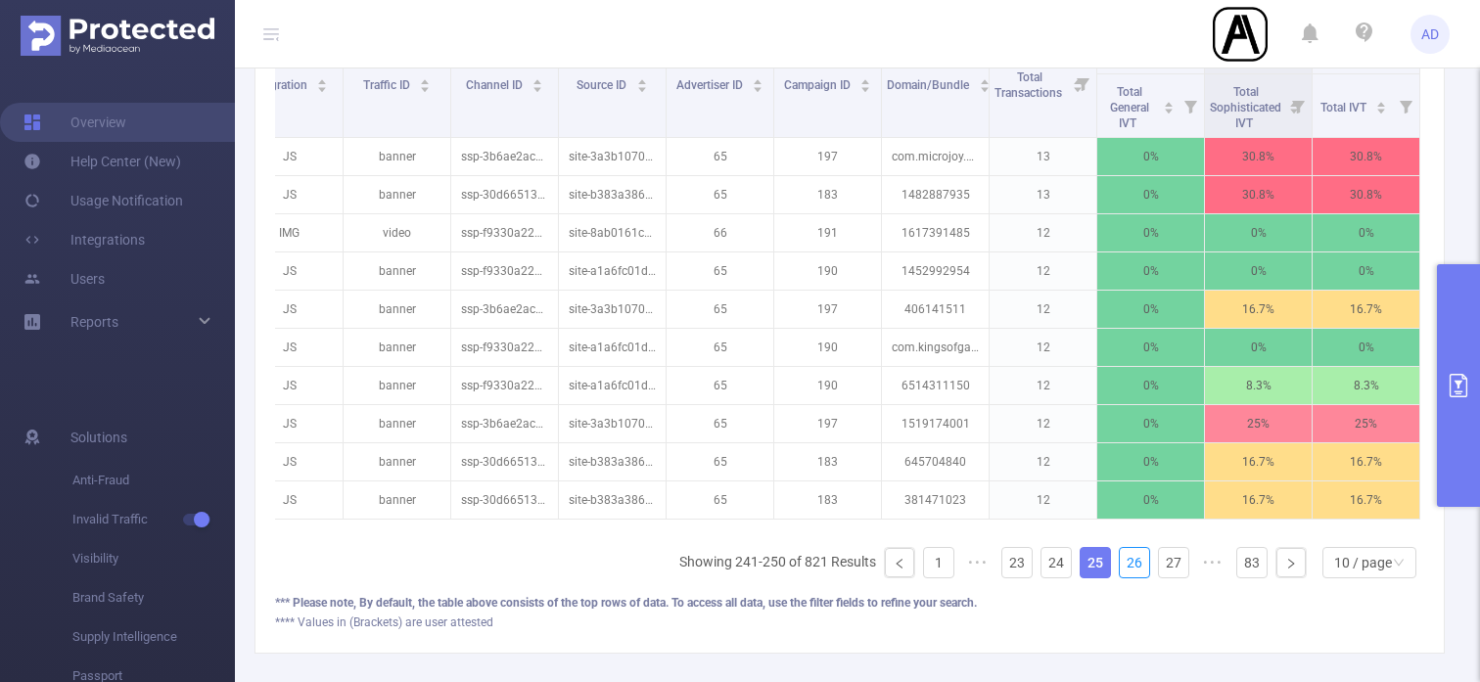
click at [1141, 568] on link "26" at bounding box center [1134, 562] width 29 height 29
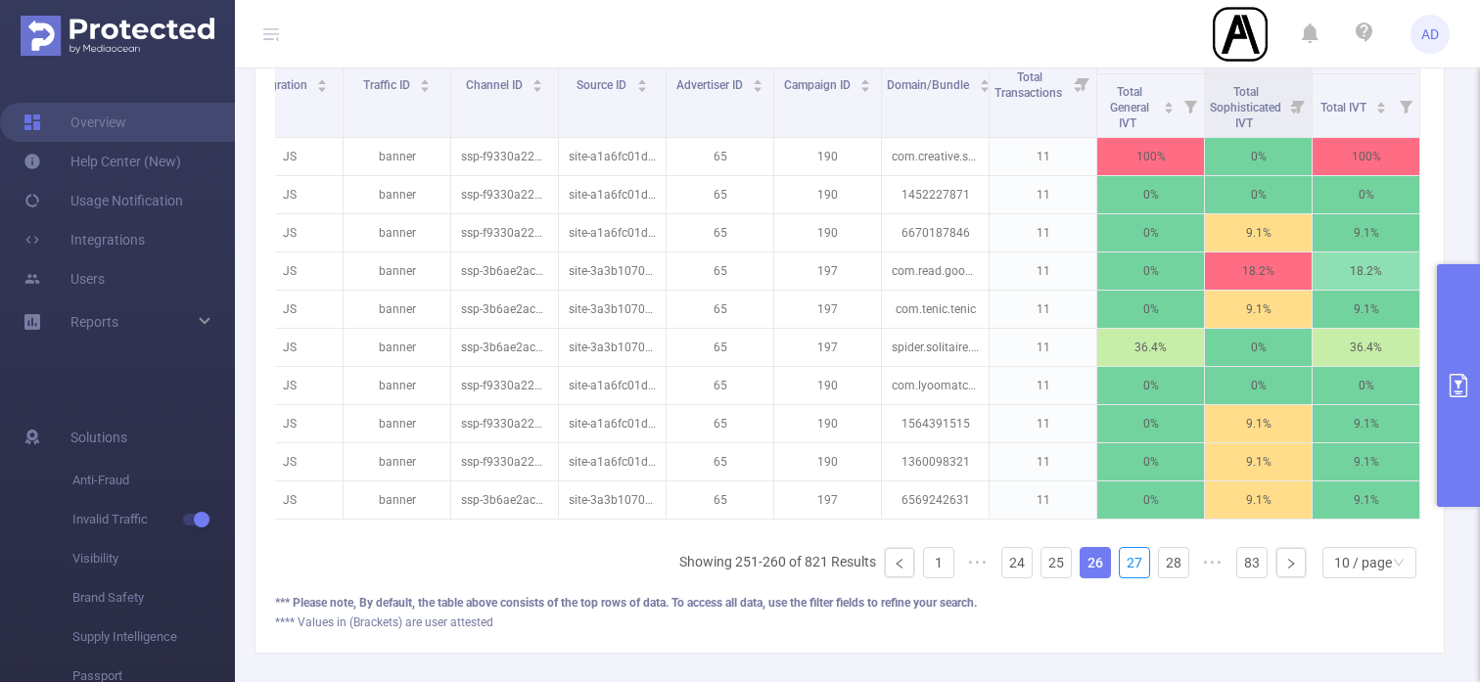
click at [1141, 568] on link "27" at bounding box center [1134, 562] width 29 height 29
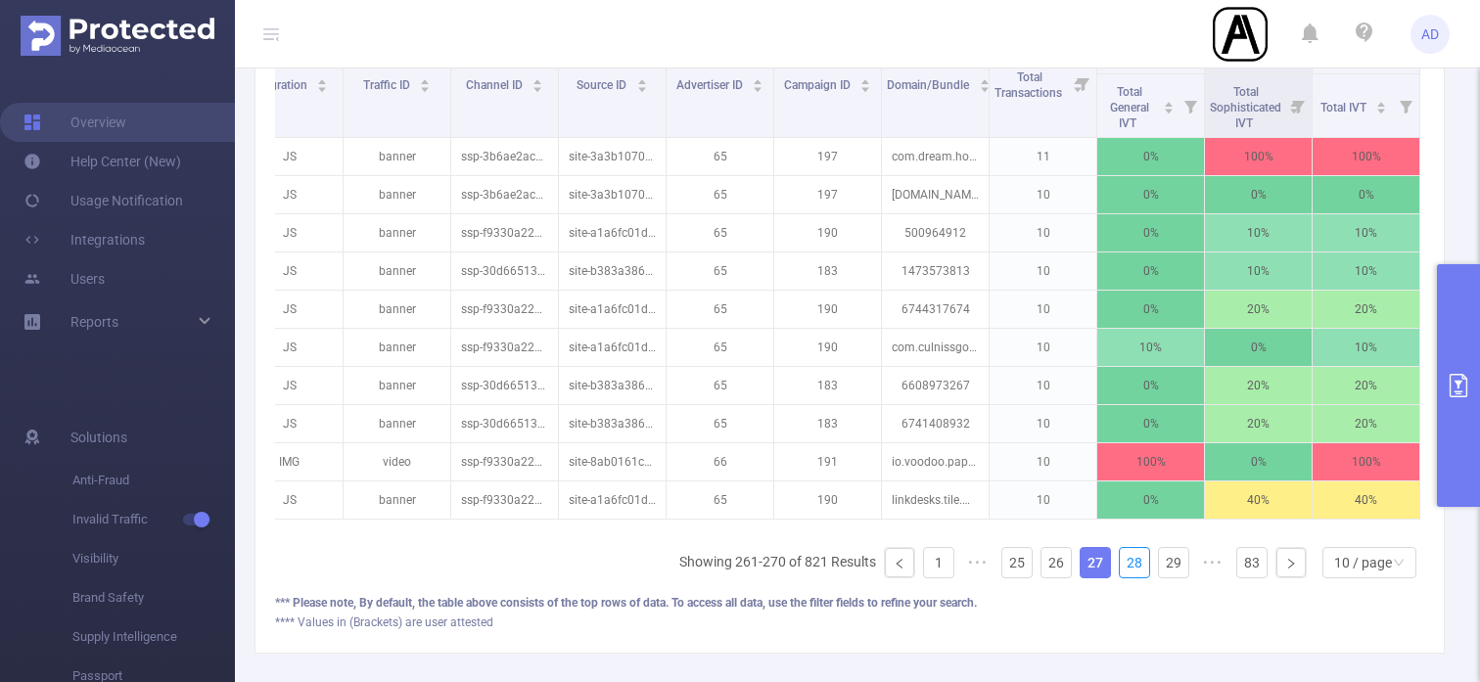
click at [1141, 568] on link "28" at bounding box center [1134, 562] width 29 height 29
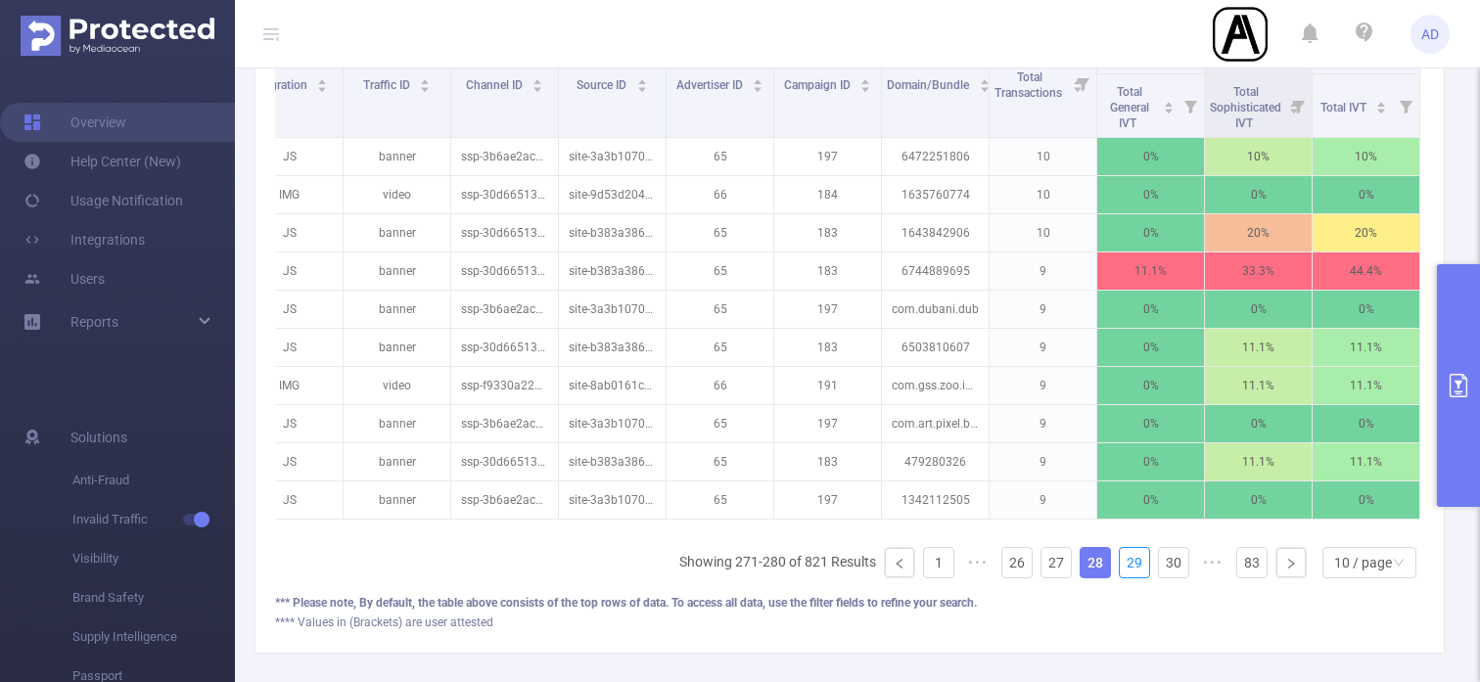
click at [1141, 568] on link "29" at bounding box center [1134, 562] width 29 height 29
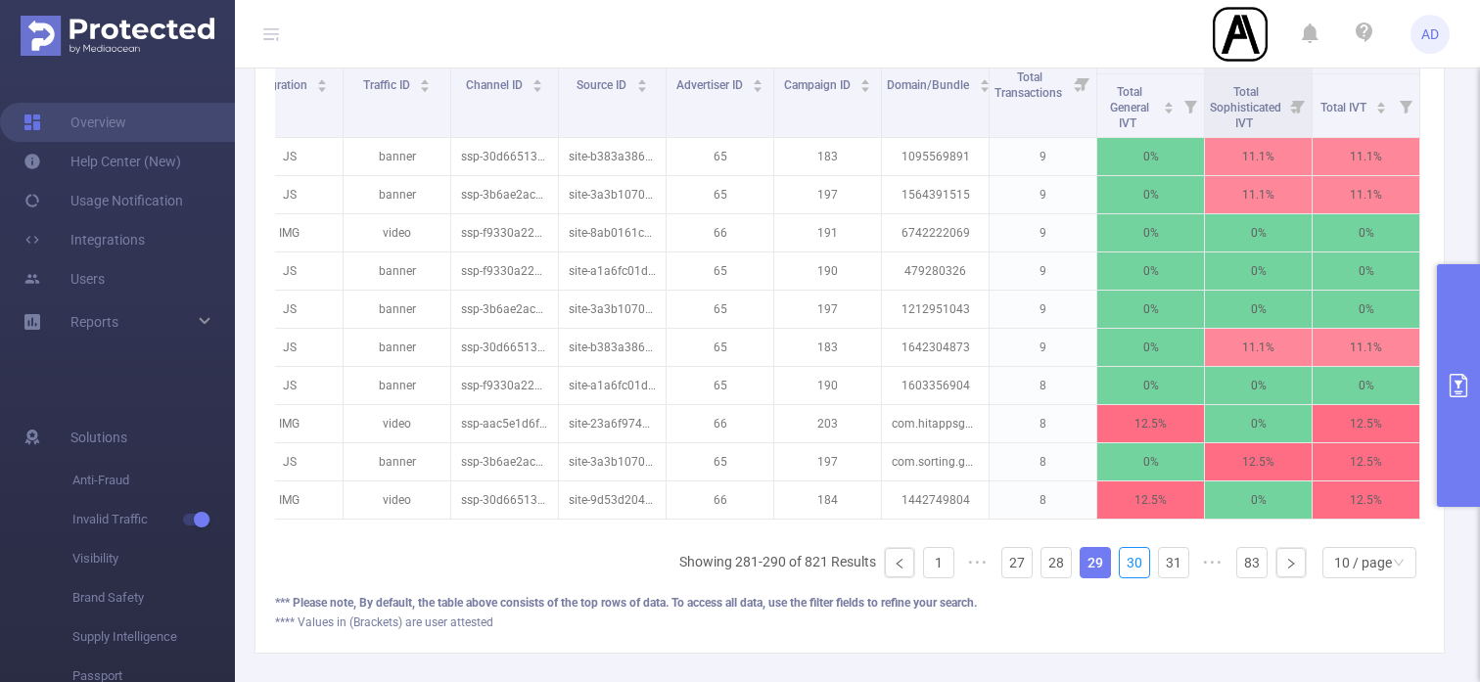
click at [1141, 568] on link "30" at bounding box center [1134, 562] width 29 height 29
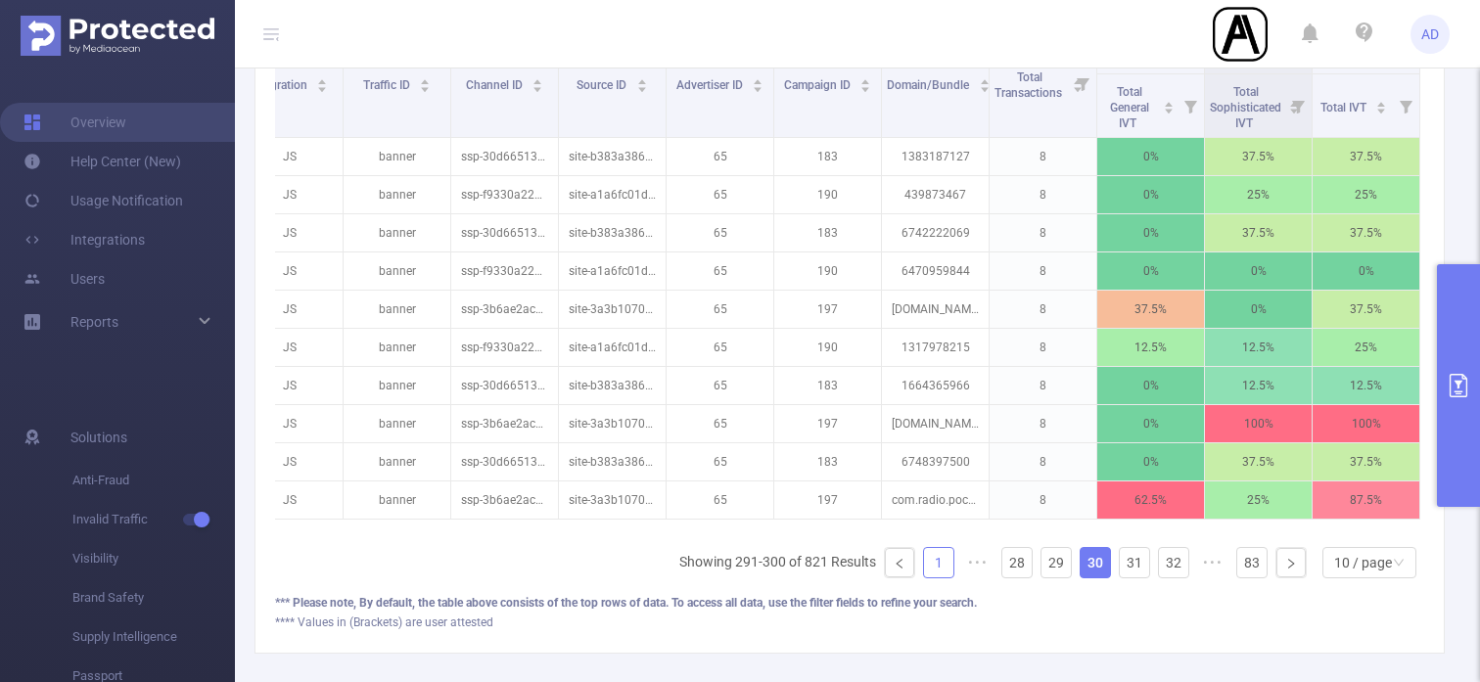
click at [940, 571] on link "1" at bounding box center [938, 562] width 29 height 29
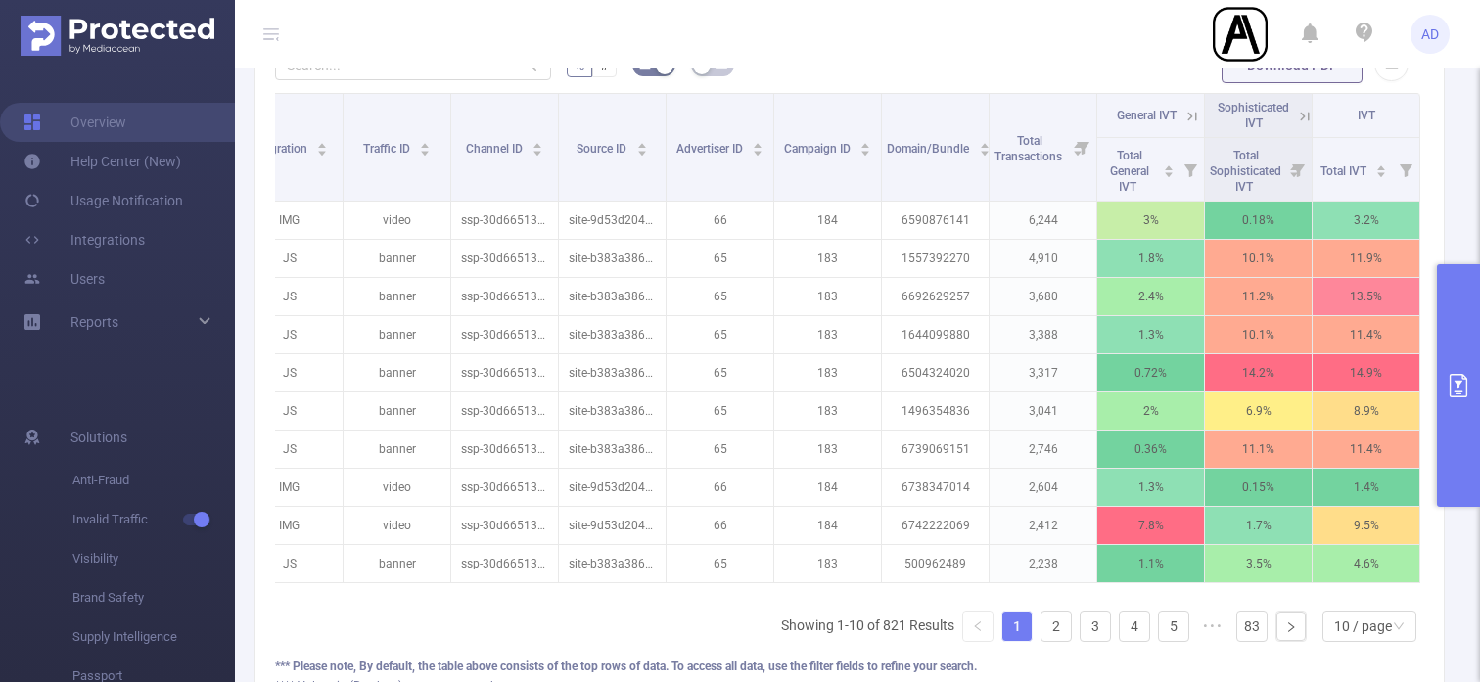
scroll to position [606, 0]
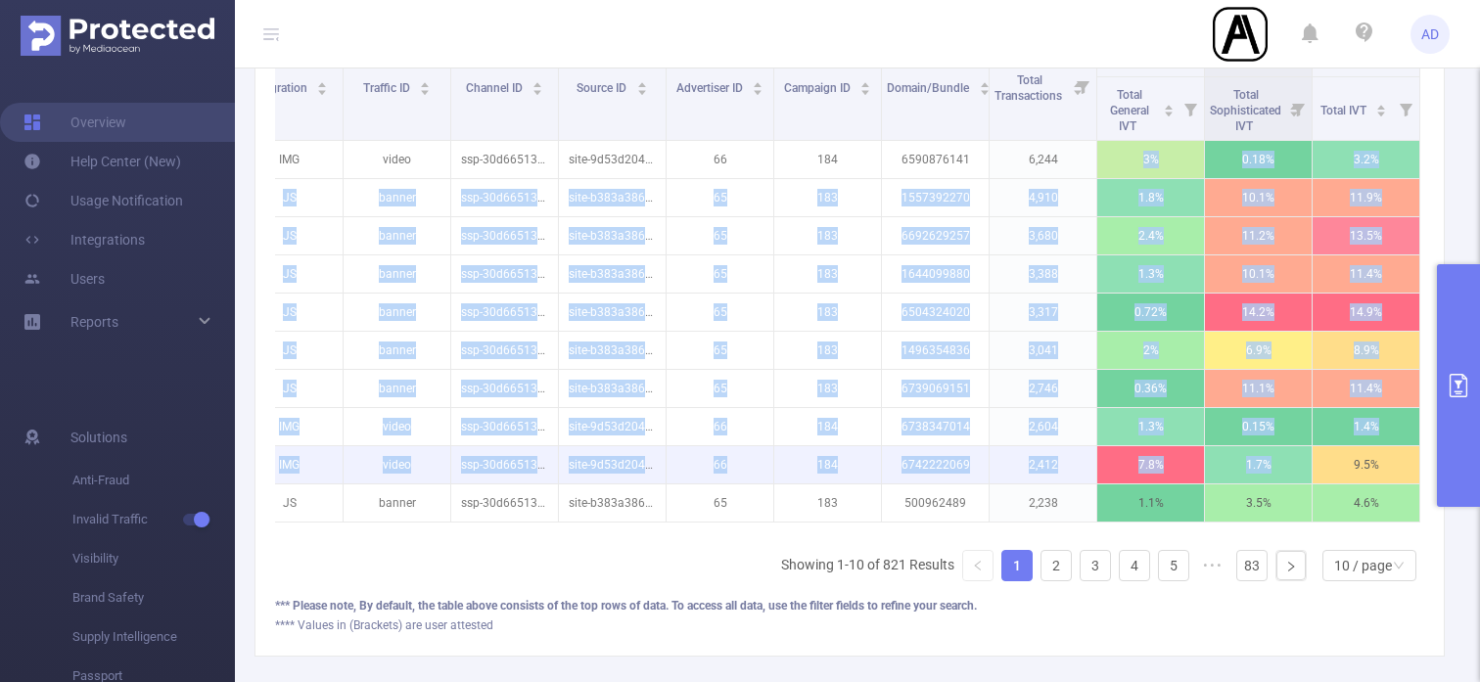
drag, startPoint x: 1127, startPoint y: 153, endPoint x: 1365, endPoint y: 460, distance: 388.7
click at [1365, 457] on tbody "IMG video ssp-30d66513c2f74616 site-9d53d20465e794e6 66 184 6590876141 6,244 3%…" at bounding box center [828, 332] width 1185 height 382
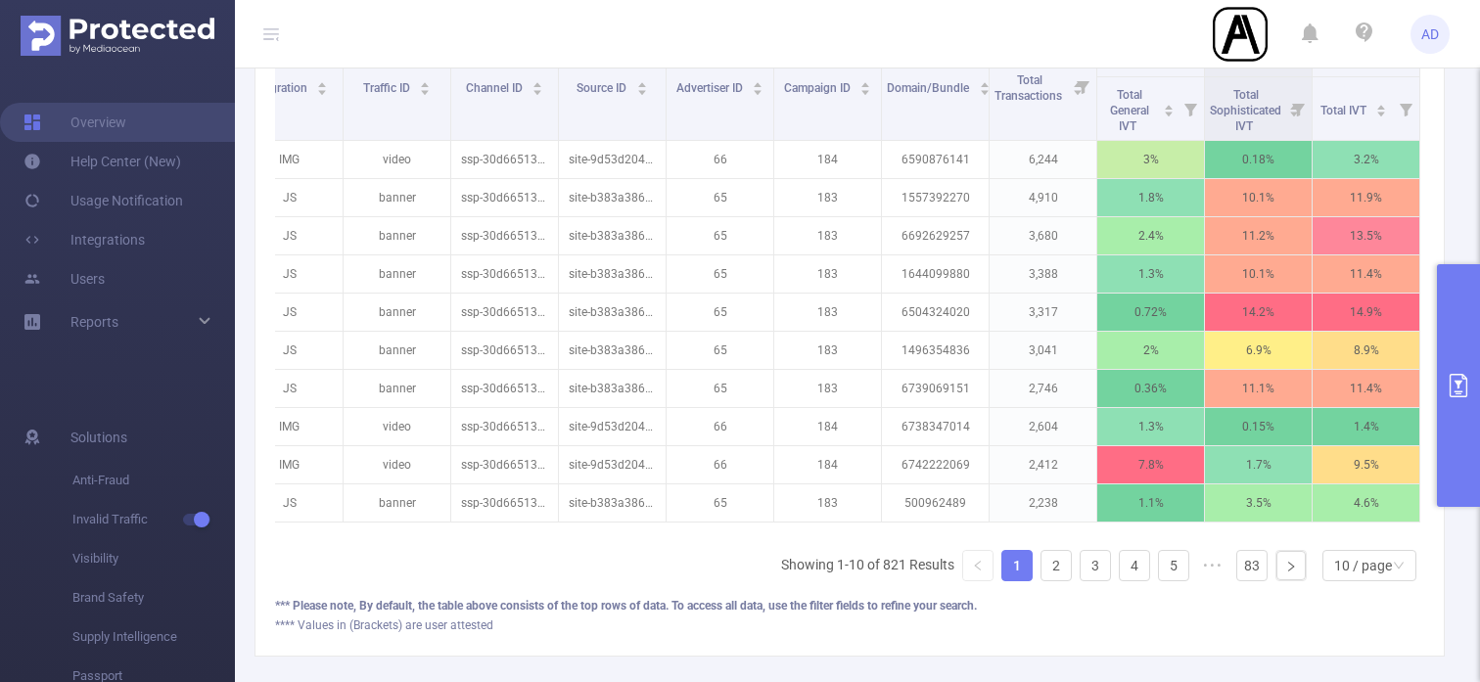
click at [1402, 619] on div "**** Values in (Brackets) are user attested" at bounding box center [849, 626] width 1149 height 18
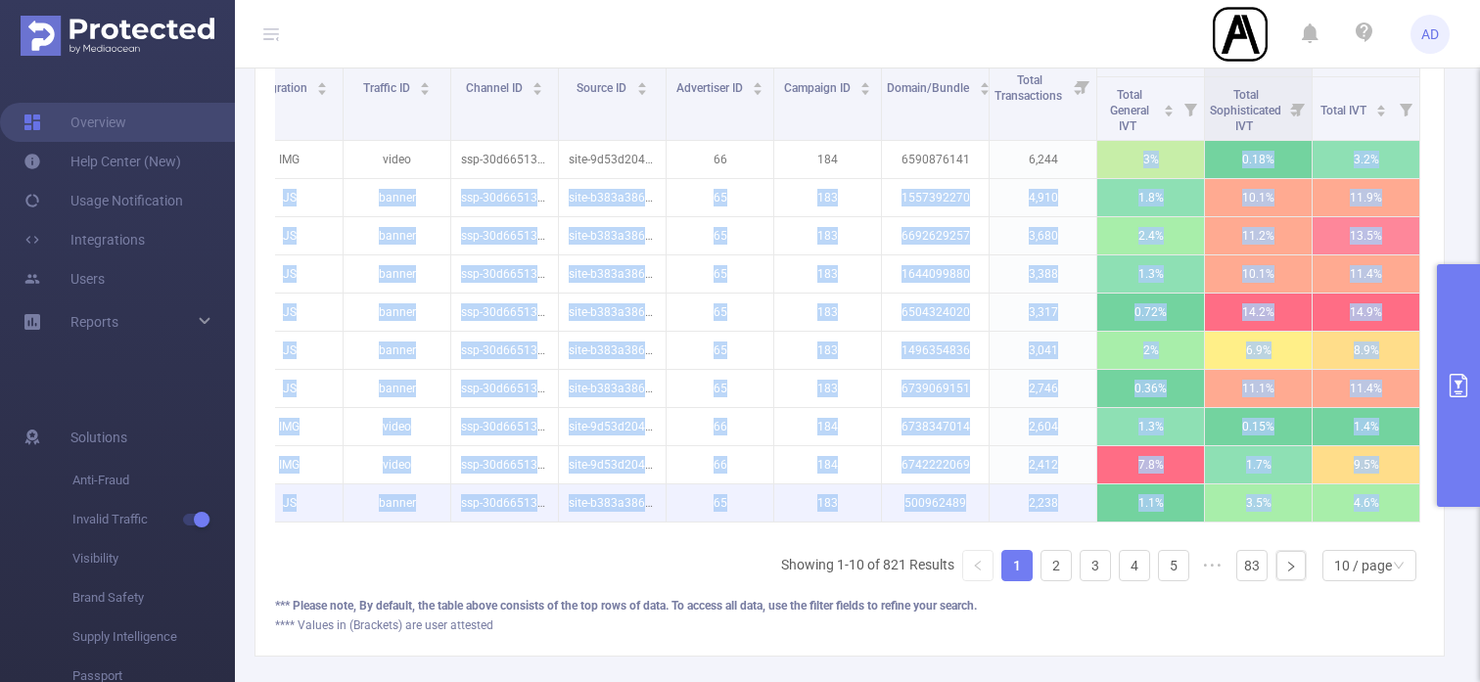
drag, startPoint x: 1124, startPoint y: 151, endPoint x: 1408, endPoint y: 505, distance: 454.1
click at [1408, 505] on tbody "IMG video ssp-30d66513c2f74616 site-9d53d20465e794e6 66 184 6590876141 6,244 3%…" at bounding box center [828, 332] width 1185 height 382
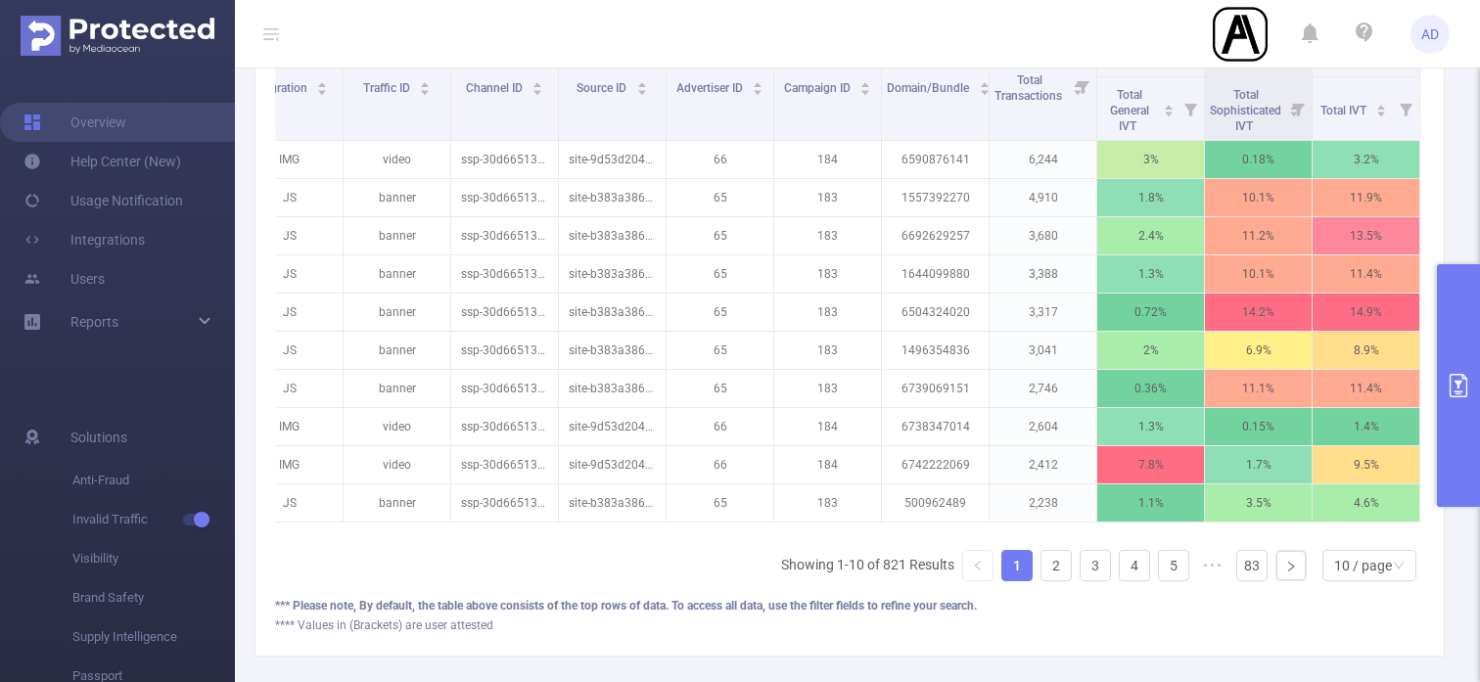
click at [1339, 622] on div "**** Values in (Brackets) are user attested" at bounding box center [849, 626] width 1149 height 18
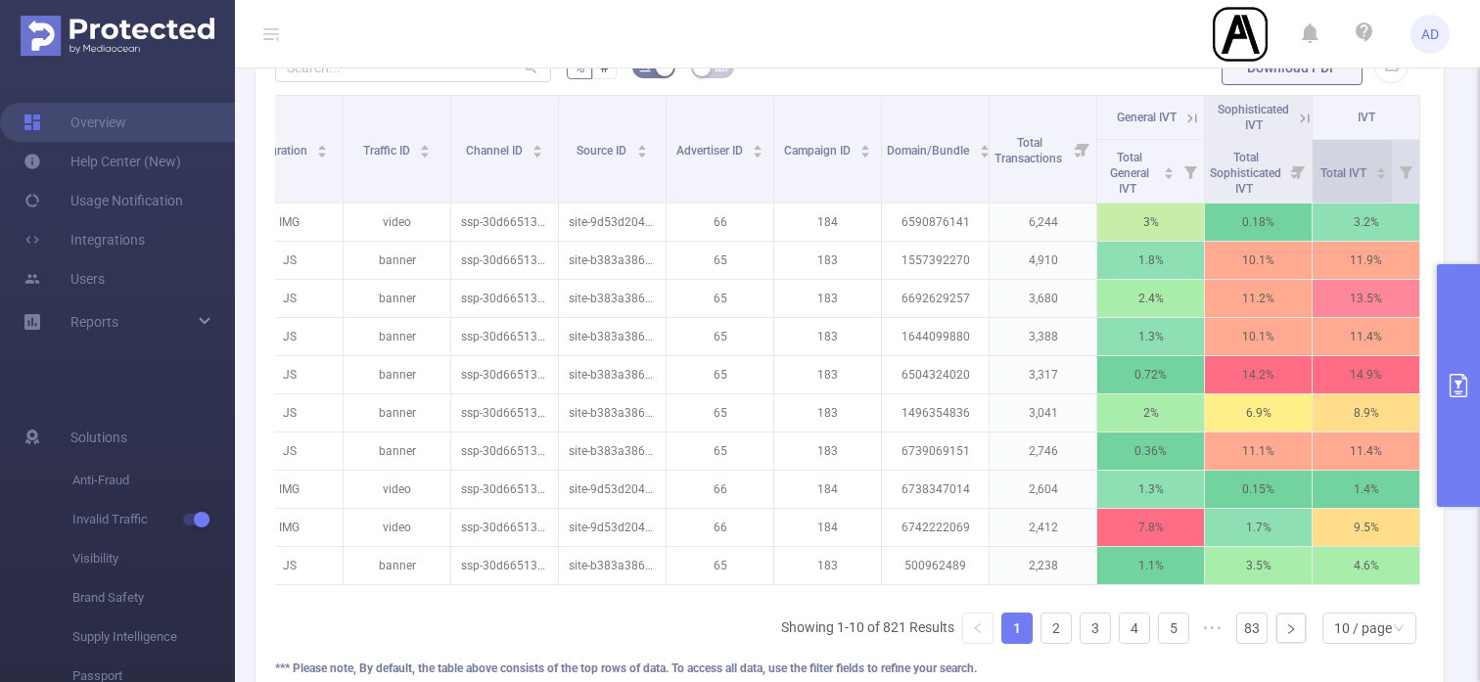
scroll to position [554, 0]
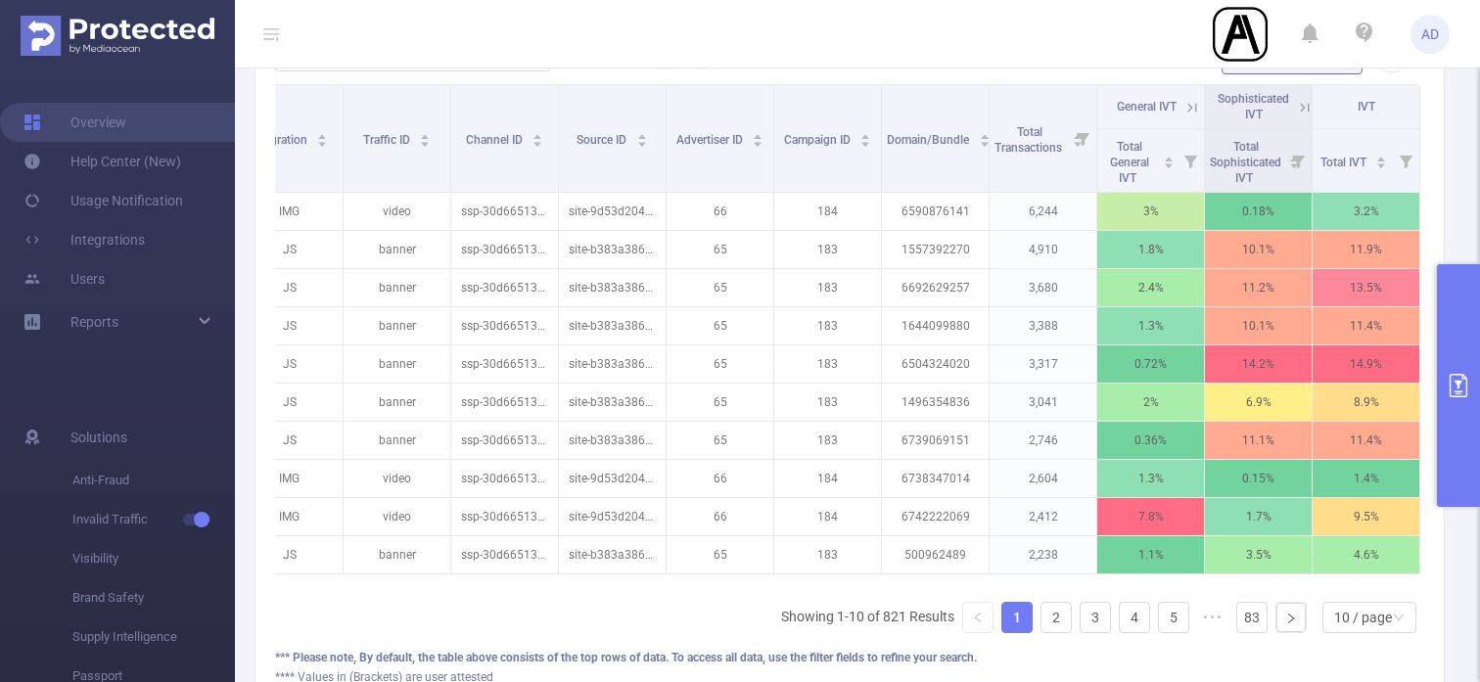
click at [1304, 109] on icon at bounding box center [1305, 108] width 18 height 18
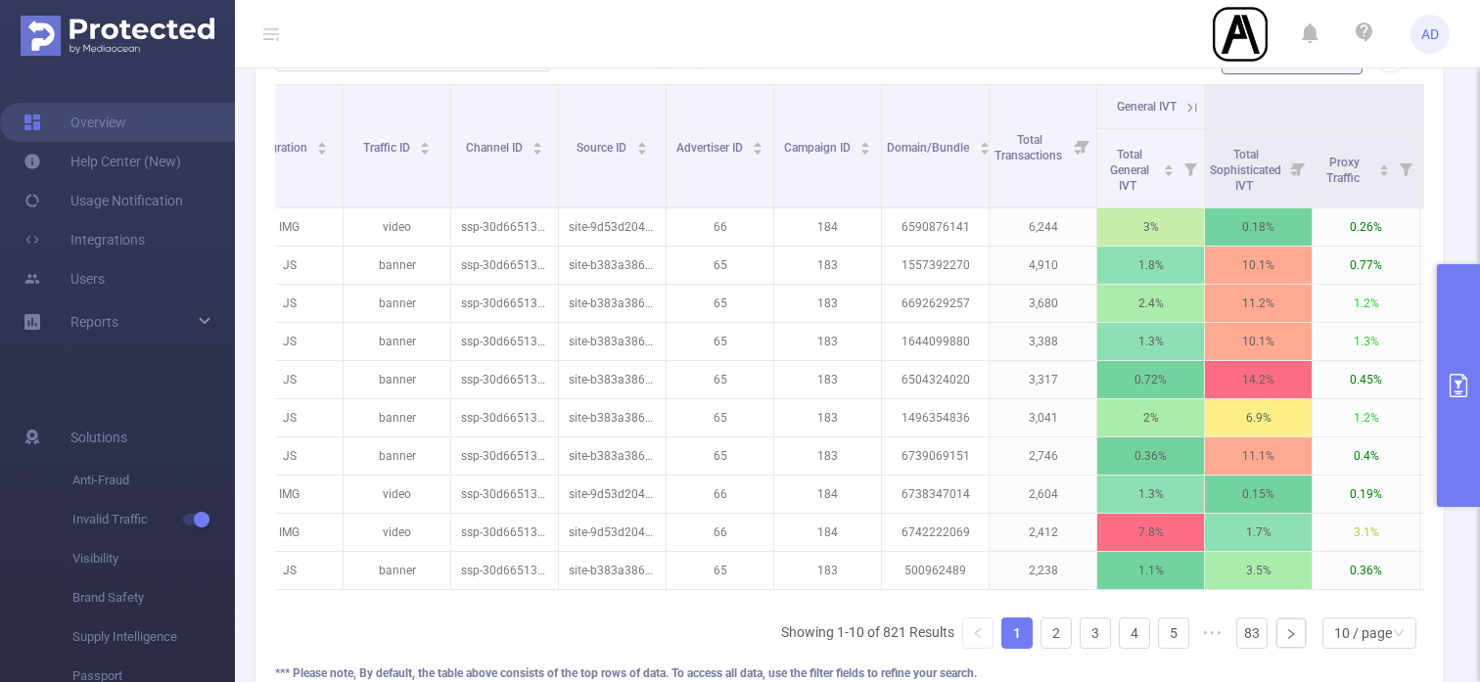
click at [1063, 62] on header "AD" at bounding box center [740, 34] width 1480 height 69
click at [973, 15] on header "AD" at bounding box center [740, 34] width 1480 height 69
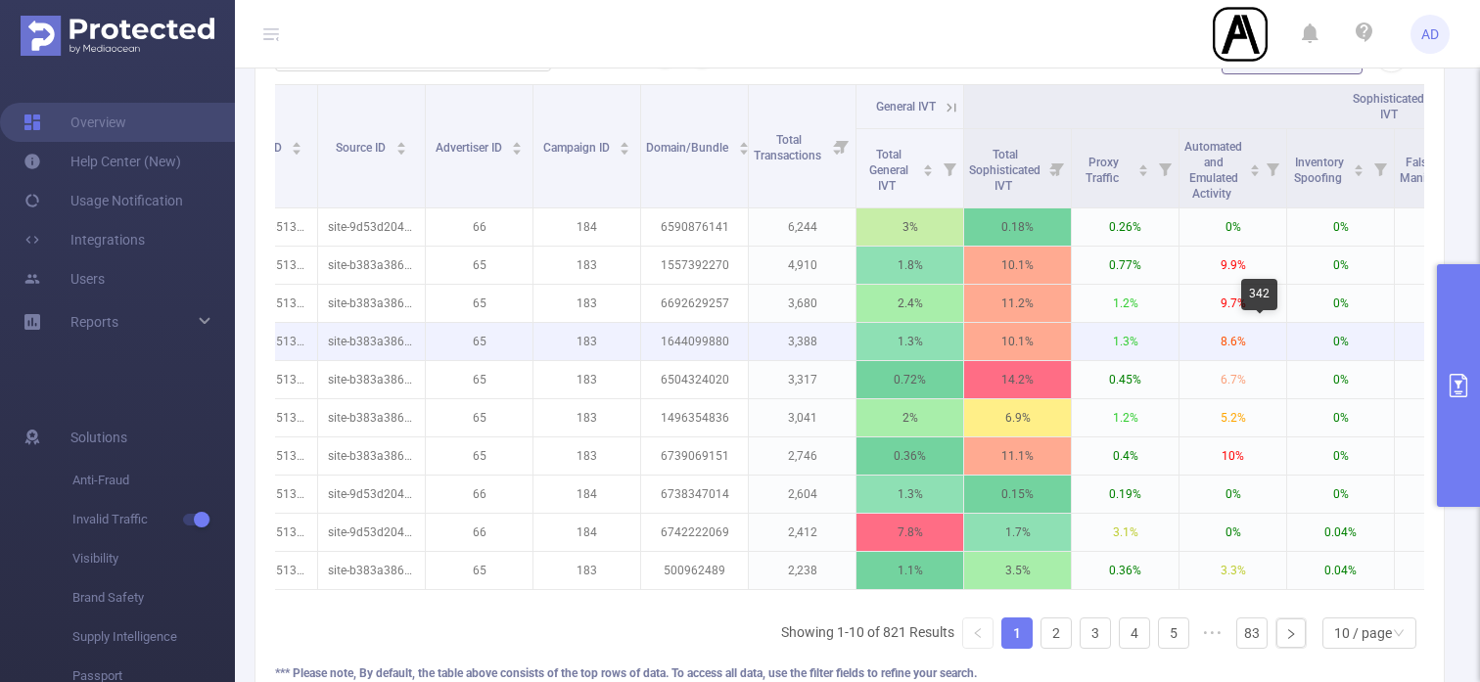
scroll to position [0, 452]
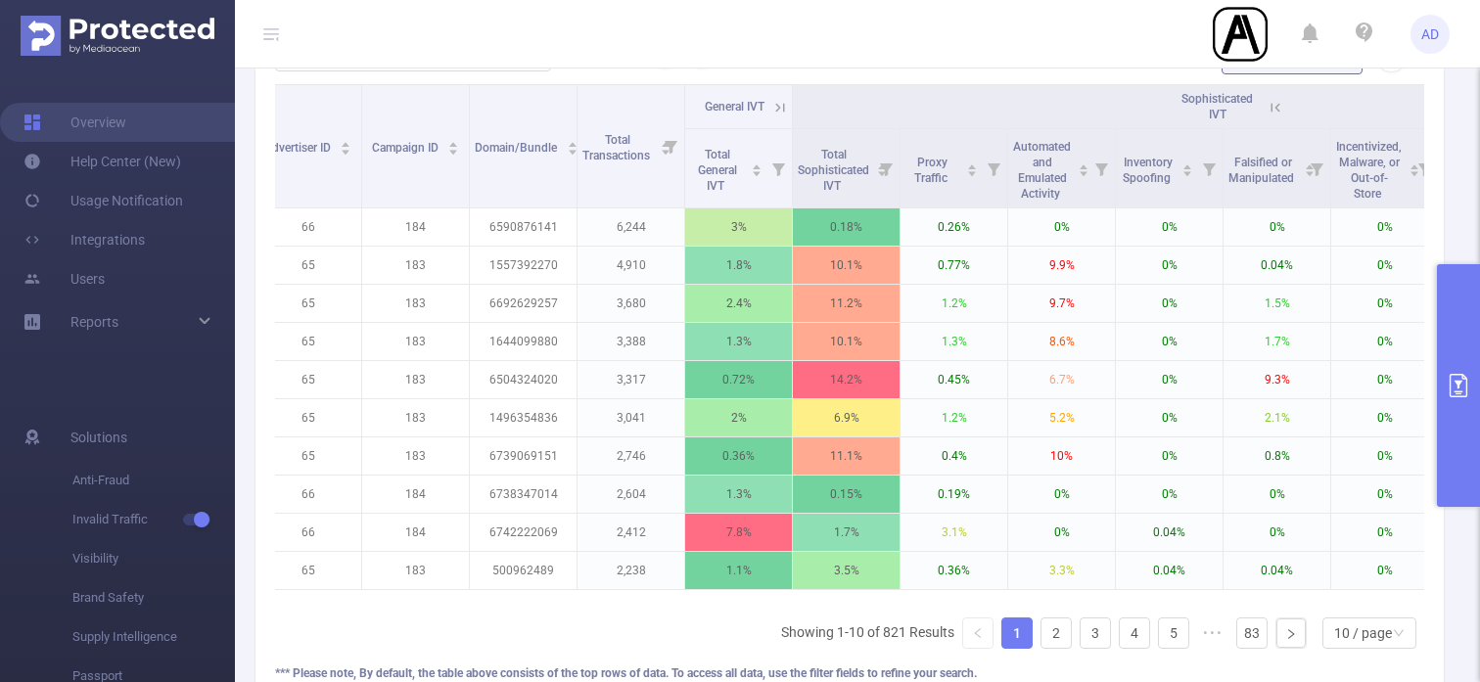
click at [1277, 106] on icon at bounding box center [1275, 107] width 9 height 9
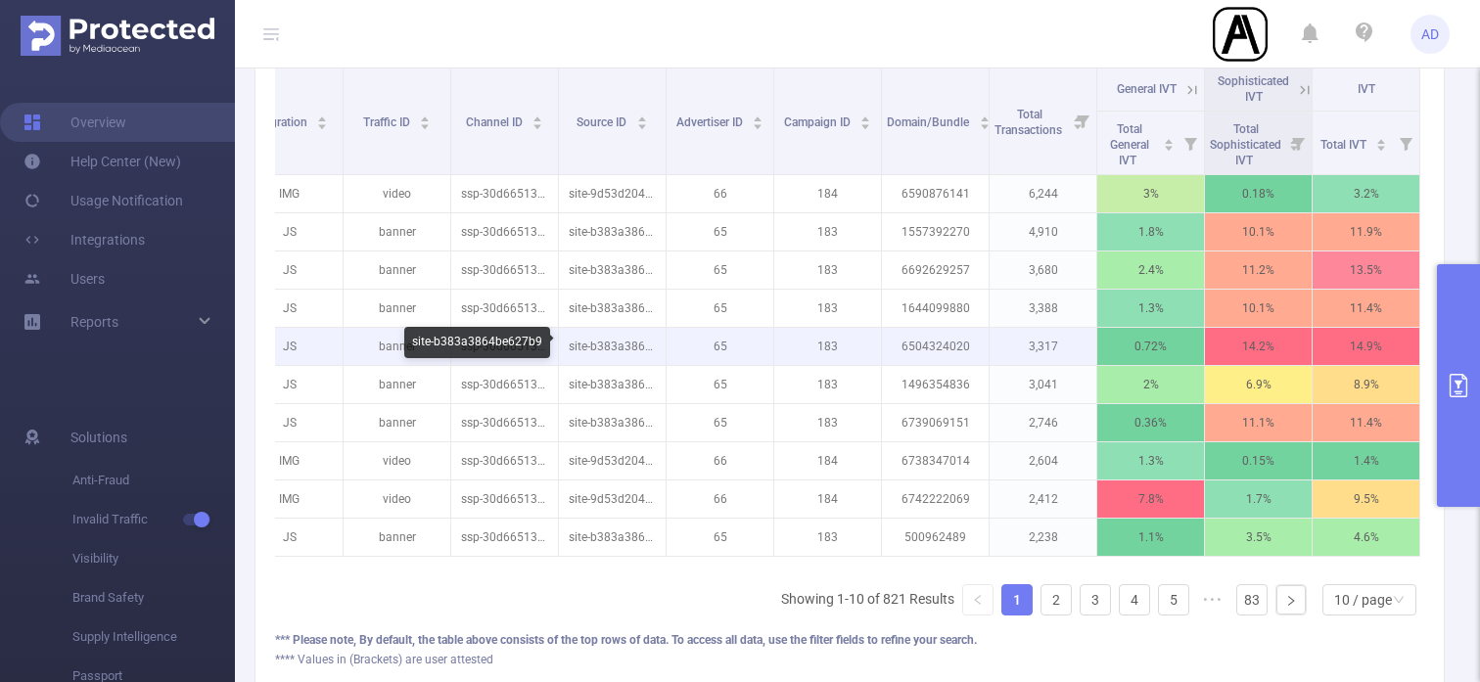
scroll to position [486, 0]
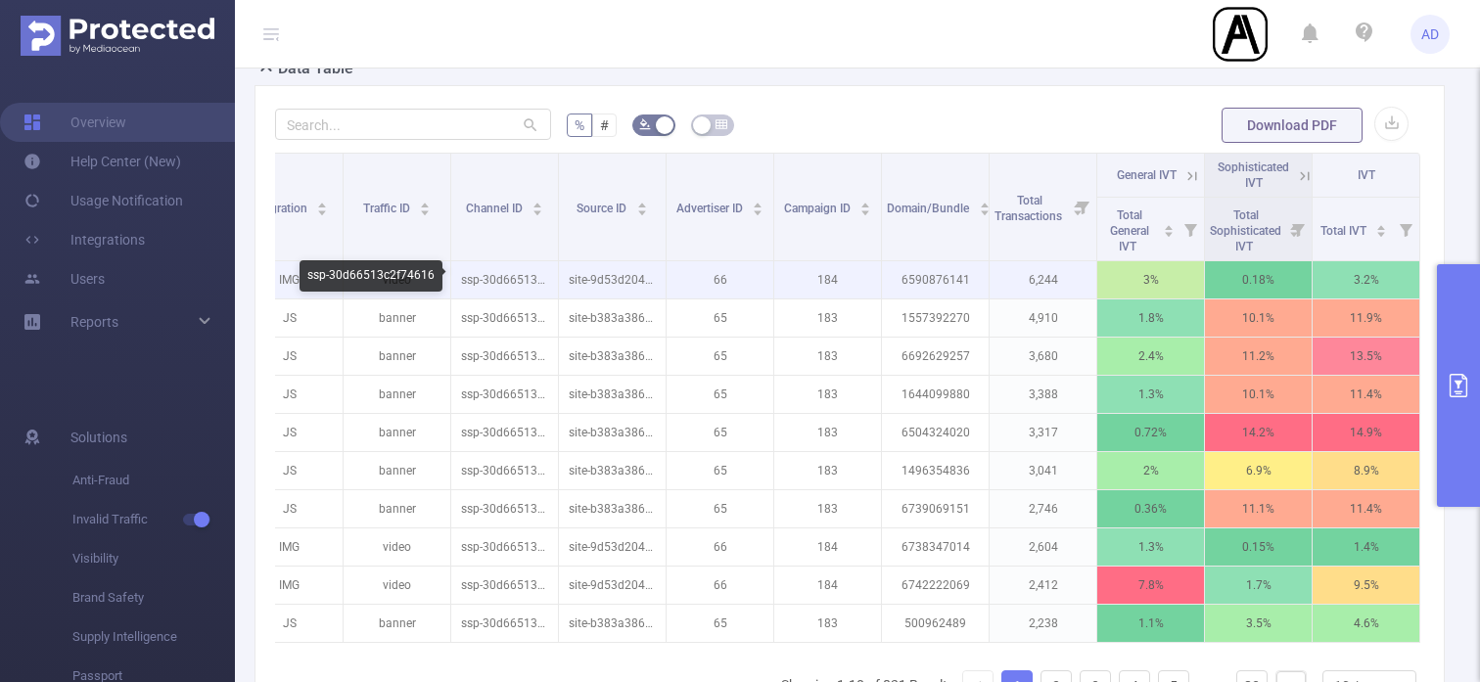
click at [507, 280] on p "ssp-30d66513c2f74616" at bounding box center [504, 279] width 107 height 37
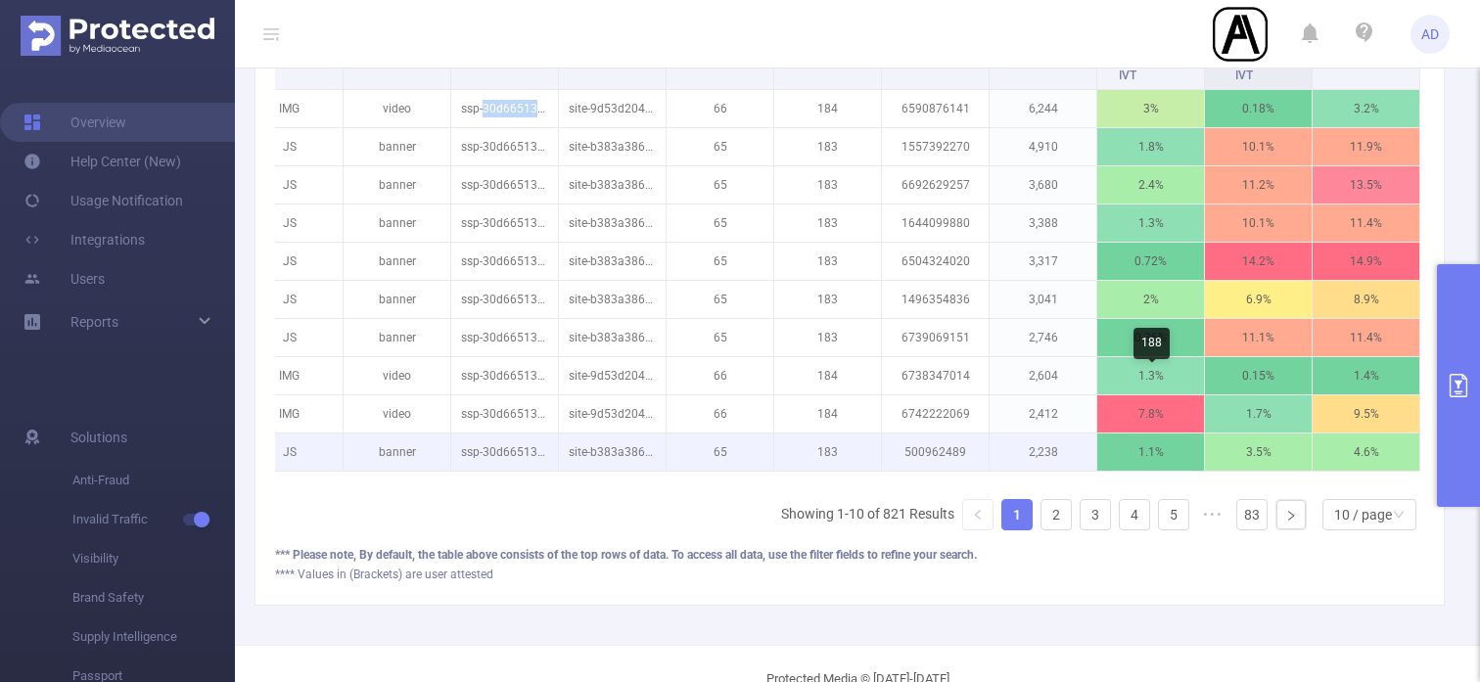
scroll to position [702, 0]
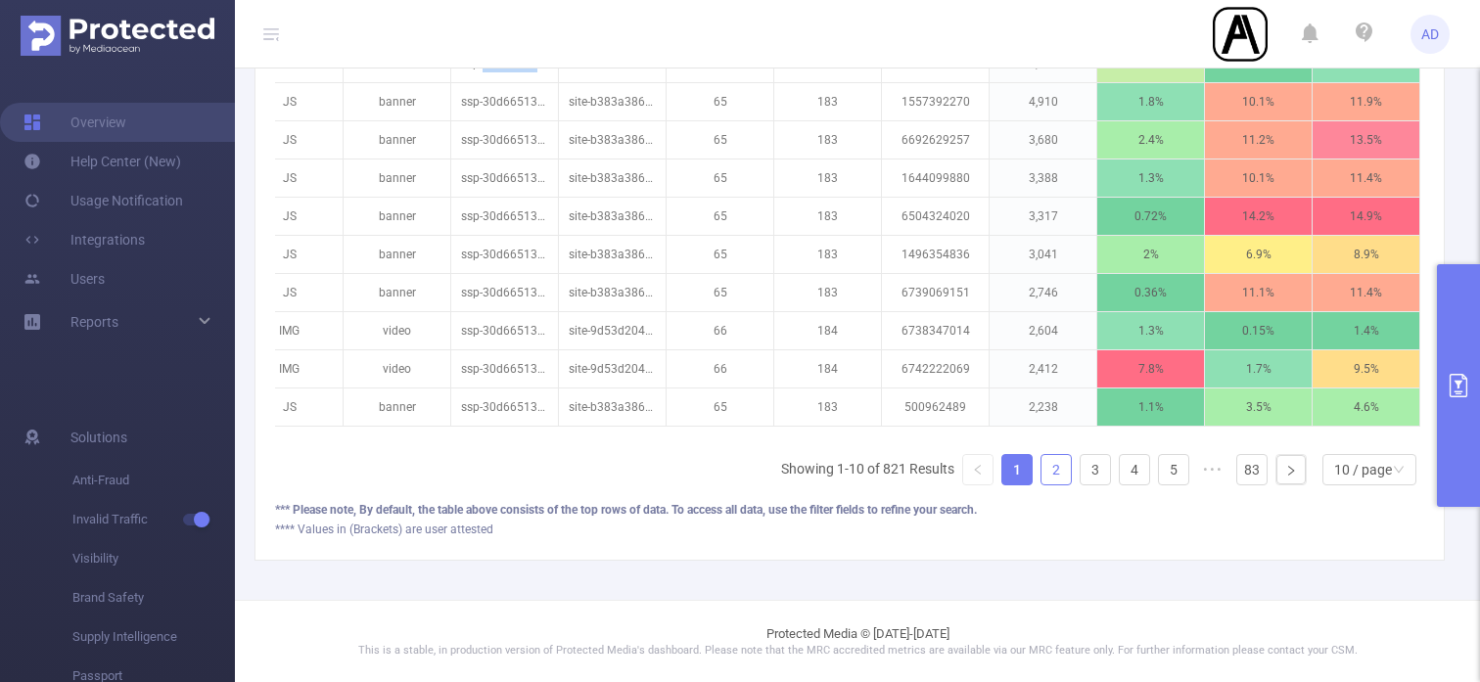
click at [1064, 478] on link "2" at bounding box center [1056, 469] width 29 height 29
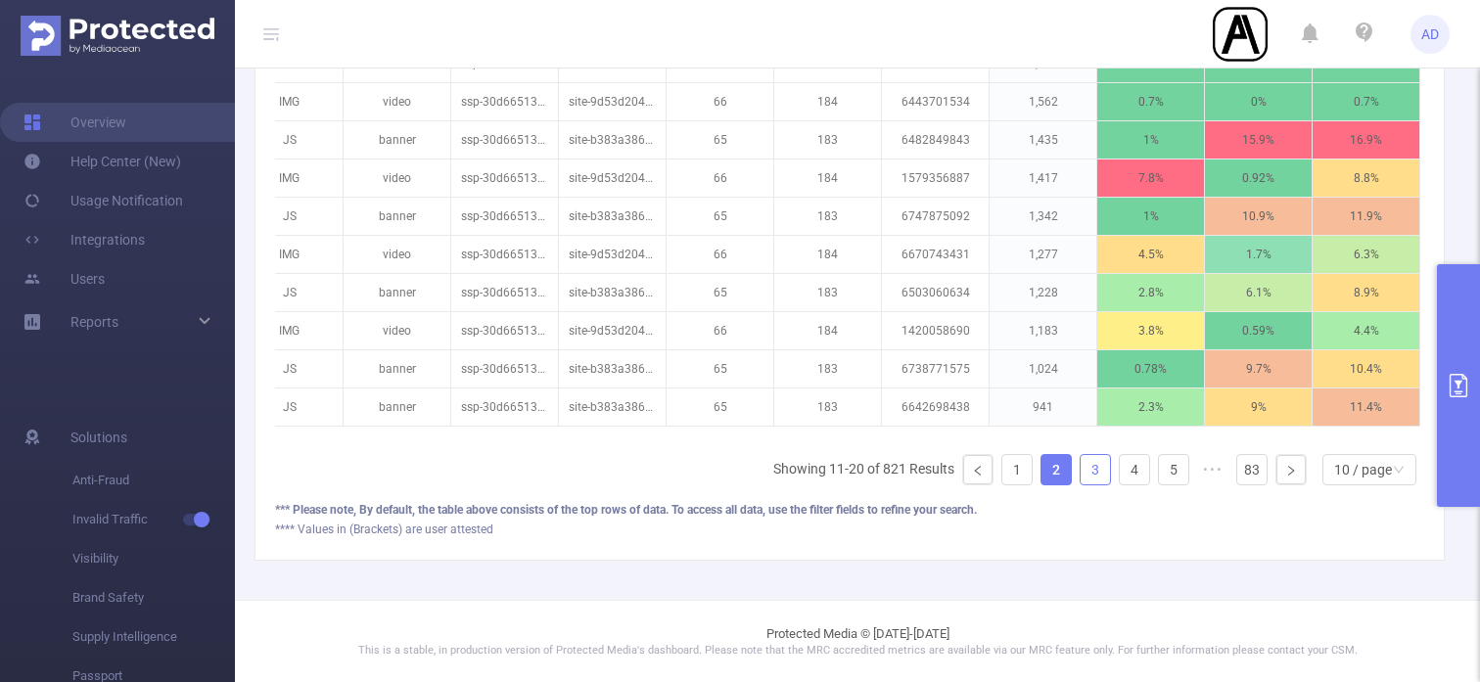
click at [1096, 471] on link "3" at bounding box center [1095, 469] width 29 height 29
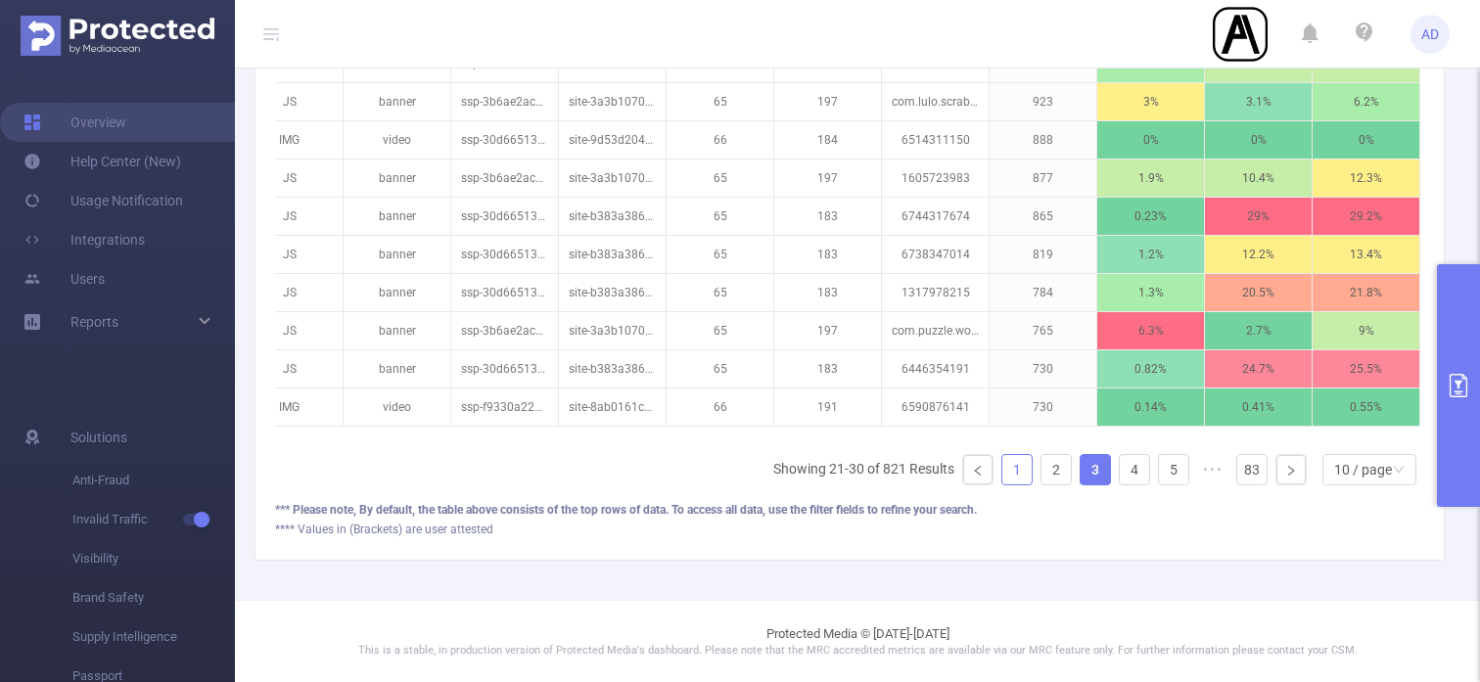
click at [1027, 463] on link "1" at bounding box center [1017, 469] width 29 height 29
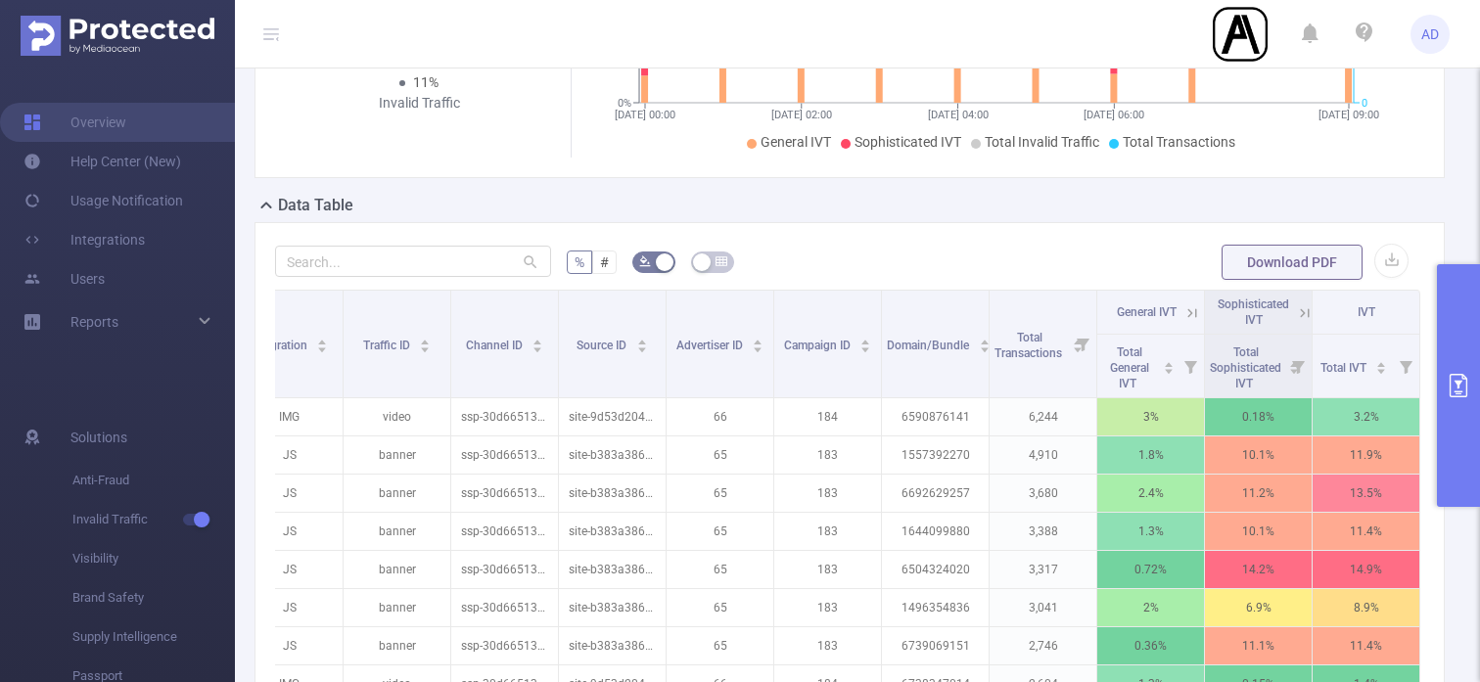
scroll to position [604, 0]
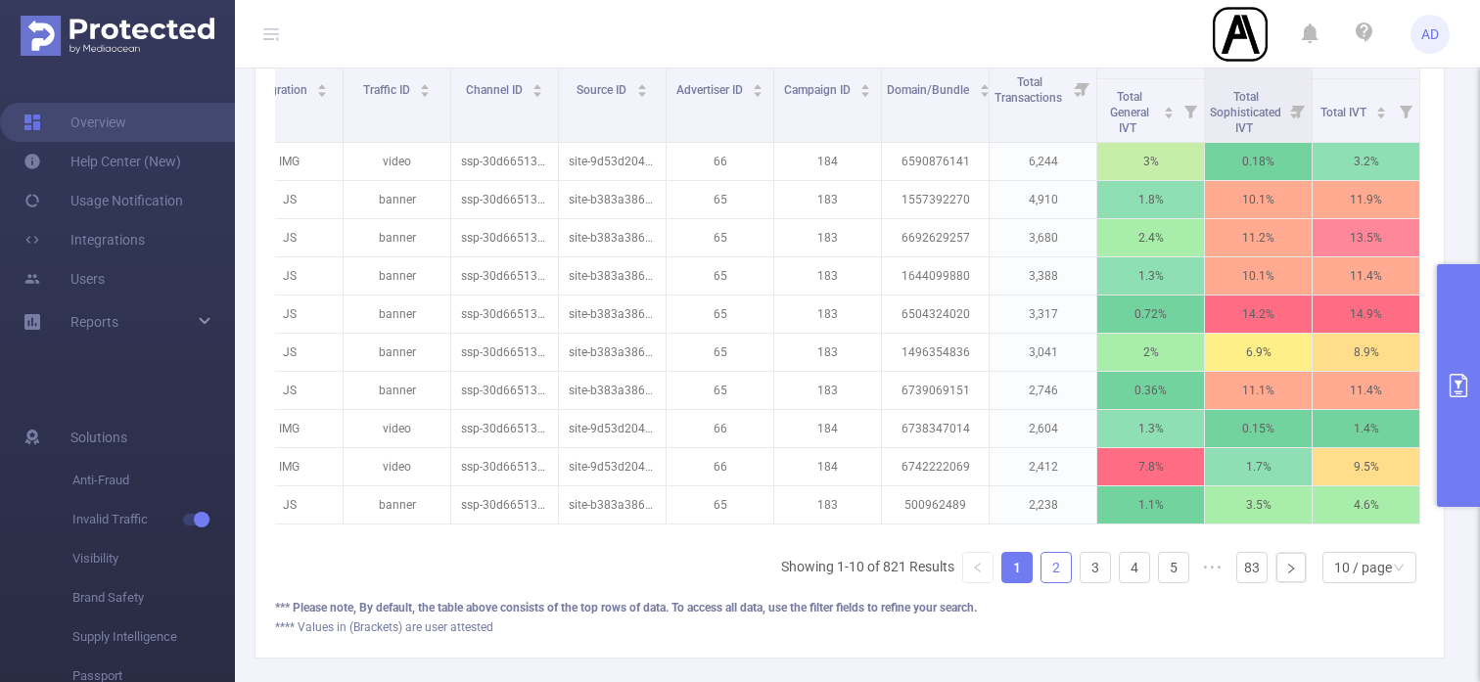
click at [1048, 561] on link "2" at bounding box center [1056, 567] width 29 height 29
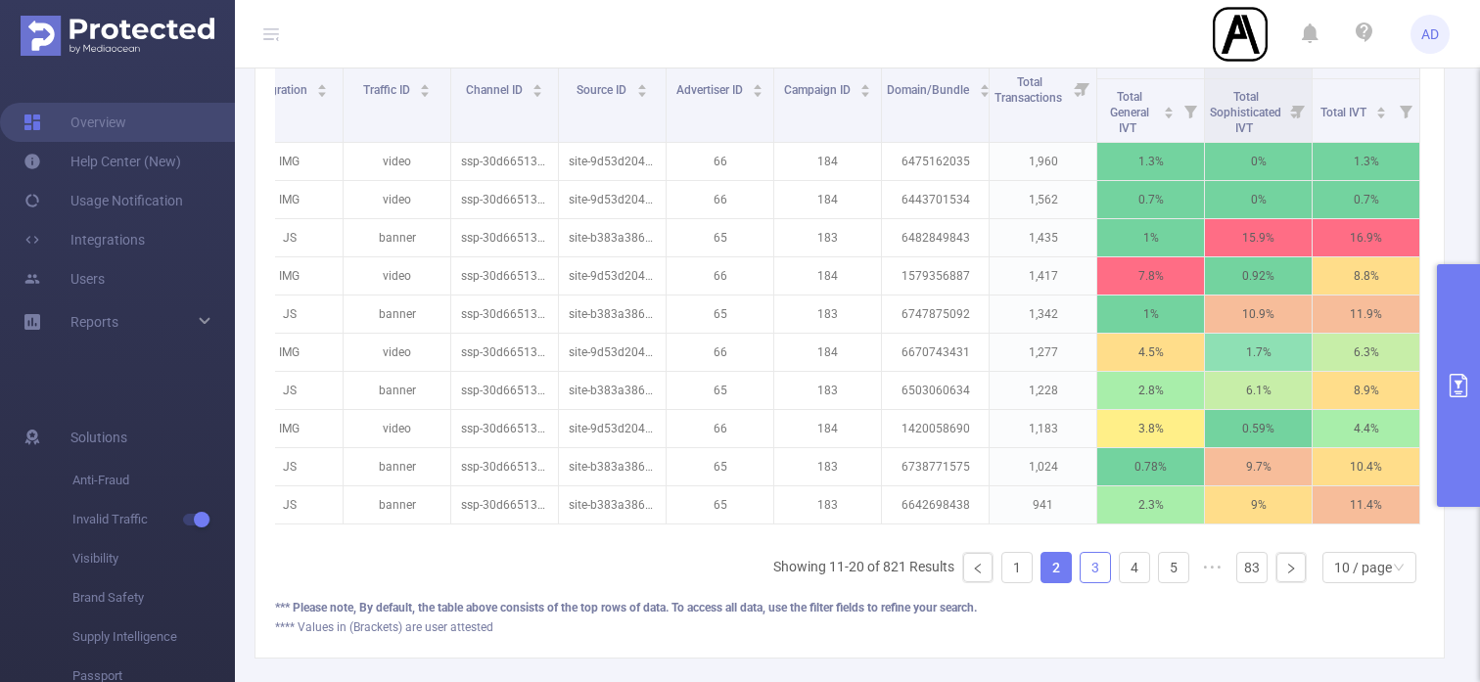
click at [1104, 576] on link "3" at bounding box center [1095, 567] width 29 height 29
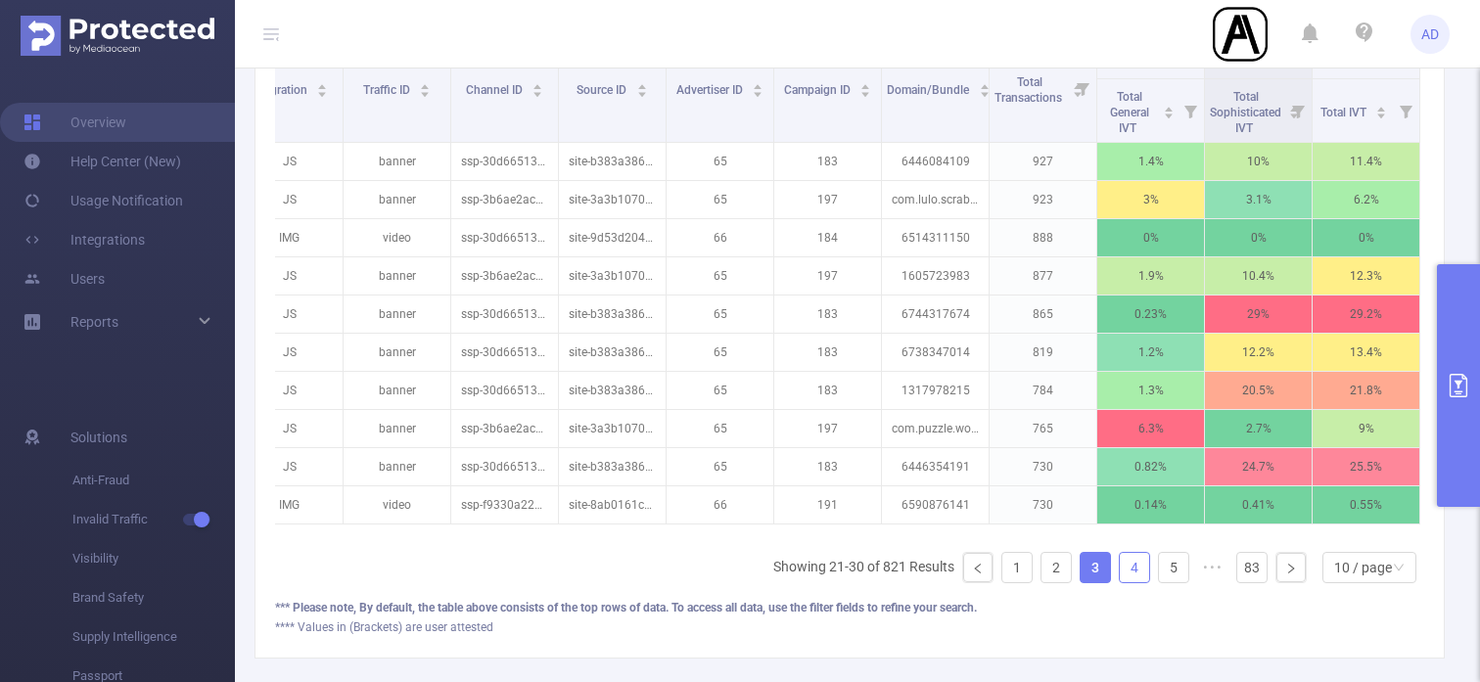
click at [1135, 569] on link "4" at bounding box center [1134, 567] width 29 height 29
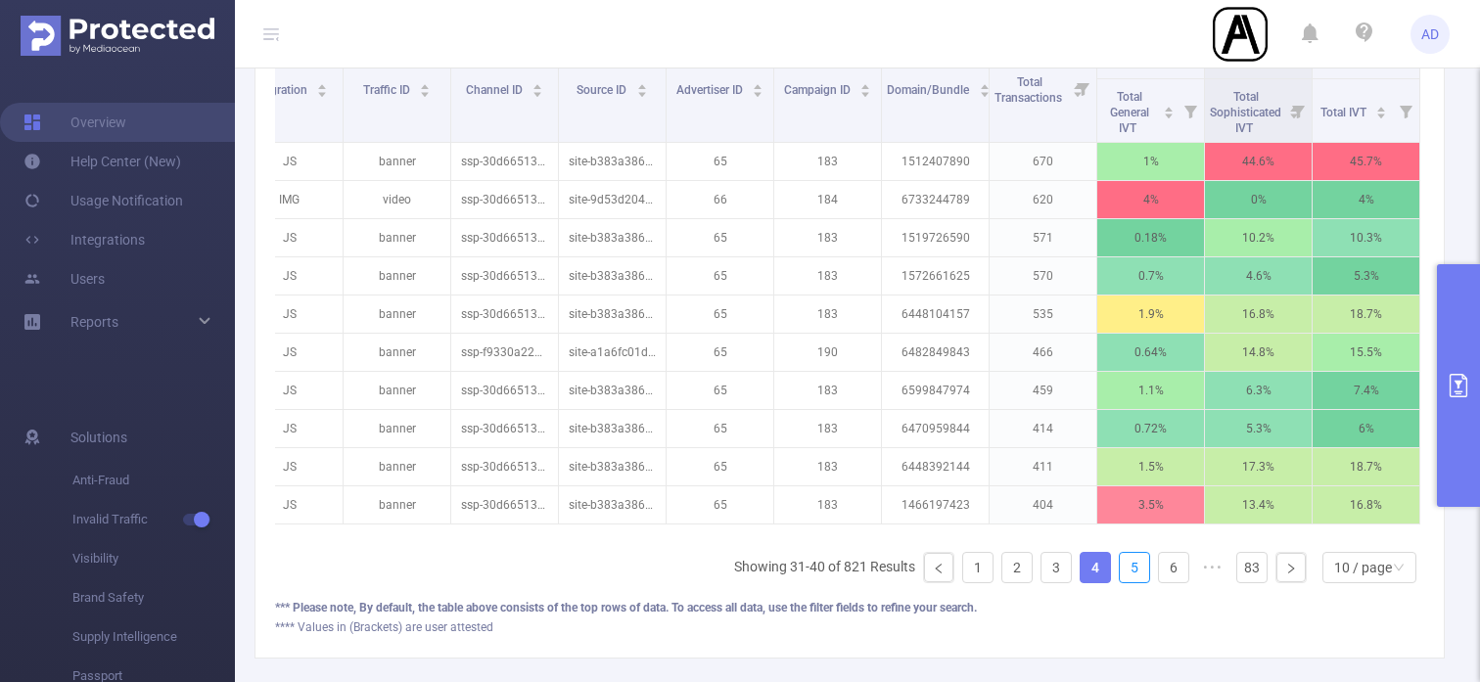
click at [1135, 569] on link "5" at bounding box center [1134, 567] width 29 height 29
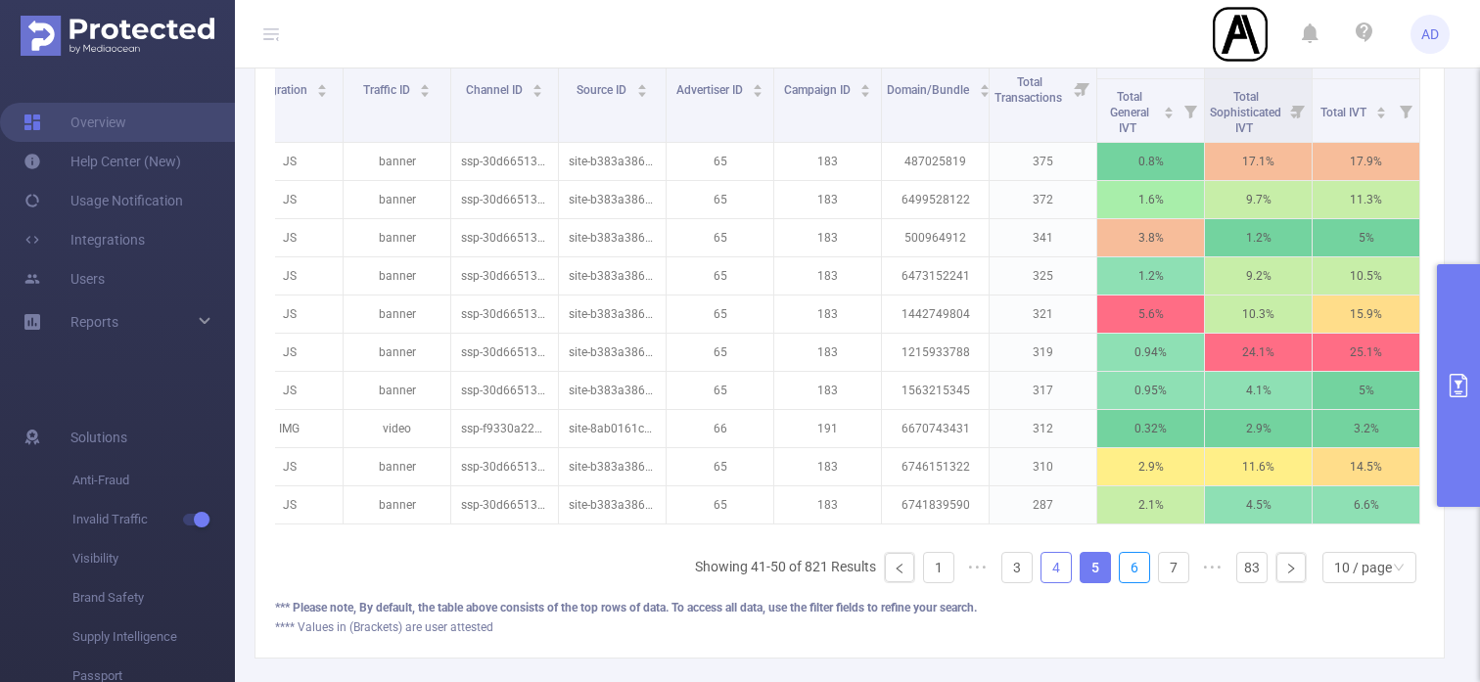
click at [1135, 569] on link "6" at bounding box center [1134, 567] width 29 height 29
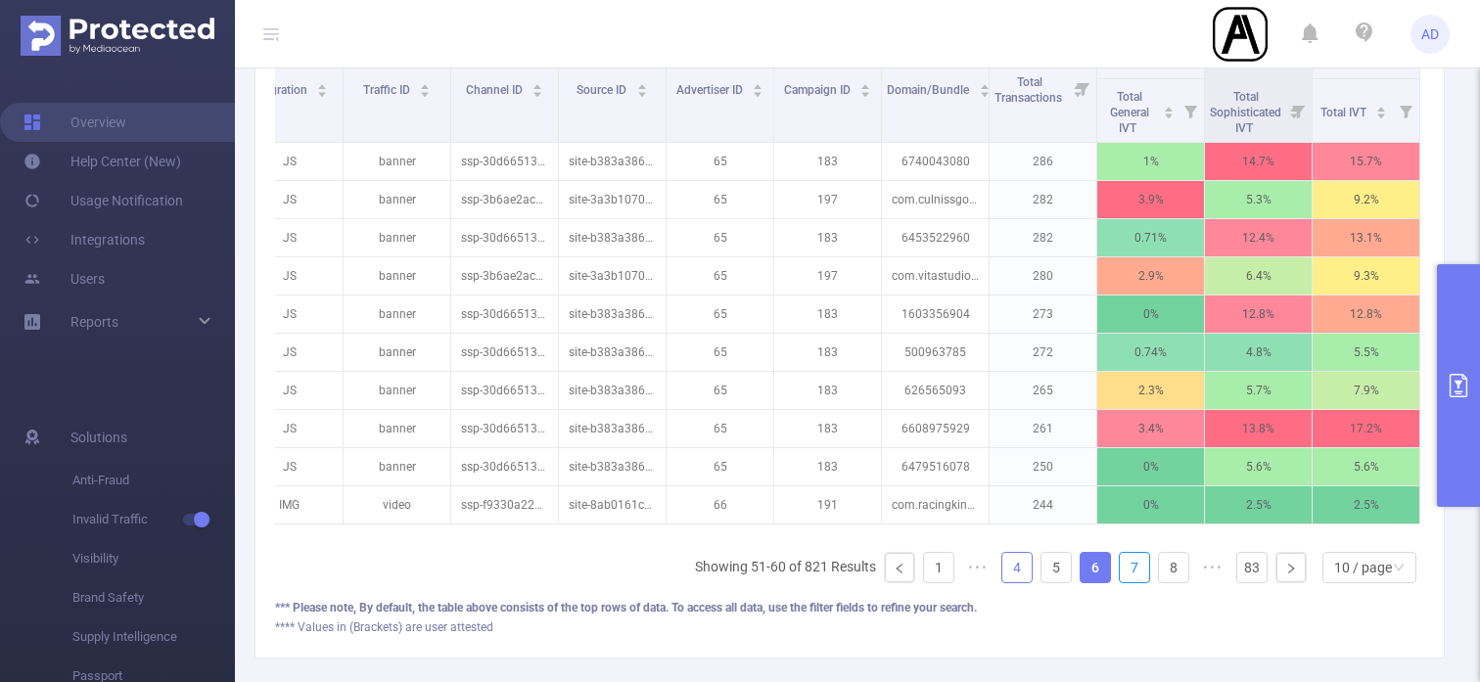
click at [1135, 569] on link "7" at bounding box center [1134, 567] width 29 height 29
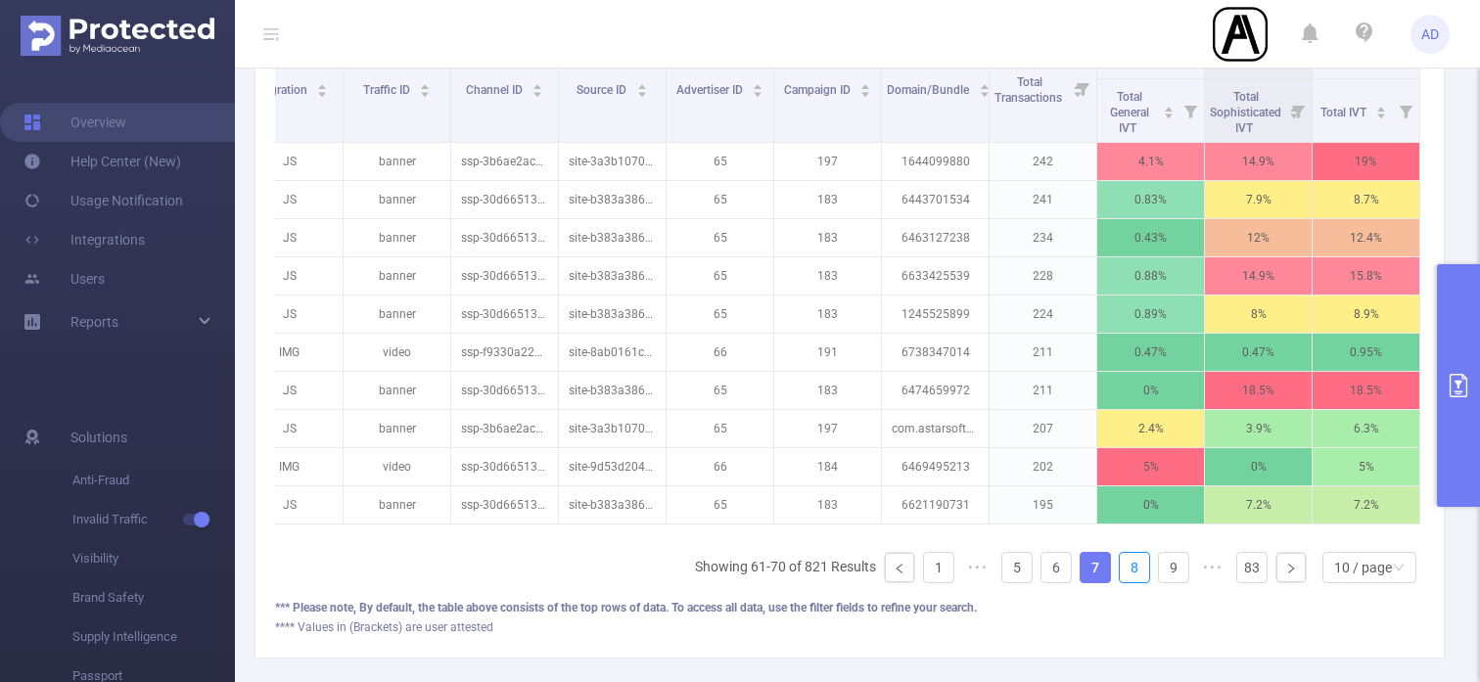
click at [1135, 569] on link "8" at bounding box center [1134, 567] width 29 height 29
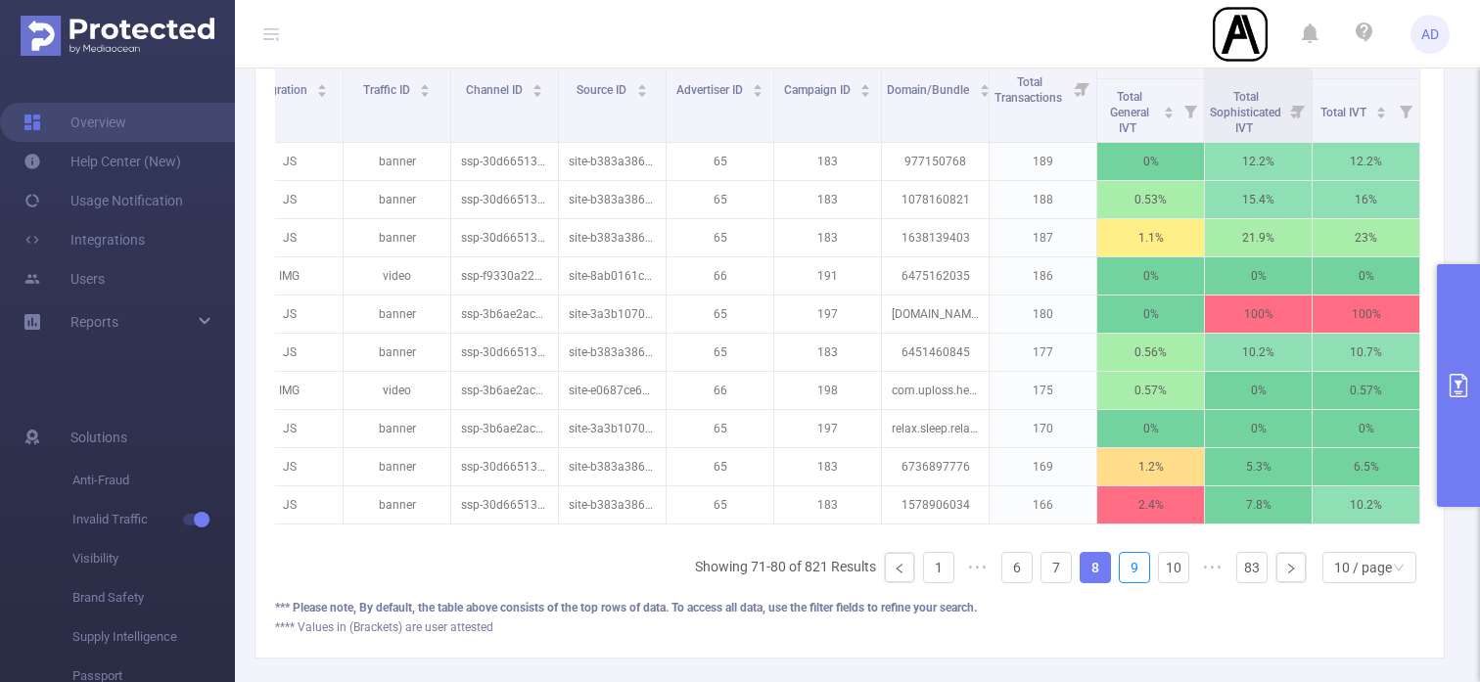
click at [1135, 569] on link "9" at bounding box center [1134, 567] width 29 height 29
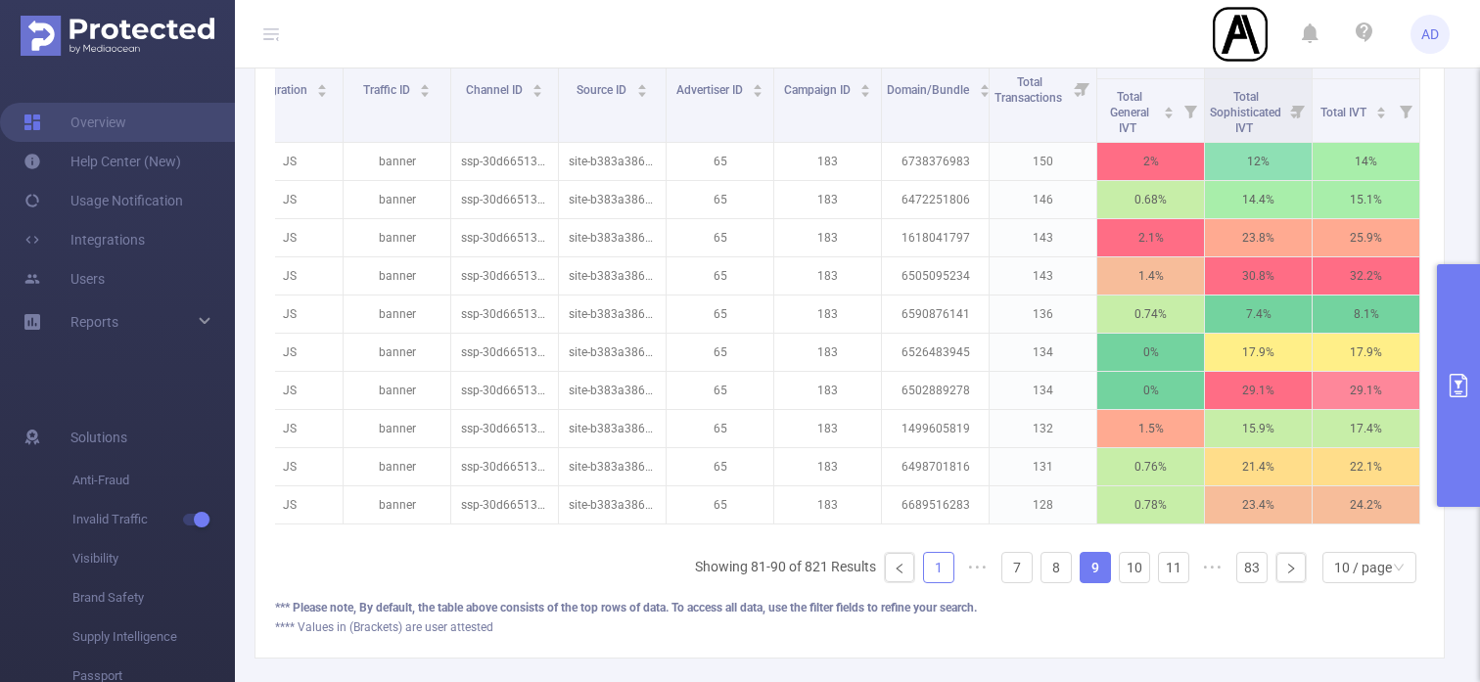
click at [947, 559] on link "1" at bounding box center [938, 567] width 29 height 29
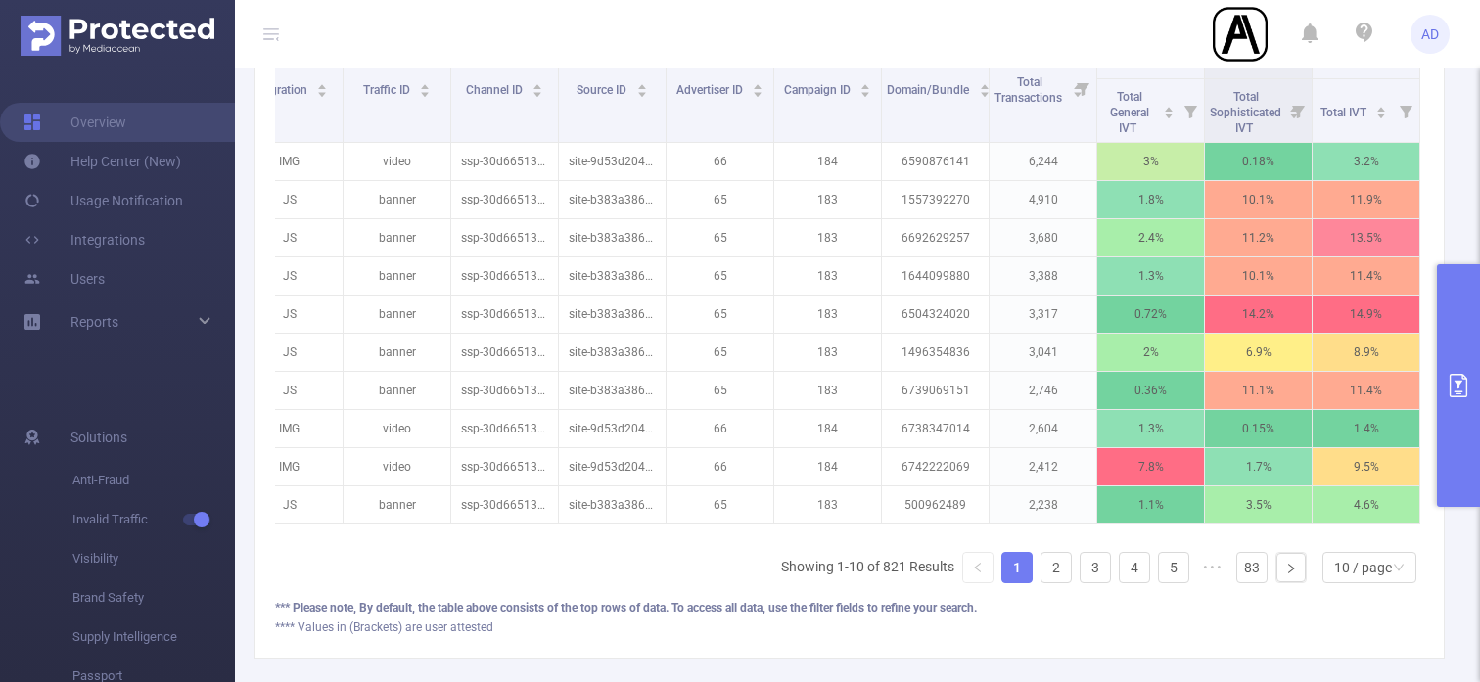
click at [1124, 617] on div "*** Please note, By default, the table above consists of the top rows of data. …" at bounding box center [849, 617] width 1149 height 37
